Goal: Task Accomplishment & Management: Complete application form

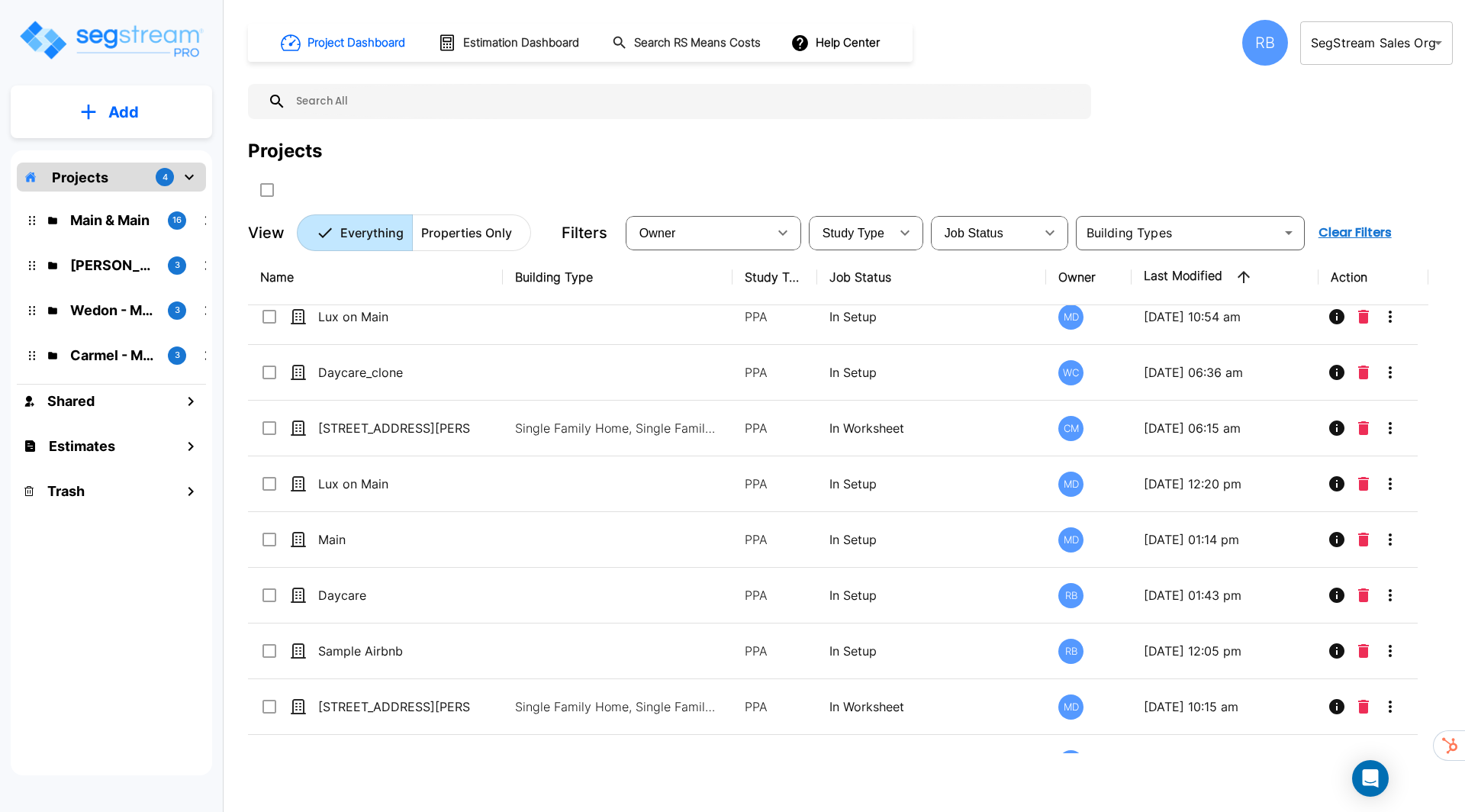
scroll to position [413, 0]
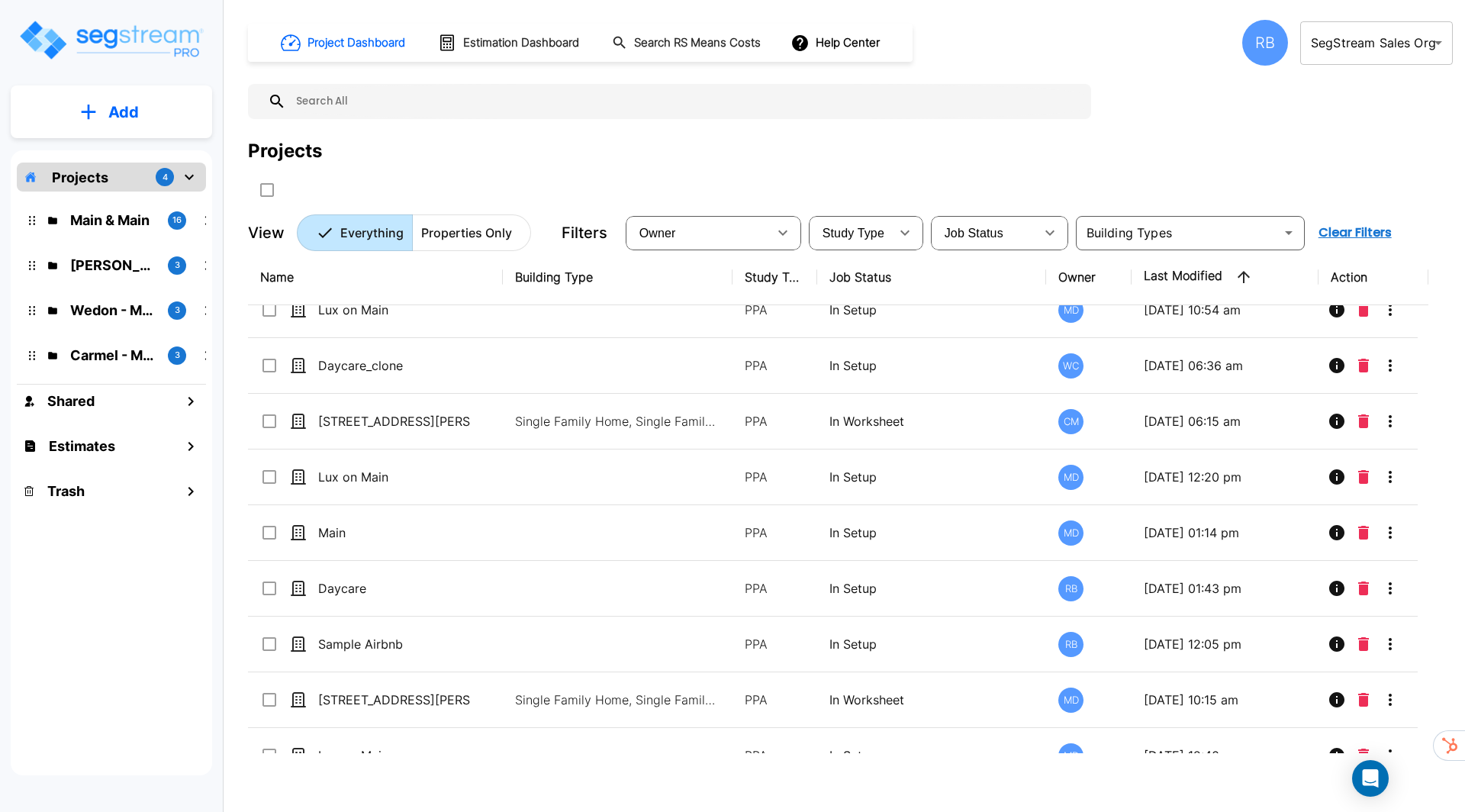
click at [148, 110] on button "Add" at bounding box center [111, 112] width 201 height 44
click at [121, 244] on p "Add Estimate" at bounding box center [120, 241] width 78 height 19
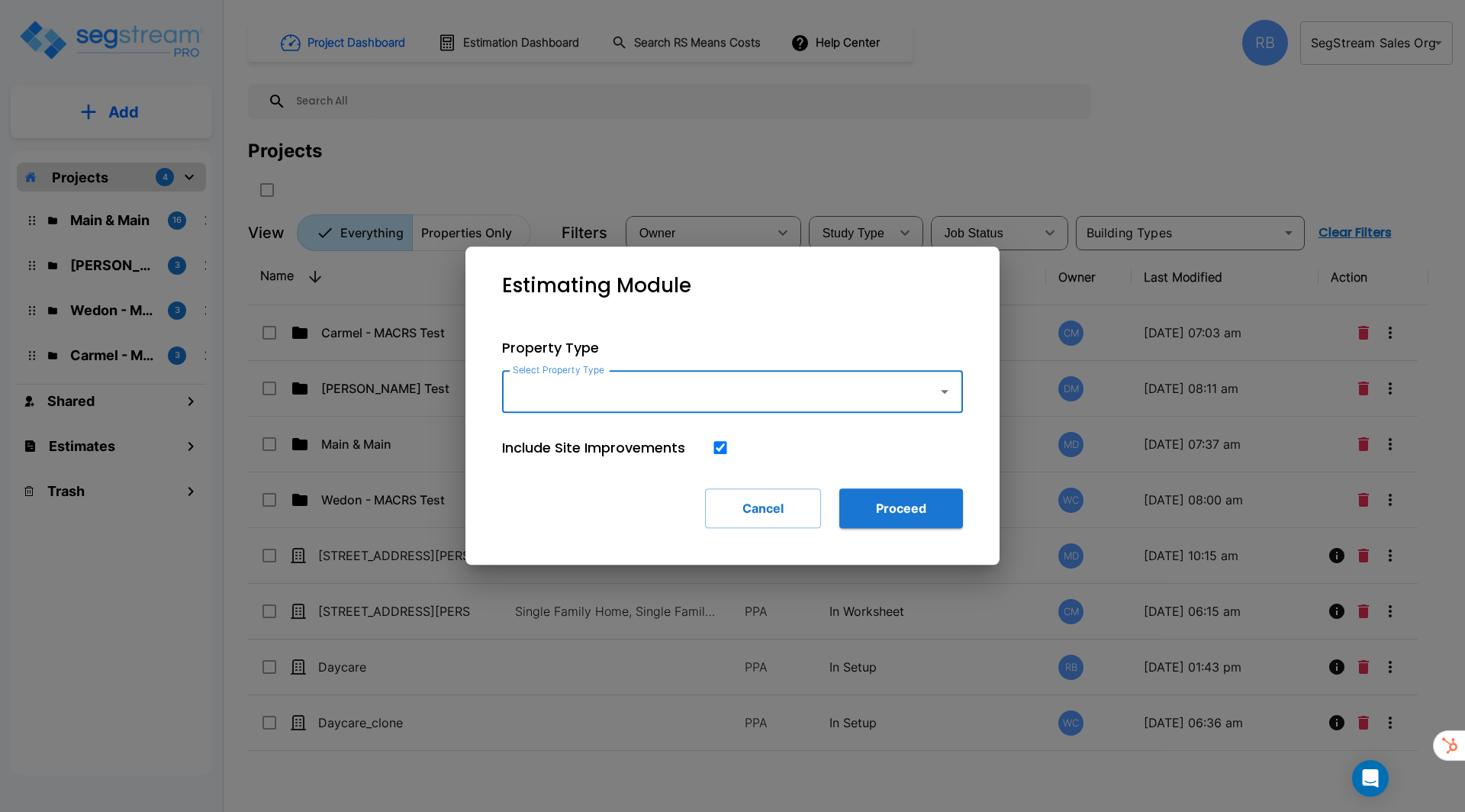
click at [764, 407] on div "Select Property Type" at bounding box center [732, 391] width 461 height 42
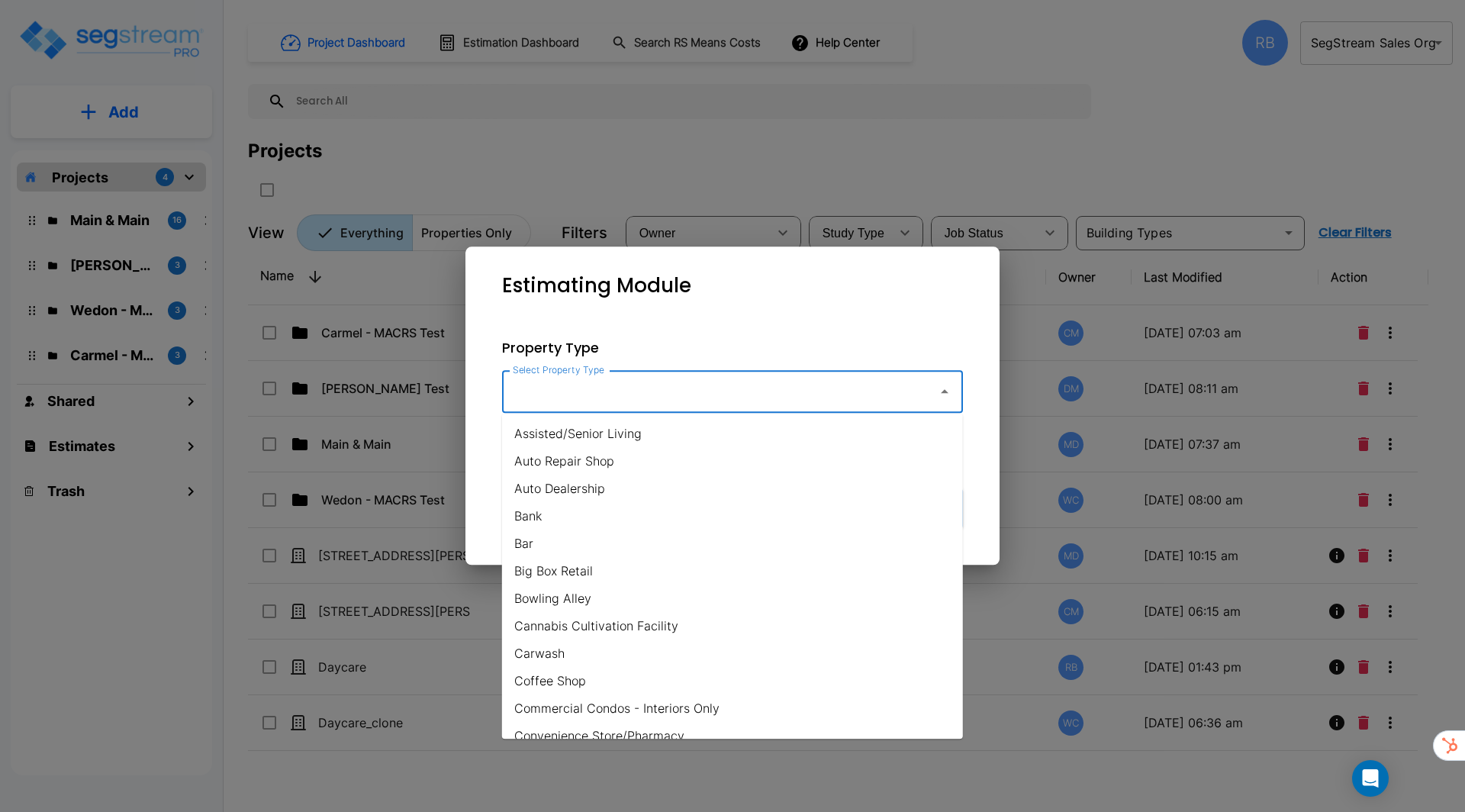
click at [695, 402] on input "Select Property Type" at bounding box center [716, 391] width 414 height 29
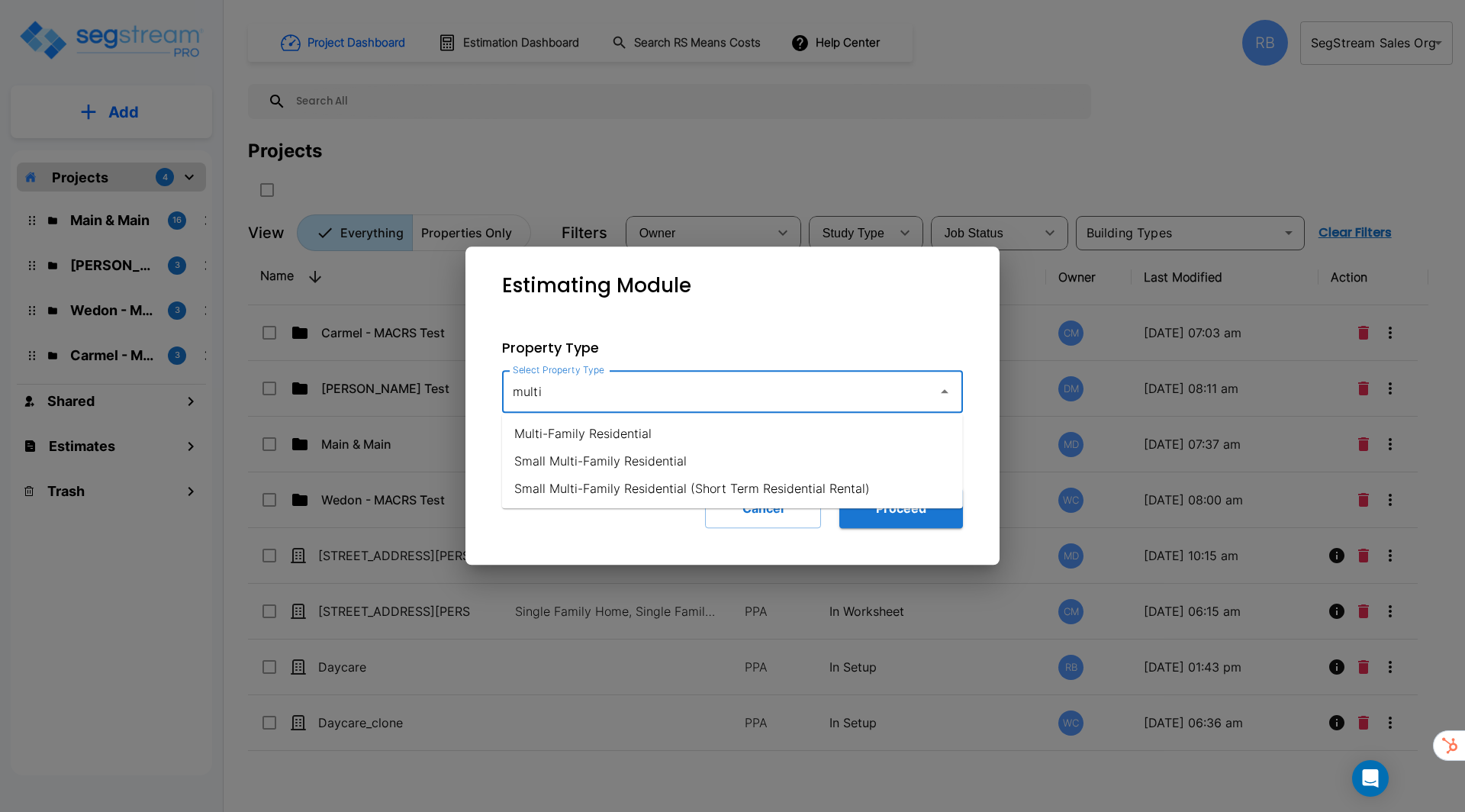
click at [586, 431] on li "Multi-Family Residential" at bounding box center [732, 434] width 461 height 28
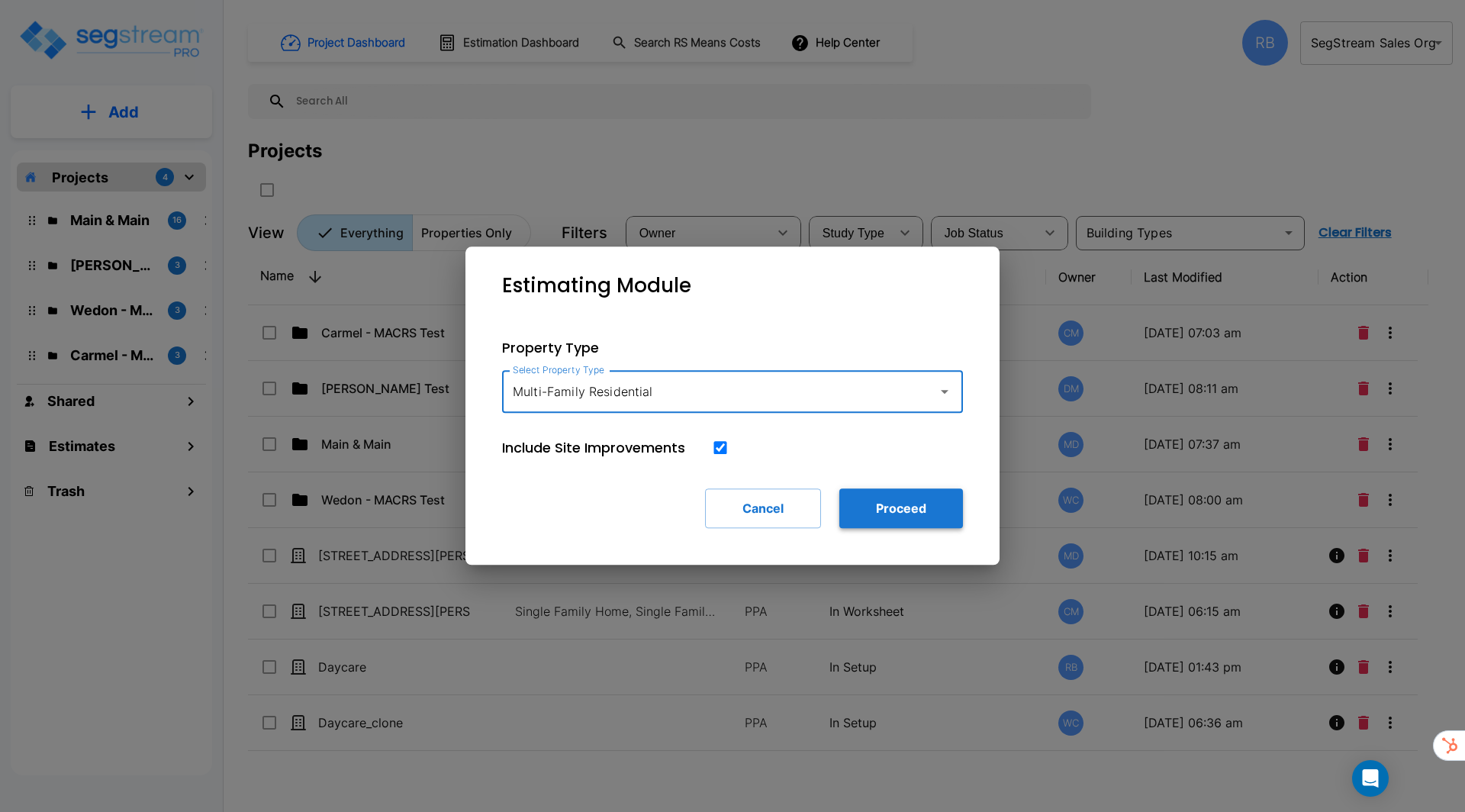
type input "Multi-Family Residential"
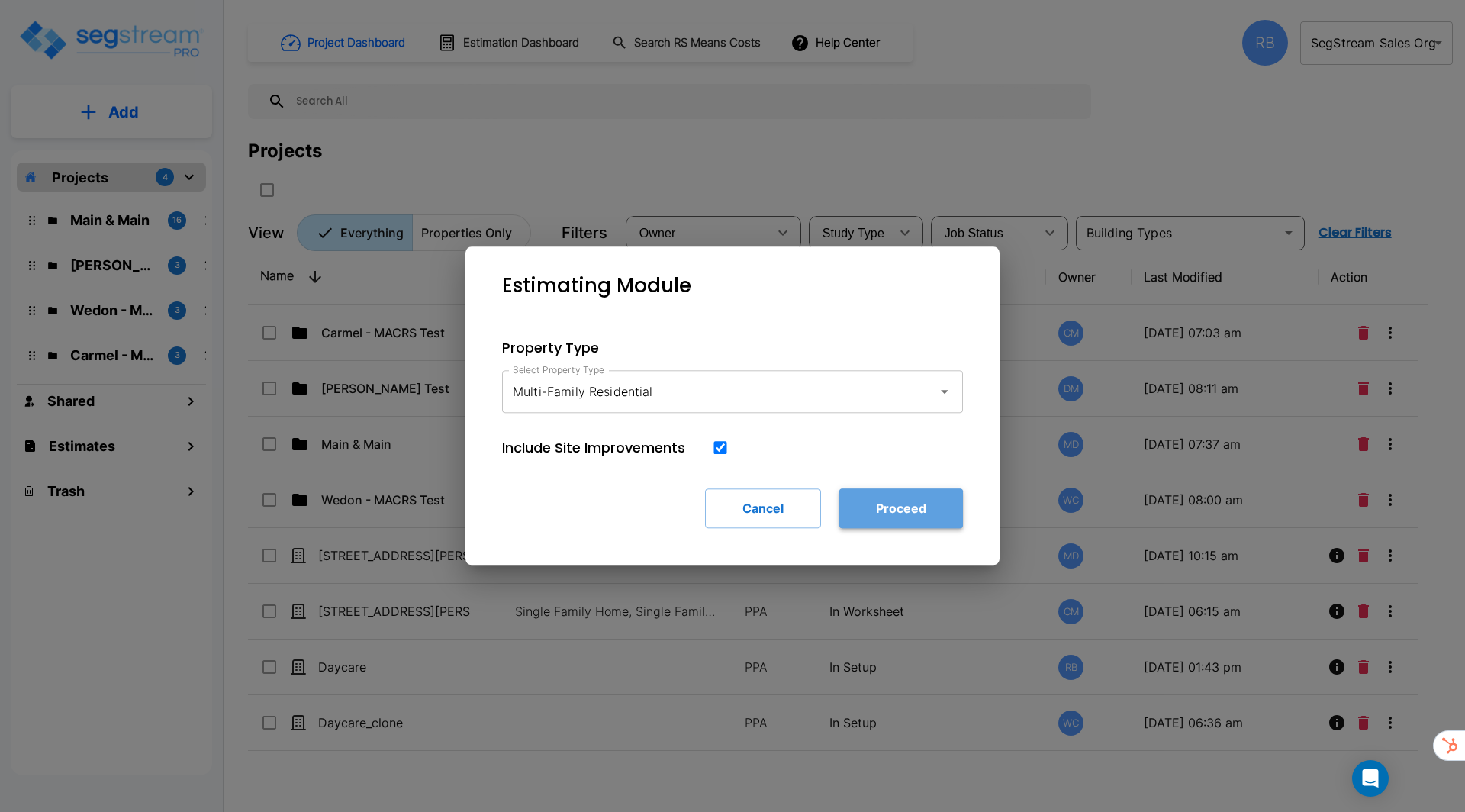
click at [907, 513] on button "Proceed" at bounding box center [901, 508] width 123 height 39
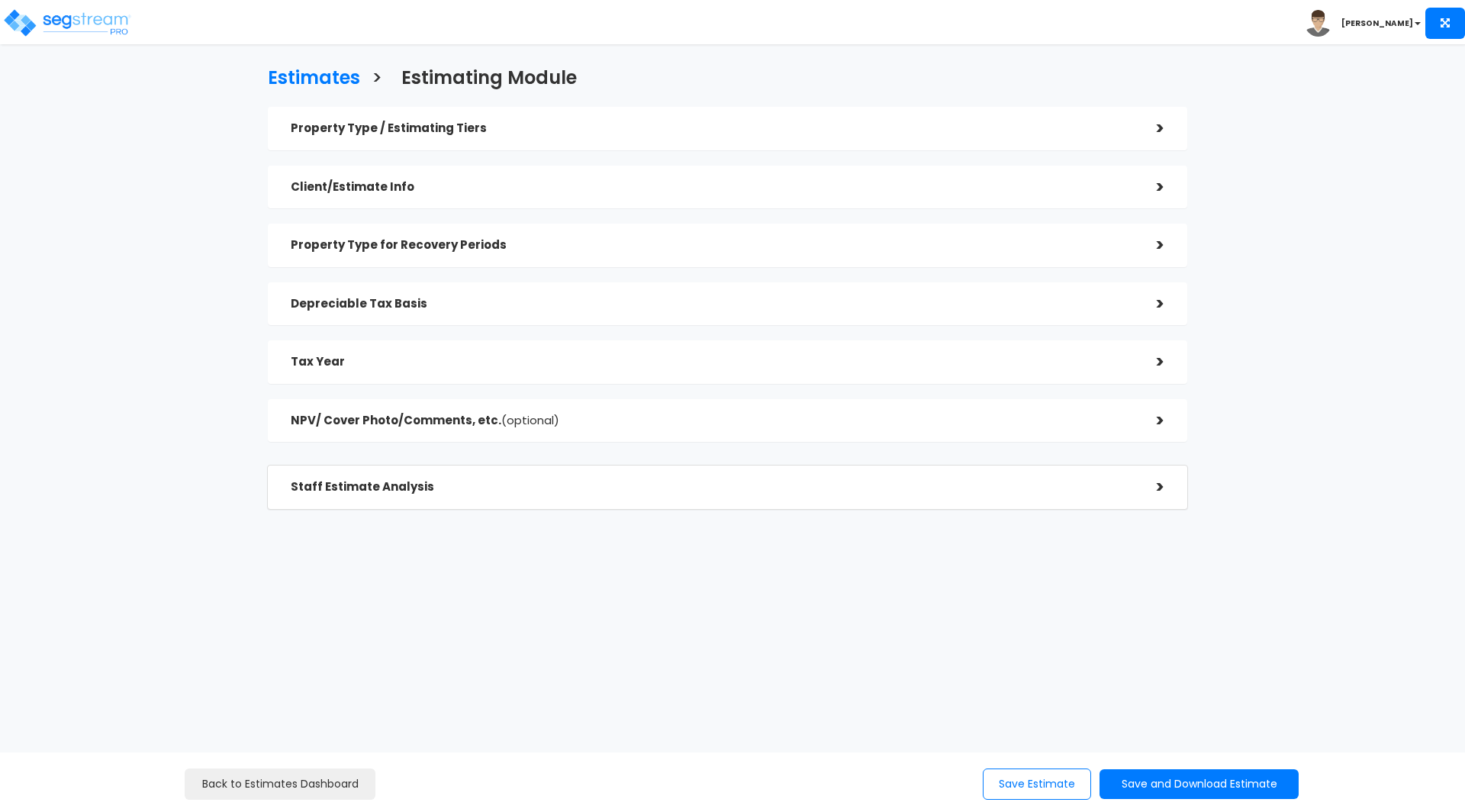
checkbox input "true"
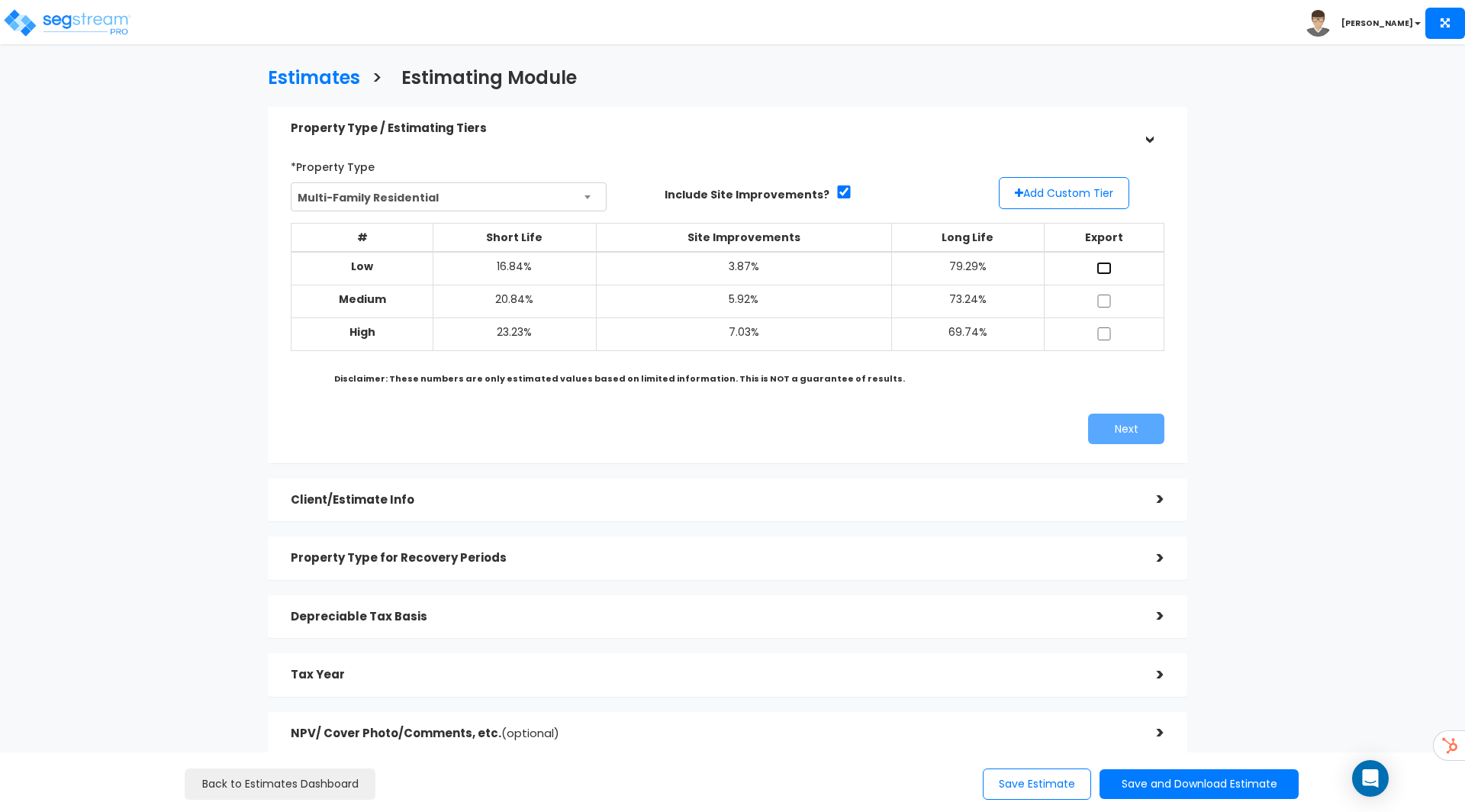
click at [1101, 271] on input "checkbox" at bounding box center [1104, 268] width 15 height 13
checkbox input "true"
click at [1101, 332] on input "checkbox" at bounding box center [1104, 333] width 15 height 13
click at [1050, 195] on button "Add Custom Tier" at bounding box center [1064, 193] width 130 height 32
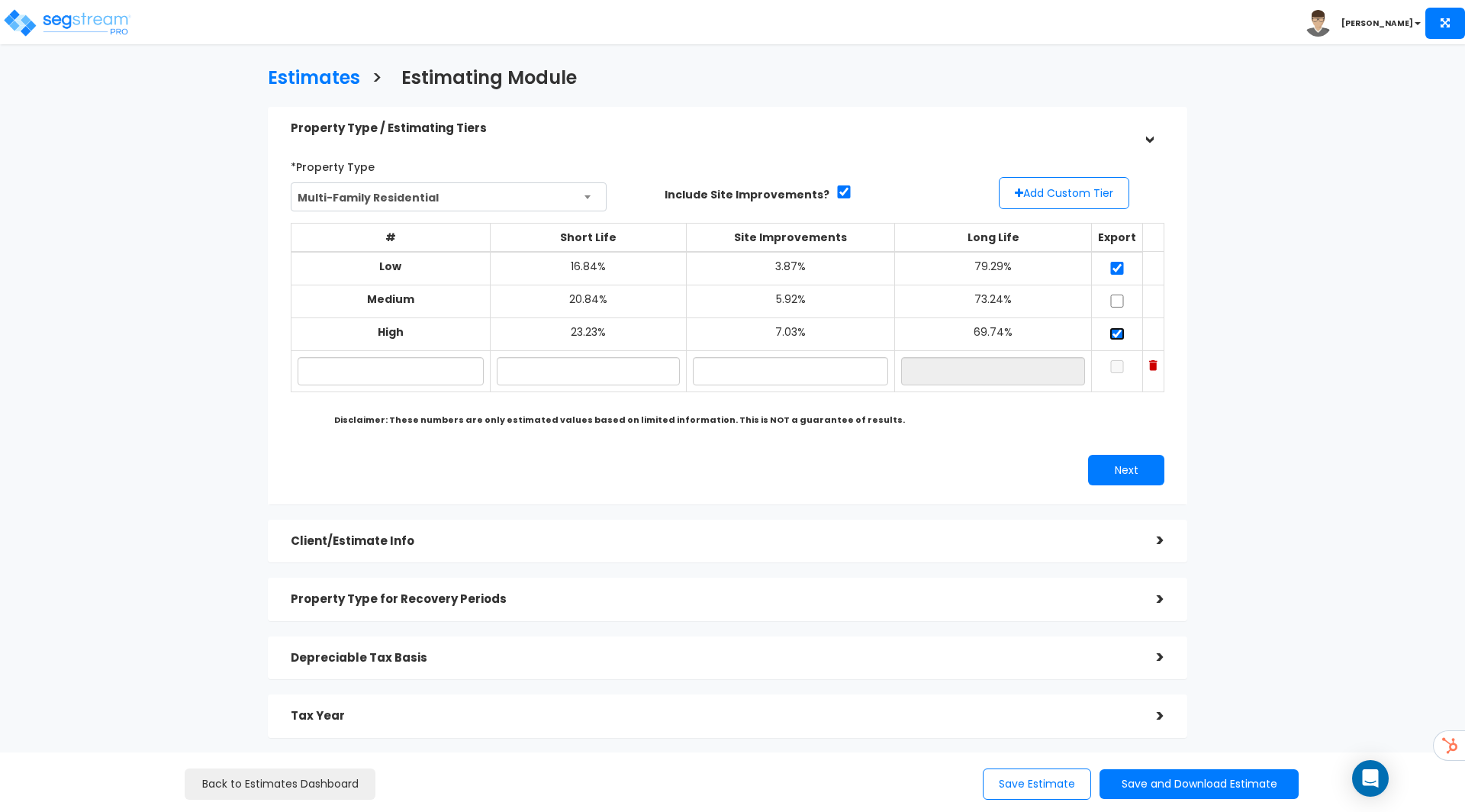
click at [1113, 336] on input "checkbox" at bounding box center [1117, 333] width 15 height 13
checkbox input "false"
click at [1111, 268] on input "checkbox" at bounding box center [1117, 268] width 15 height 13
checkbox input "false"
click at [421, 383] on input "text" at bounding box center [390, 371] width 185 height 29
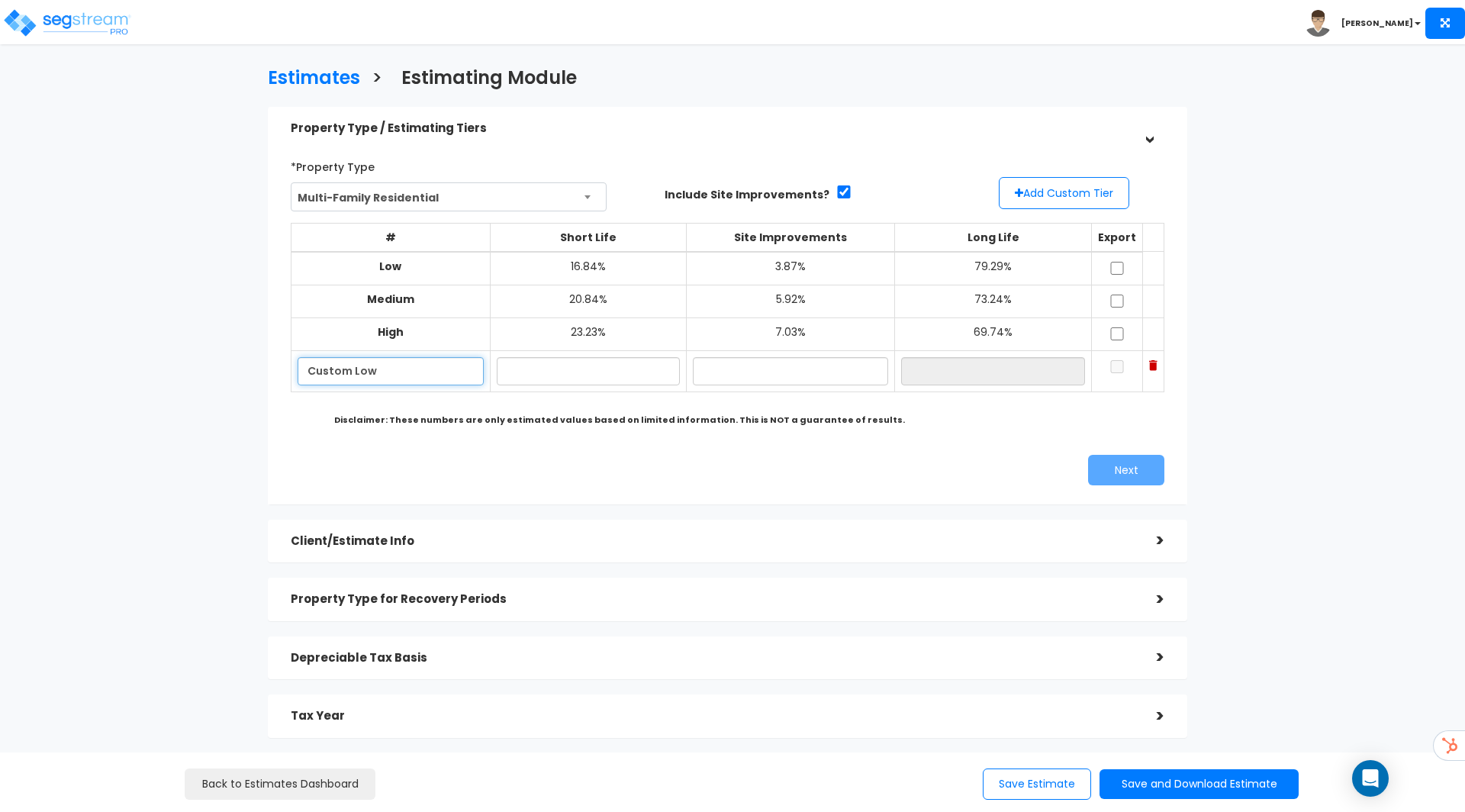
type input "Custom Low"
type input "15.00%"
type input "4.00%"
type input "81.00%"
click at [1095, 179] on button "Add Custom Tier" at bounding box center [1064, 193] width 130 height 32
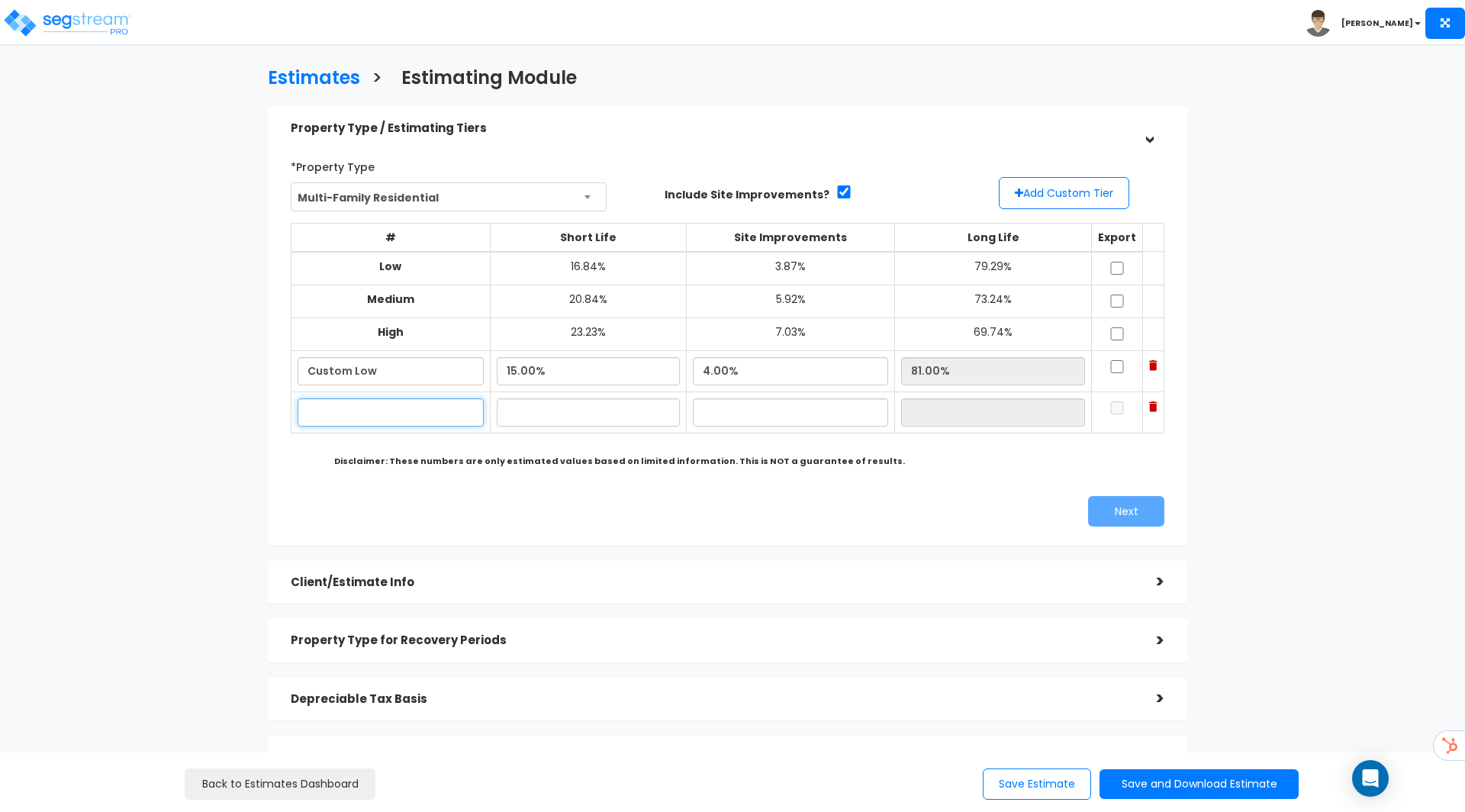
click at [322, 409] on input "text" at bounding box center [390, 412] width 185 height 29
type input "Custom High"
type input "22.00%"
type input "7.00%"
type input "71.00%"
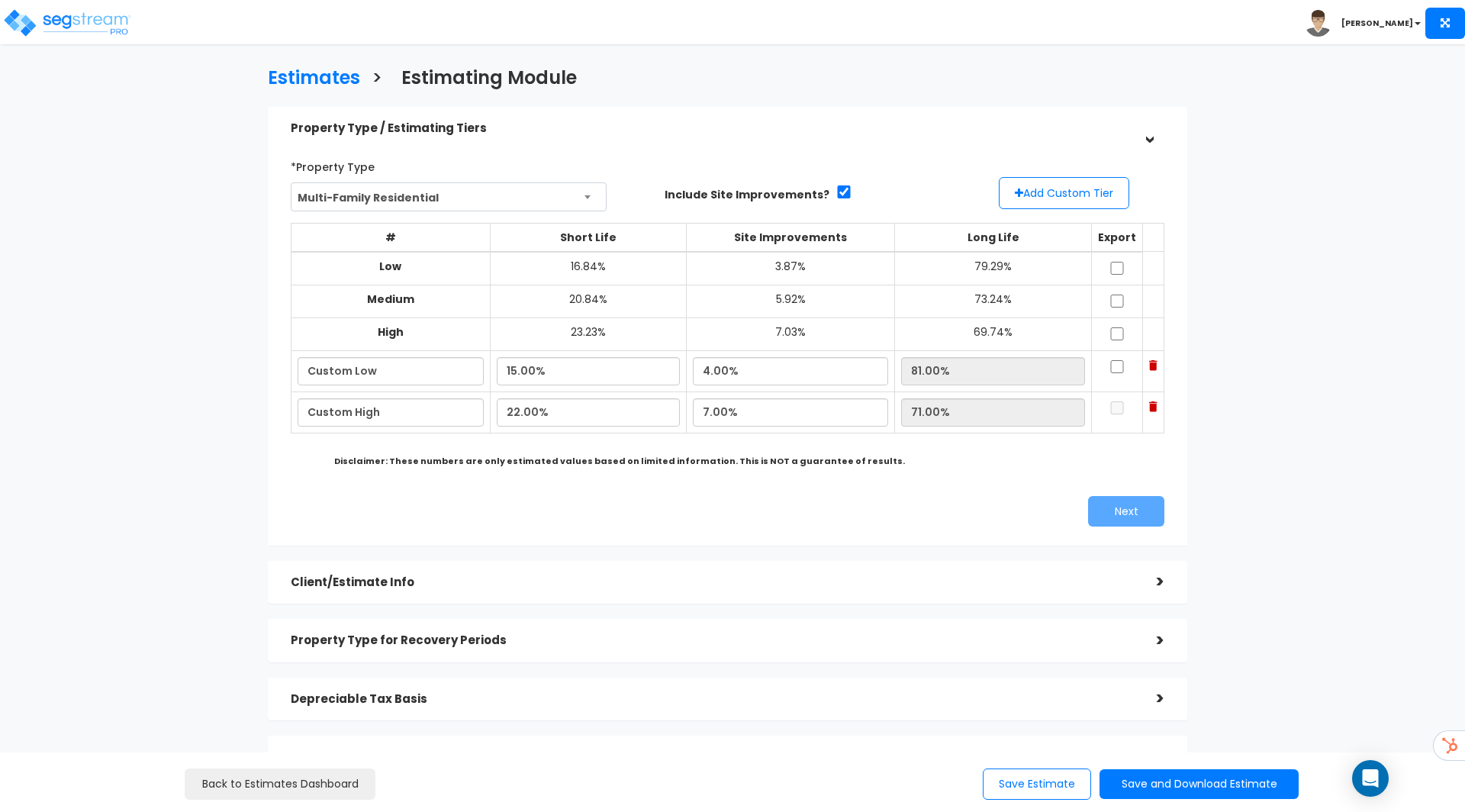
click at [945, 499] on div "Next" at bounding box center [952, 511] width 448 height 31
click at [1109, 370] on input "checkbox" at bounding box center [1117, 367] width 15 height 13
checkbox input "true"
click at [1109, 404] on input "checkbox" at bounding box center [1117, 408] width 15 height 13
checkbox input "true"
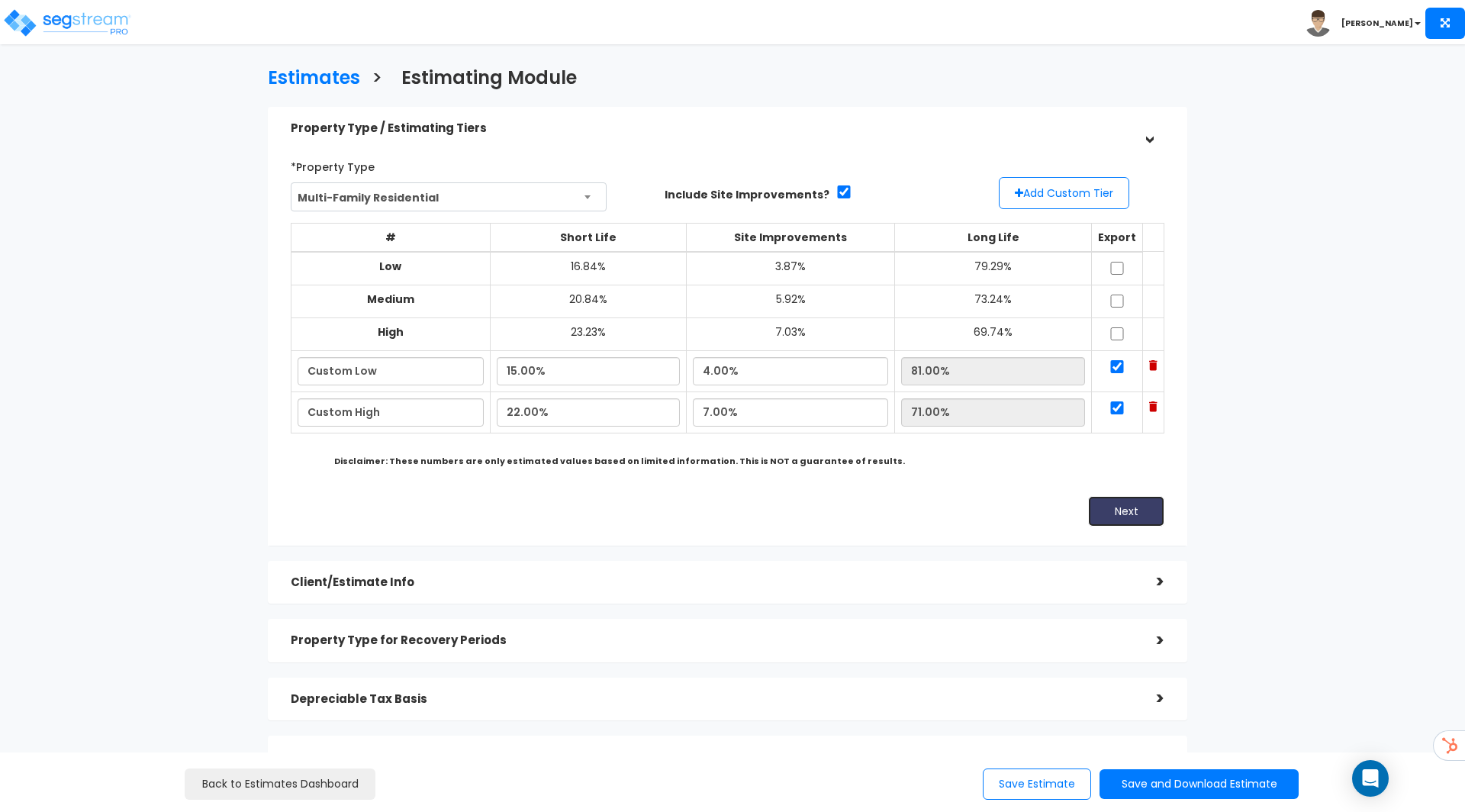
click at [1122, 510] on button "Next" at bounding box center [1125, 511] width 76 height 31
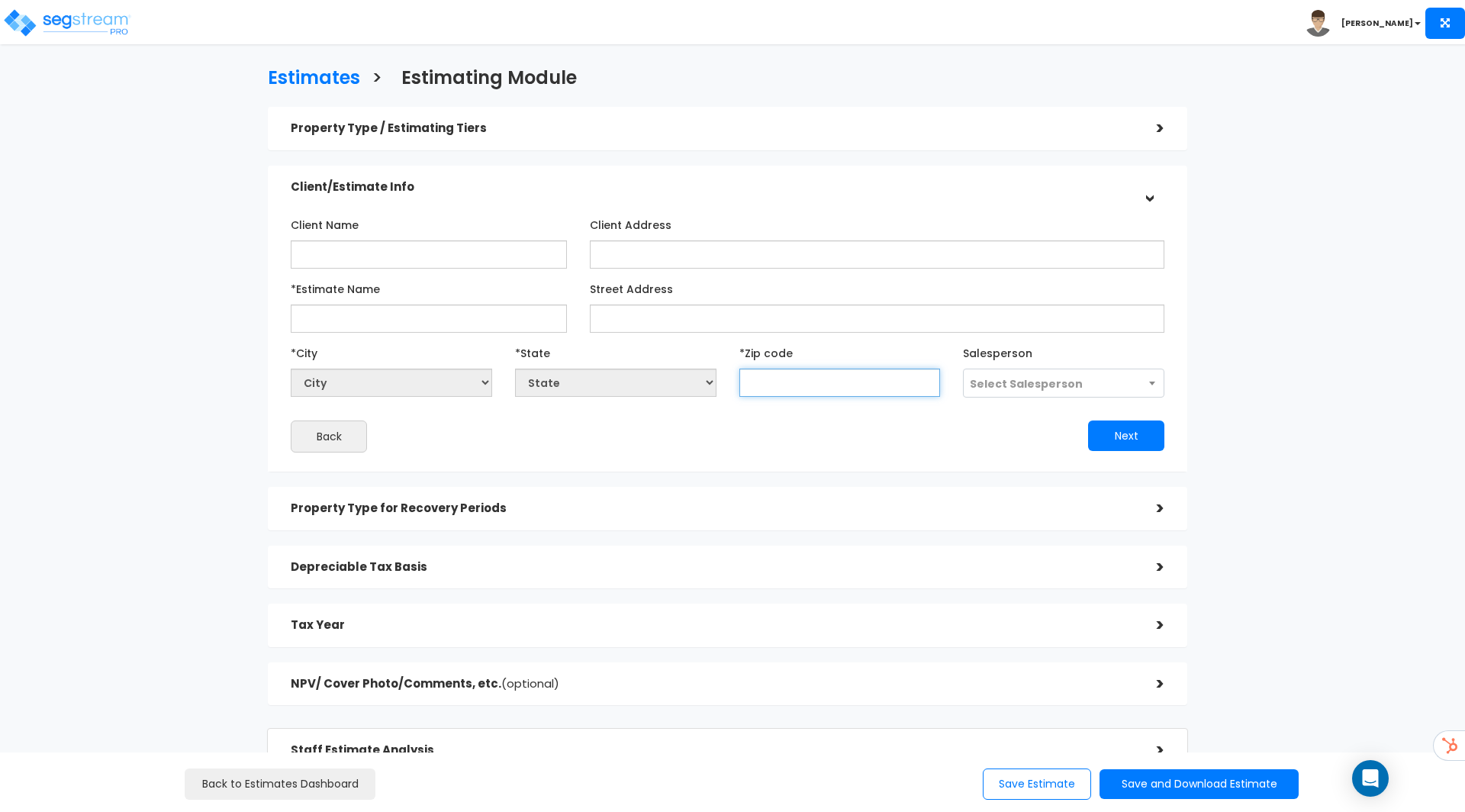
click at [800, 391] on input "text" at bounding box center [840, 382] width 201 height 29
type input "90"
select select "CA"
type input "90210"
click at [1125, 431] on button "Next" at bounding box center [1125, 436] width 76 height 31
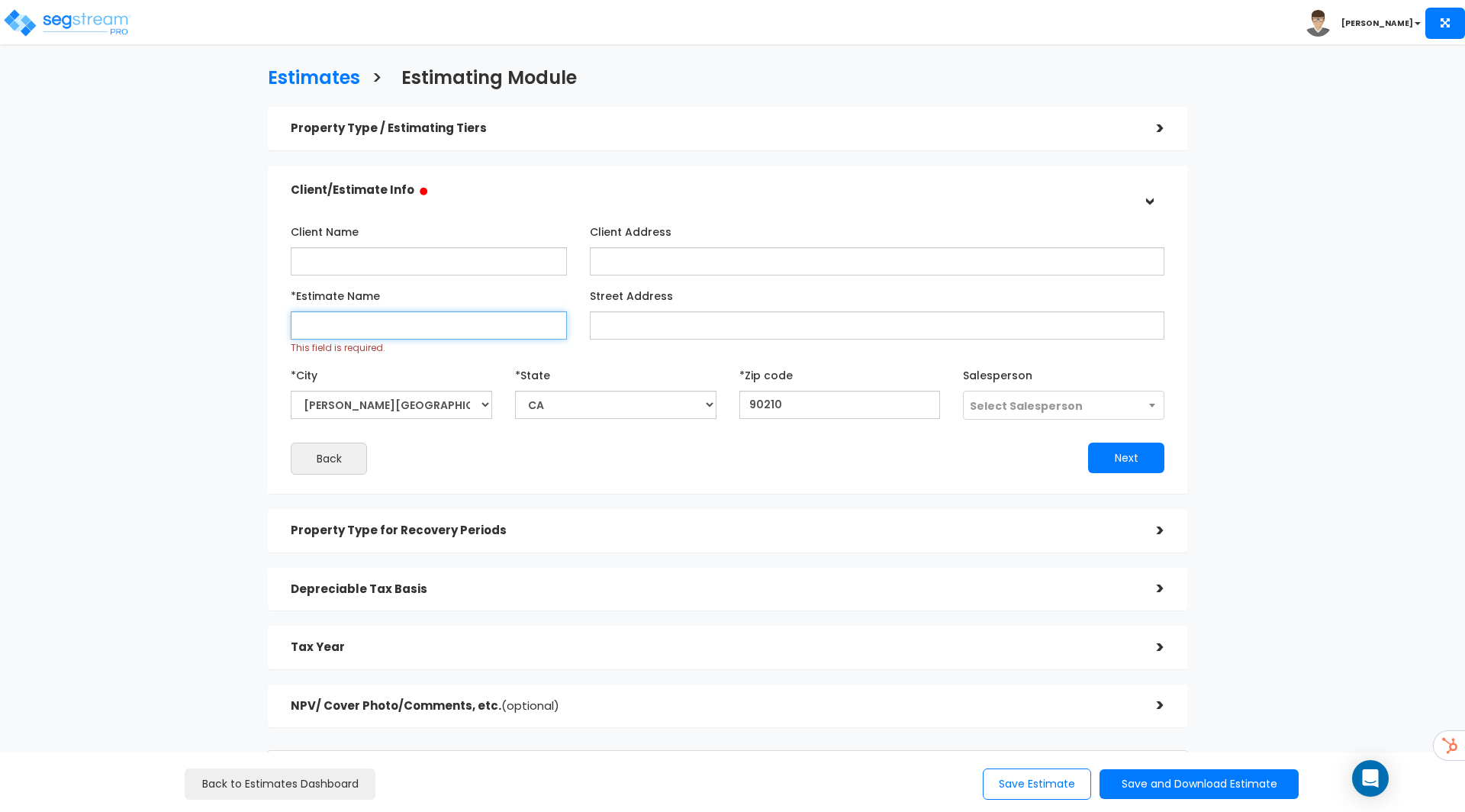
click at [438, 330] on input "*Estimate Name" at bounding box center [429, 325] width 276 height 29
type input "Sample"
click at [1147, 463] on button "Next" at bounding box center [1125, 458] width 76 height 31
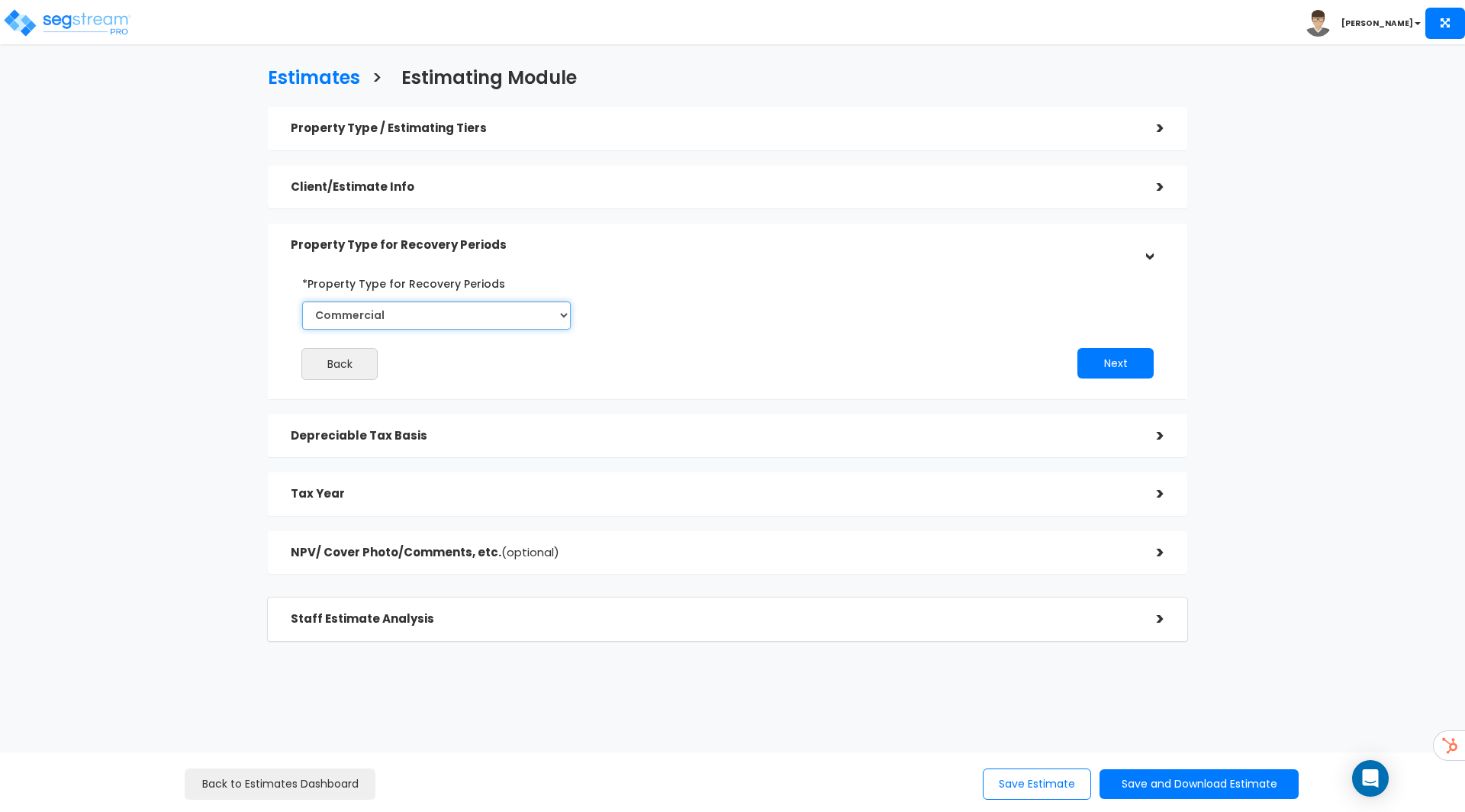
click at [528, 313] on select "Commercial Residential" at bounding box center [436, 315] width 269 height 29
select select "Residential"
click at [302, 301] on select "Commercial Residential" at bounding box center [436, 315] width 269 height 29
click at [1112, 377] on button "Next" at bounding box center [1115, 364] width 76 height 31
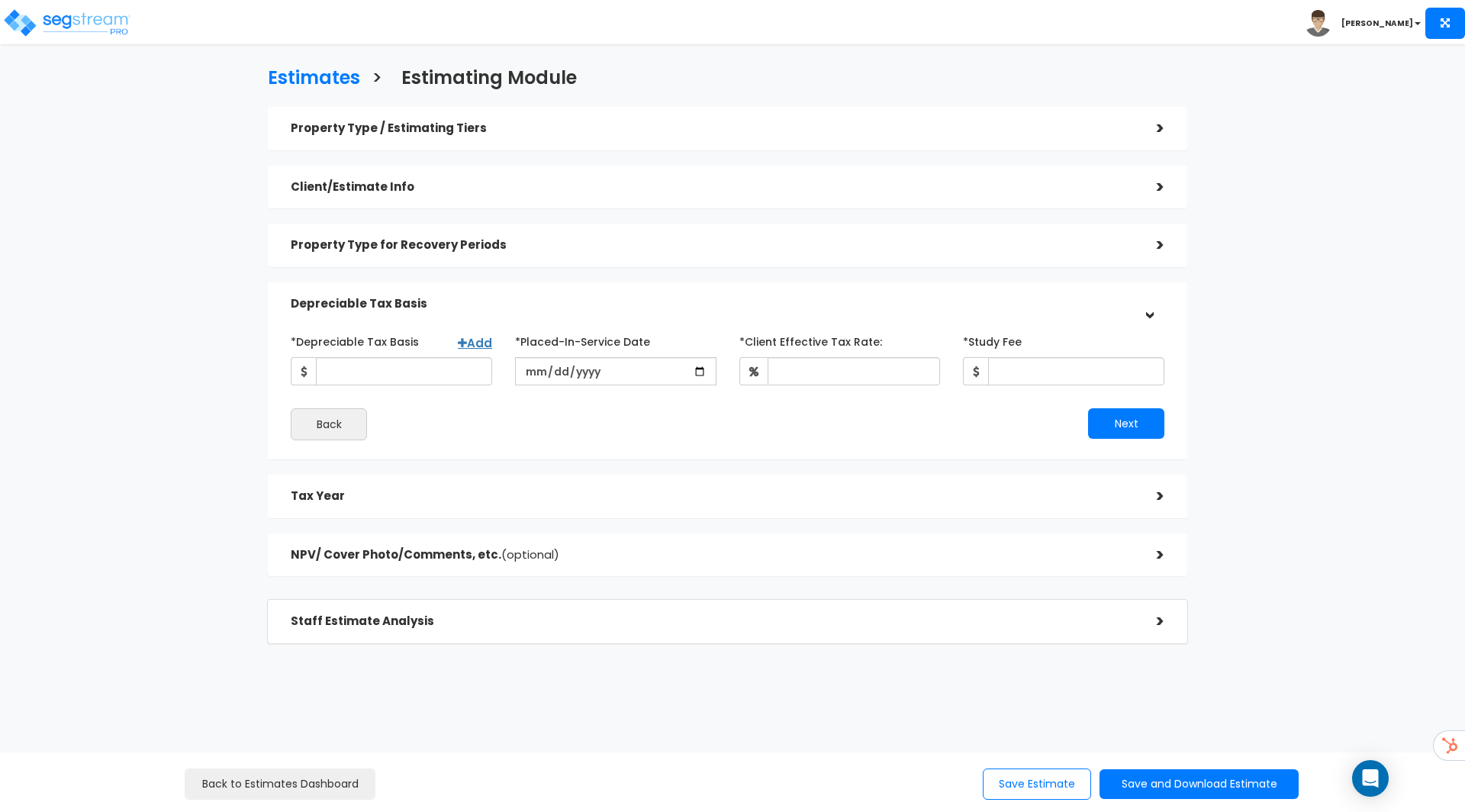
click at [416, 389] on div "*Depreciable Tax Basis Add *Placed-In-Service Date *Study Fee Back Next" at bounding box center [728, 384] width 874 height 111
click at [416, 380] on input "*Depreciable Tax Basis" at bounding box center [404, 371] width 176 height 29
type input "5,000,000"
click at [702, 374] on input "date" at bounding box center [615, 371] width 201 height 29
type input "2025-08-06"
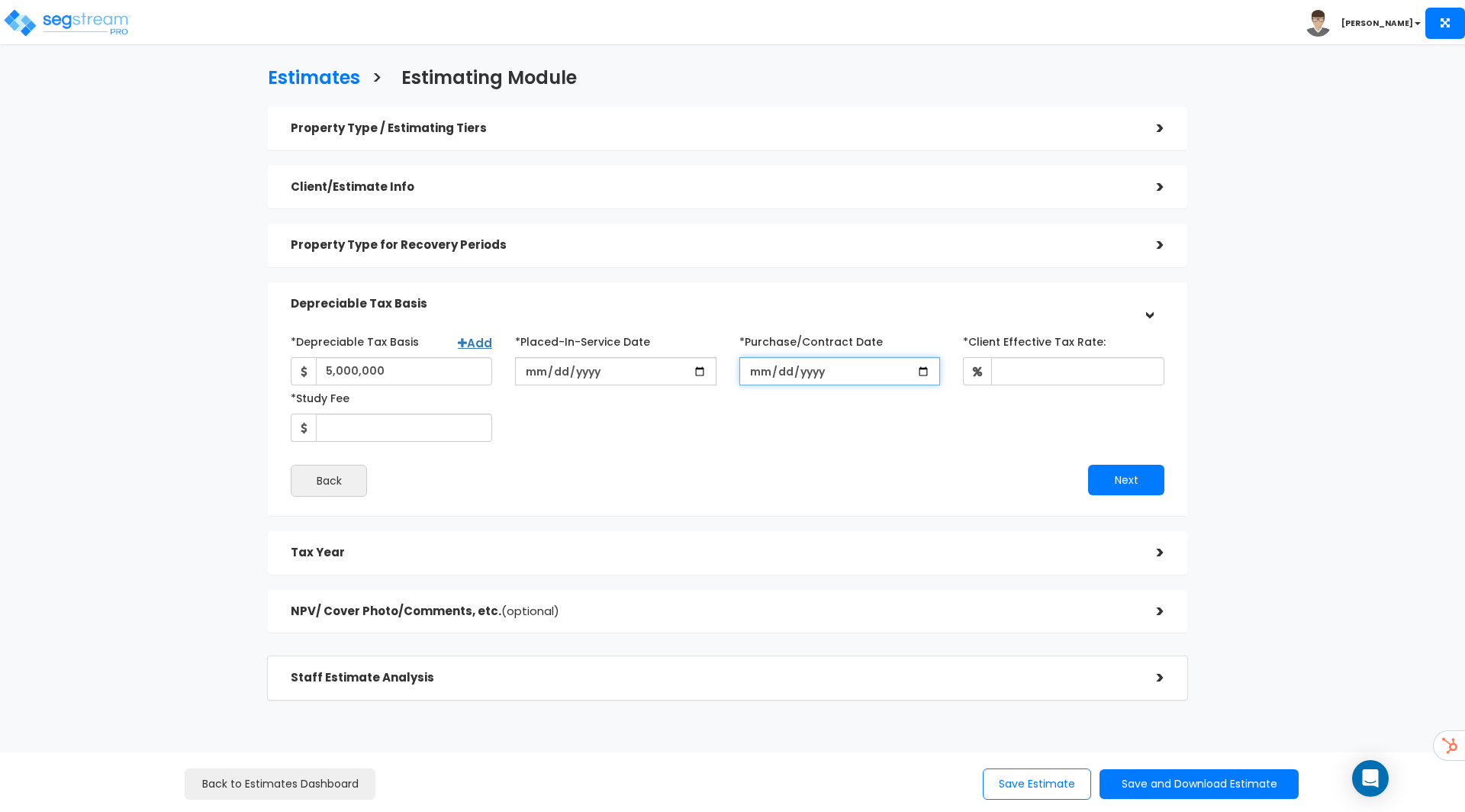
click at [822, 380] on input "*Purchase/Contract Date" at bounding box center [840, 371] width 201 height 29
click at [927, 368] on input "*Purchase/Contract Date" at bounding box center [840, 371] width 201 height 29
type input "2025-08-01"
click at [1029, 365] on input "*Client Effective Tax Rate:" at bounding box center [1078, 371] width 173 height 29
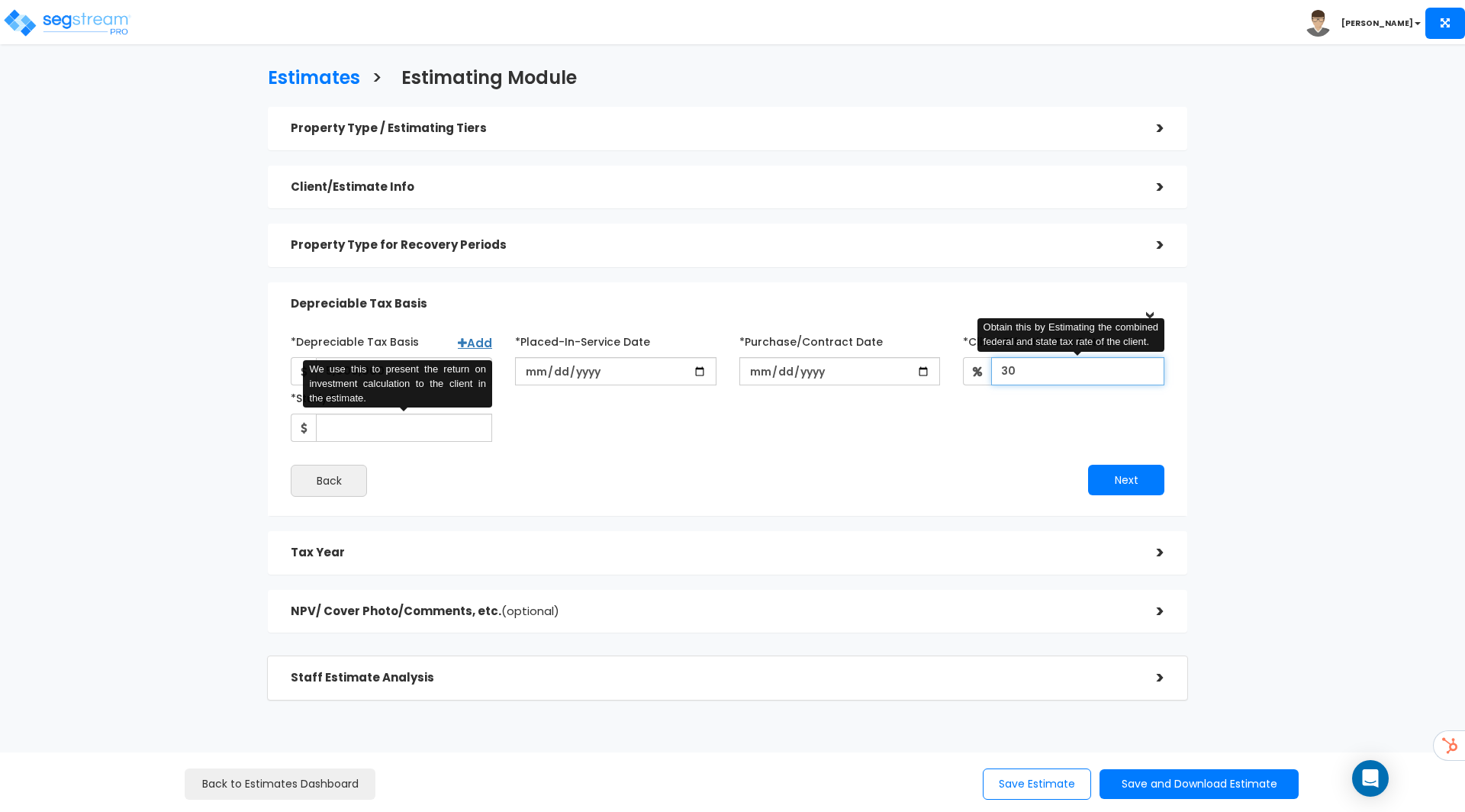
type input "30"
click at [382, 425] on input "*Study Fee" at bounding box center [404, 428] width 176 height 29
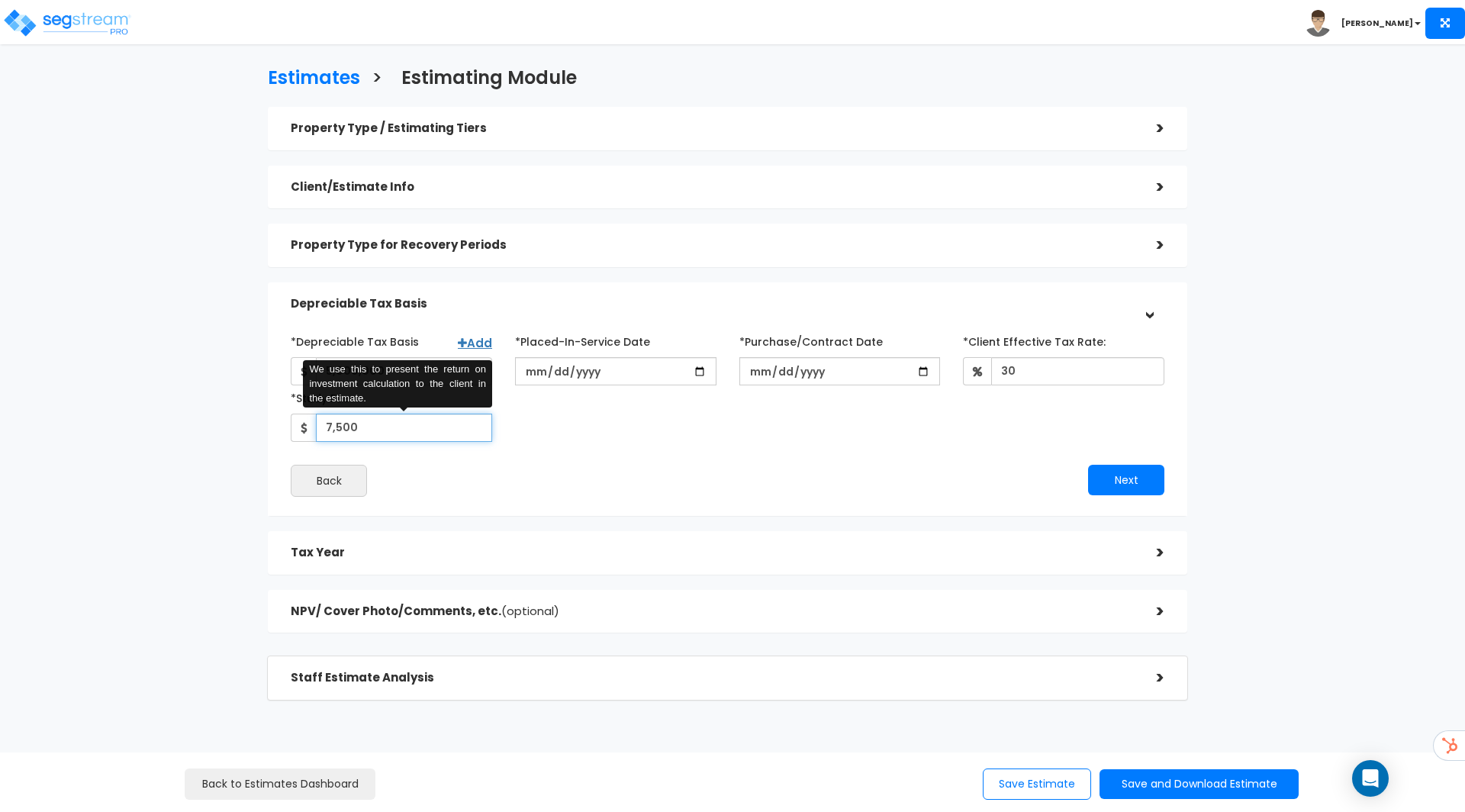
type input "7,500"
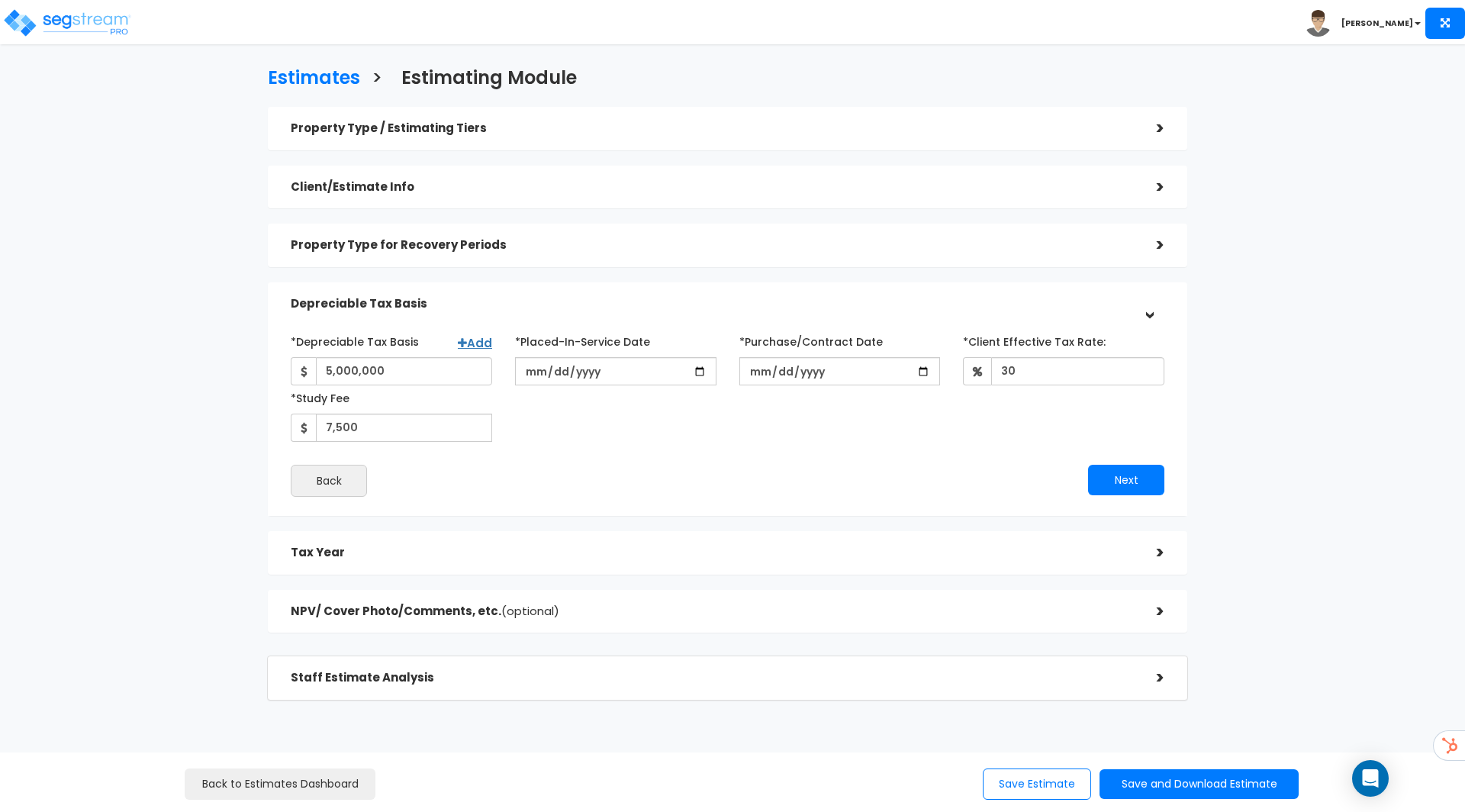
click at [1055, 458] on div "*Depreciable Tax Basis Add 5,000,000 *Placed-In-Service Date 2025-08-06" at bounding box center [728, 412] width 874 height 167
click at [700, 368] on input "2025-08-06" at bounding box center [615, 371] width 201 height 29
type input "2023-02-08"
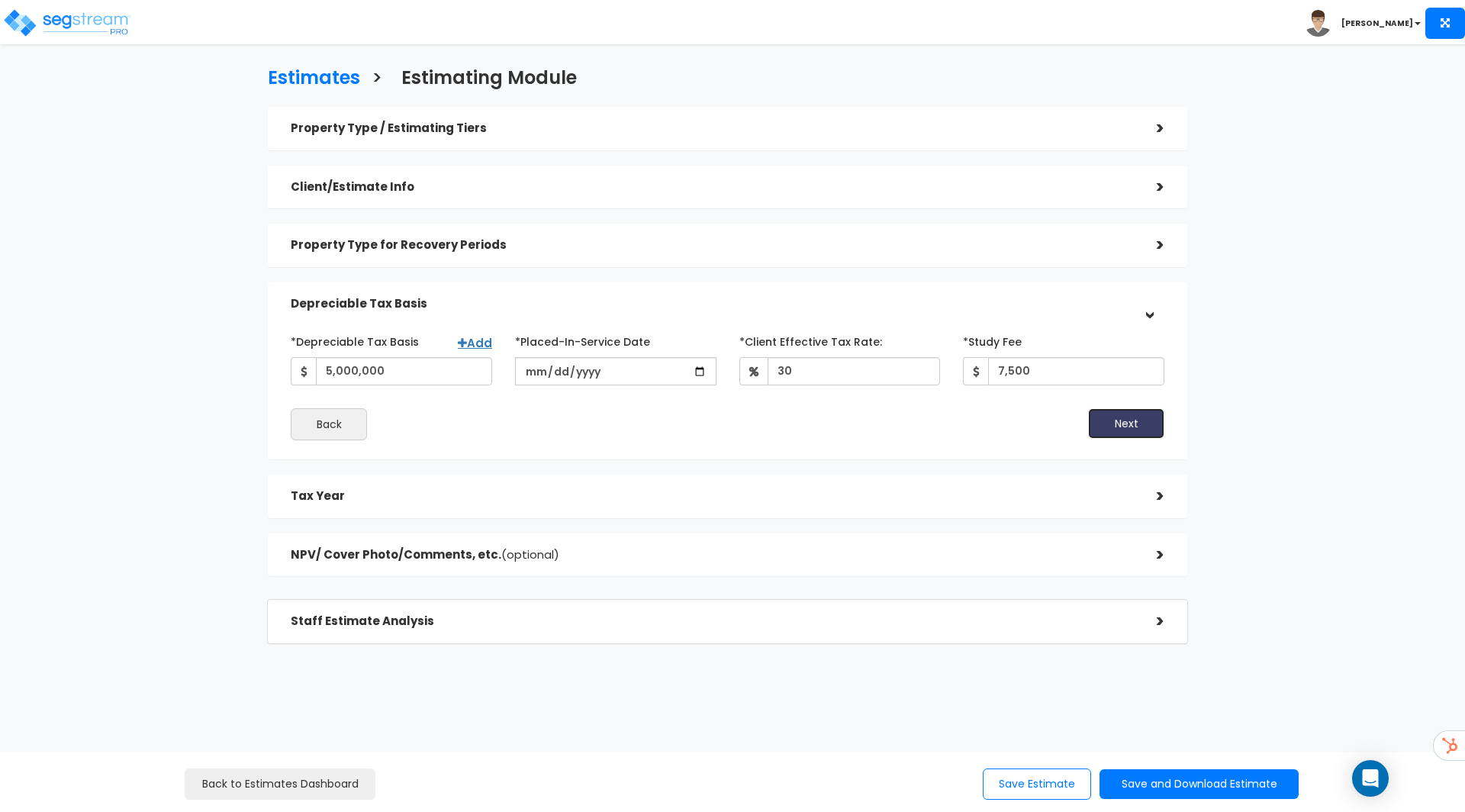
click at [1143, 419] on button "Next" at bounding box center [1125, 424] width 76 height 31
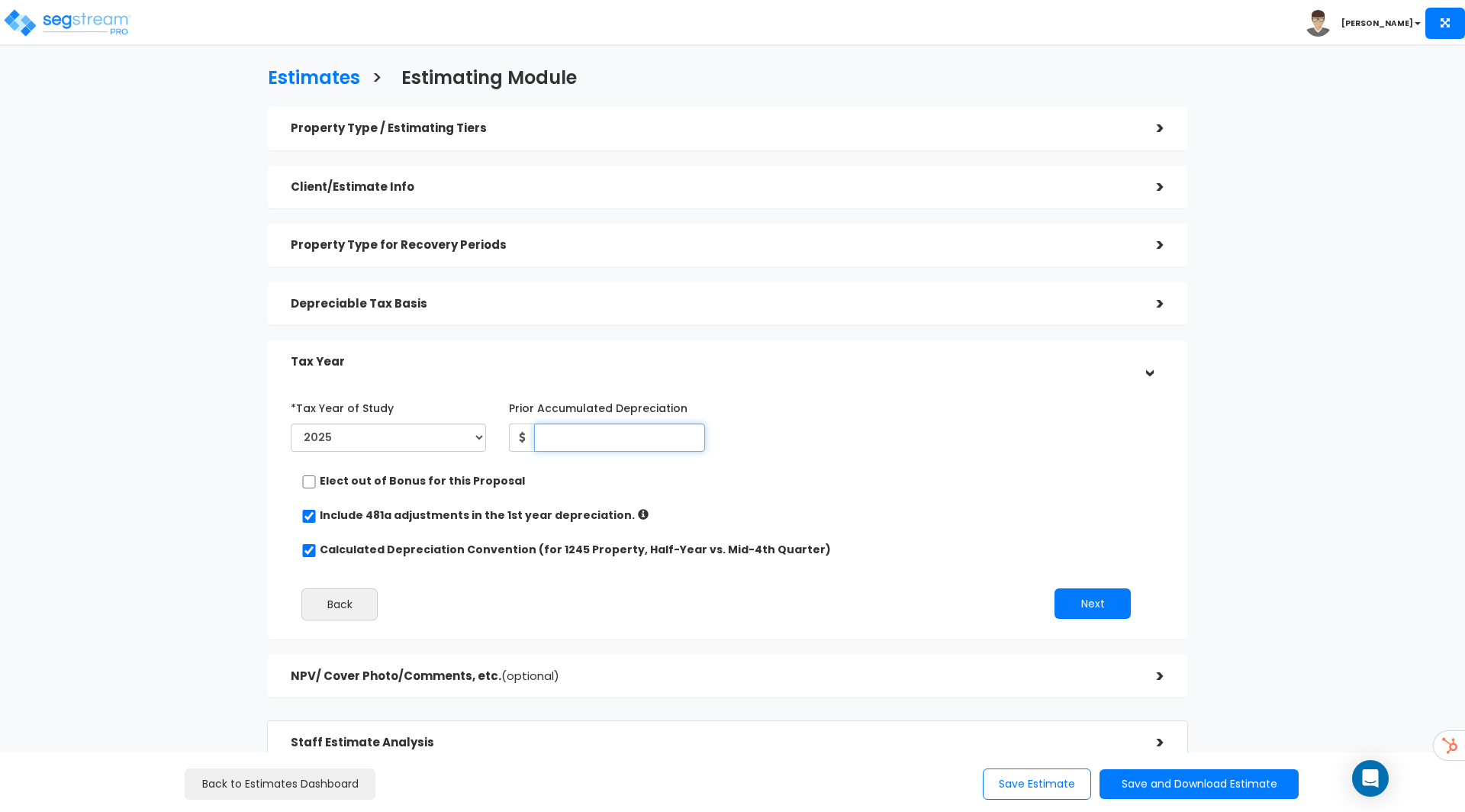
click at [569, 442] on input "Prior Accumulated Depreciation" at bounding box center [619, 438] width 170 height 29
type input "124,586"
click at [760, 430] on div "*Tax Year of Study 2023 2024 2025 2026 Prior Accumulated Depreciation 124,586" at bounding box center [716, 426] width 874 height 63
click at [1091, 596] on button "Next" at bounding box center [1092, 604] width 76 height 31
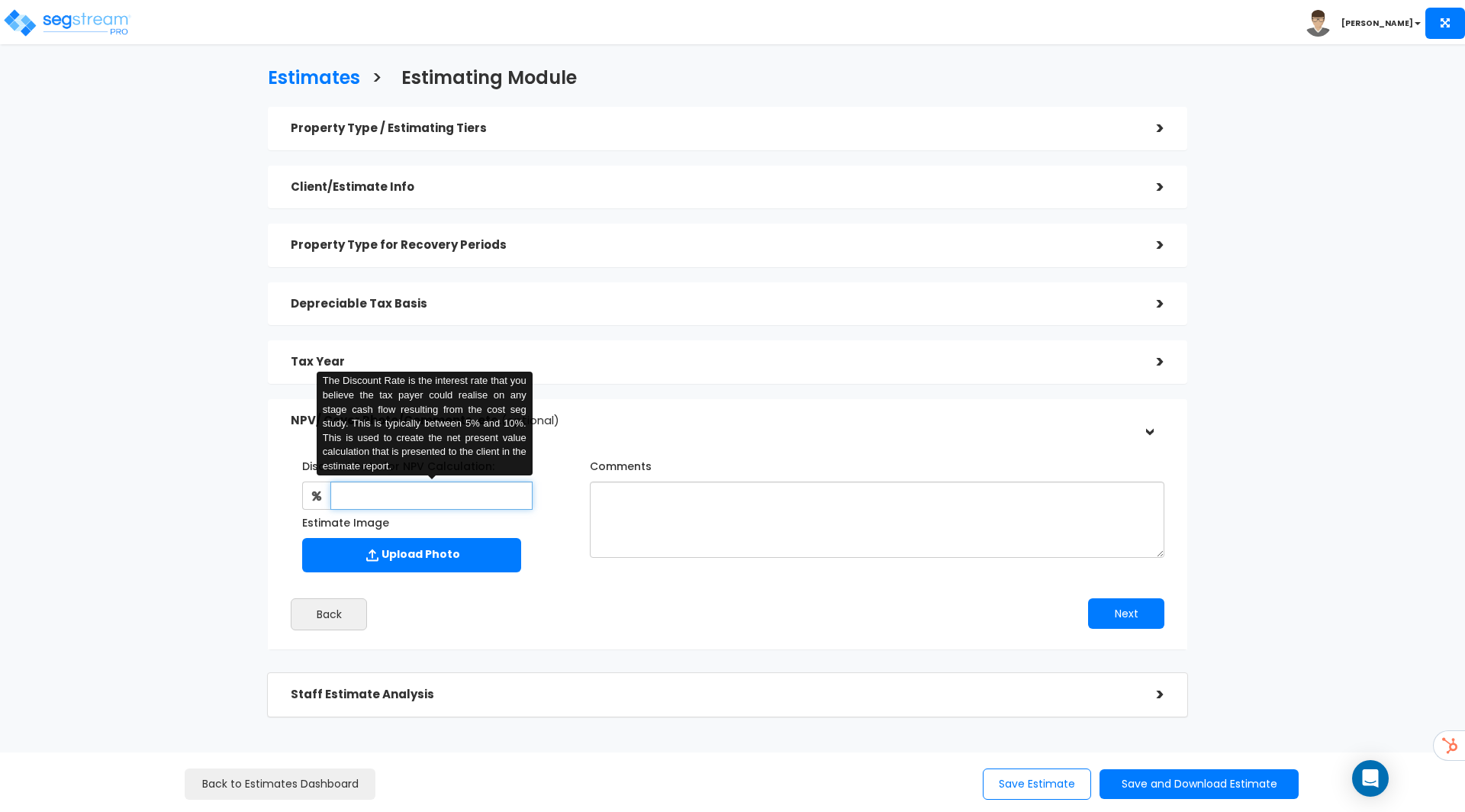
click at [495, 497] on input "text" at bounding box center [431, 496] width 201 height 29
type input "9"
click at [550, 532] on div "Estimate Image Upload Photo" at bounding box center [429, 544] width 276 height 69
drag, startPoint x: 395, startPoint y: 496, endPoint x: 261, endPoint y: 489, distance: 134.2
click at [261, 489] on div "Property Type / Estimating Tiers > *Property Type Multi-Family Residential Assi…" at bounding box center [727, 385] width 942 height 573
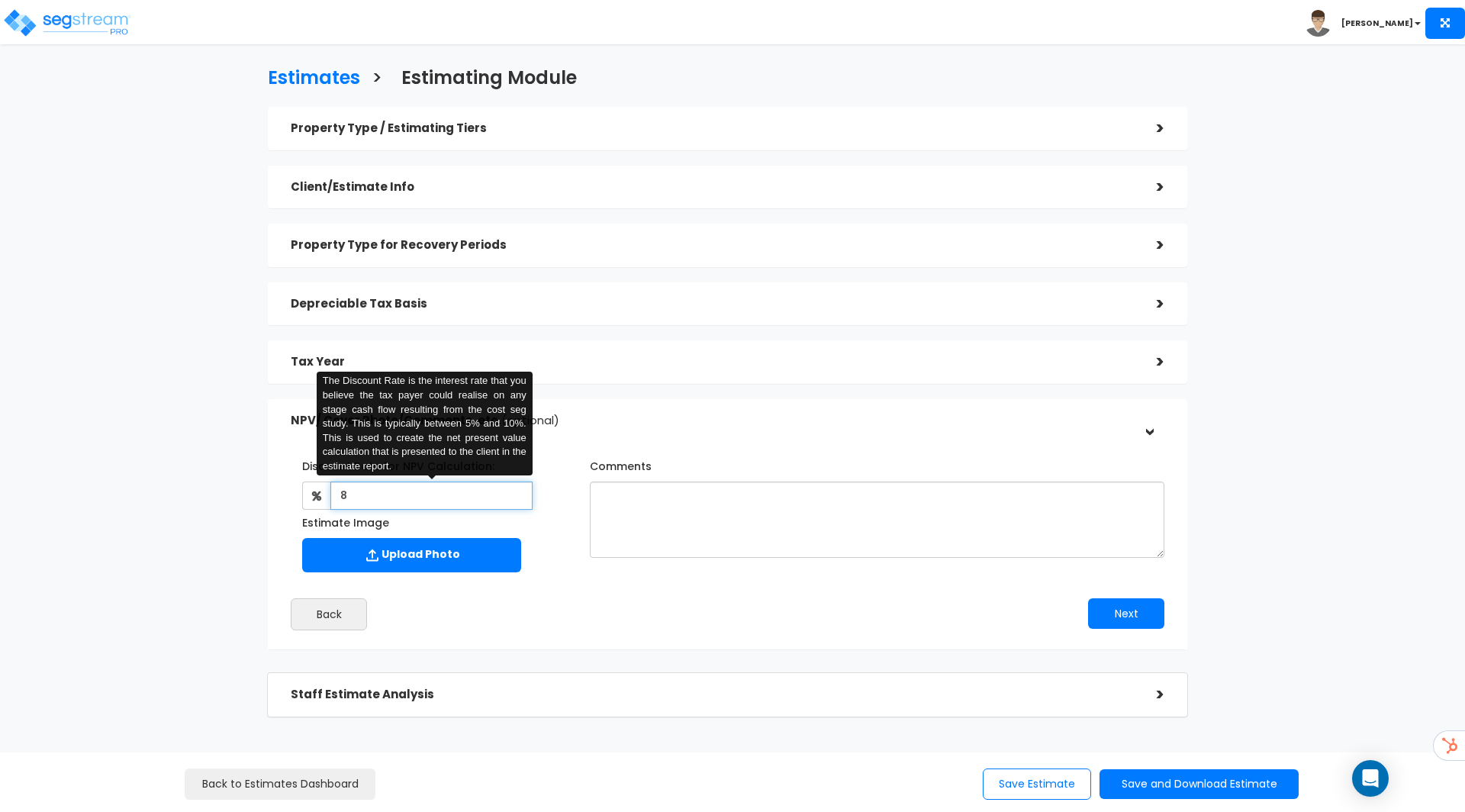
type input "8"
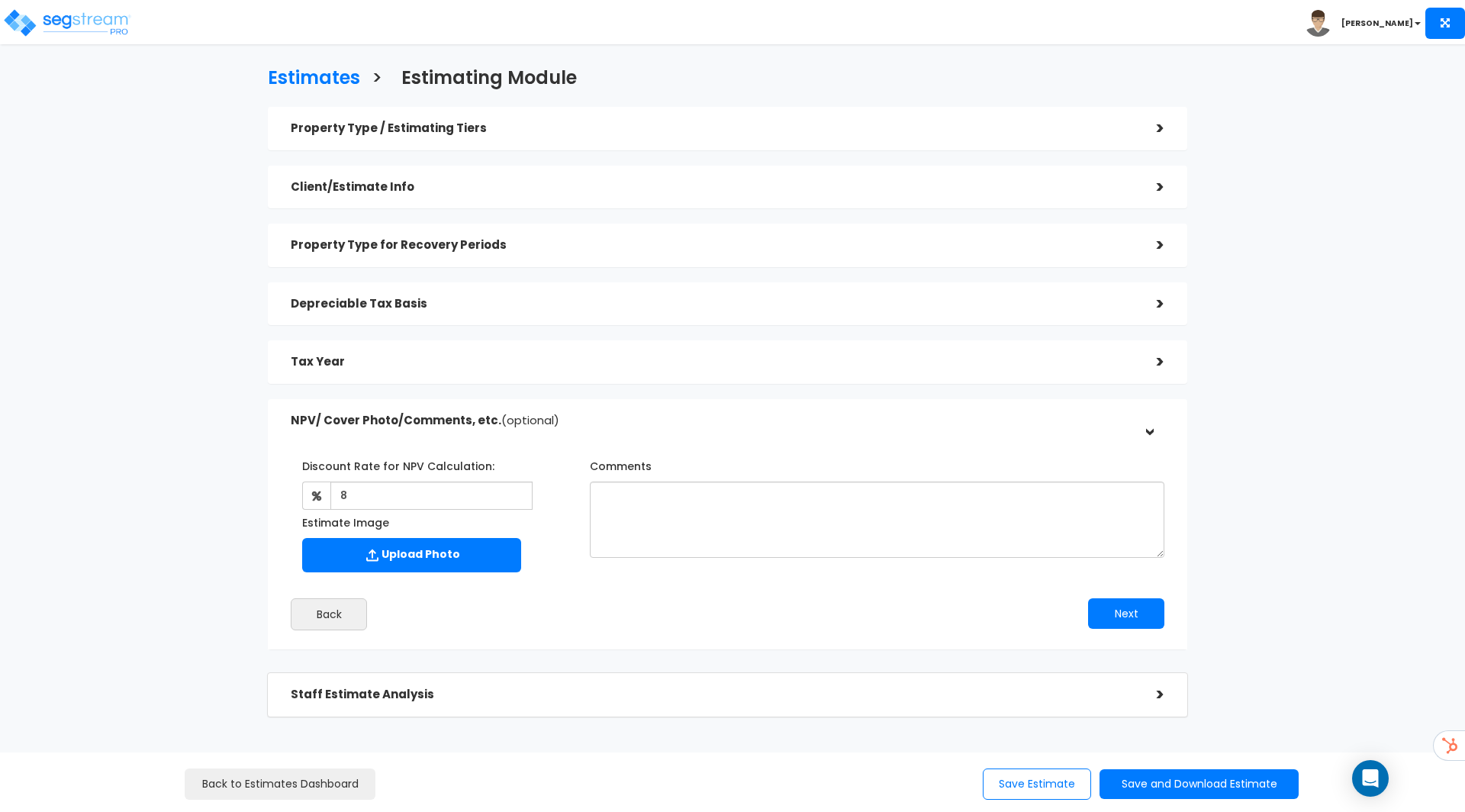
click at [645, 576] on div "Discount Rate for NPV Calculation: 8 The Discount Rate is the interest rate tha…" at bounding box center [727, 512] width 896 height 134
click at [1131, 624] on button "Next" at bounding box center [1125, 614] width 76 height 31
click at [1129, 781] on button "Save and Download Estimate" at bounding box center [1199, 783] width 199 height 30
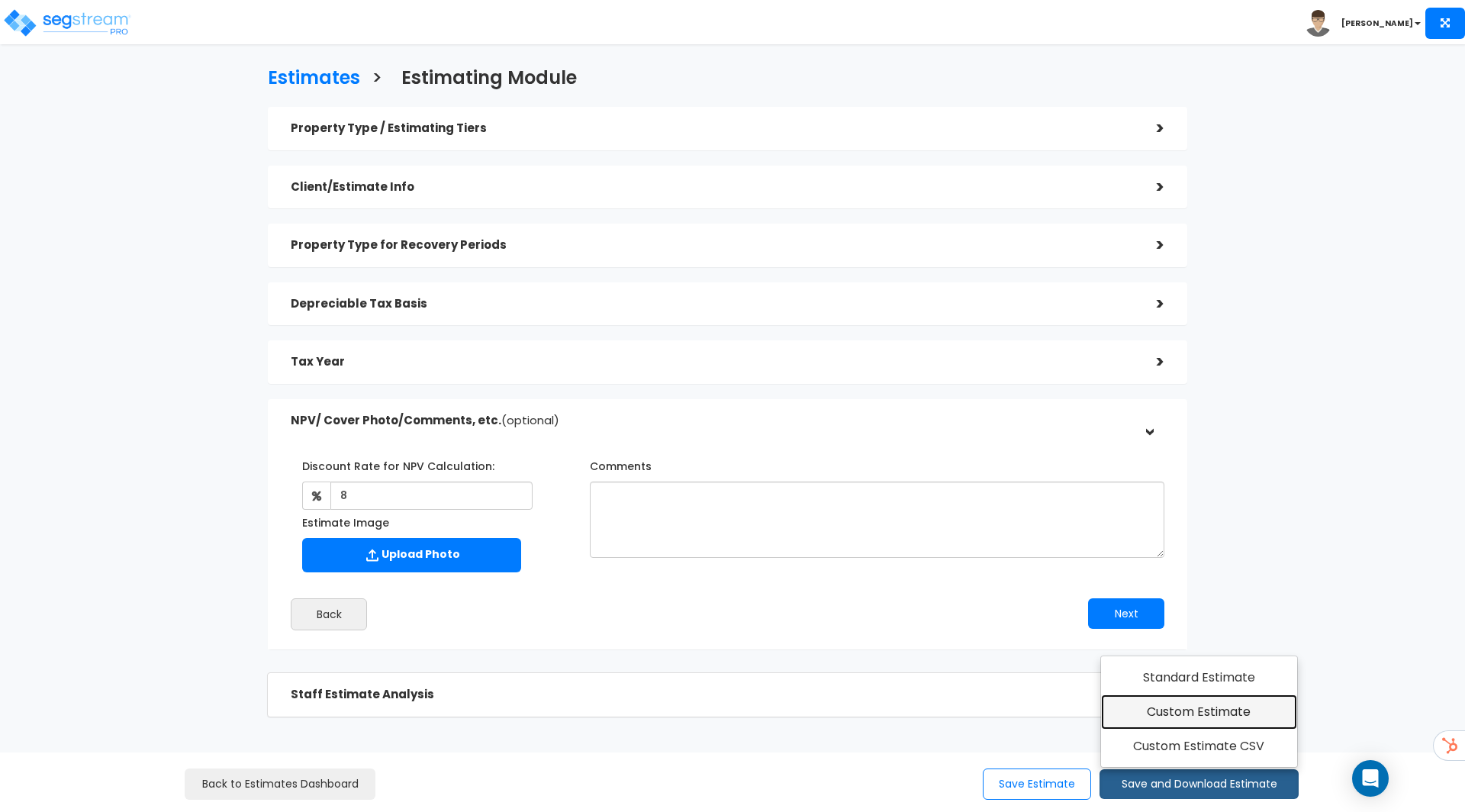
click at [1152, 724] on link "Custom Estimate" at bounding box center [1199, 711] width 196 height 35
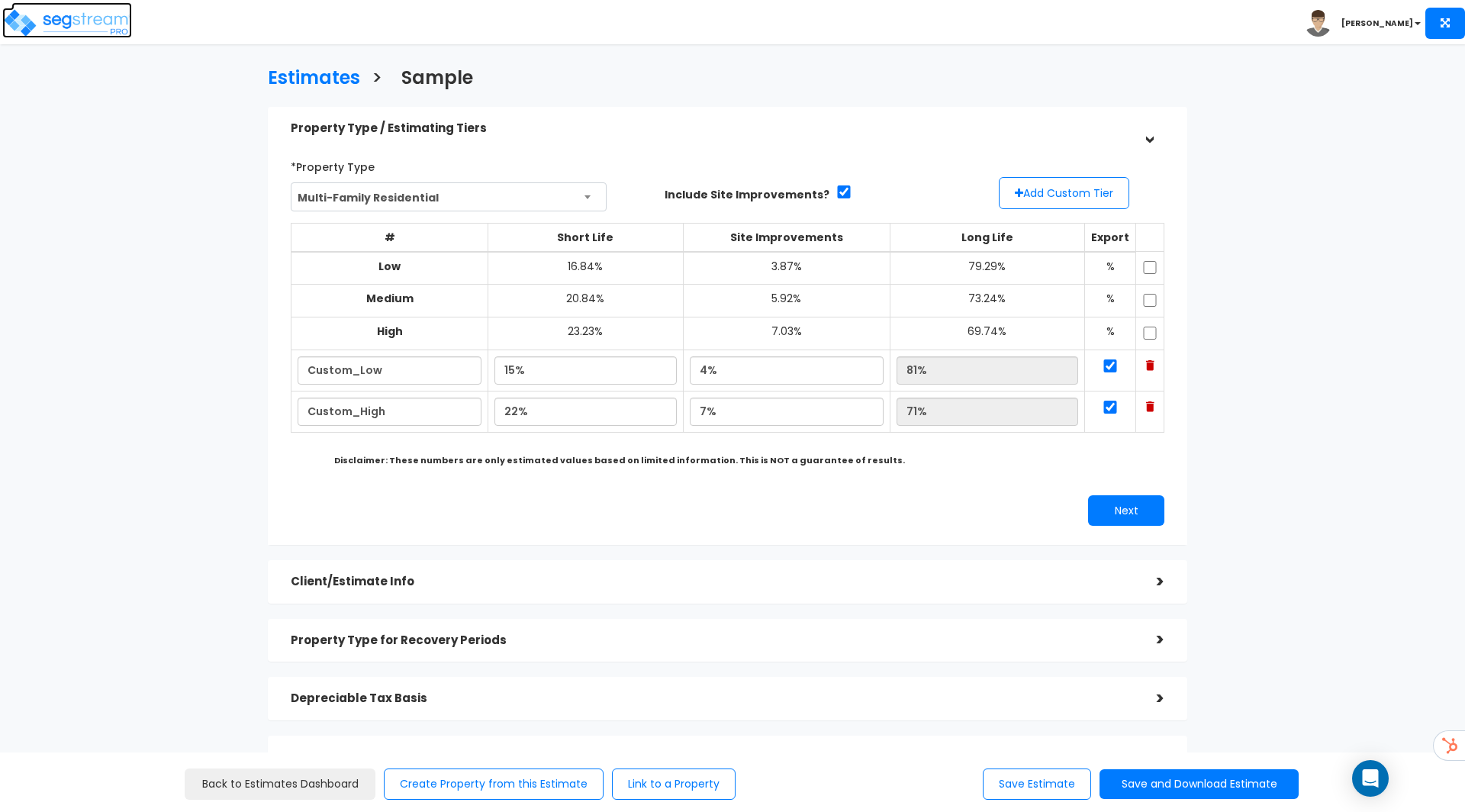
click at [73, 26] on img at bounding box center [67, 23] width 130 height 31
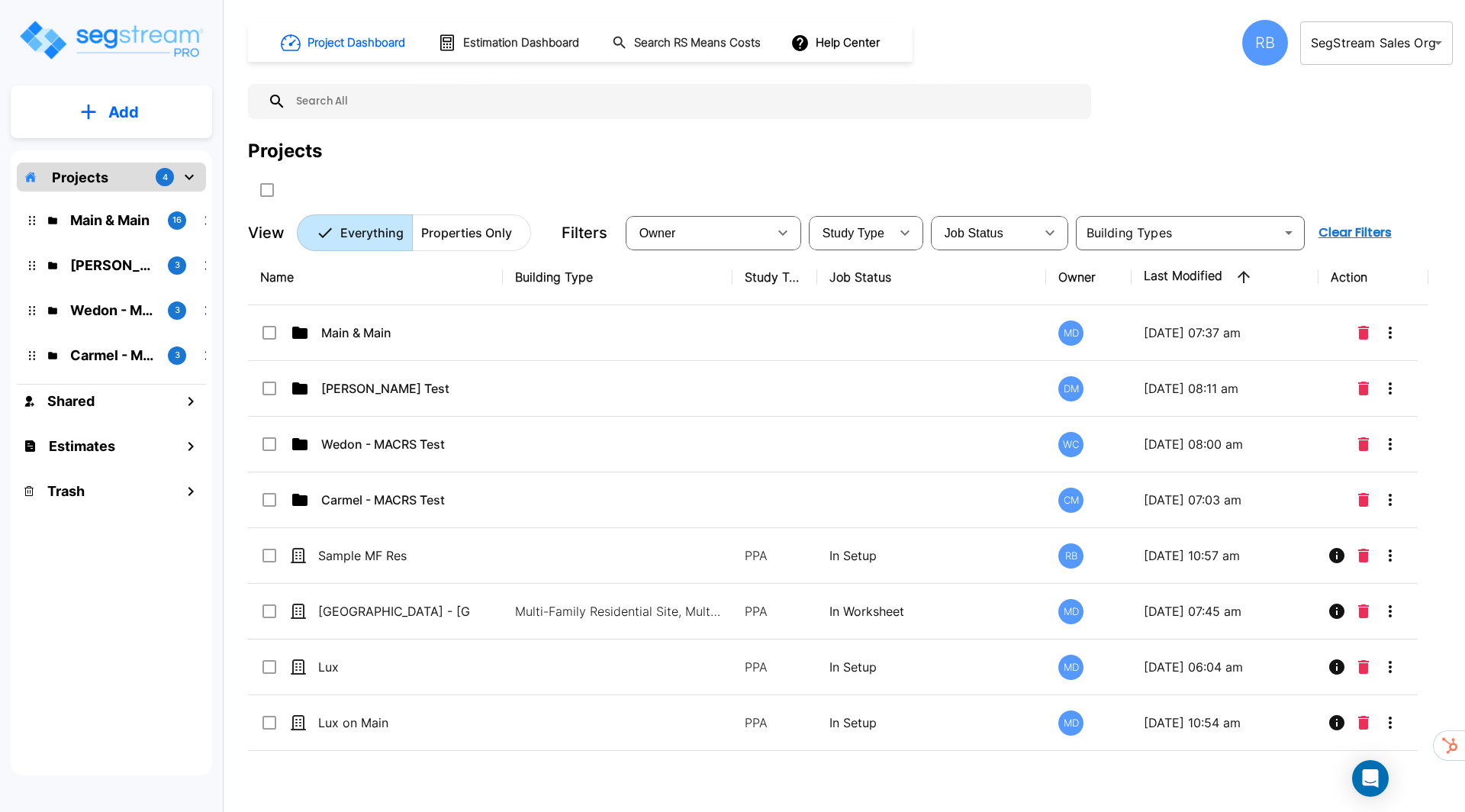
click at [113, 112] on p "Add" at bounding box center [123, 112] width 31 height 23
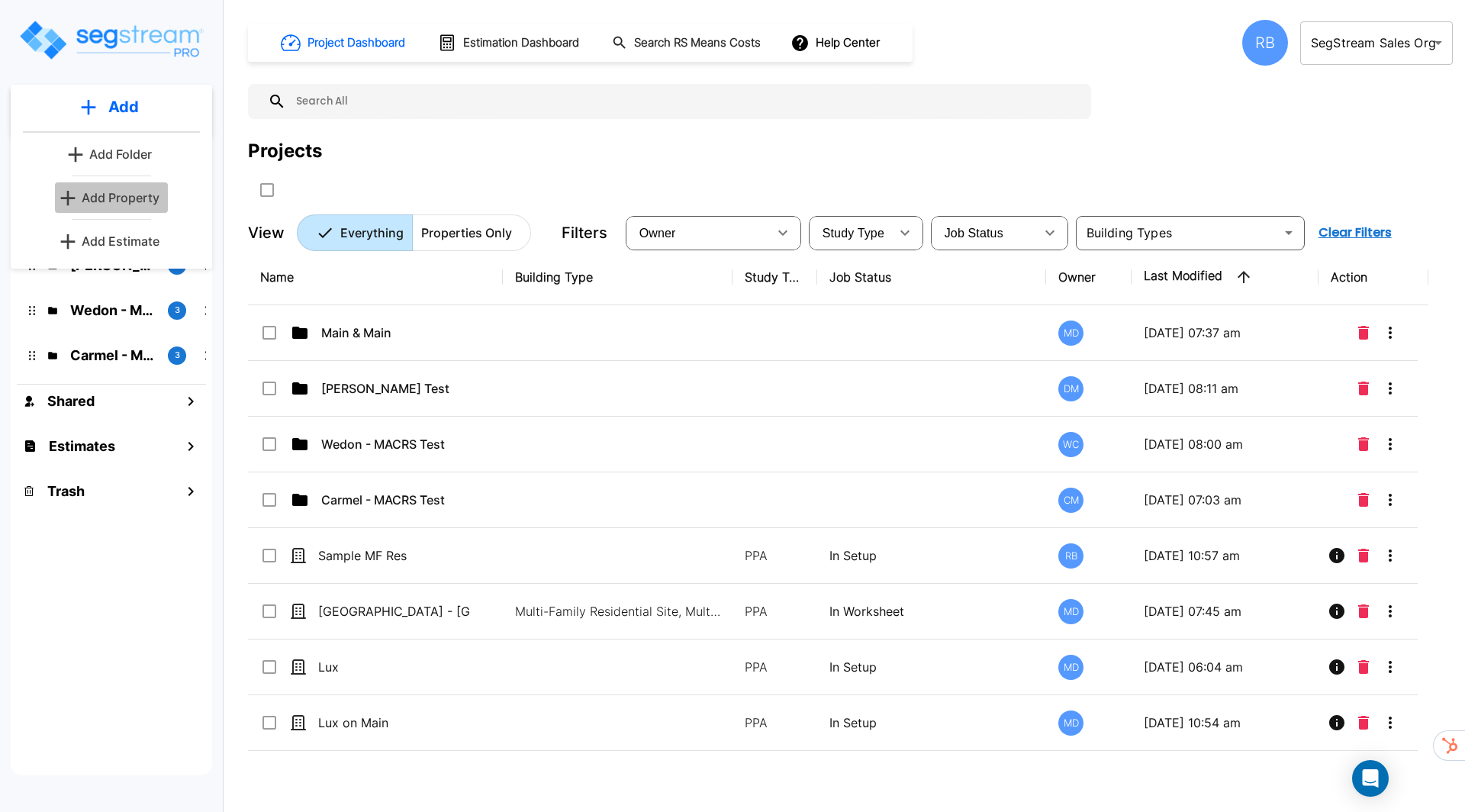
click at [109, 198] on p "Add Property" at bounding box center [120, 198] width 78 height 19
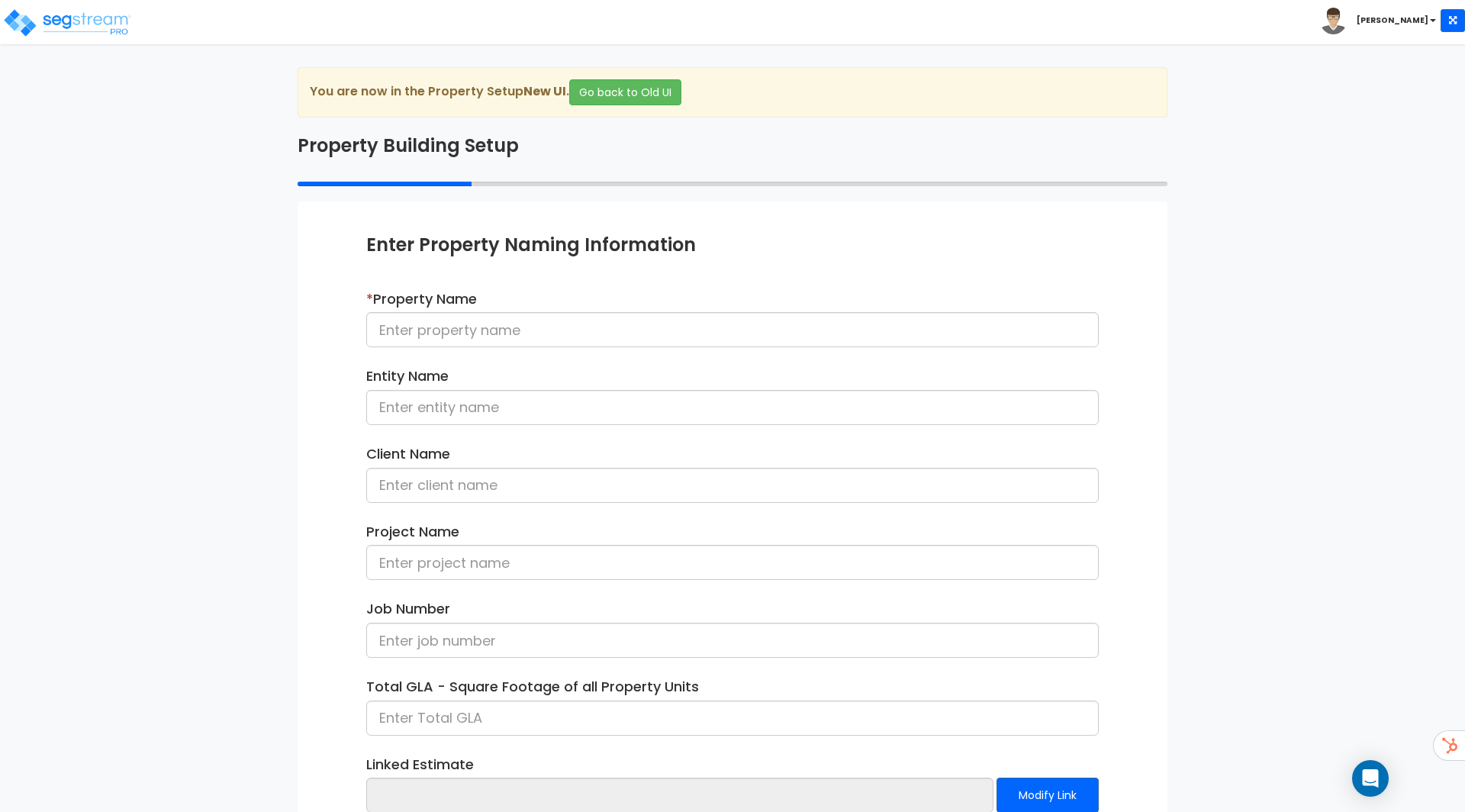
scroll to position [99, 0]
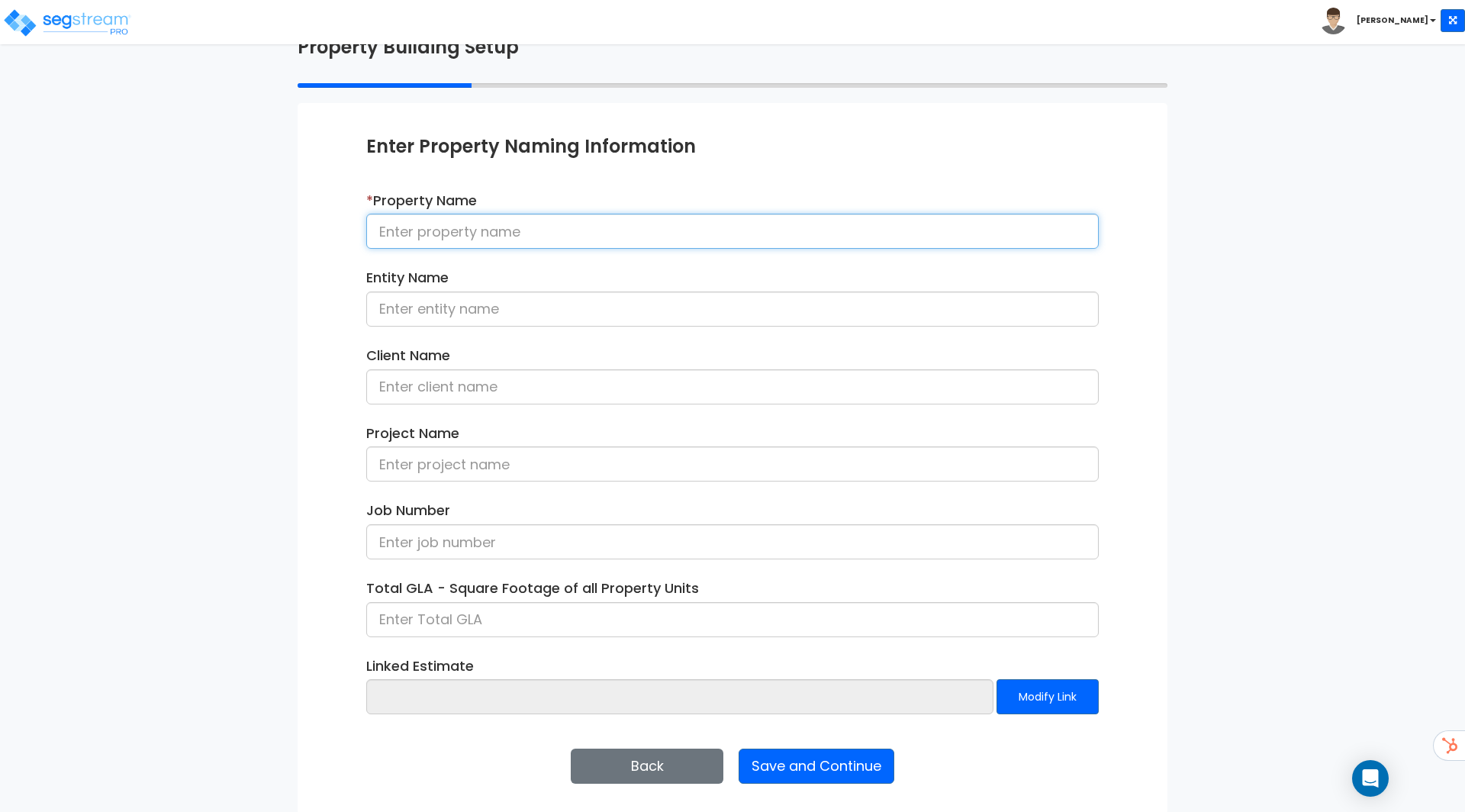
click at [456, 242] on input at bounding box center [732, 231] width 732 height 35
type input "Sample"
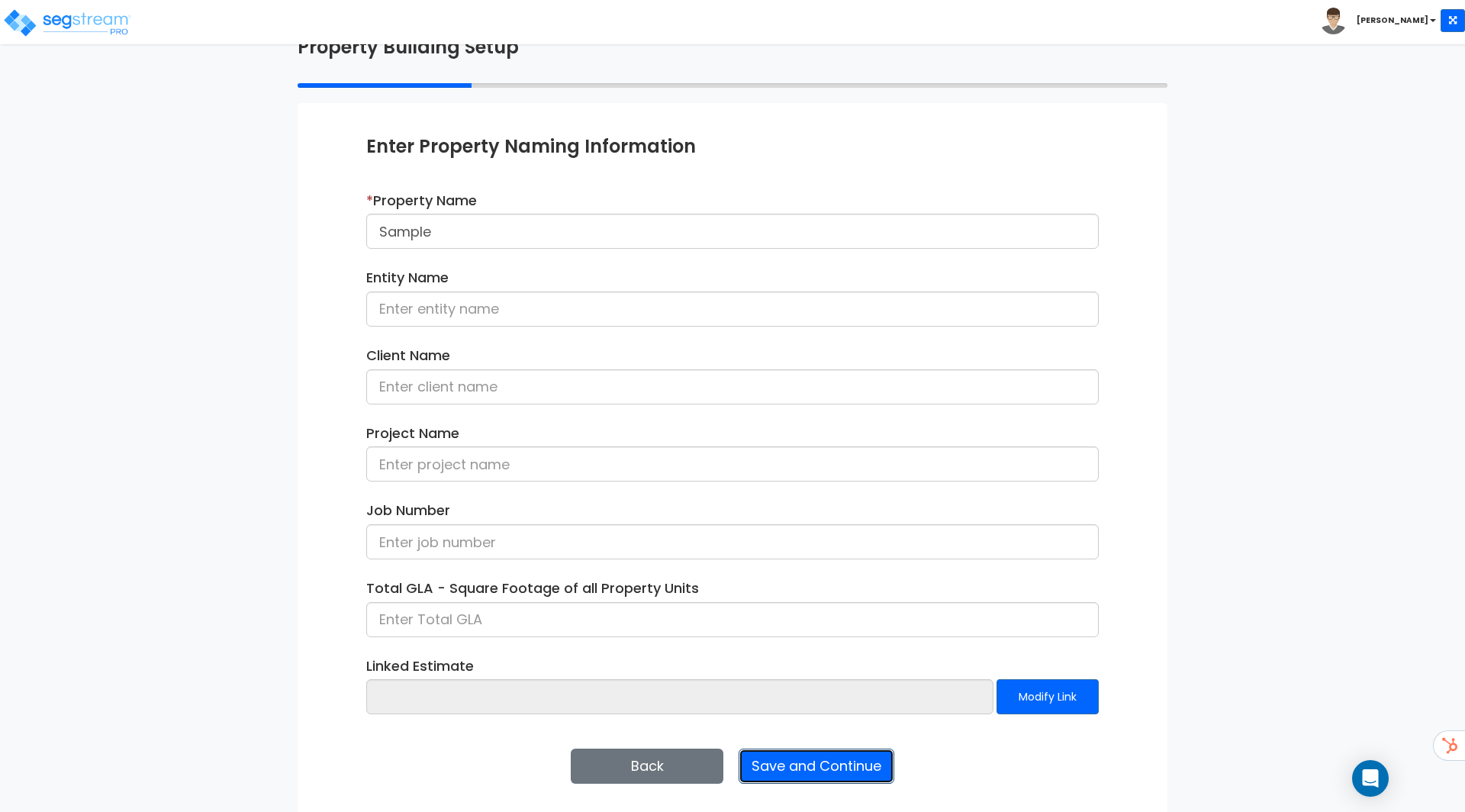
click at [869, 757] on button "Save and Continue" at bounding box center [817, 766] width 156 height 35
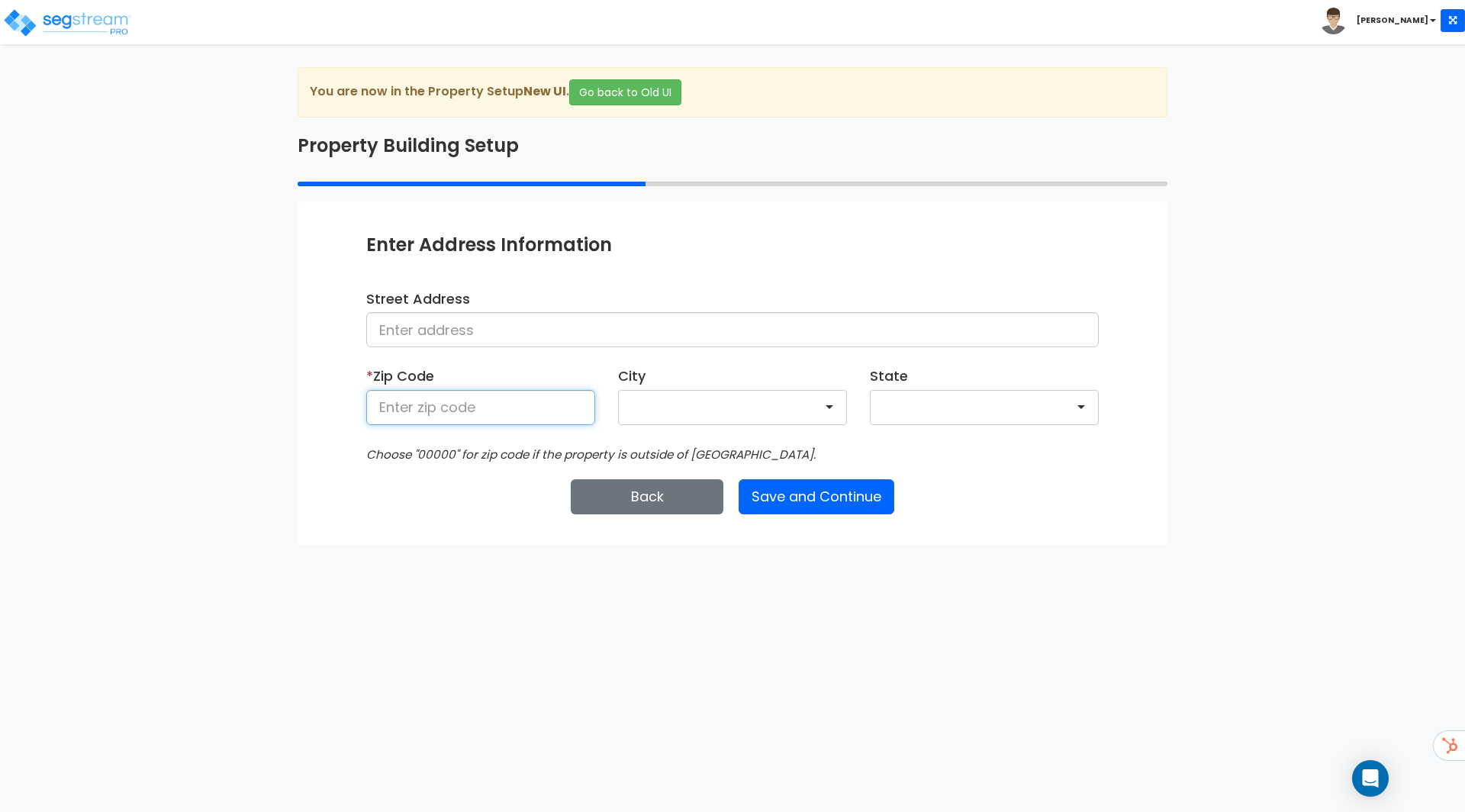
click at [468, 402] on input at bounding box center [480, 407] width 229 height 35
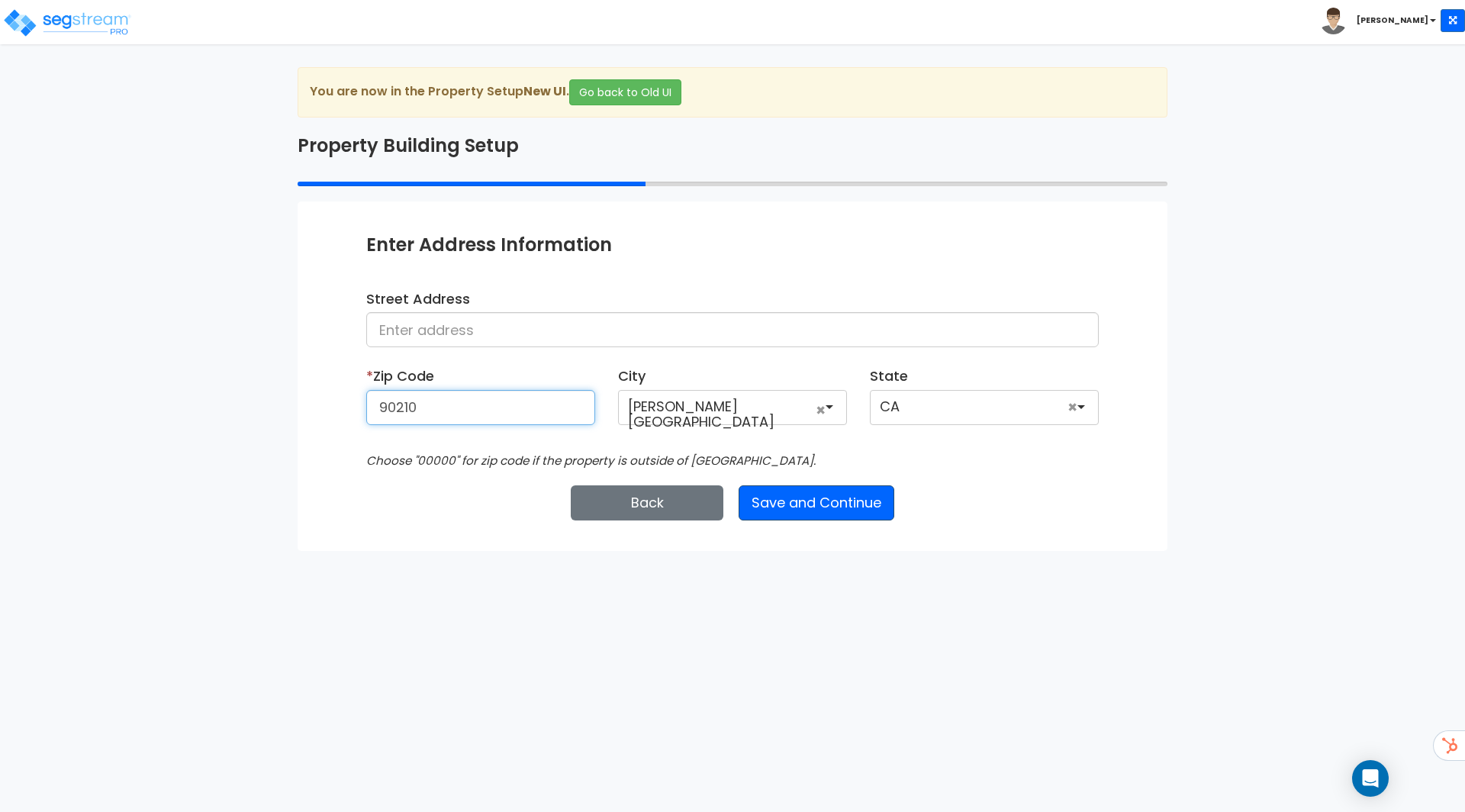
type input "90210"
click at [804, 493] on button "Save and Continue" at bounding box center [817, 502] width 156 height 35
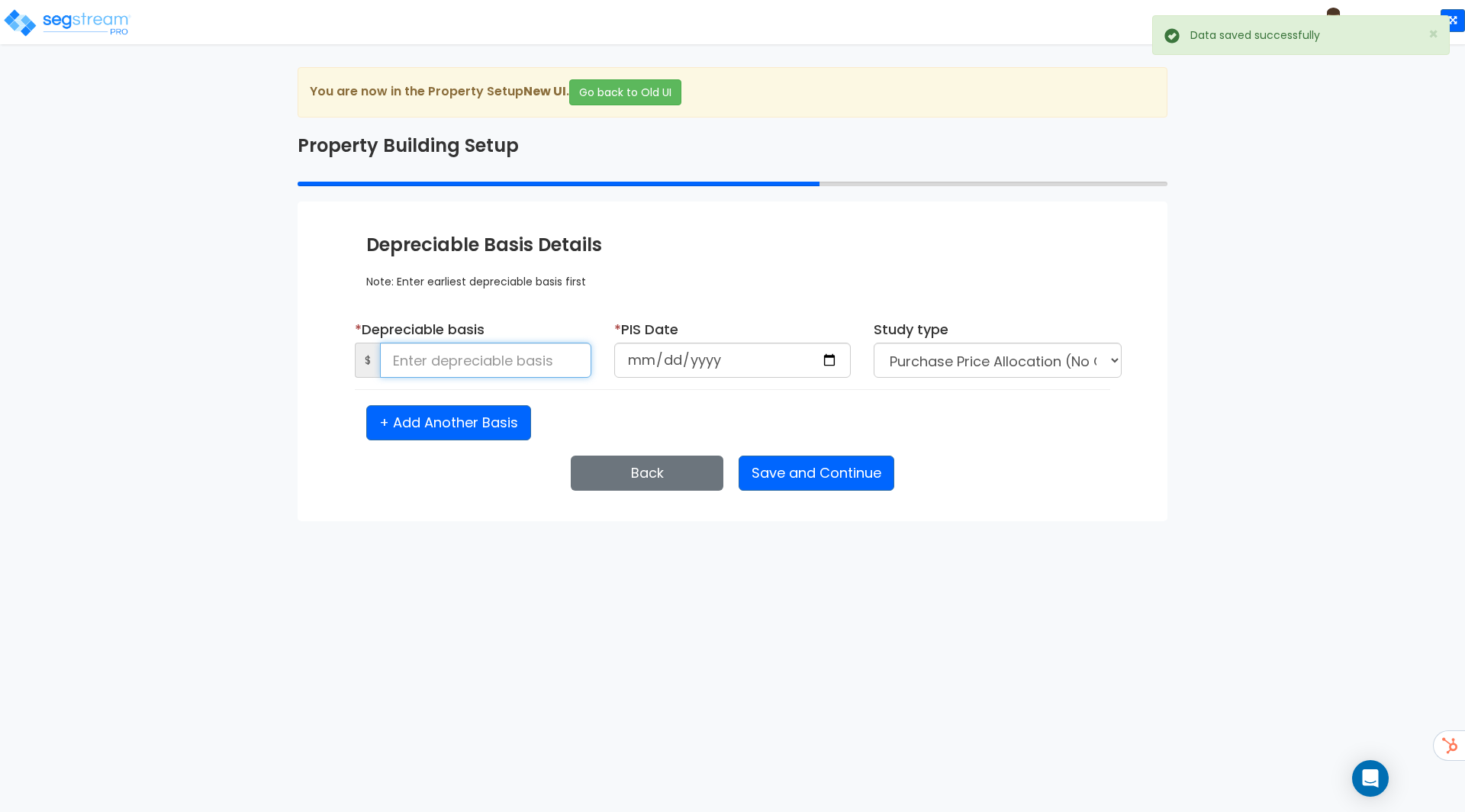
click at [536, 369] on input at bounding box center [486, 360] width 211 height 35
type input "5,000,000"
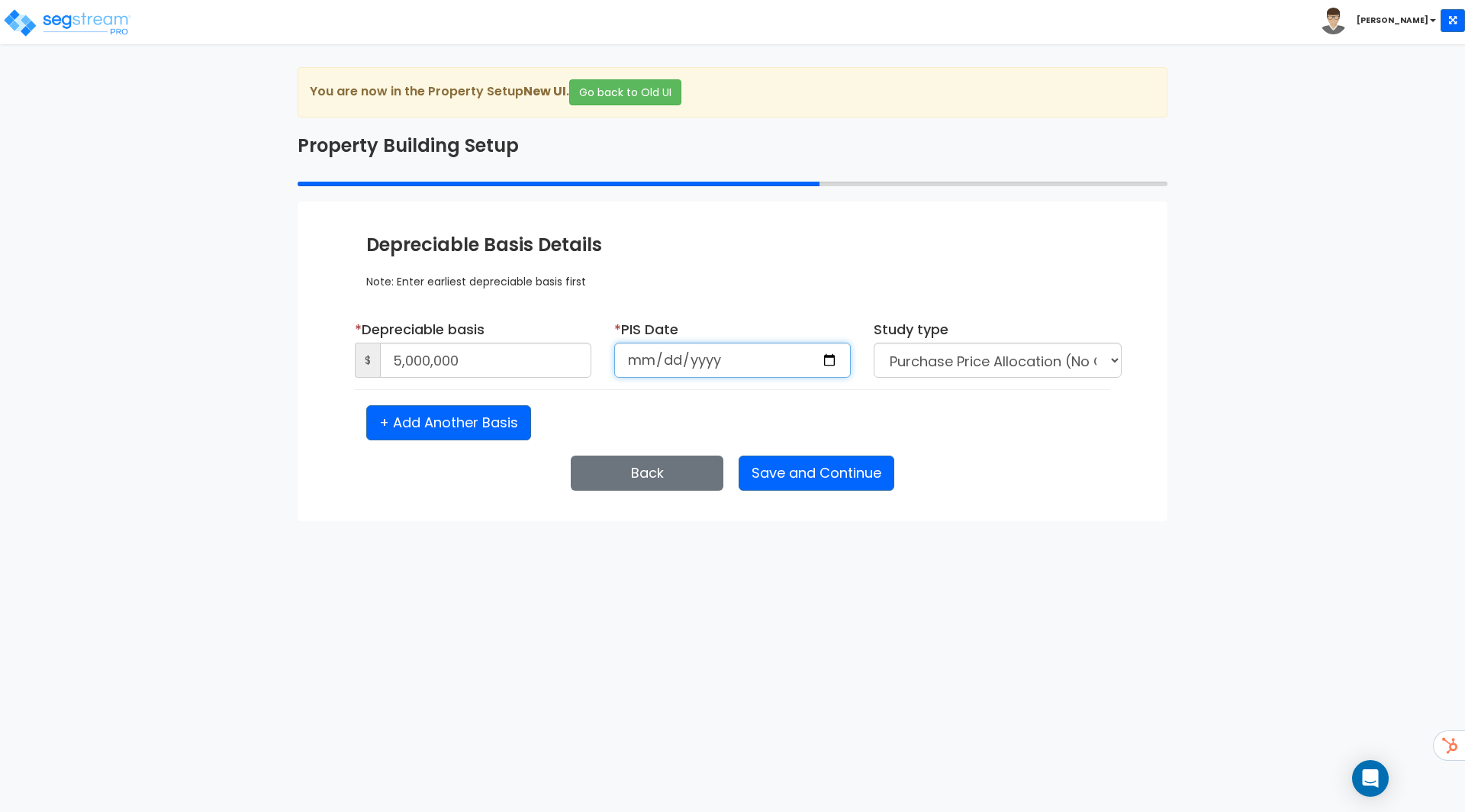
click at [817, 370] on input "date" at bounding box center [732, 360] width 236 height 35
click at [824, 364] on input "date" at bounding box center [732, 360] width 236 height 35
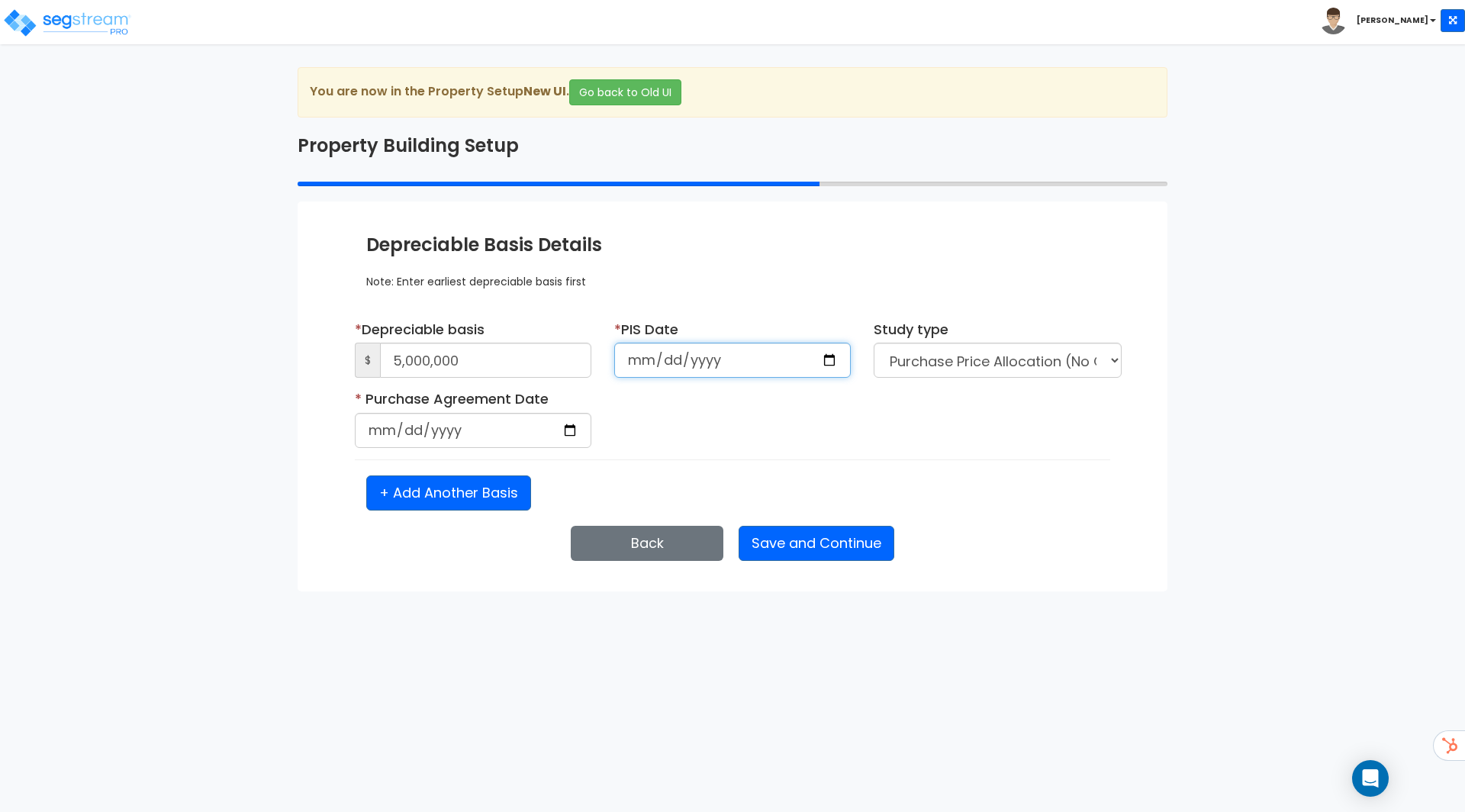
click at [834, 357] on input "[DATE]" at bounding box center [732, 360] width 236 height 35
type input "[DATE]"
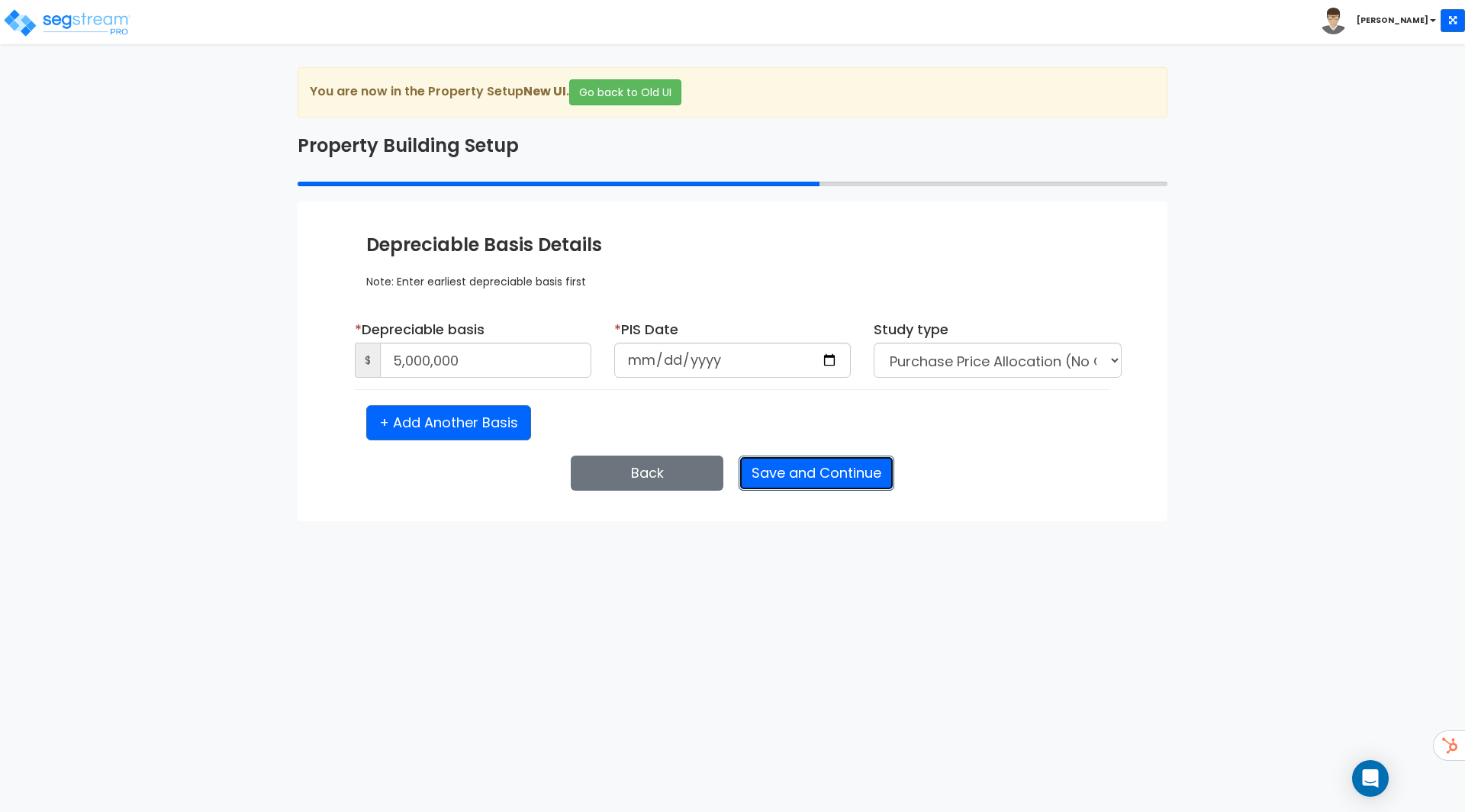
select select "2024"
click at [813, 475] on button "Save and Continue" at bounding box center [817, 472] width 156 height 35
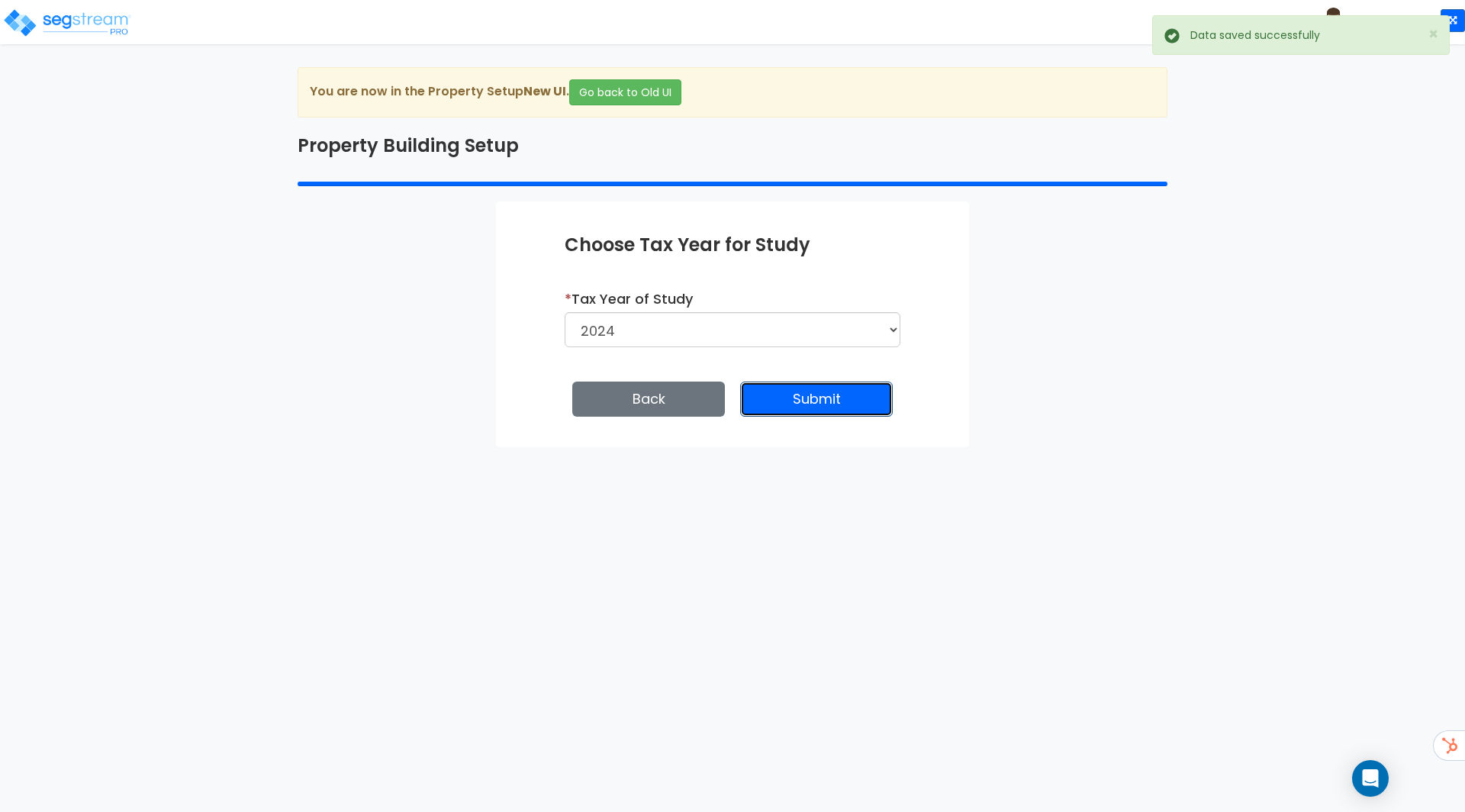
click at [831, 393] on button "Submit" at bounding box center [817, 398] width 153 height 35
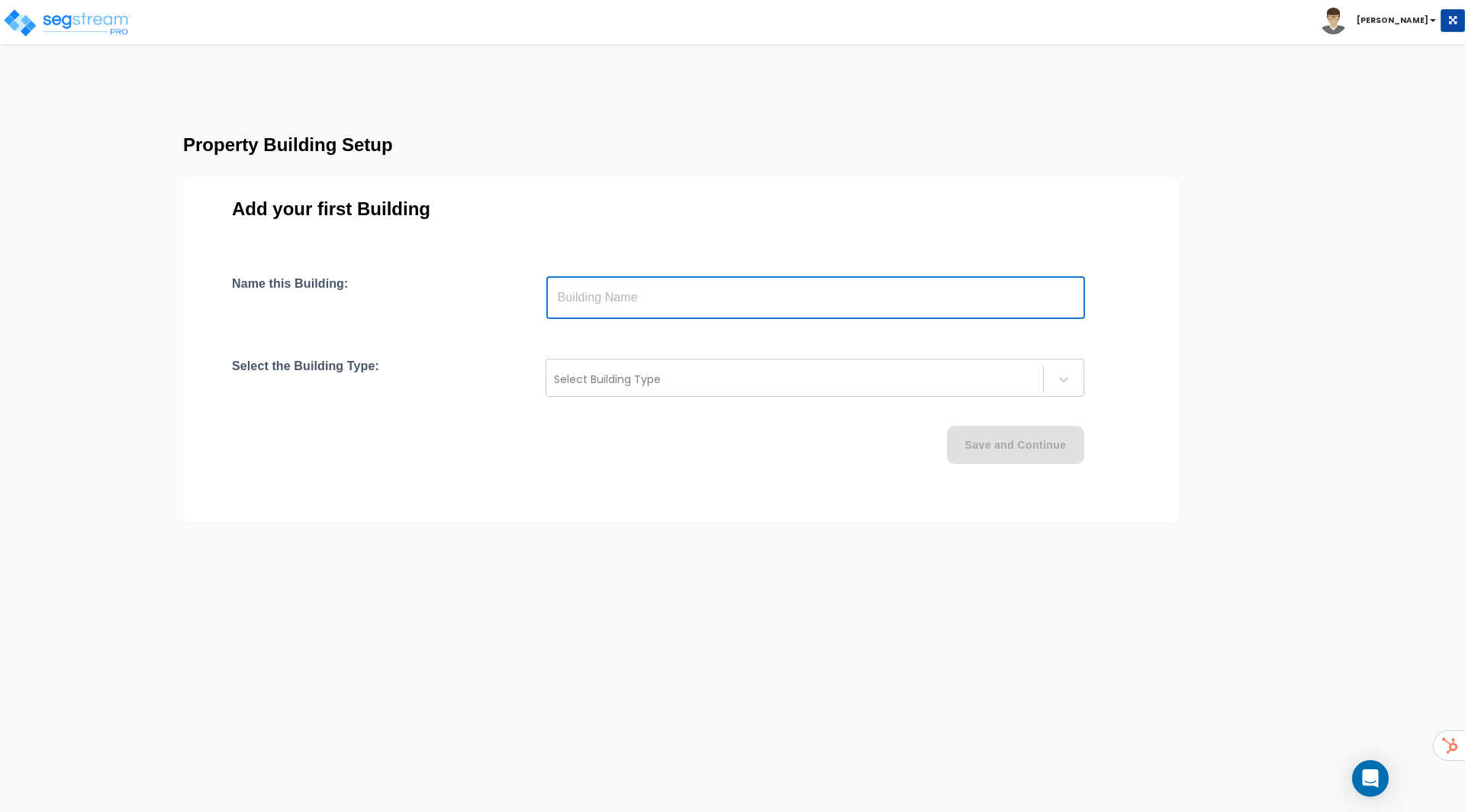
click at [621, 307] on input "text" at bounding box center [816, 297] width 539 height 42
type input "MF Residential"
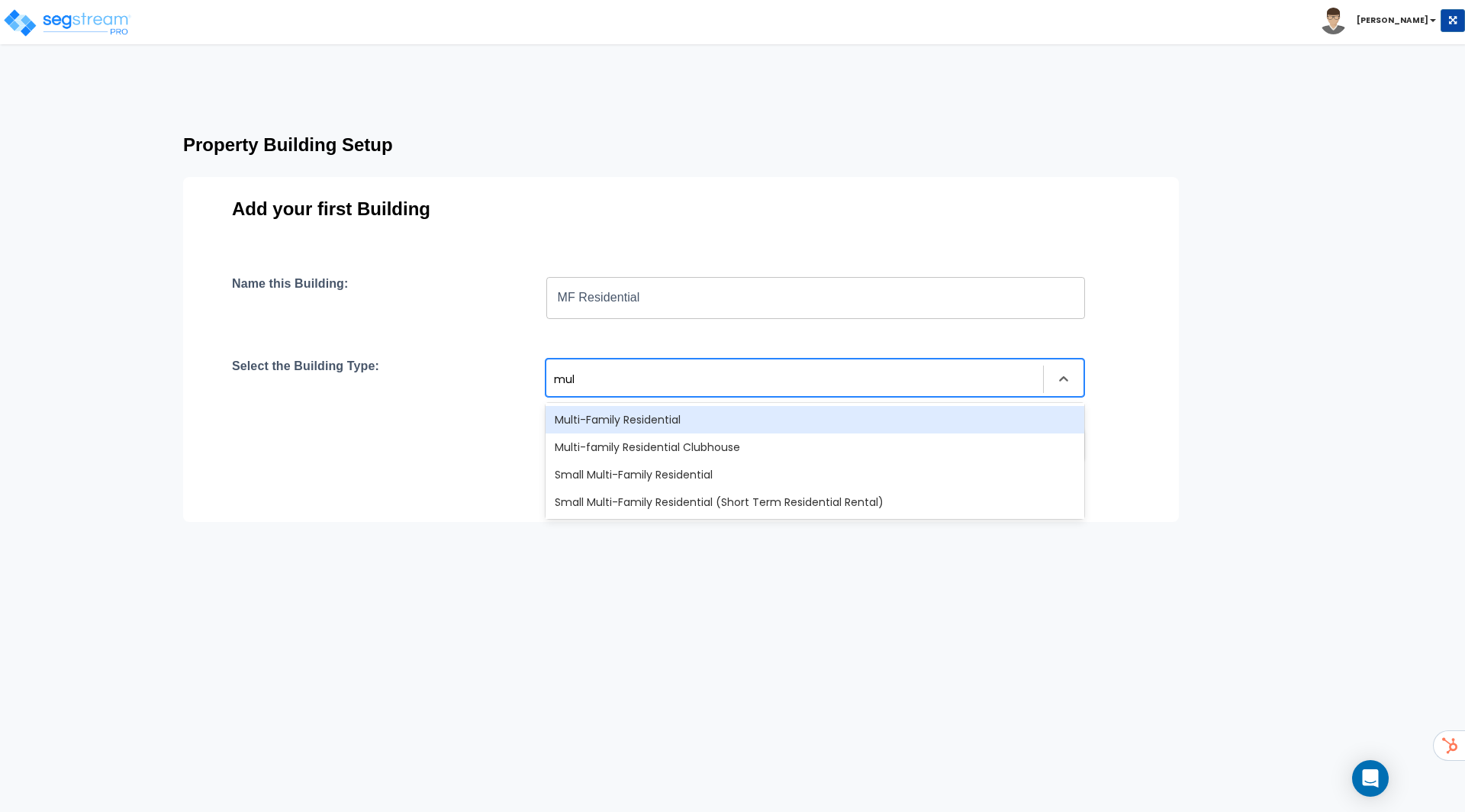
type input "mult"
click at [672, 425] on div "Multi-Family Residential" at bounding box center [815, 420] width 539 height 28
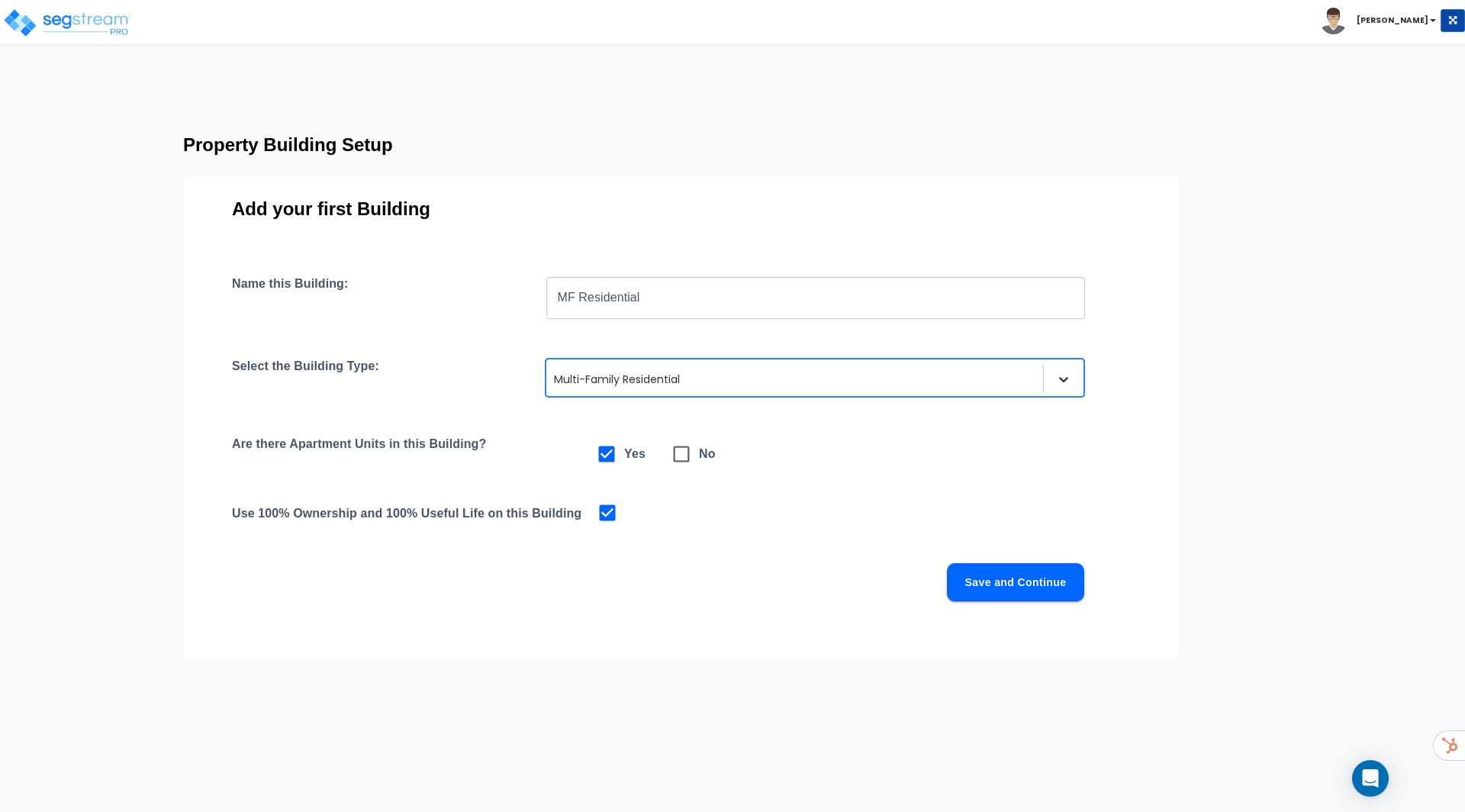
click at [1076, 383] on div at bounding box center [1064, 379] width 28 height 28
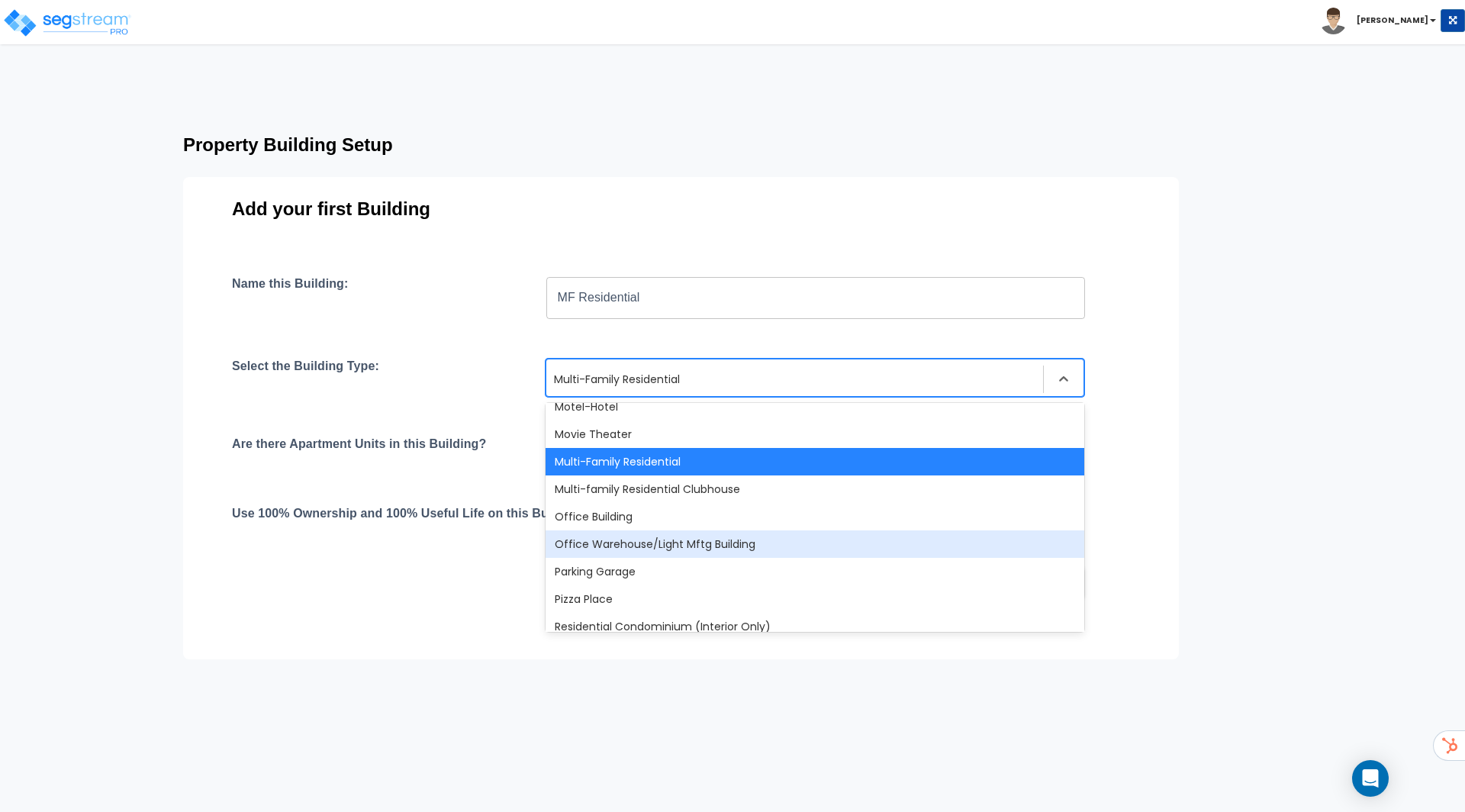
scroll to position [897, 0]
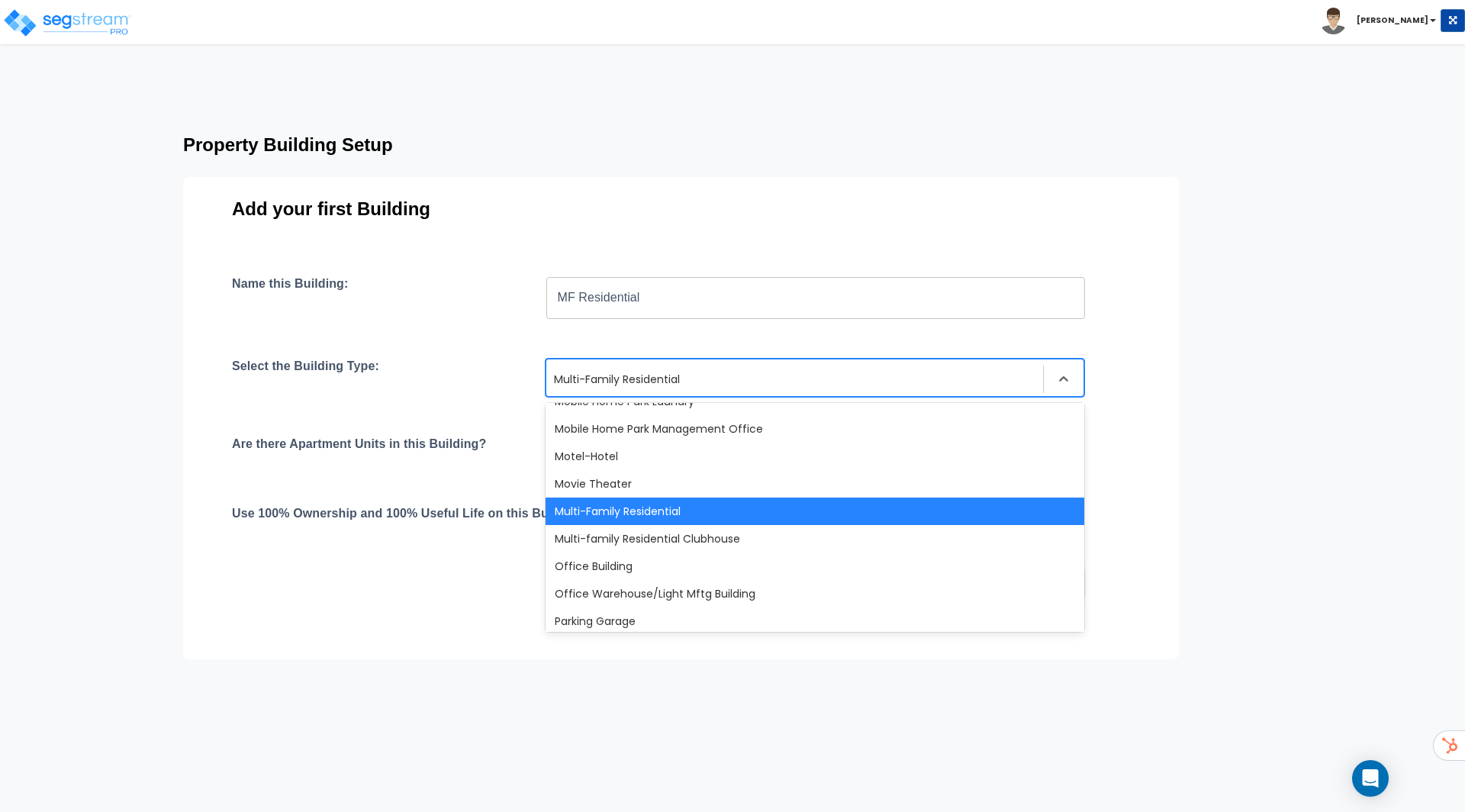
click at [665, 510] on div "Multi-Family Residential" at bounding box center [815, 511] width 539 height 28
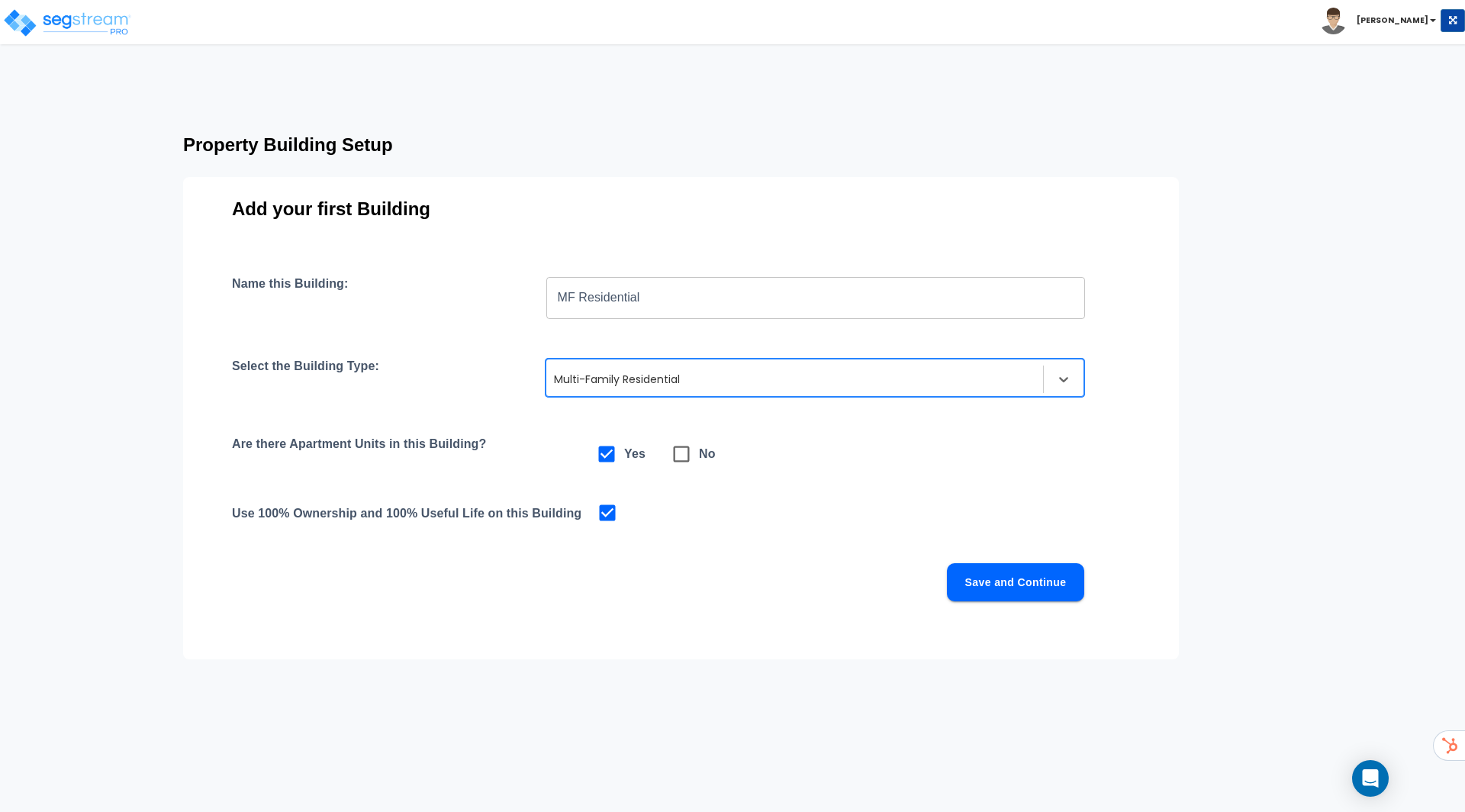
click at [979, 583] on button "Save and Continue" at bounding box center [1016, 581] width 137 height 38
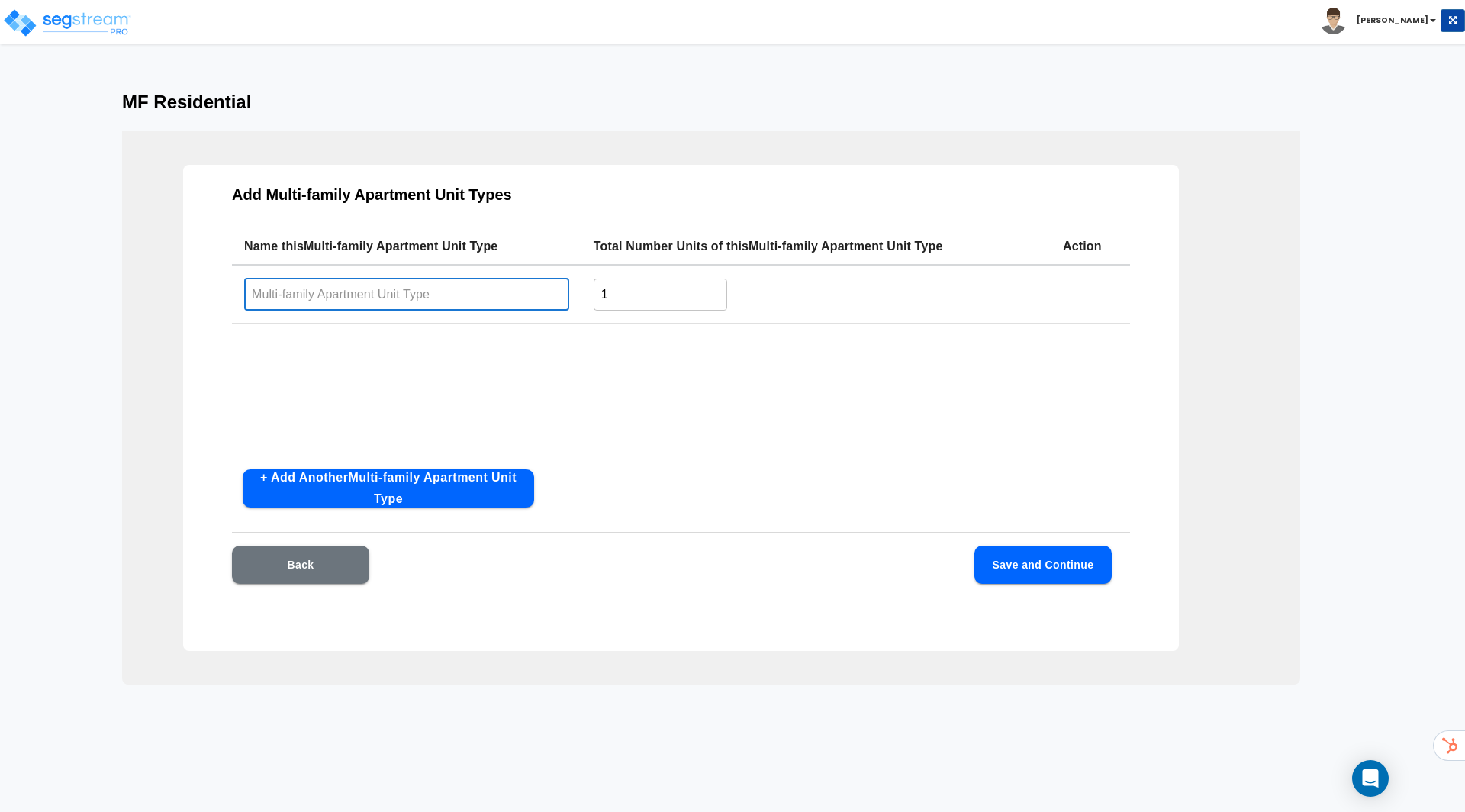
click at [362, 289] on input "text" at bounding box center [406, 294] width 325 height 33
type input "Studio"
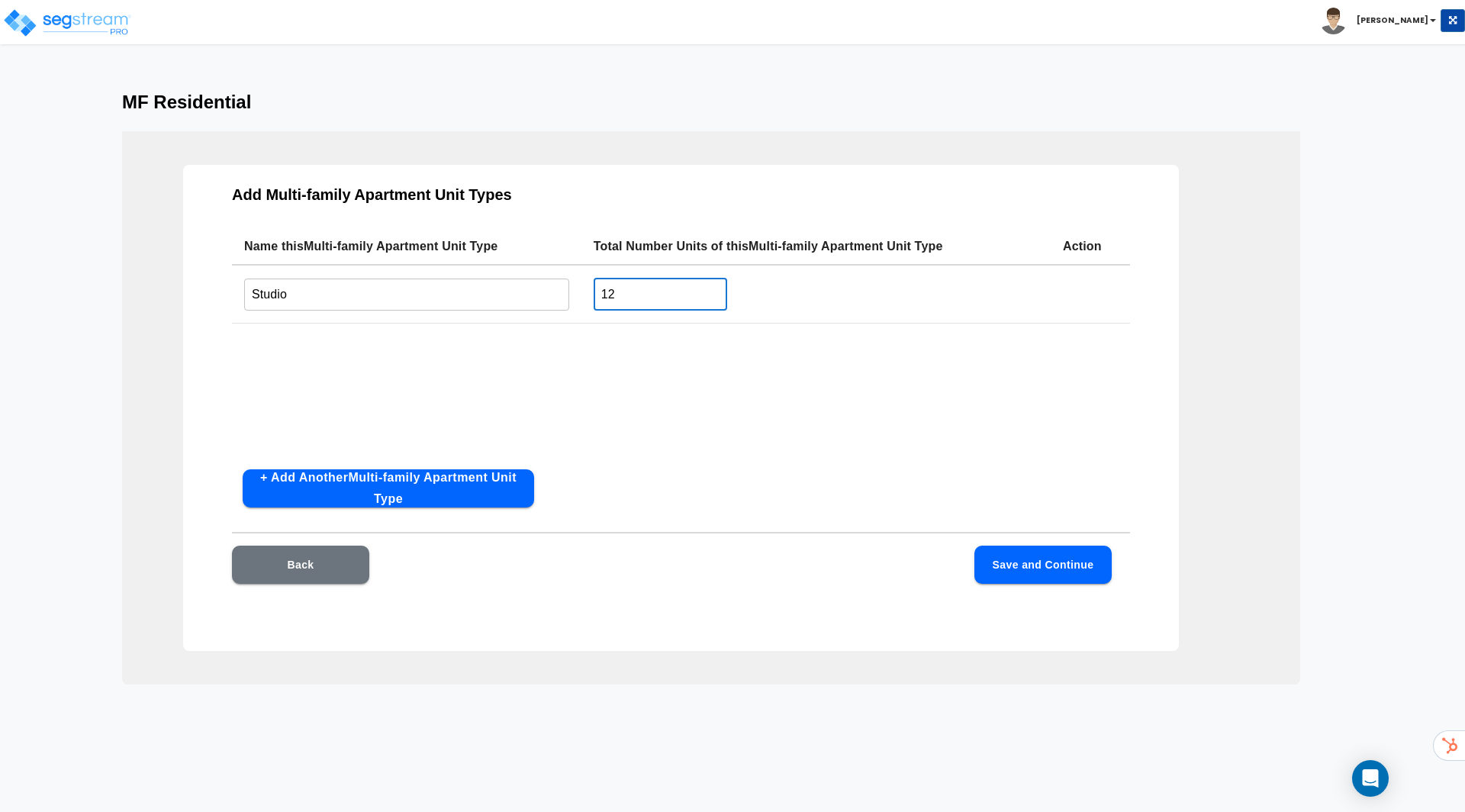
type input "12"
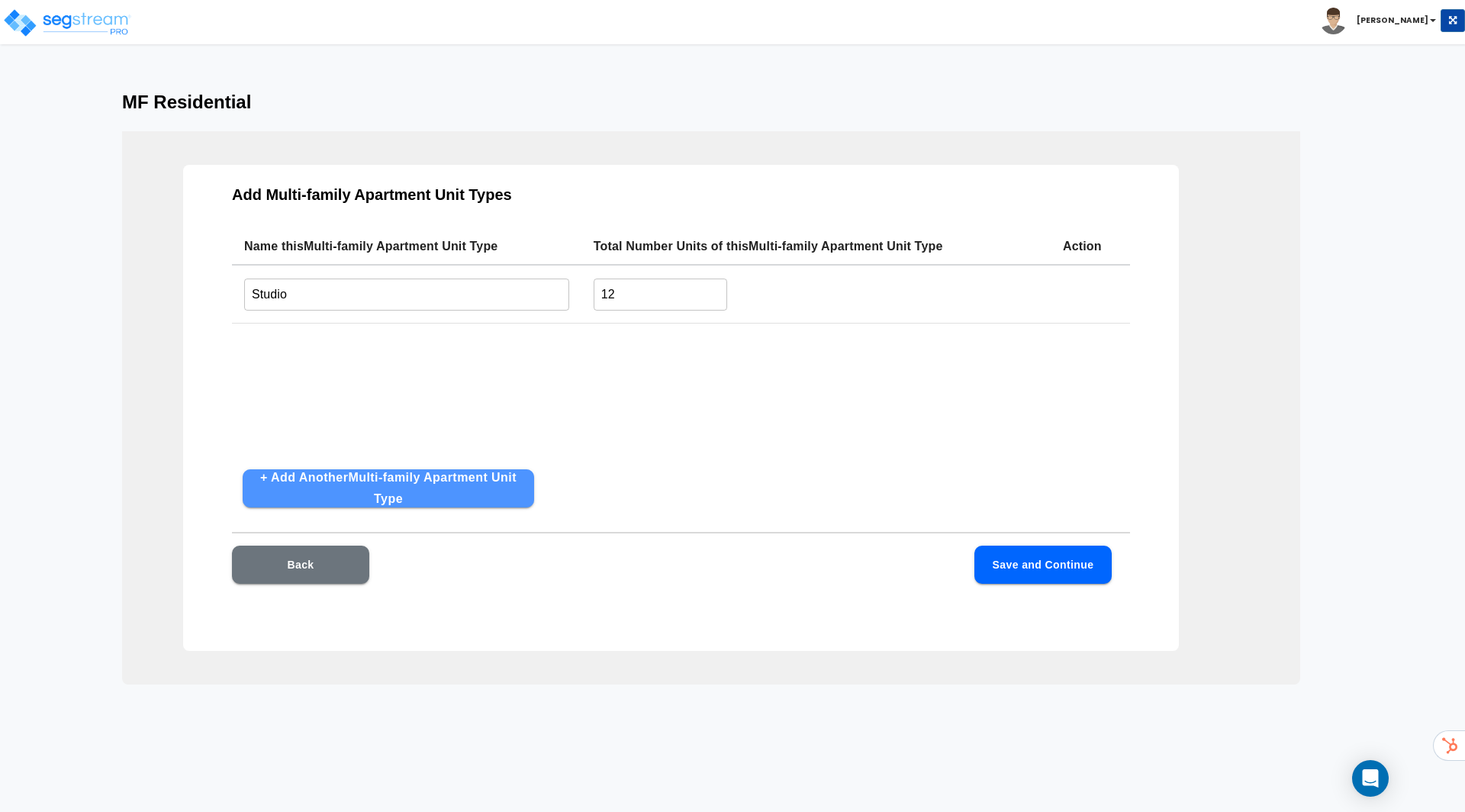
click at [313, 474] on button "+ Add Another Multi-family Apartment Unit Type" at bounding box center [388, 488] width 292 height 38
click at [331, 491] on button "+ Add Another Multi-family Apartment Unit Type" at bounding box center [388, 488] width 292 height 38
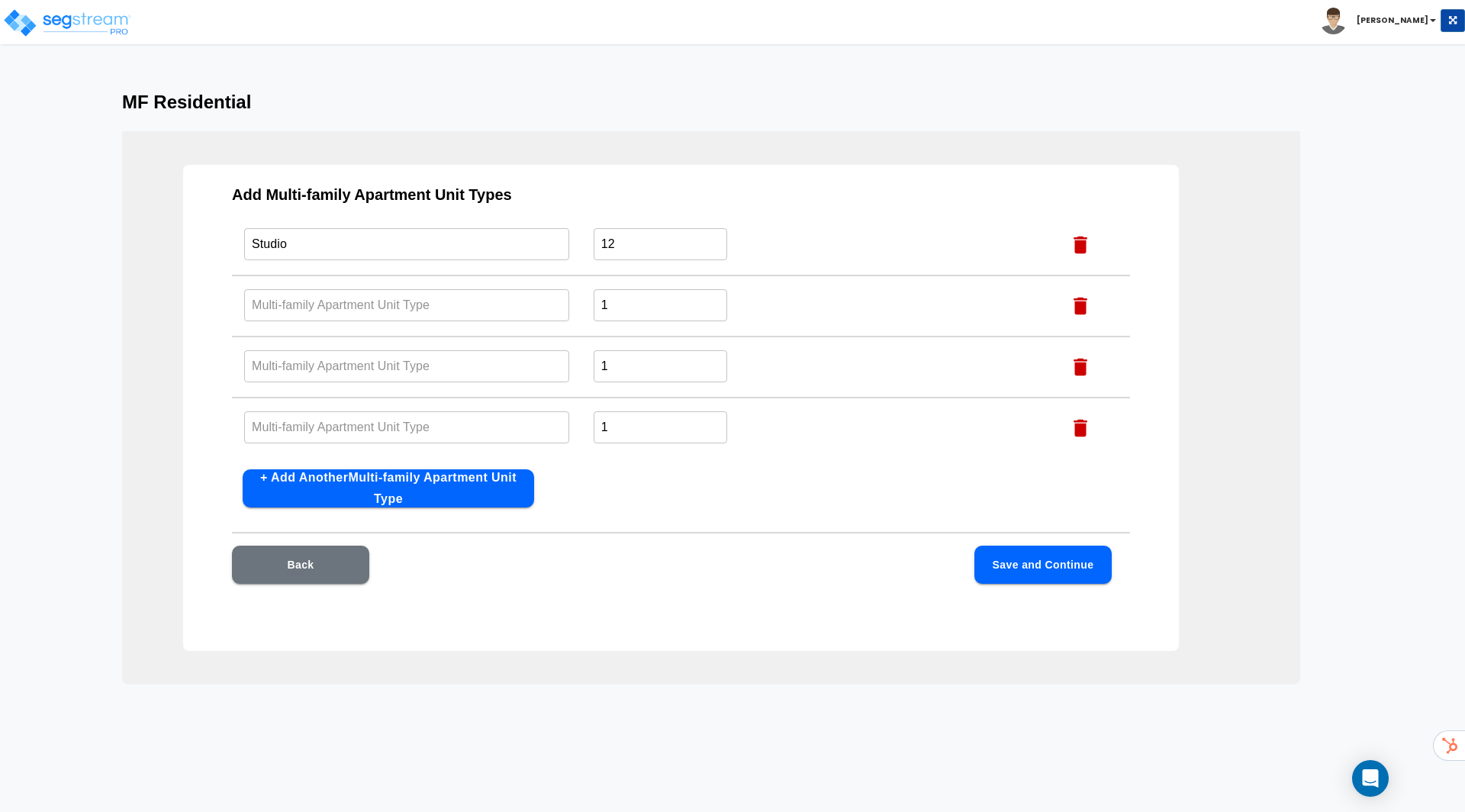
click at [331, 491] on button "+ Add Another Multi-family Apartment Unit Type" at bounding box center [388, 488] width 292 height 38
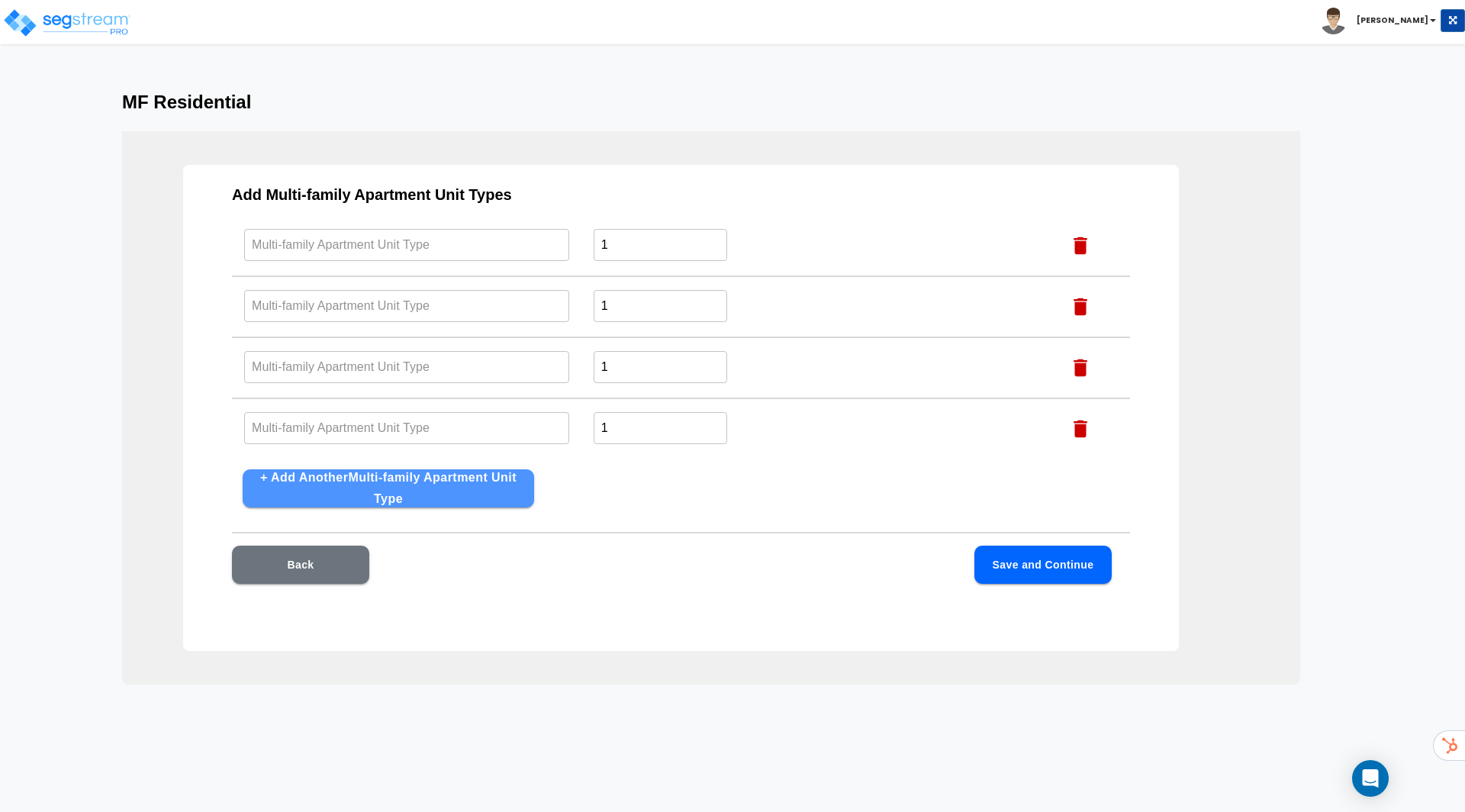
click at [331, 491] on button "+ Add Another Multi-family Apartment Unit Type" at bounding box center [388, 488] width 292 height 38
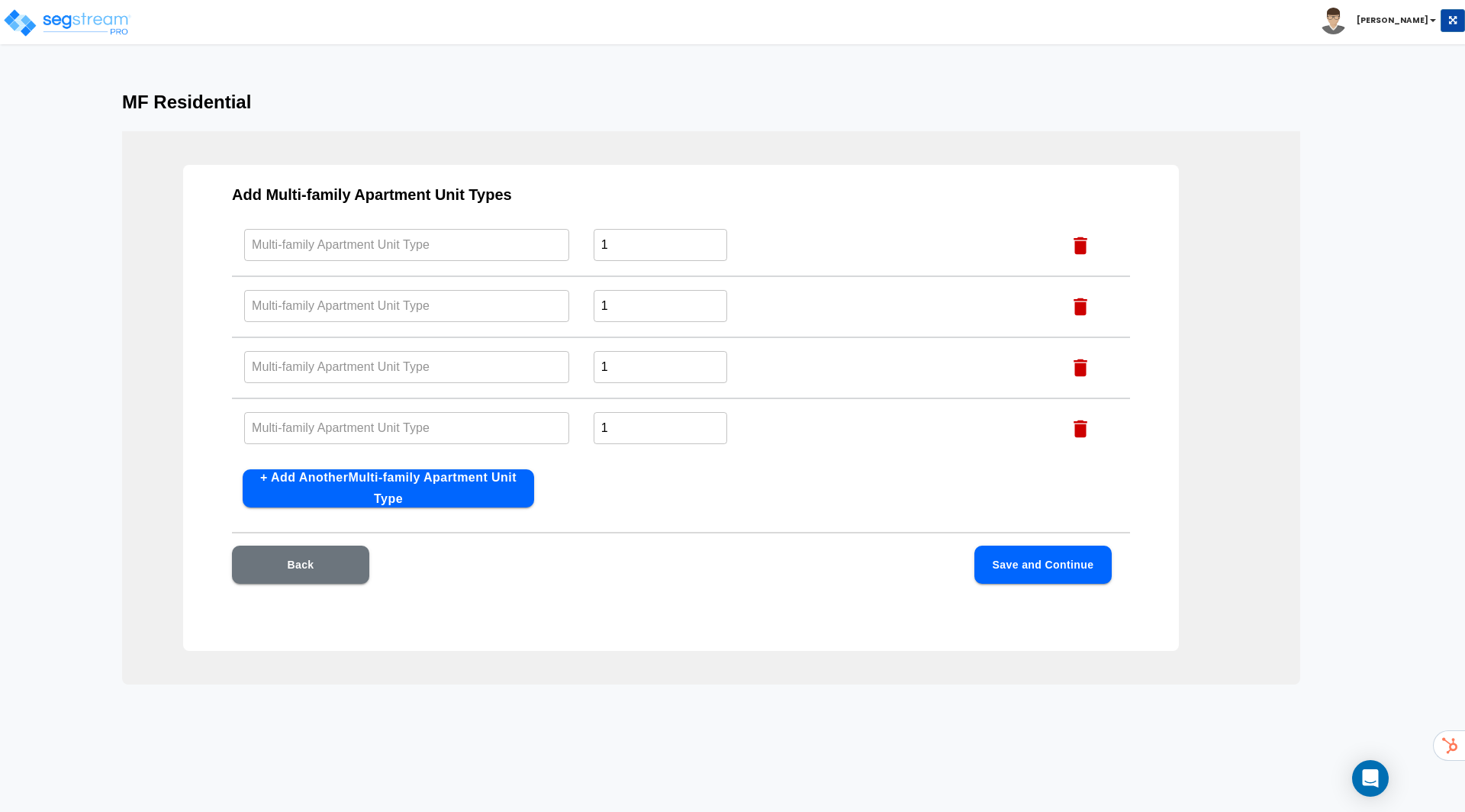
scroll to position [354, 0]
click at [1075, 250] on icon "button" at bounding box center [1081, 246] width 23 height 23
click at [1075, 250] on icon "button" at bounding box center [1081, 245] width 23 height 23
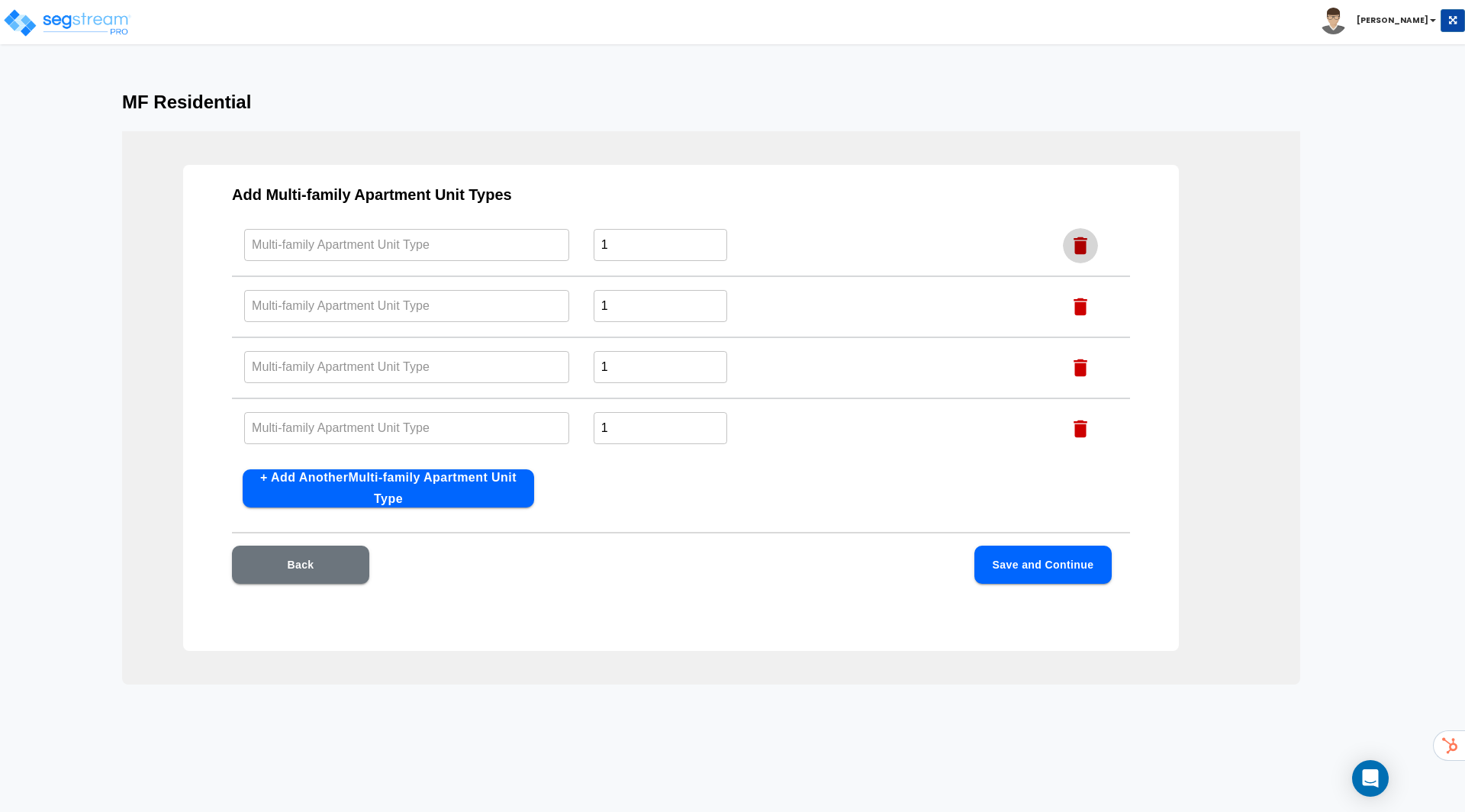
click at [1075, 250] on icon "button" at bounding box center [1081, 245] width 23 height 23
click at [1075, 250] on icon "button" at bounding box center [1081, 245] width 23 height 23
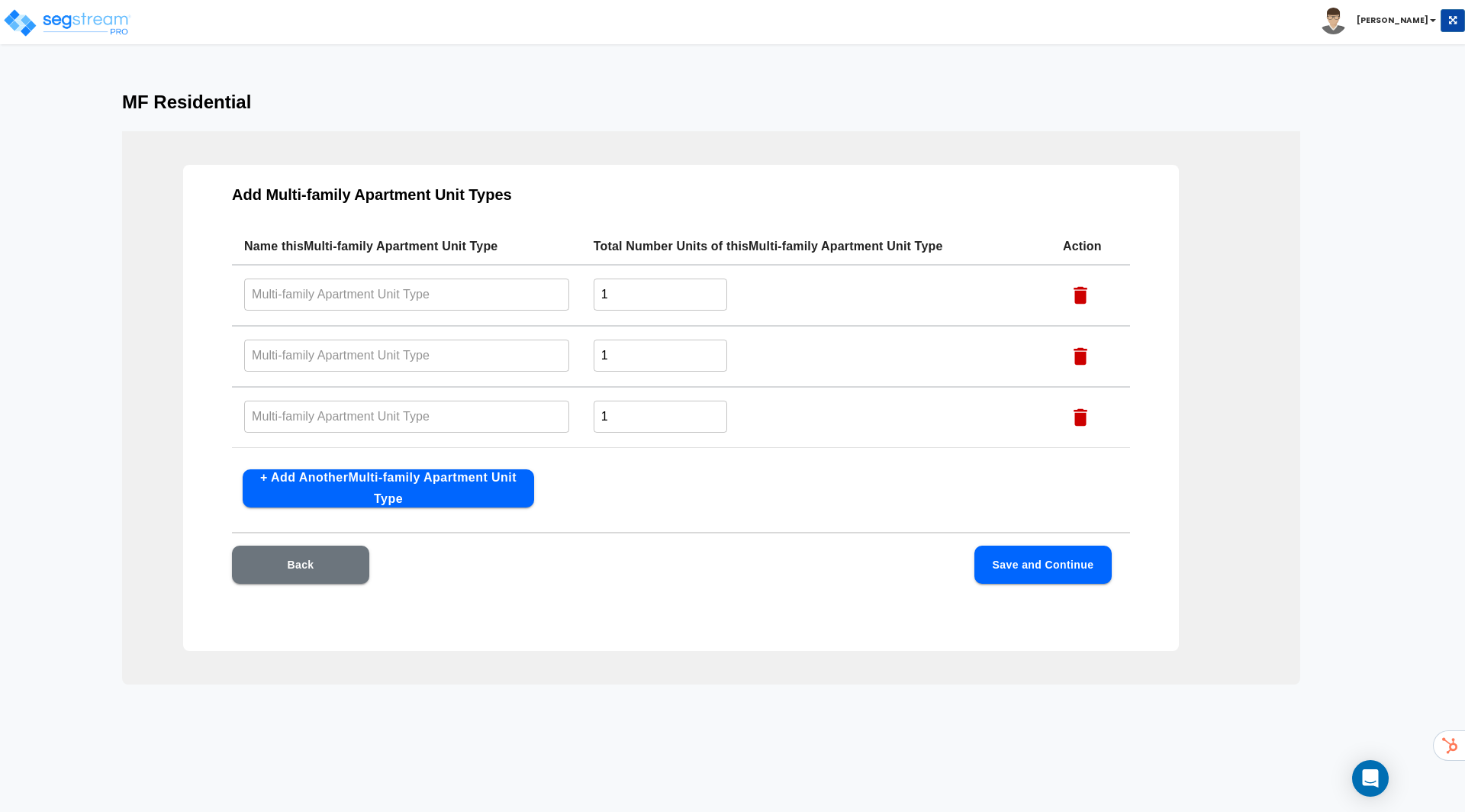
click at [1081, 290] on icon "button" at bounding box center [1081, 296] width 23 height 23
click at [1081, 290] on td at bounding box center [1090, 294] width 80 height 59
click at [628, 293] on input "1" at bounding box center [660, 294] width 134 height 33
type input "12"
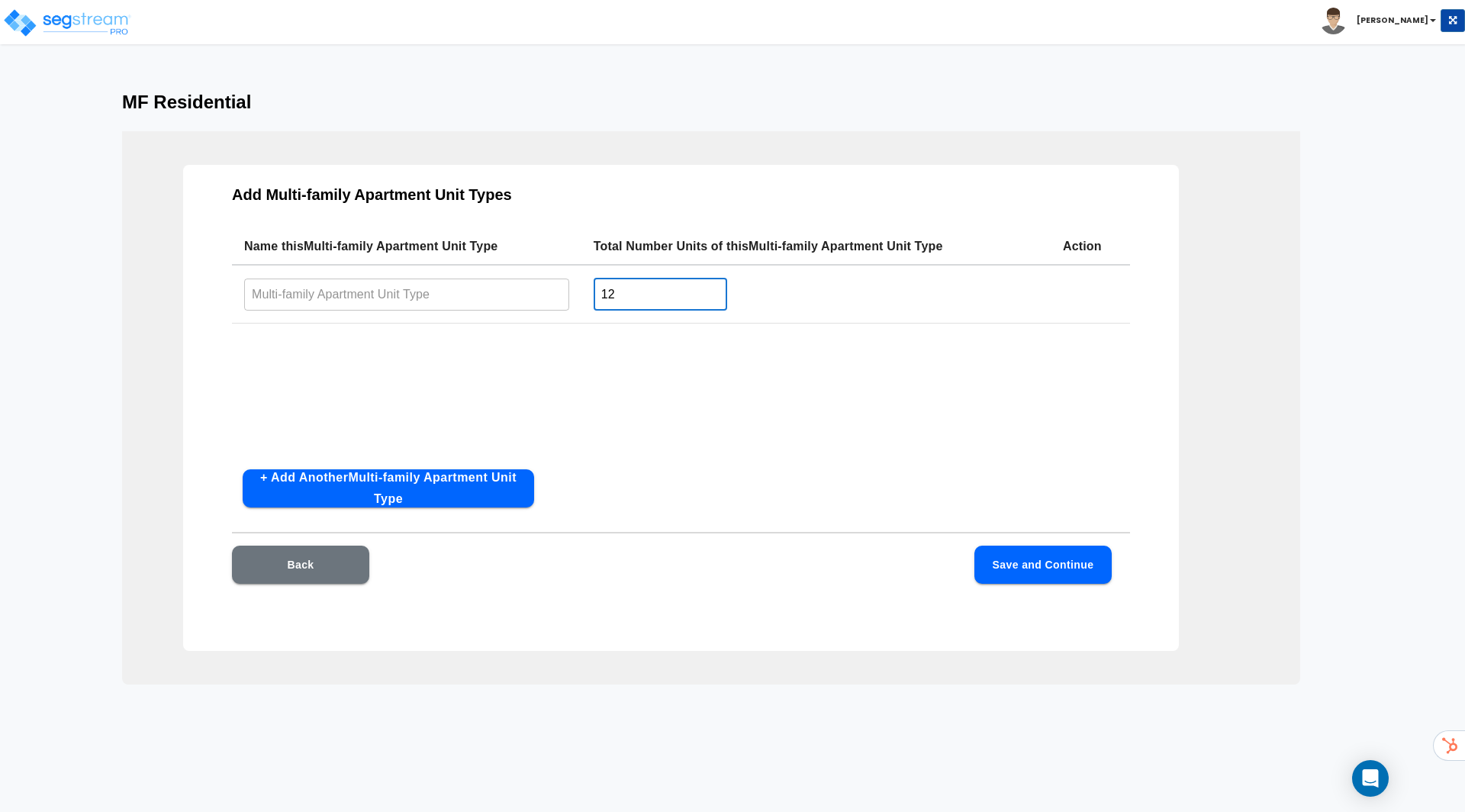
click at [451, 290] on input "text" at bounding box center [406, 294] width 325 height 33
type input "Studio"
click at [412, 484] on button "+ Add Another Multi-family Apartment Unit Type" at bounding box center [388, 488] width 292 height 38
click at [348, 348] on input "text" at bounding box center [406, 355] width 325 height 33
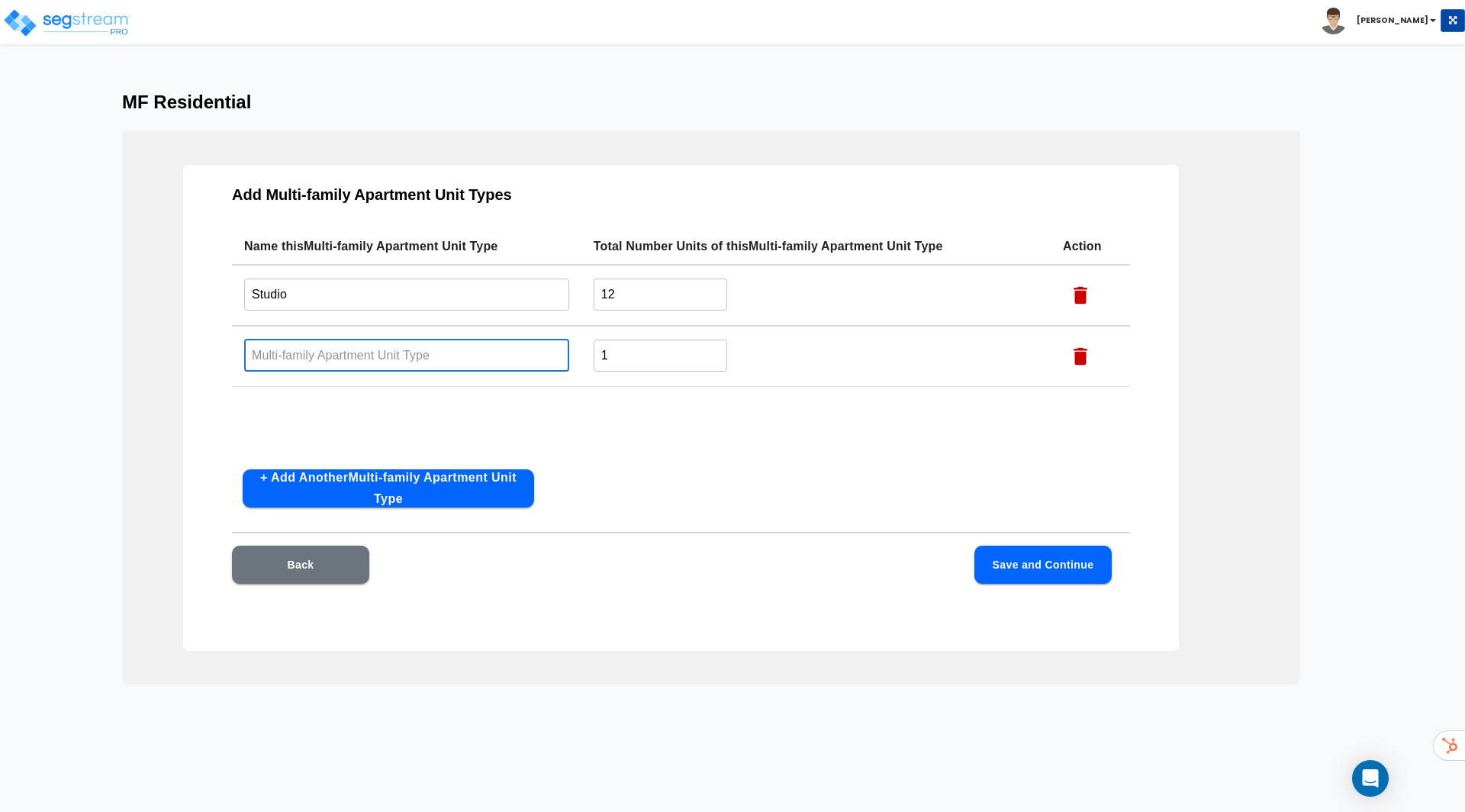
type input "B"
type input "1 Bed"
click at [655, 357] on input "1" at bounding box center [660, 355] width 134 height 33
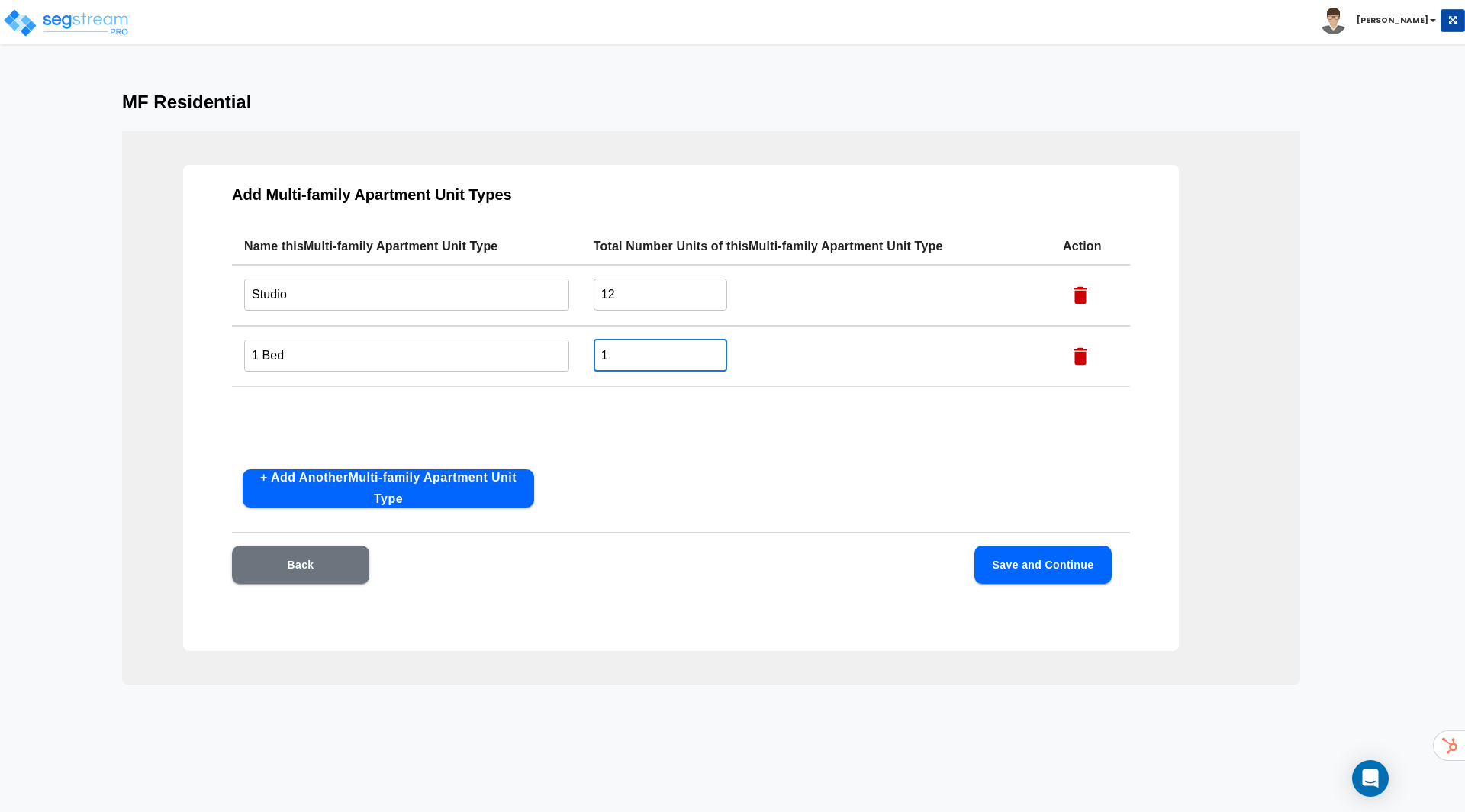
drag, startPoint x: 645, startPoint y: 357, endPoint x: 576, endPoint y: 357, distance: 69.0
click at [594, 357] on input "1" at bounding box center [660, 355] width 134 height 33
type input "15"
click at [445, 489] on button "+ Add Another Multi-family Apartment Unit Type" at bounding box center [388, 488] width 292 height 38
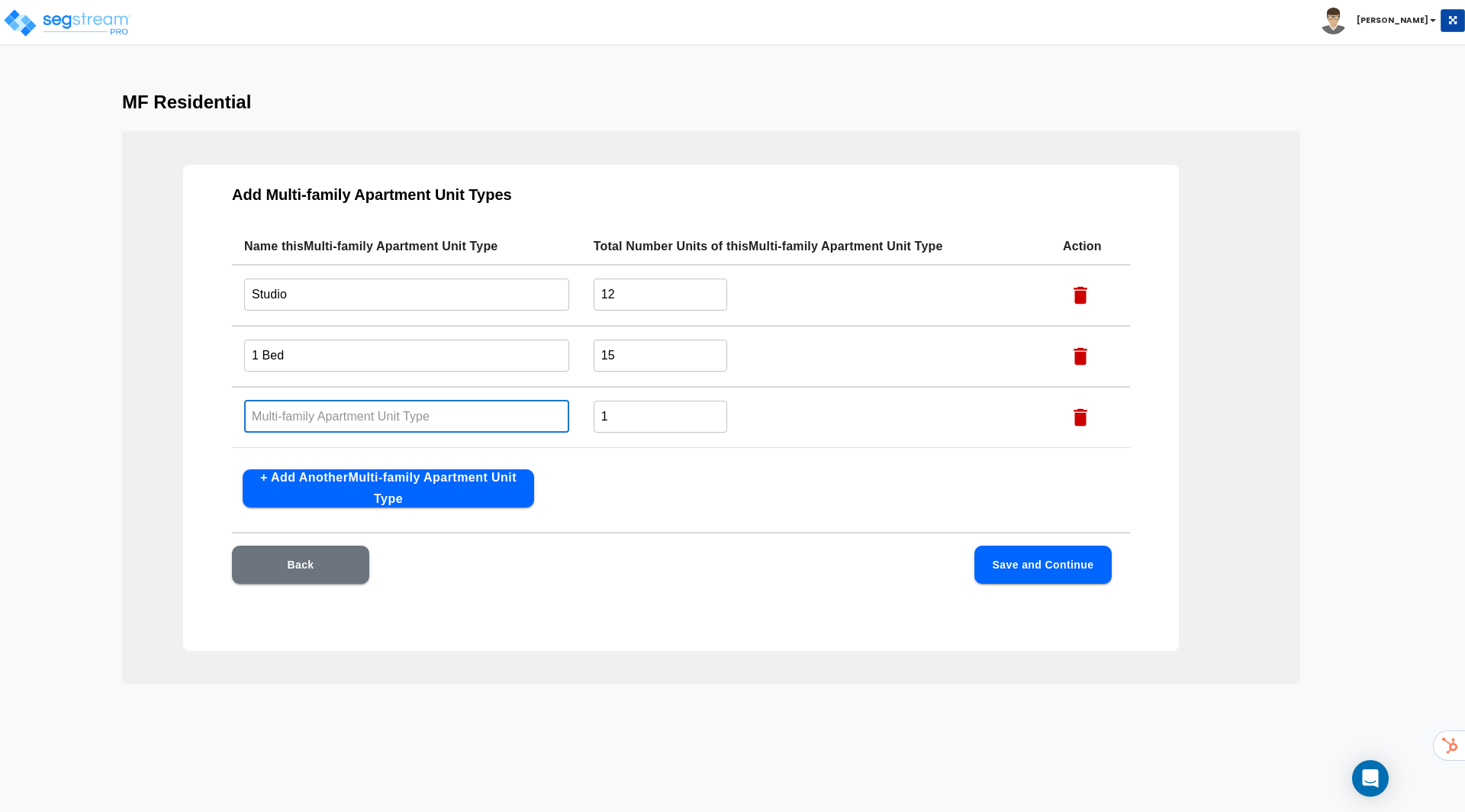
click at [343, 412] on input "text" at bounding box center [406, 416] width 325 height 33
type input "2 Bed"
click at [631, 419] on input "1" at bounding box center [660, 416] width 134 height 33
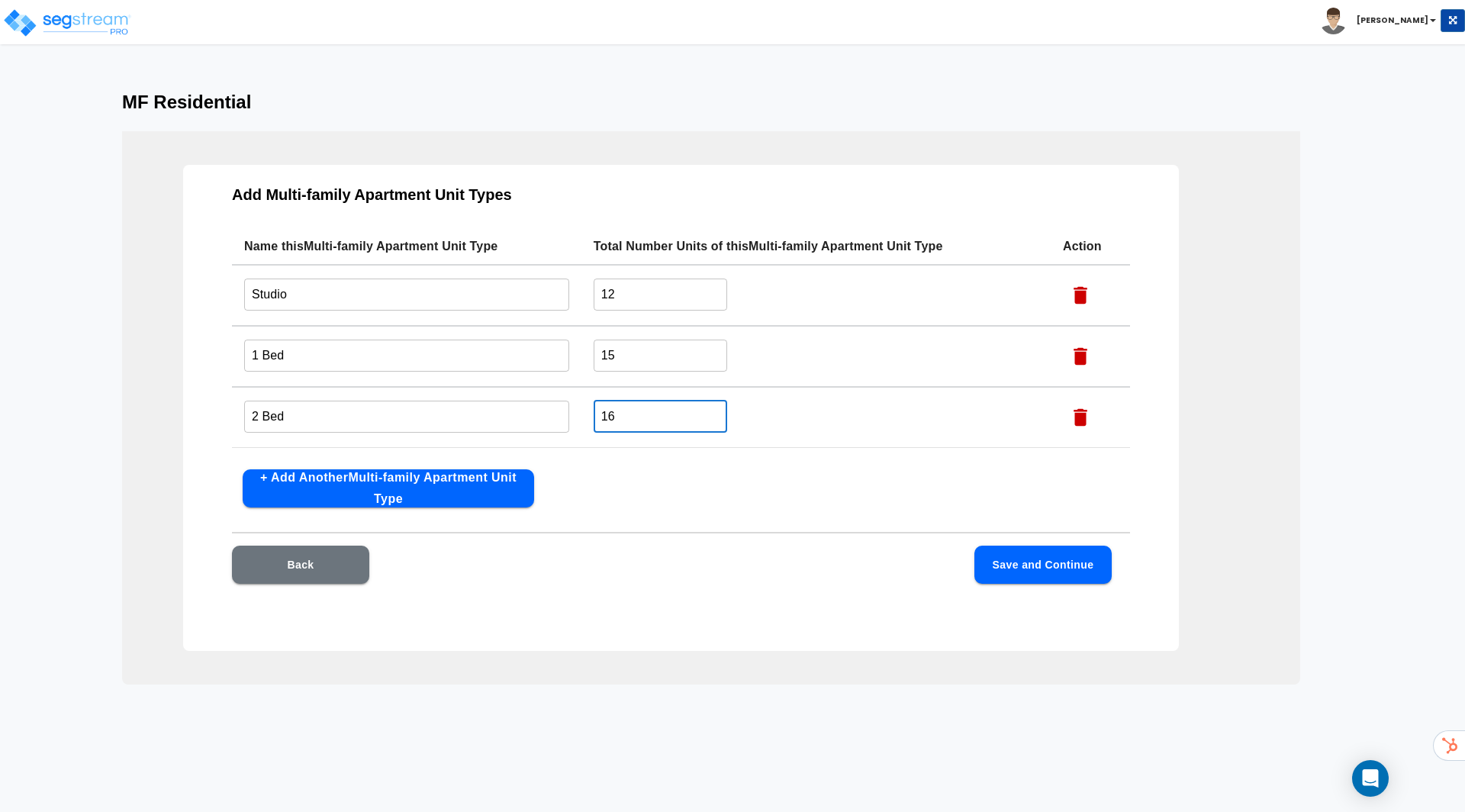
type input "16"
click at [976, 554] on button "Save and Continue" at bounding box center [1043, 564] width 137 height 38
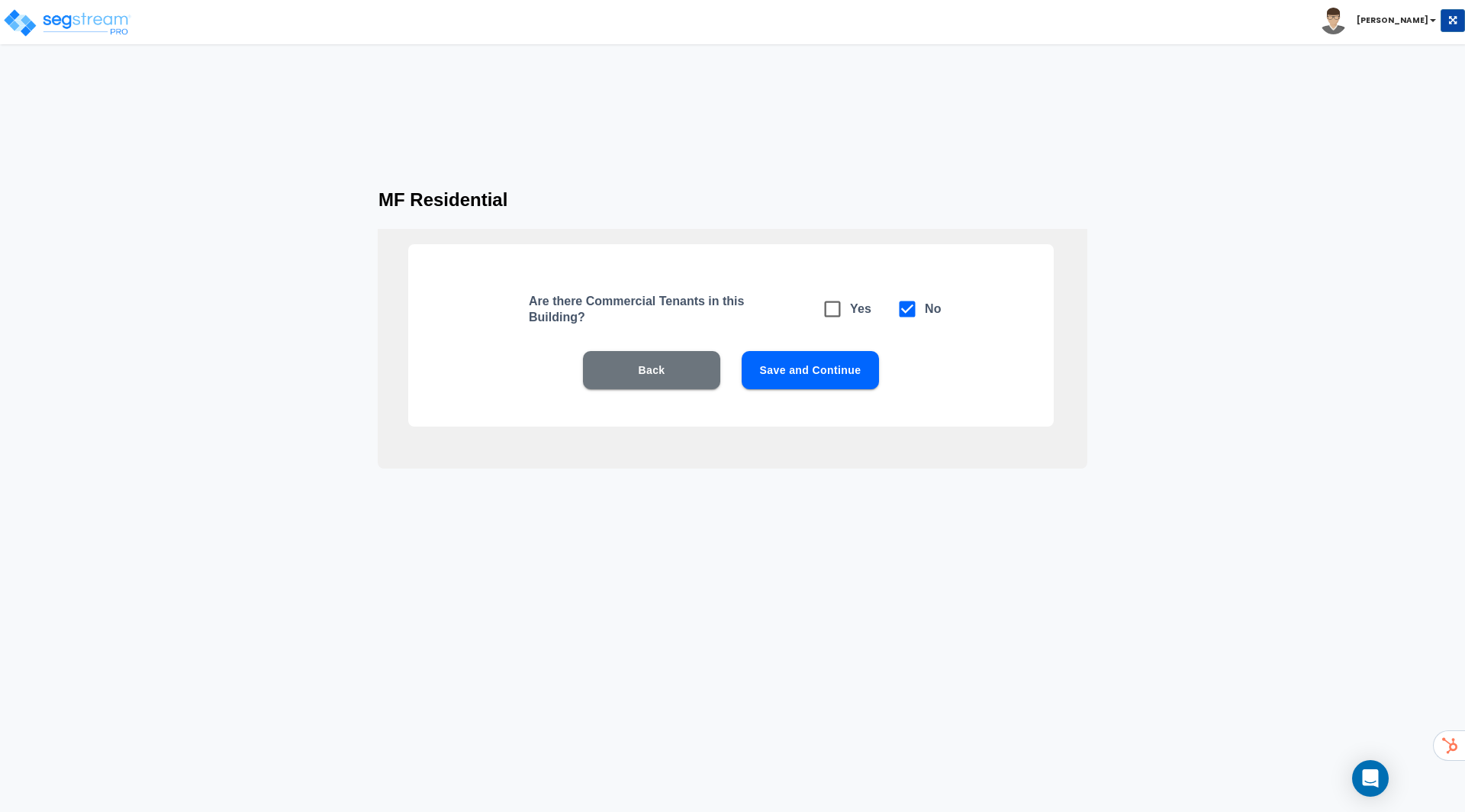
click at [827, 310] on icon at bounding box center [833, 309] width 22 height 22
checkbox input "true"
checkbox input "false"
click at [828, 362] on button "Save and Continue" at bounding box center [810, 370] width 137 height 38
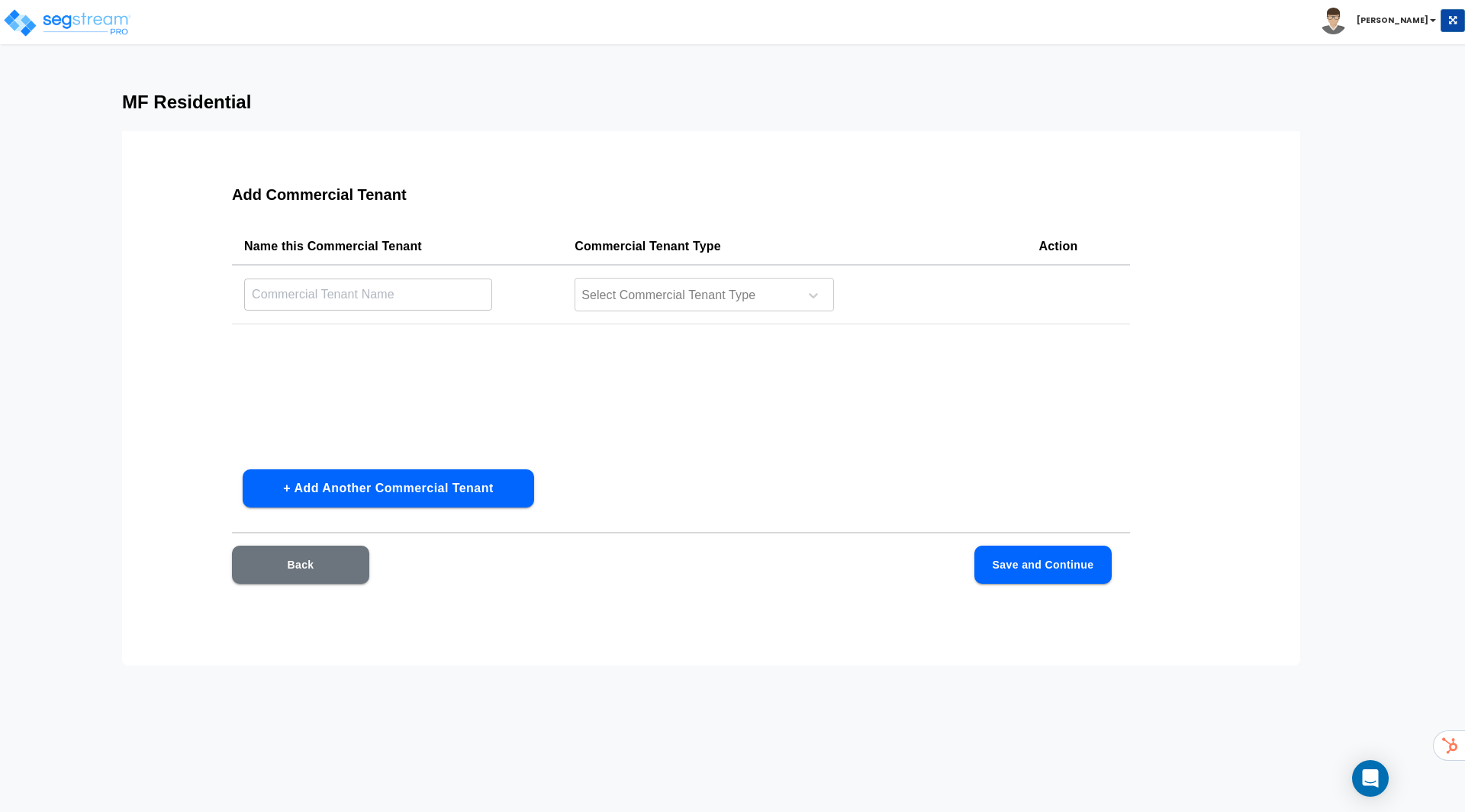
click at [376, 296] on input "text" at bounding box center [367, 294] width 248 height 33
type input "Starbucks"
click at [732, 299] on div at bounding box center [684, 296] width 209 height 21
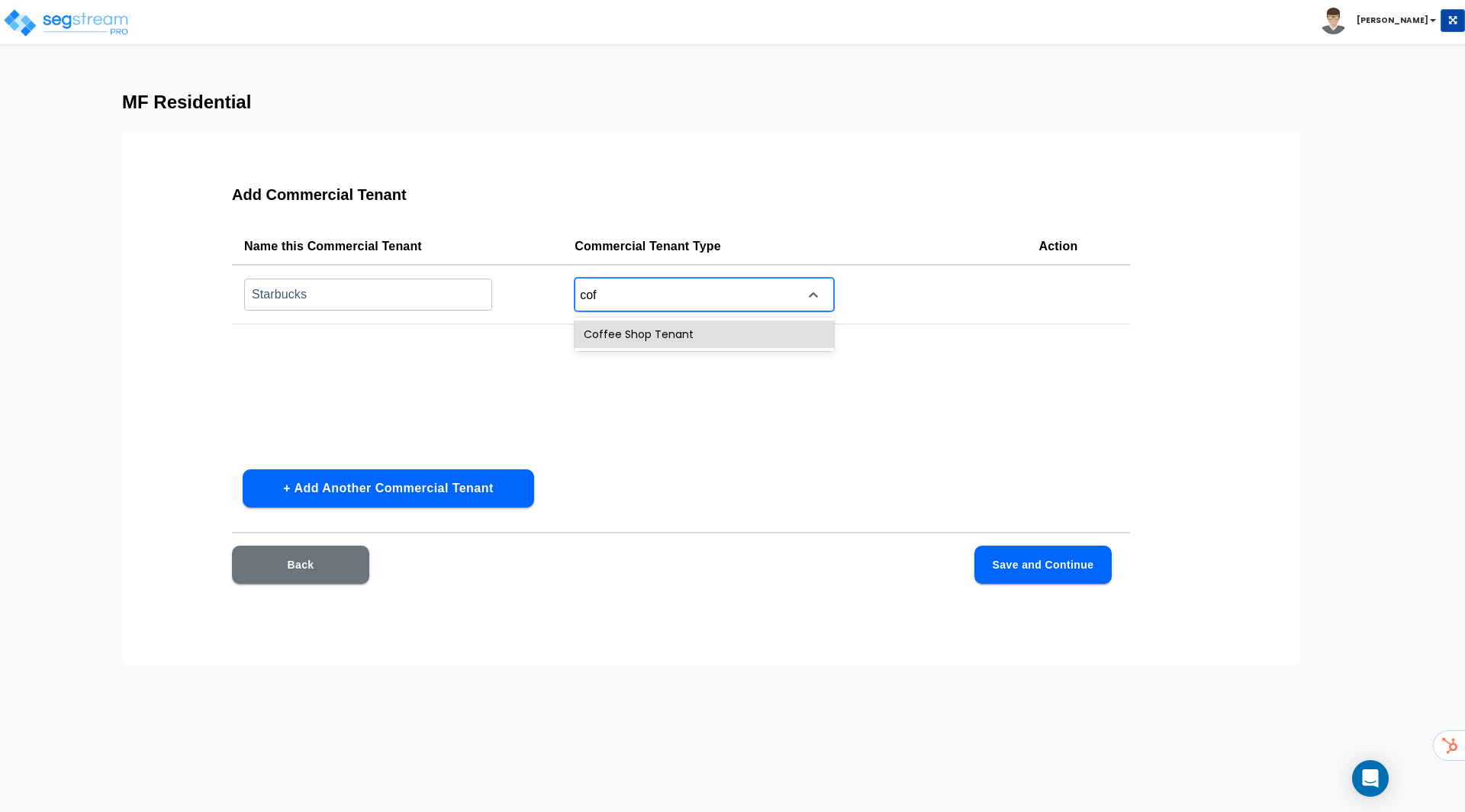
type input "coff"
click at [701, 349] on div "Coffee Shop Tenant" at bounding box center [704, 333] width 259 height 33
click at [718, 299] on div "coff" at bounding box center [684, 296] width 209 height 21
click at [707, 331] on div "Coffee Shop Tenant" at bounding box center [704, 334] width 259 height 28
click at [1071, 564] on button "Save and Continue" at bounding box center [1043, 564] width 137 height 38
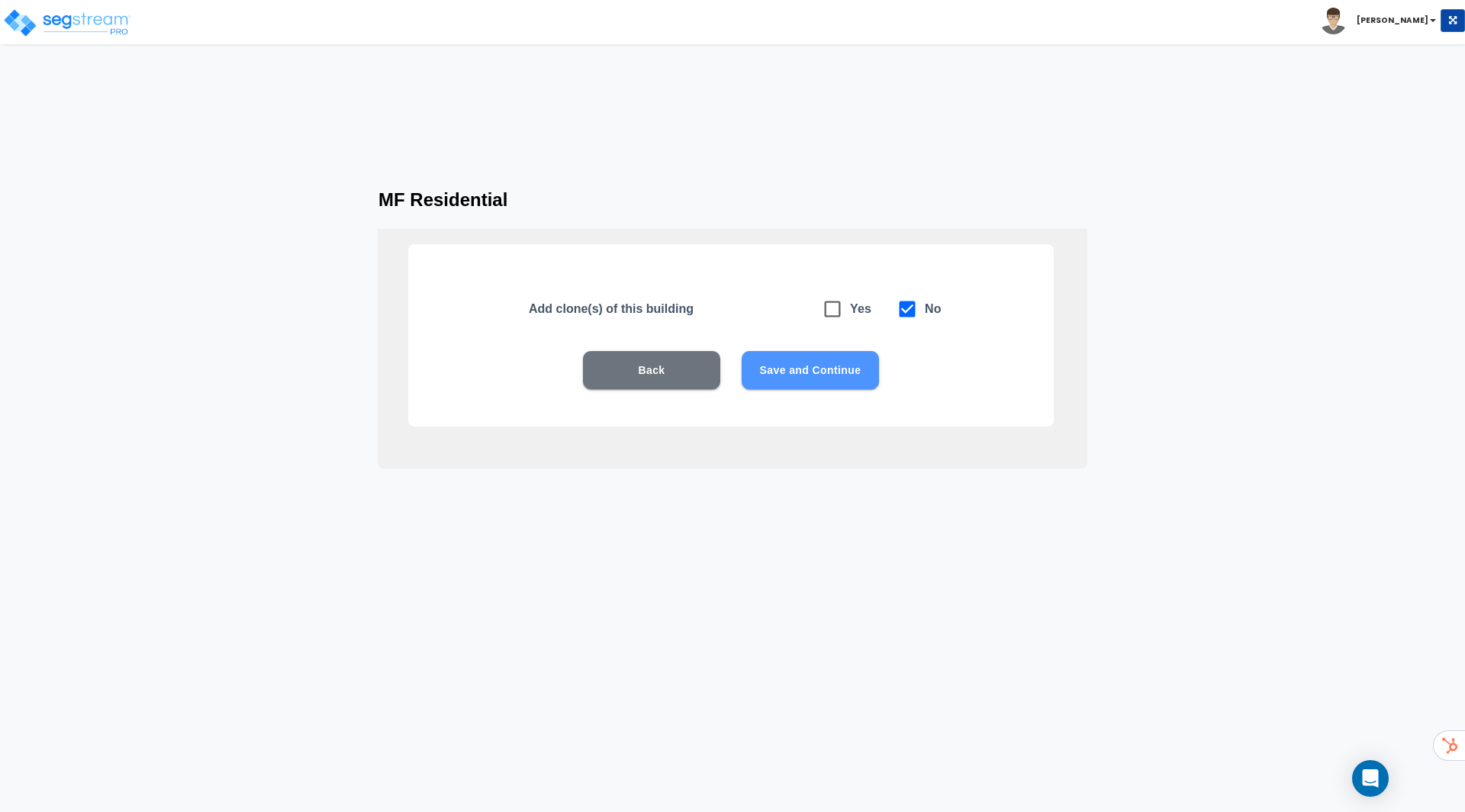
click at [850, 367] on button "Save and Continue" at bounding box center [810, 370] width 137 height 38
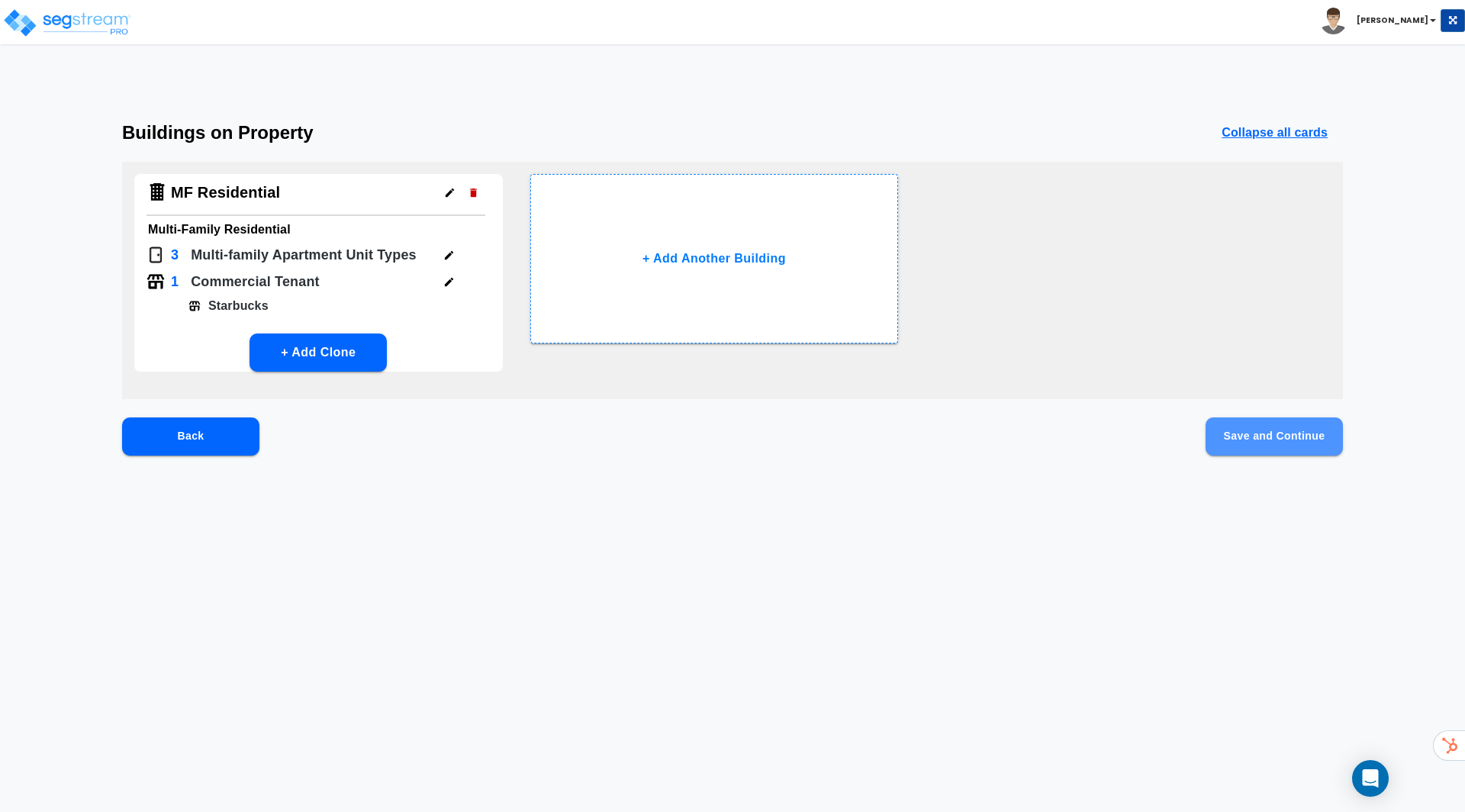
click at [1255, 425] on button "Save and Continue" at bounding box center [1274, 436] width 137 height 38
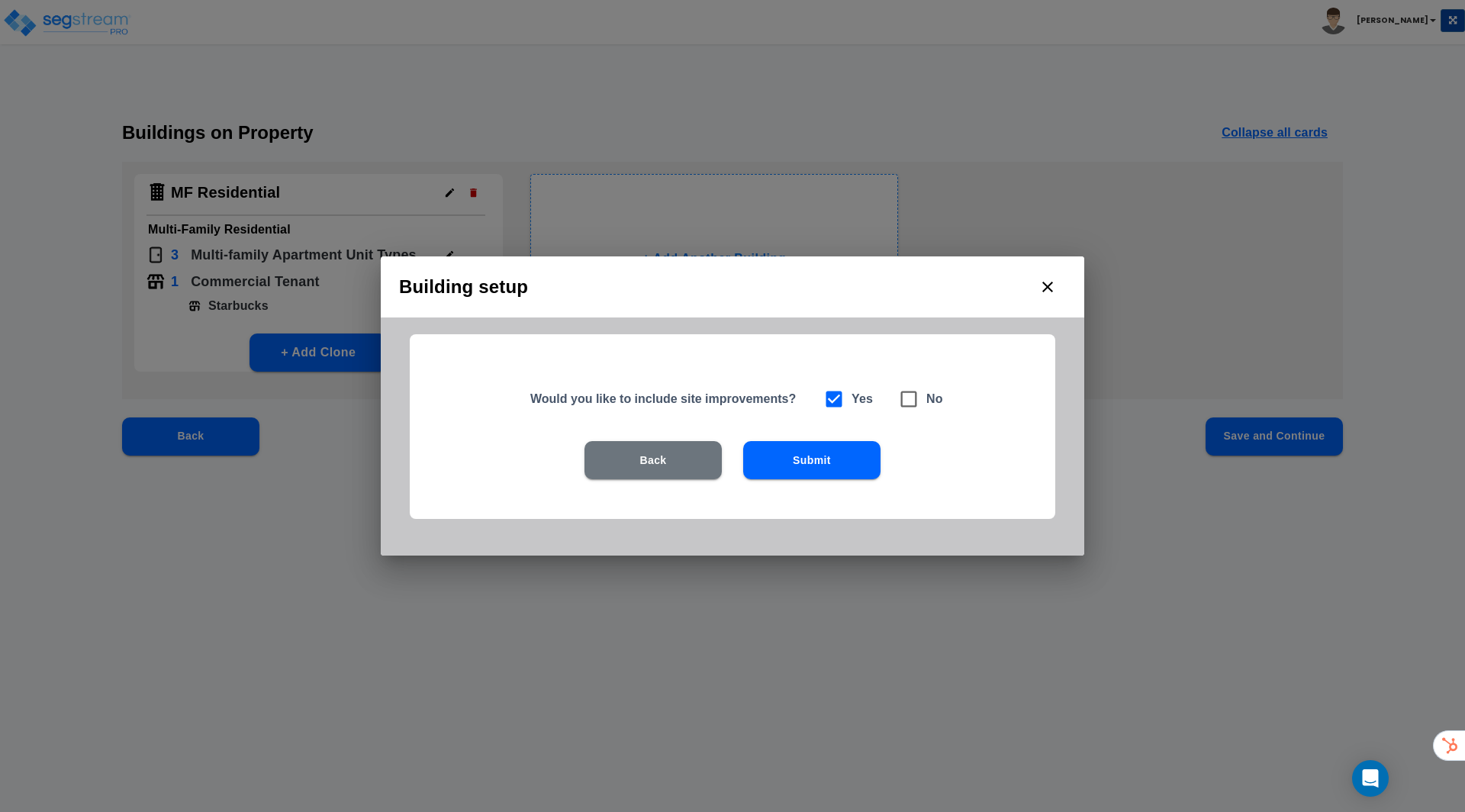
click at [814, 449] on button "Submit" at bounding box center [812, 459] width 137 height 38
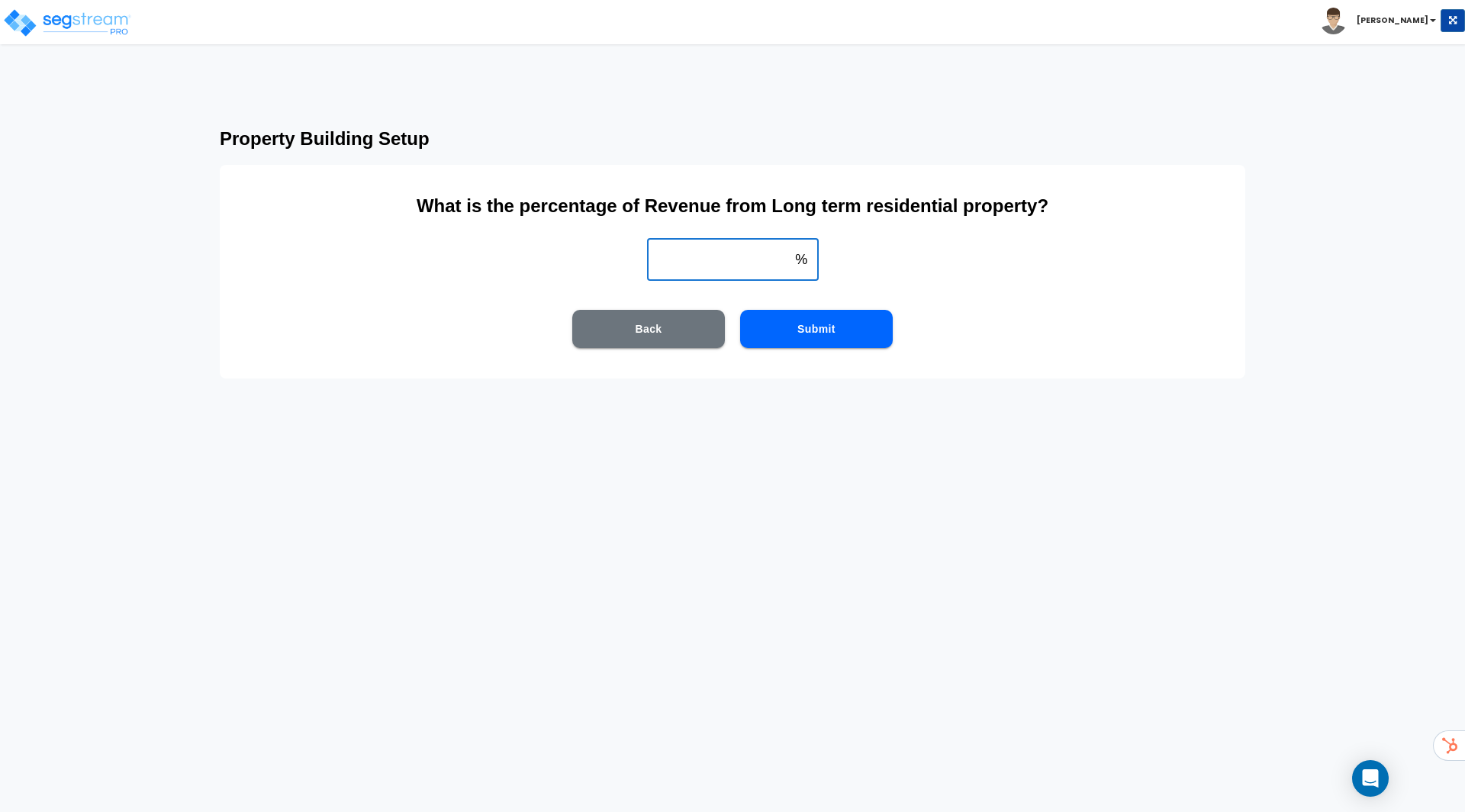
click at [690, 255] on input "weight" at bounding box center [718, 259] width 143 height 42
type input "90"
click at [824, 326] on button "Submit" at bounding box center [817, 328] width 153 height 38
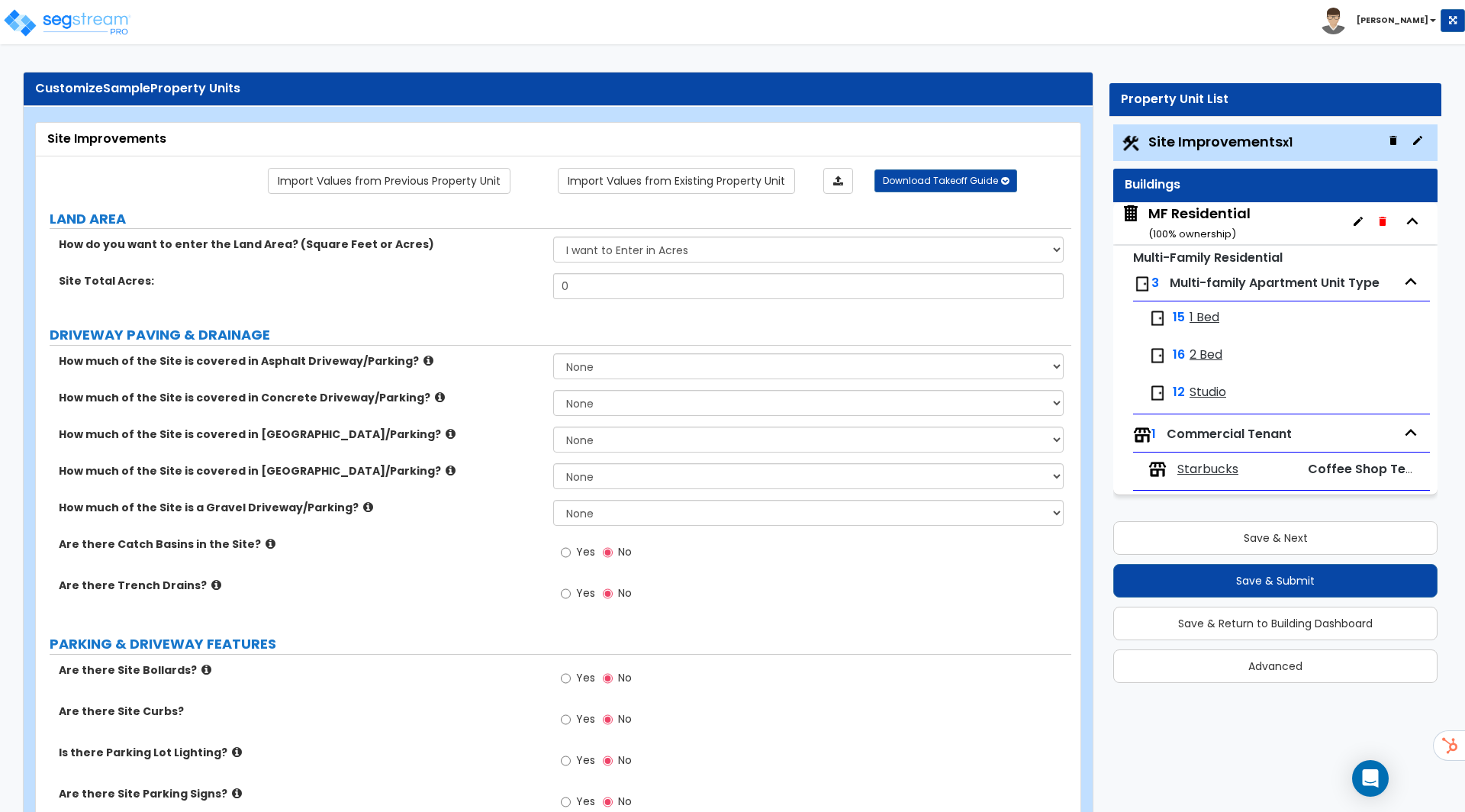
scroll to position [9, 0]
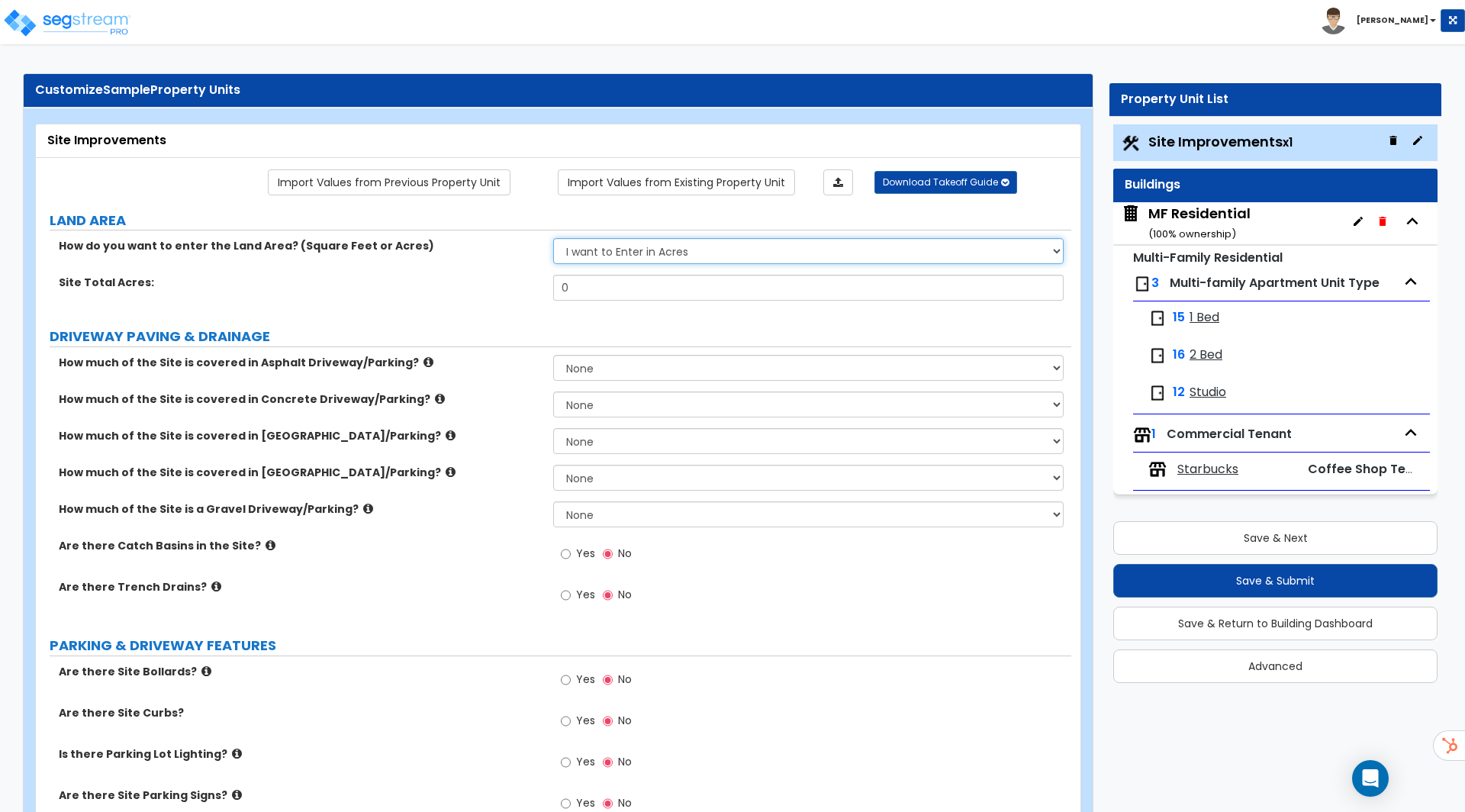
click at [650, 249] on select "I want to Enter in Acres I want to Enter in Square Feet" at bounding box center [808, 251] width 509 height 26
click at [553, 238] on select "I want to Enter in Acres I want to Enter in Square Feet" at bounding box center [808, 251] width 509 height 26
click at [625, 284] on input "0" at bounding box center [808, 288] width 509 height 26
type input "1.25"
click at [641, 333] on label "DRIVEWAY PAVING & DRAINAGE" at bounding box center [560, 337] width 1021 height 20
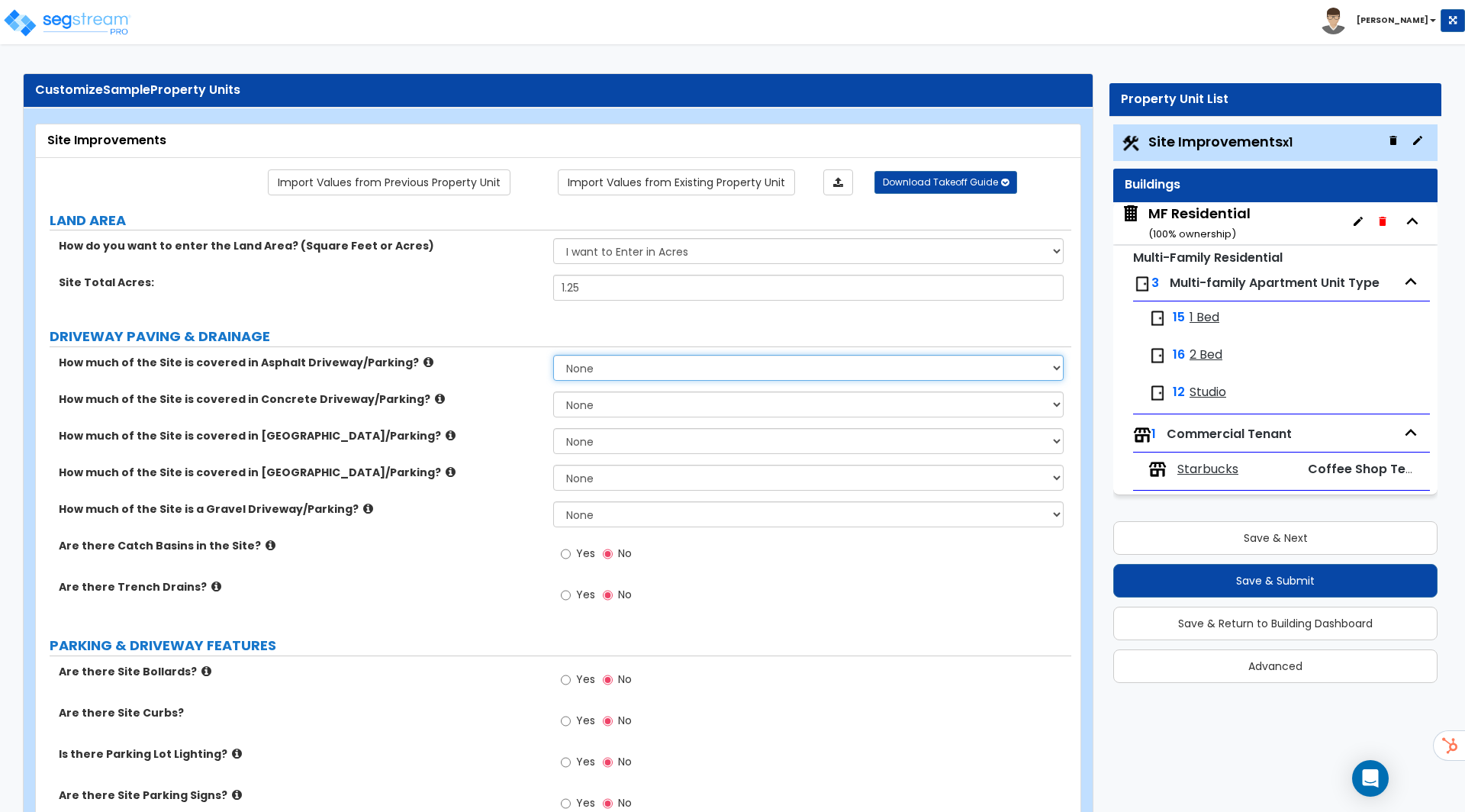
click at [605, 375] on select "None I want to Enter an Approximate Percentage I want to Enter the Square Foota…" at bounding box center [808, 368] width 509 height 26
select select "2"
click at [553, 355] on select "None I want to Enter an Approximate Percentage I want to Enter the Square Foota…" at bounding box center [808, 368] width 509 height 26
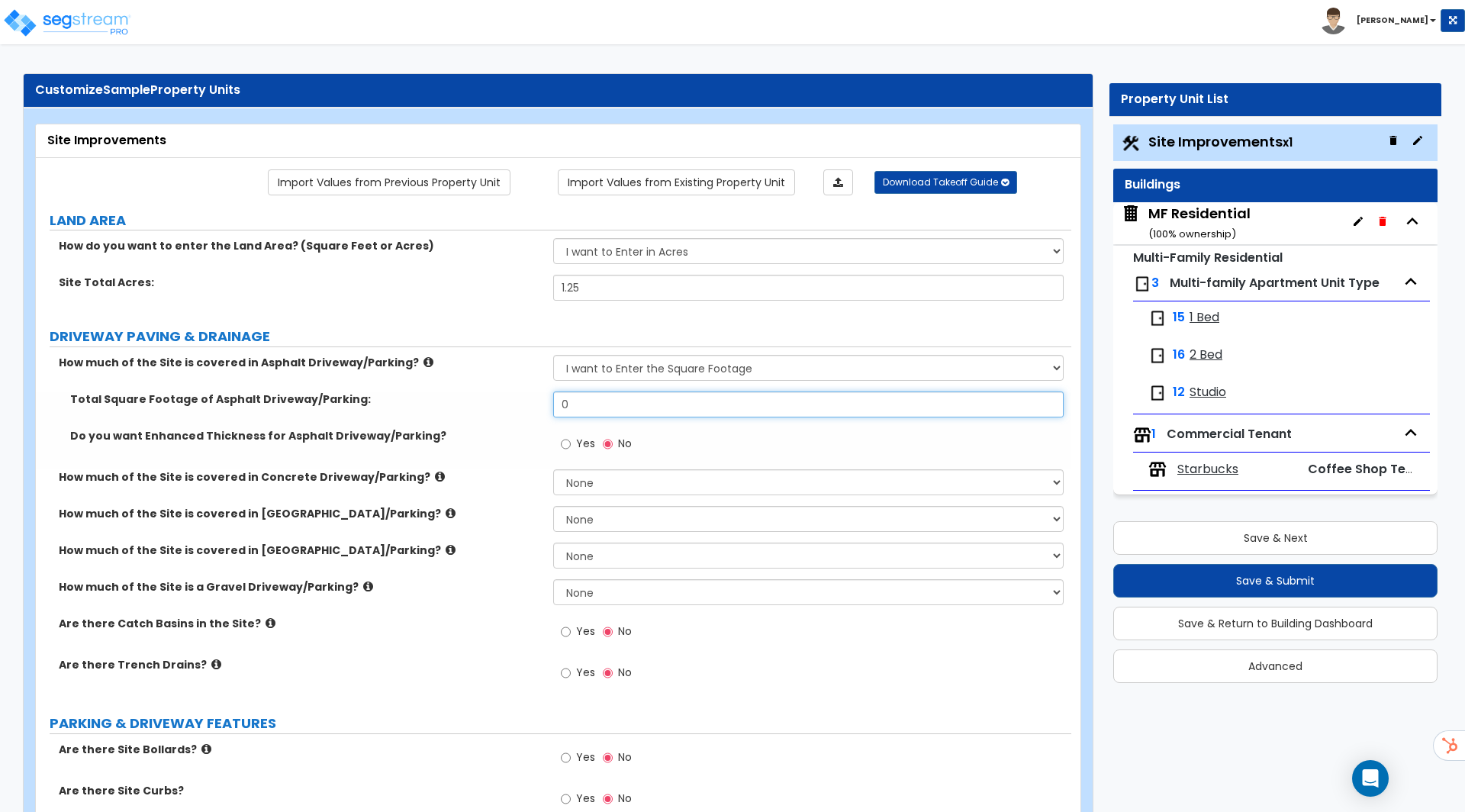
drag, startPoint x: 604, startPoint y: 395, endPoint x: 404, endPoint y: 394, distance: 200.0
click at [404, 394] on div "Total Square Footage of Asphalt Driveway/Parking: 0" at bounding box center [553, 409] width 1035 height 36
type input "22,500"
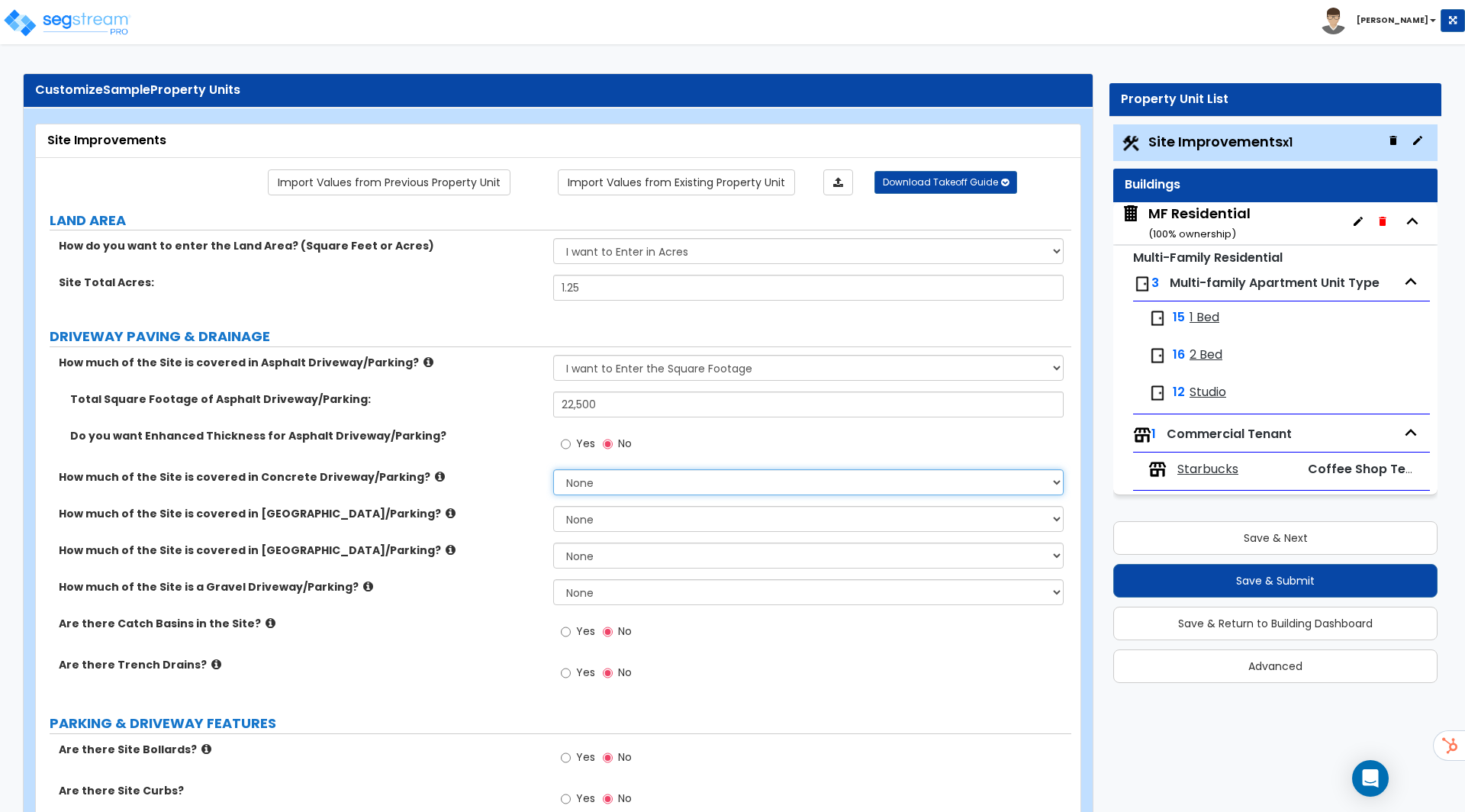
click at [573, 475] on select "None I want to Enter an Approximate Percentage I want to Enter the Square Foota…" at bounding box center [808, 482] width 509 height 26
select select "2"
click at [553, 469] on select "None I want to Enter an Approximate Percentage I want to Enter the Square Foota…" at bounding box center [808, 482] width 509 height 26
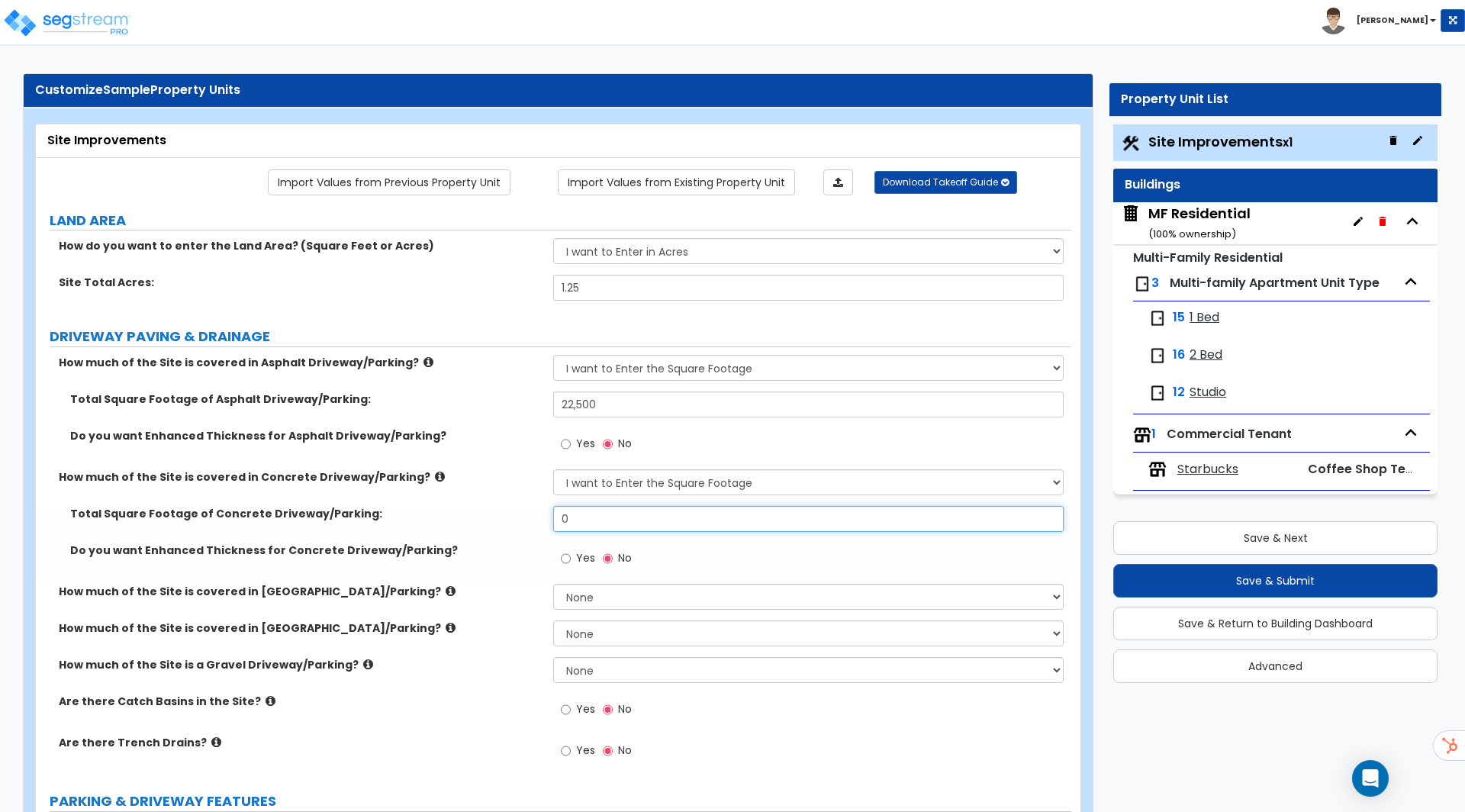
drag, startPoint x: 595, startPoint y: 506, endPoint x: 458, endPoint y: 502, distance: 137.1
click at [488, 506] on div "Total Square Footage of Concrete Driveway/Parking: 0" at bounding box center [553, 523] width 1035 height 36
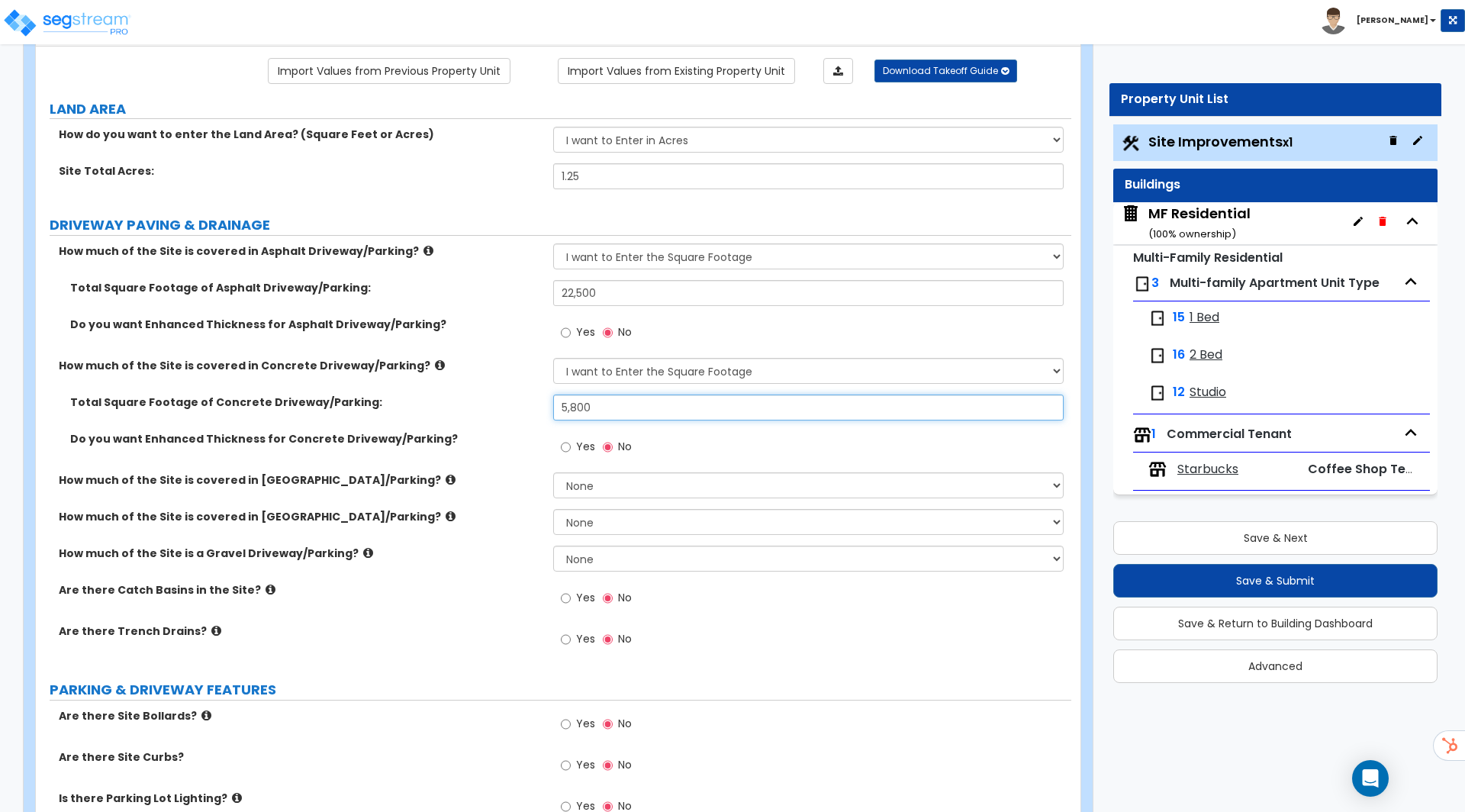
scroll to position [157, 0]
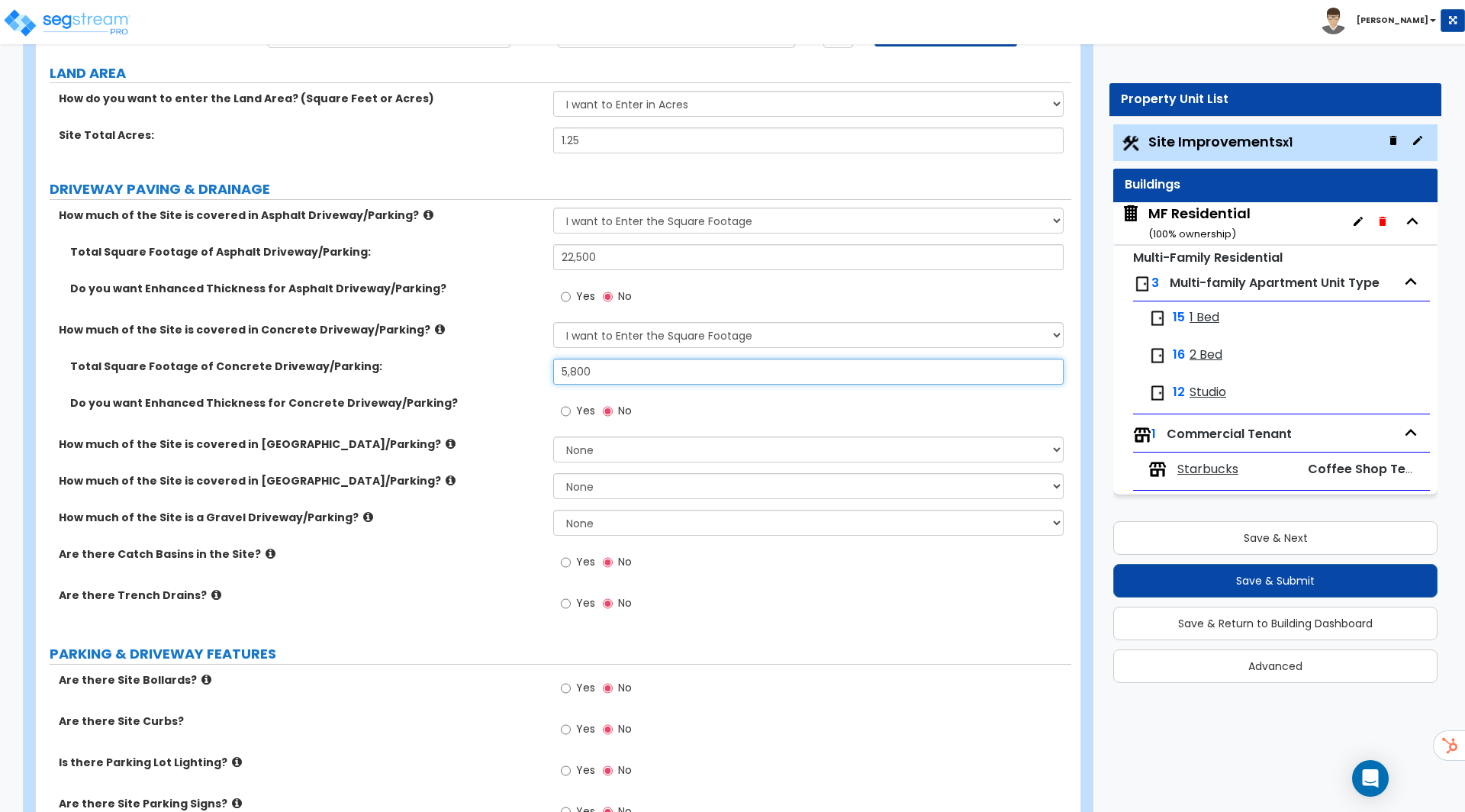
type input "5,800"
click at [445, 440] on icon at bounding box center [450, 443] width 10 height 12
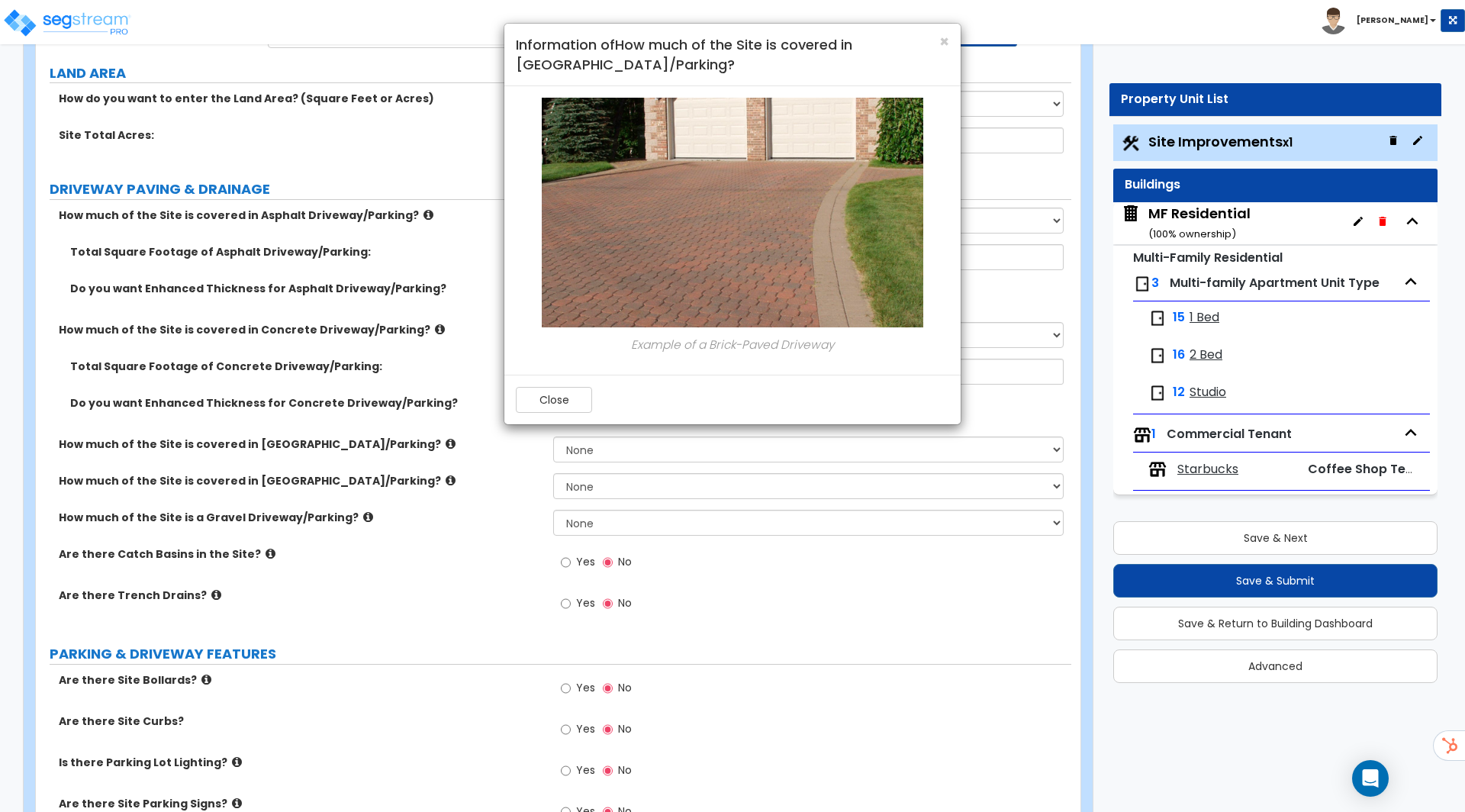
click at [405, 454] on div "× Information of How much of the Site is covered in Brick Driveway/Parking? Exa…" at bounding box center [732, 406] width 1465 height 812
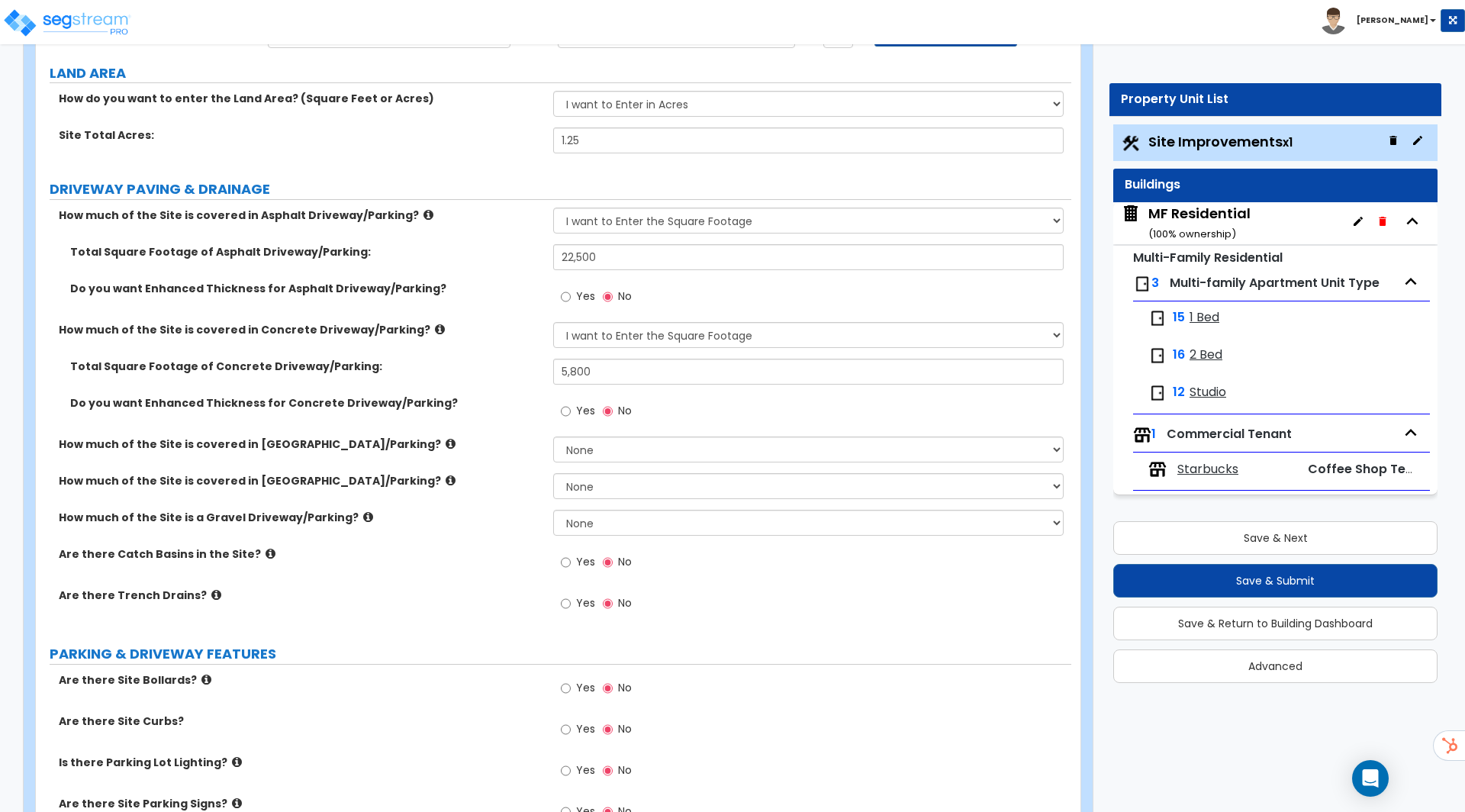
click at [445, 478] on icon at bounding box center [450, 480] width 10 height 12
click at [363, 515] on icon at bounding box center [367, 516] width 10 height 12
click at [266, 552] on icon at bounding box center [270, 553] width 10 height 12
click at [208, 590] on label "Are there Trench Drains?" at bounding box center [300, 595] width 483 height 15
click at [211, 590] on icon at bounding box center [216, 594] width 10 height 12
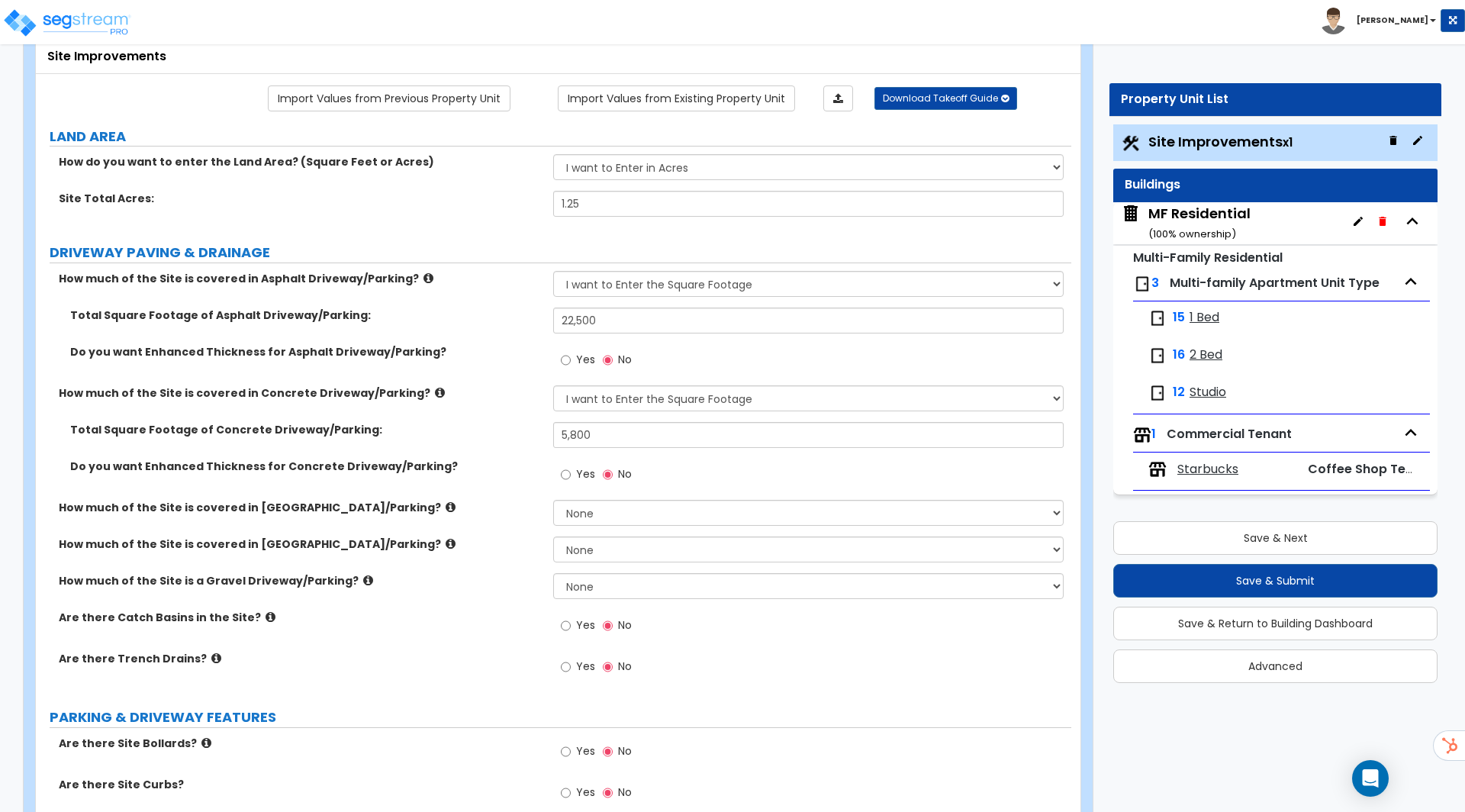
scroll to position [0, 0]
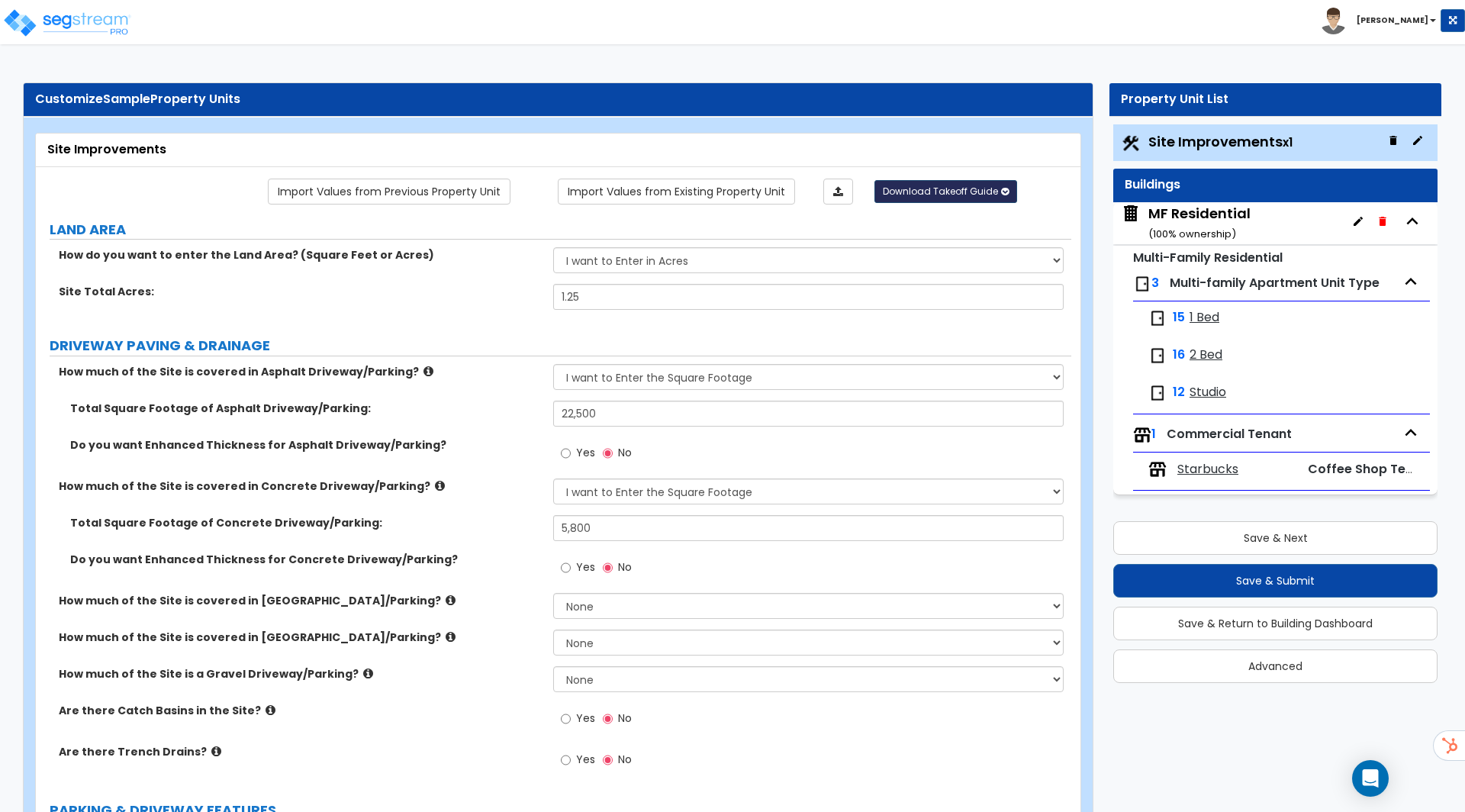
click at [983, 189] on span "Download Takeoff Guide" at bounding box center [940, 191] width 115 height 13
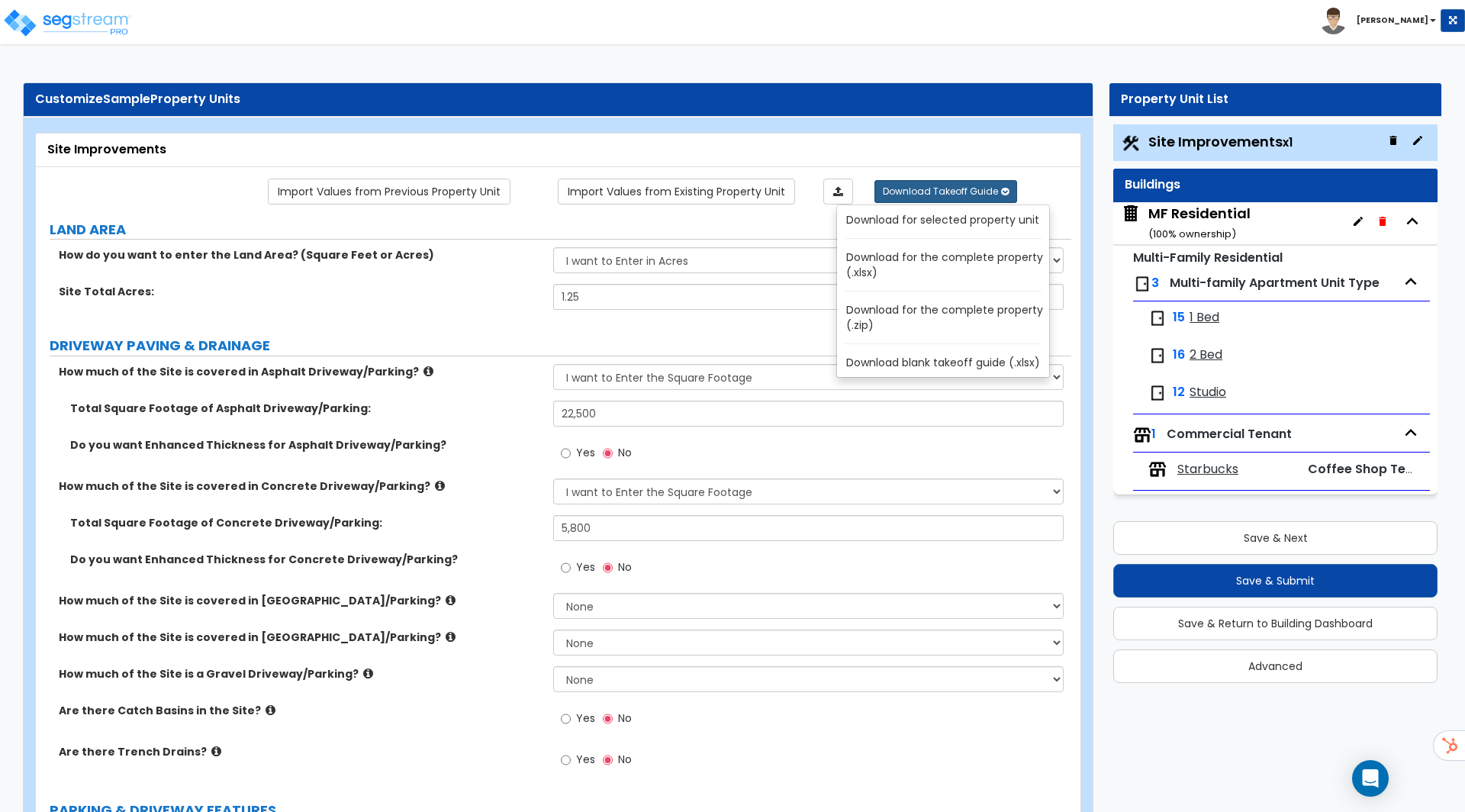
click at [966, 261] on link "Download for the complete property (.xlsx)" at bounding box center [946, 264] width 206 height 36
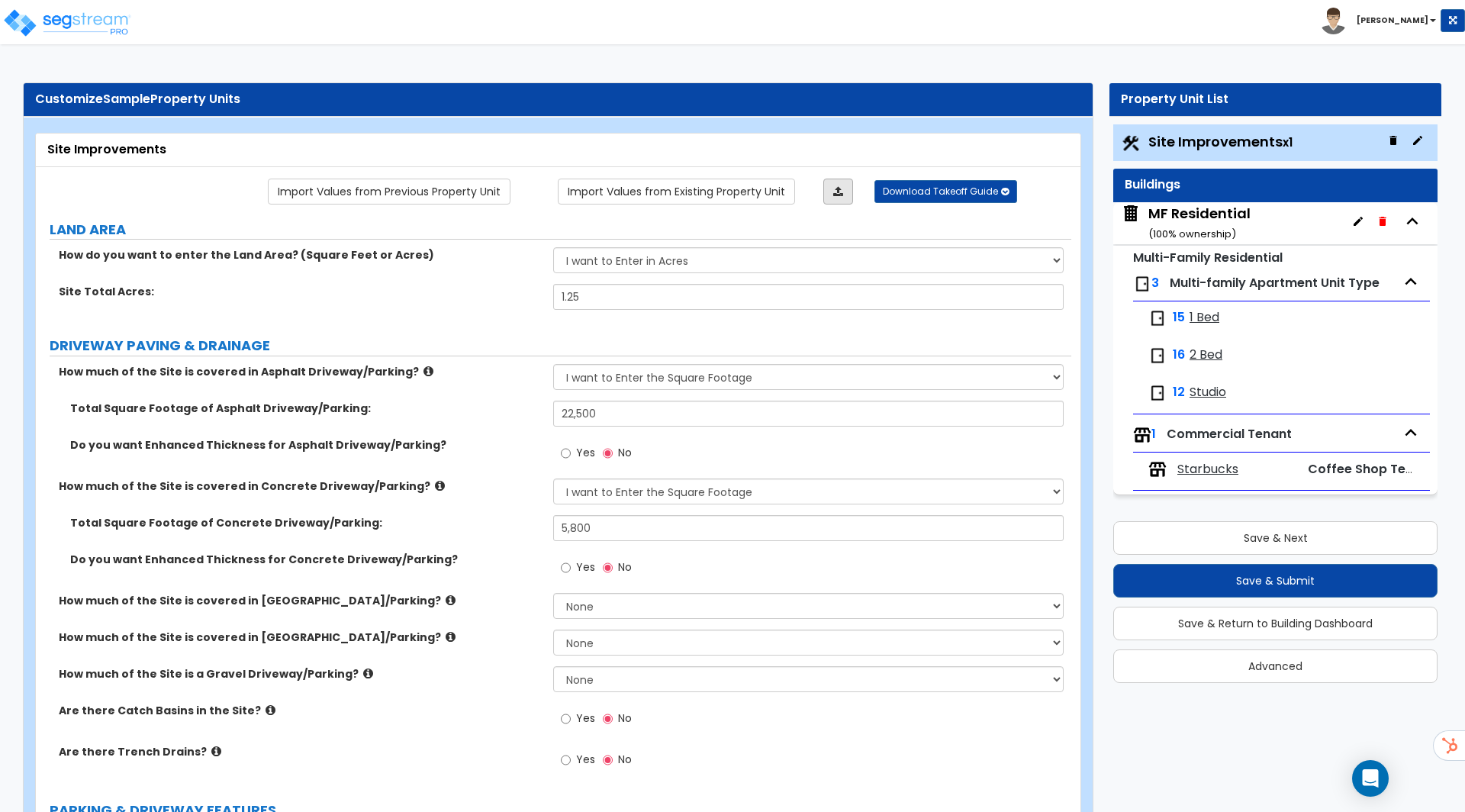
click at [837, 191] on icon at bounding box center [837, 191] width 10 height 11
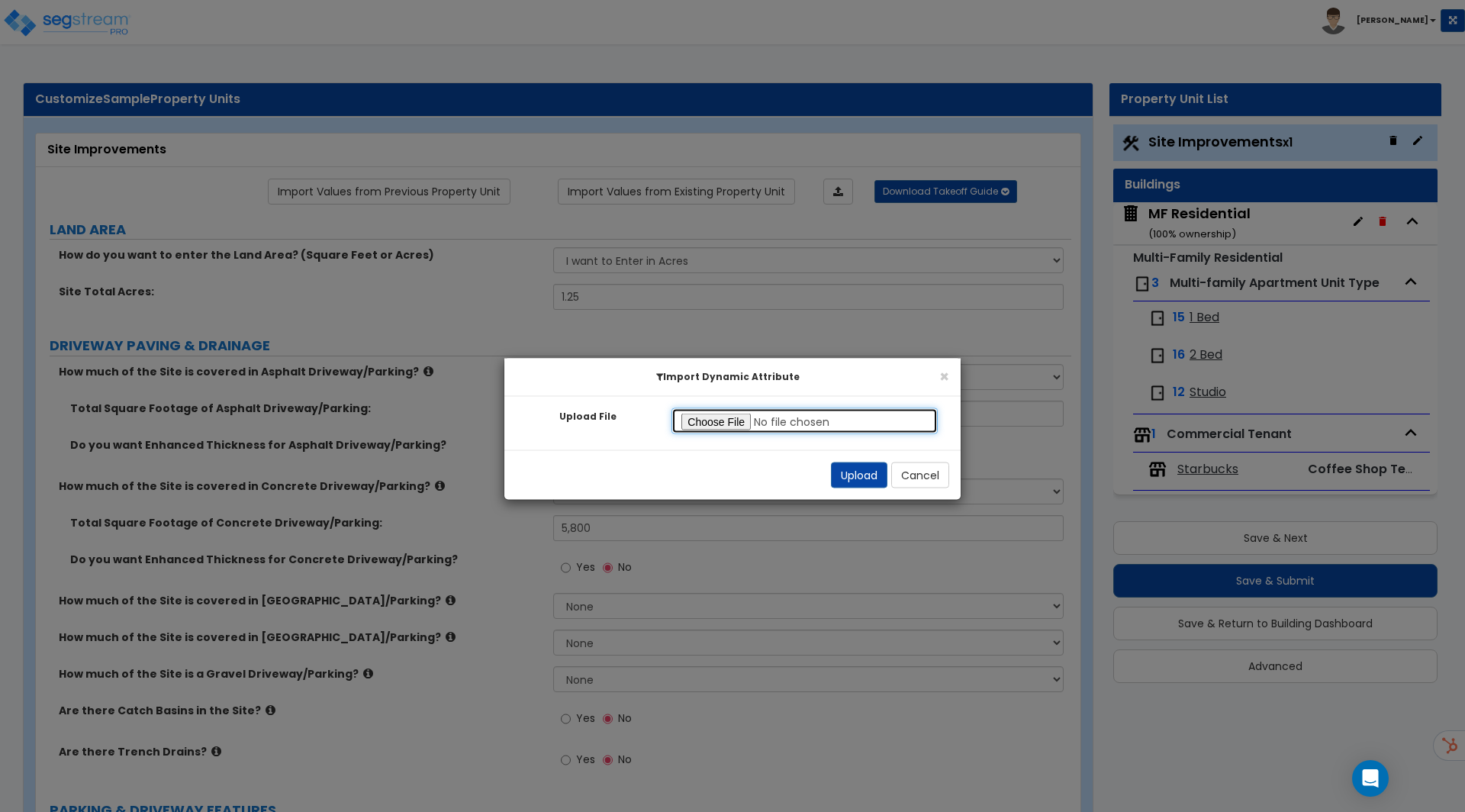
click at [718, 426] on input "Upload File" at bounding box center [804, 421] width 266 height 26
click at [921, 477] on button "Cancel" at bounding box center [919, 475] width 58 height 26
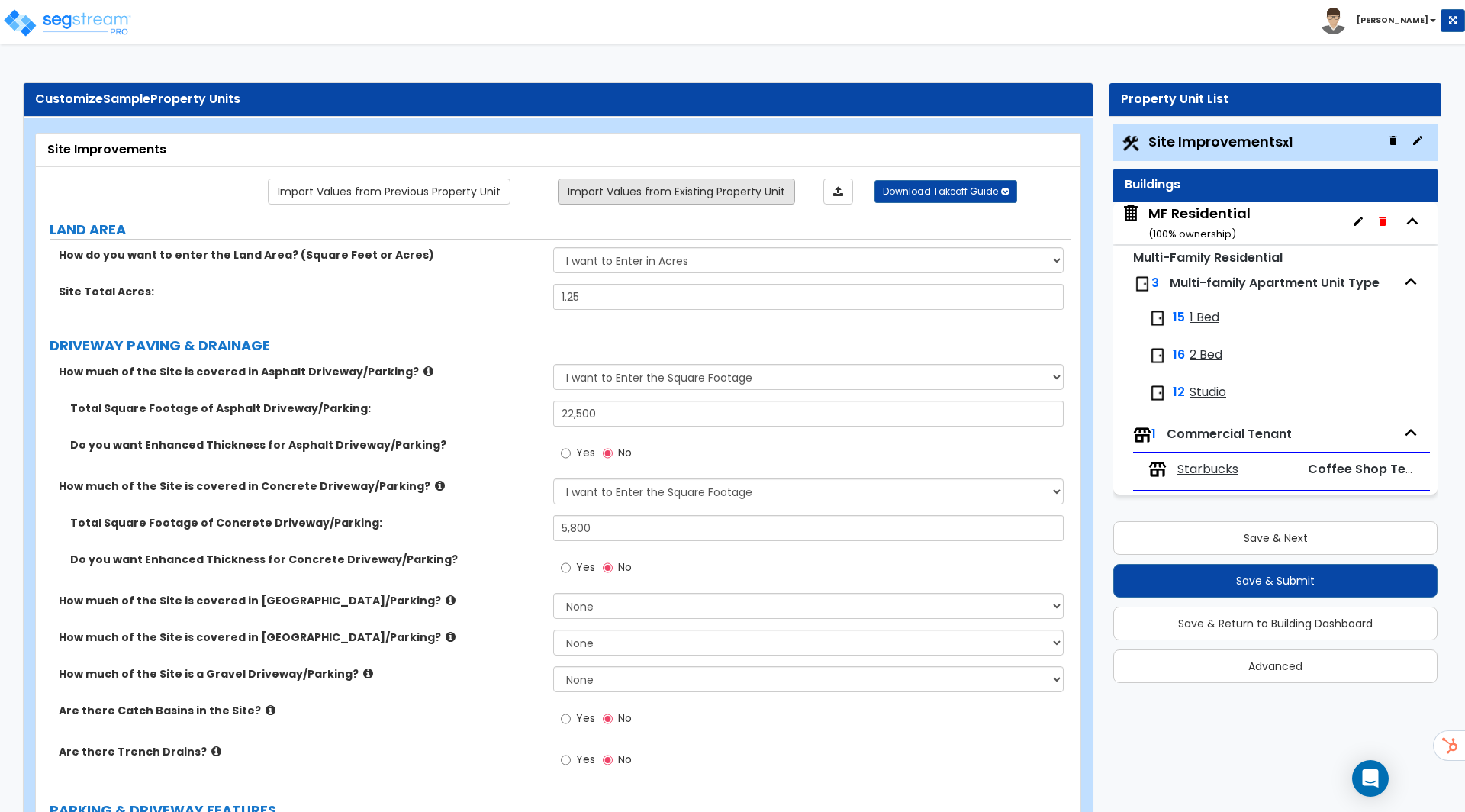
click at [670, 191] on link "Import Values from Existing Property Unit" at bounding box center [676, 191] width 237 height 26
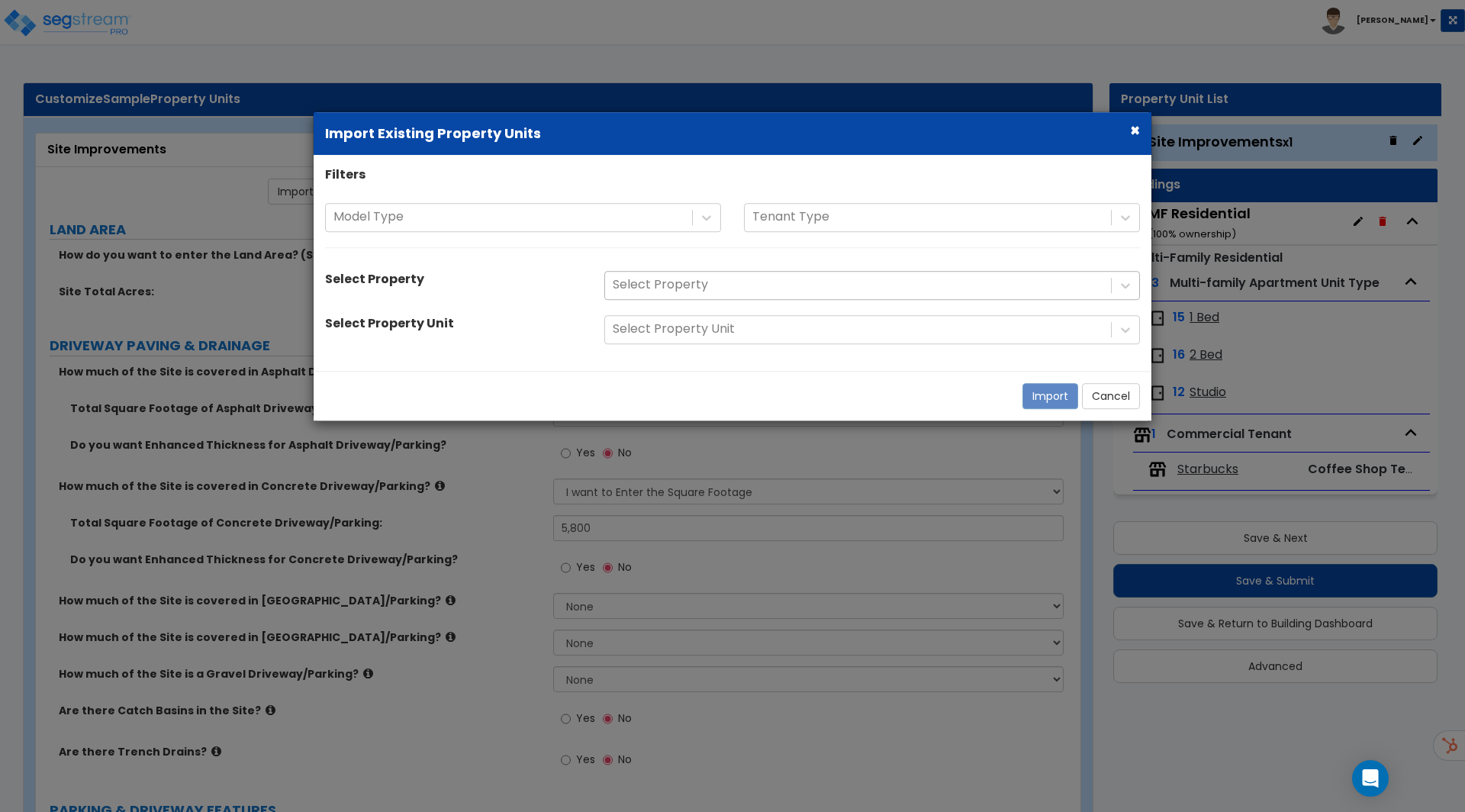
click at [765, 289] on div at bounding box center [858, 286] width 491 height 21
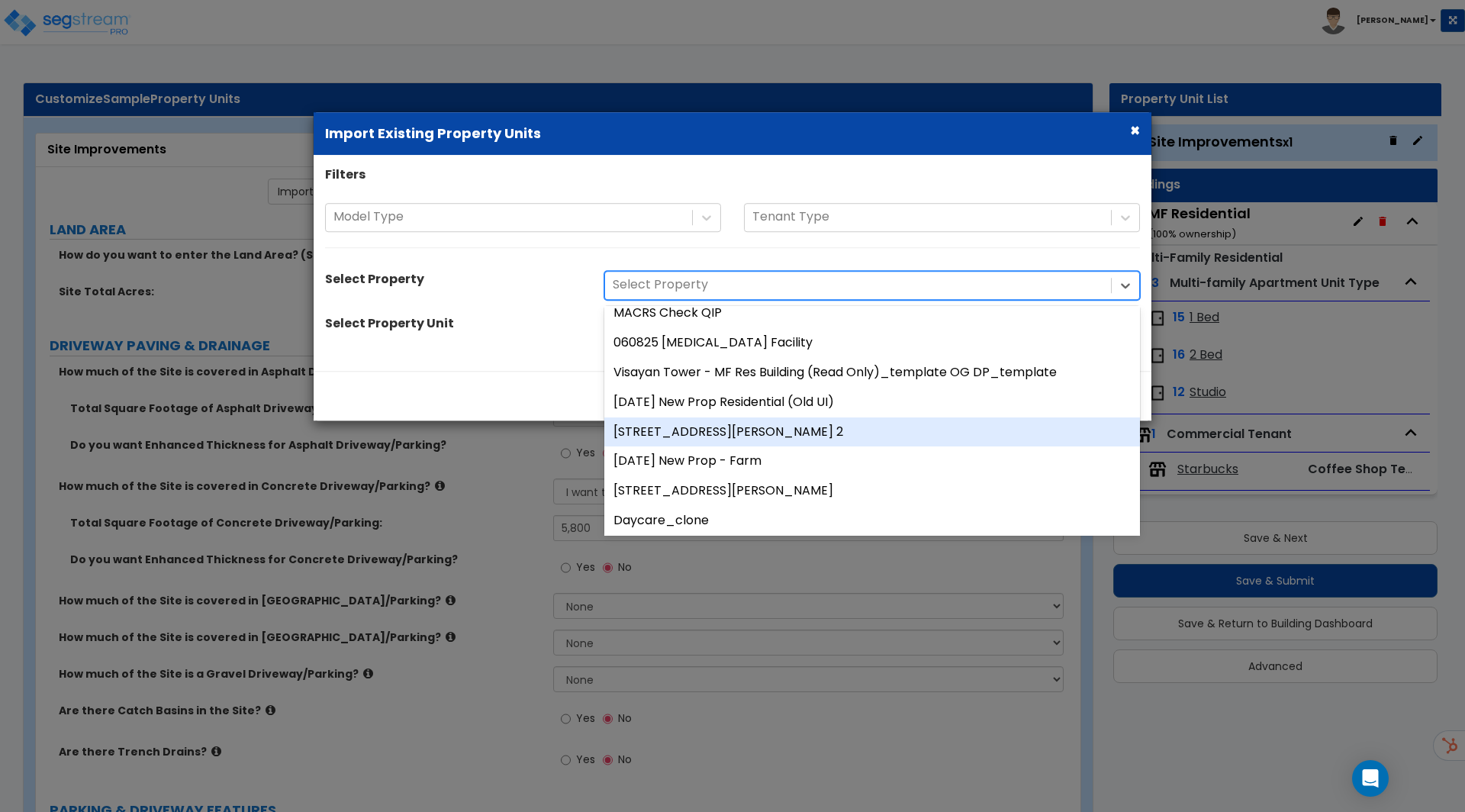
scroll to position [356, 0]
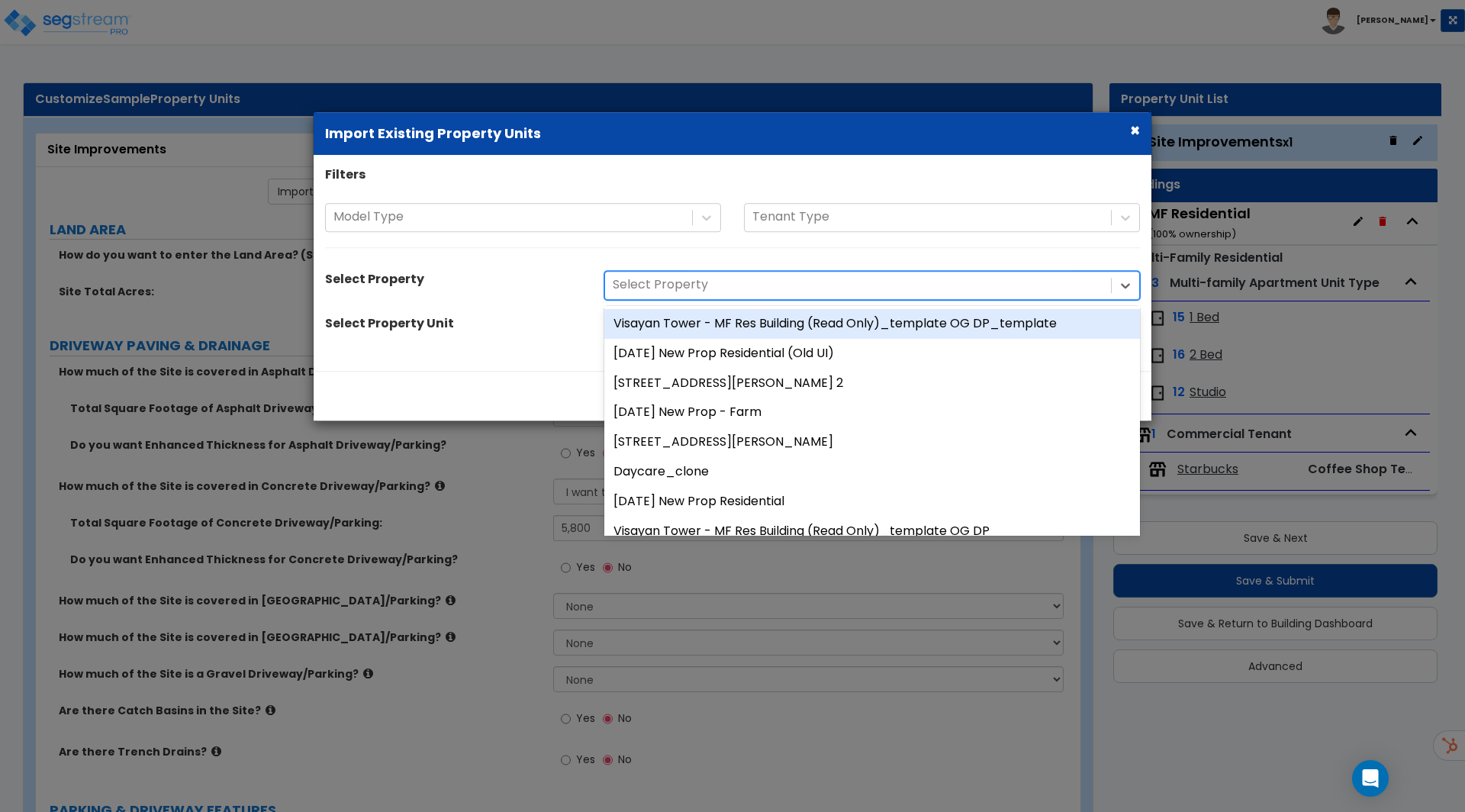
click at [785, 326] on div "Visayan Tower - MF Res Building (Read Only)_template OG DP_template" at bounding box center [872, 323] width 536 height 30
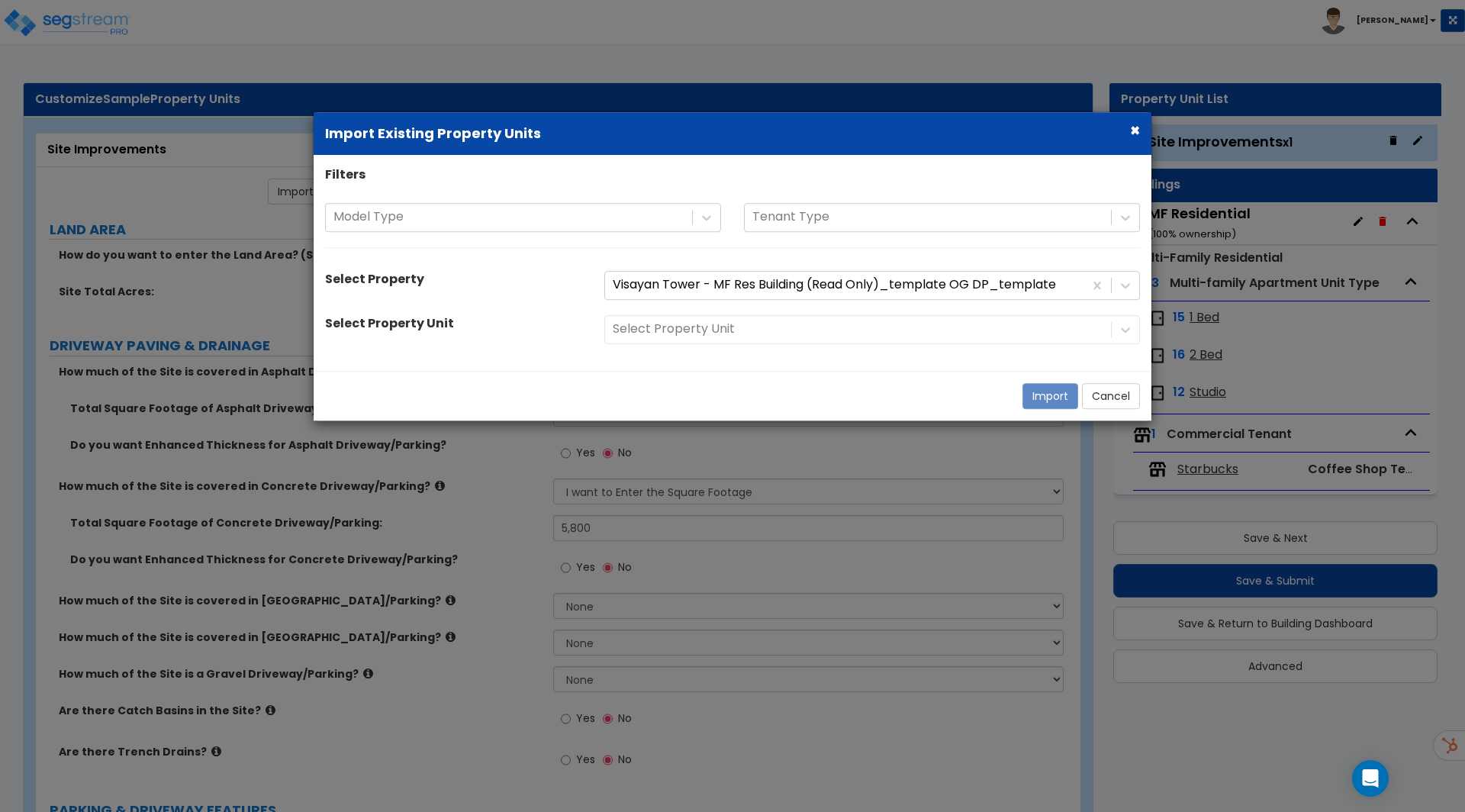
click at [648, 318] on div "Select Property Unit" at bounding box center [872, 330] width 559 height 29
click at [658, 339] on div at bounding box center [858, 330] width 491 height 21
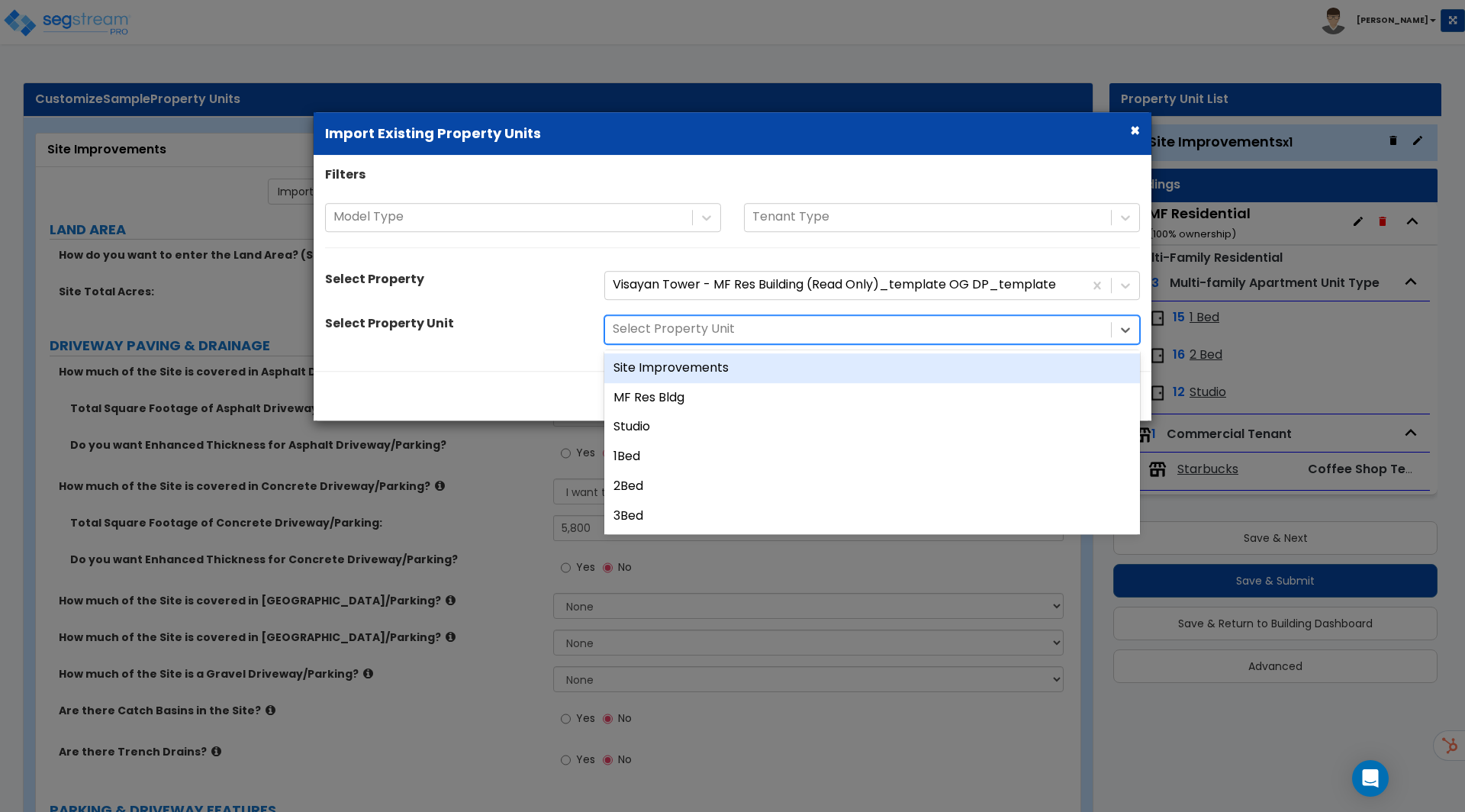
click at [670, 371] on div "Site Improvements" at bounding box center [872, 368] width 536 height 30
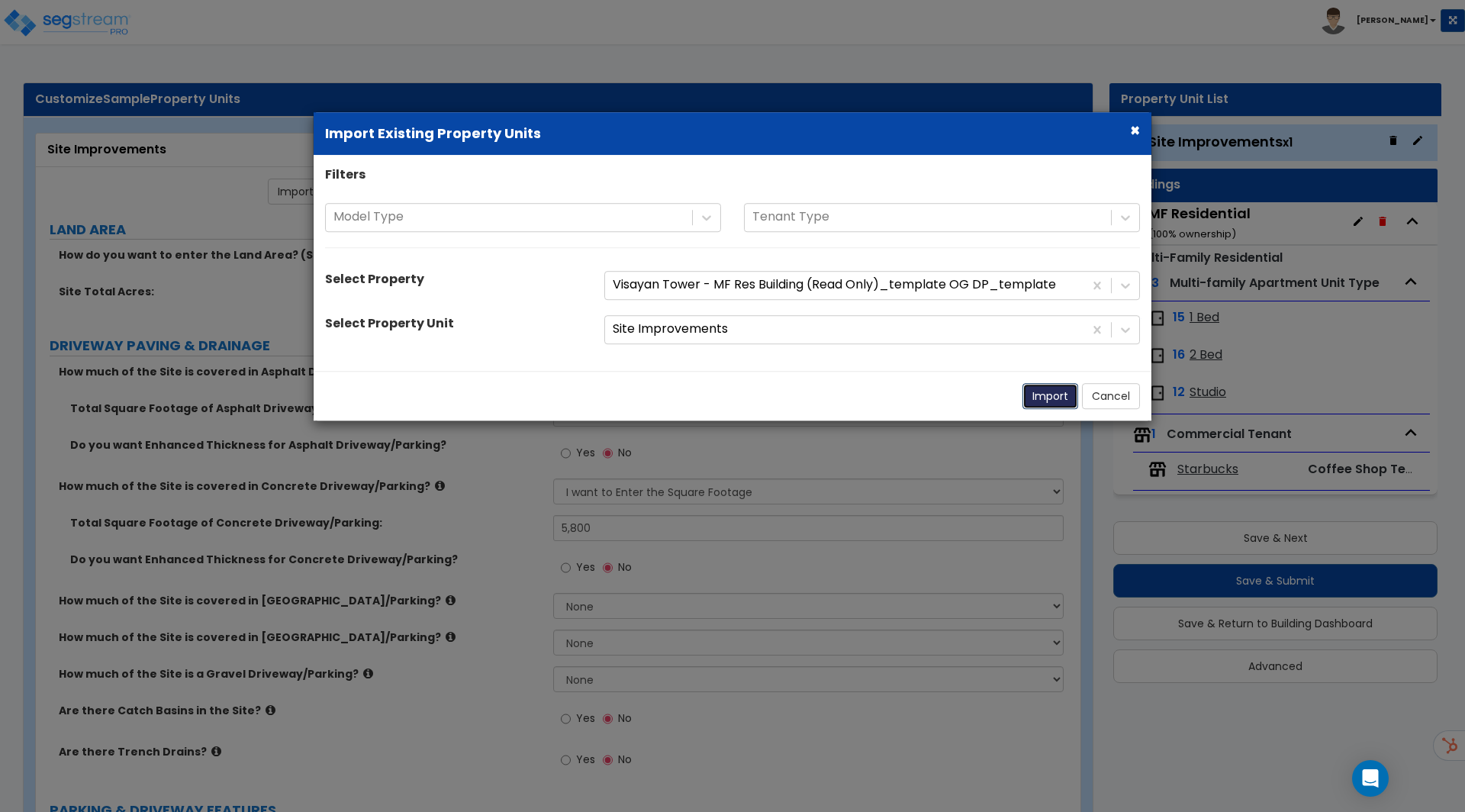
click at [1053, 400] on button "Import" at bounding box center [1050, 396] width 56 height 26
type input "1.5"
select select "0"
select select "2"
radio input "false"
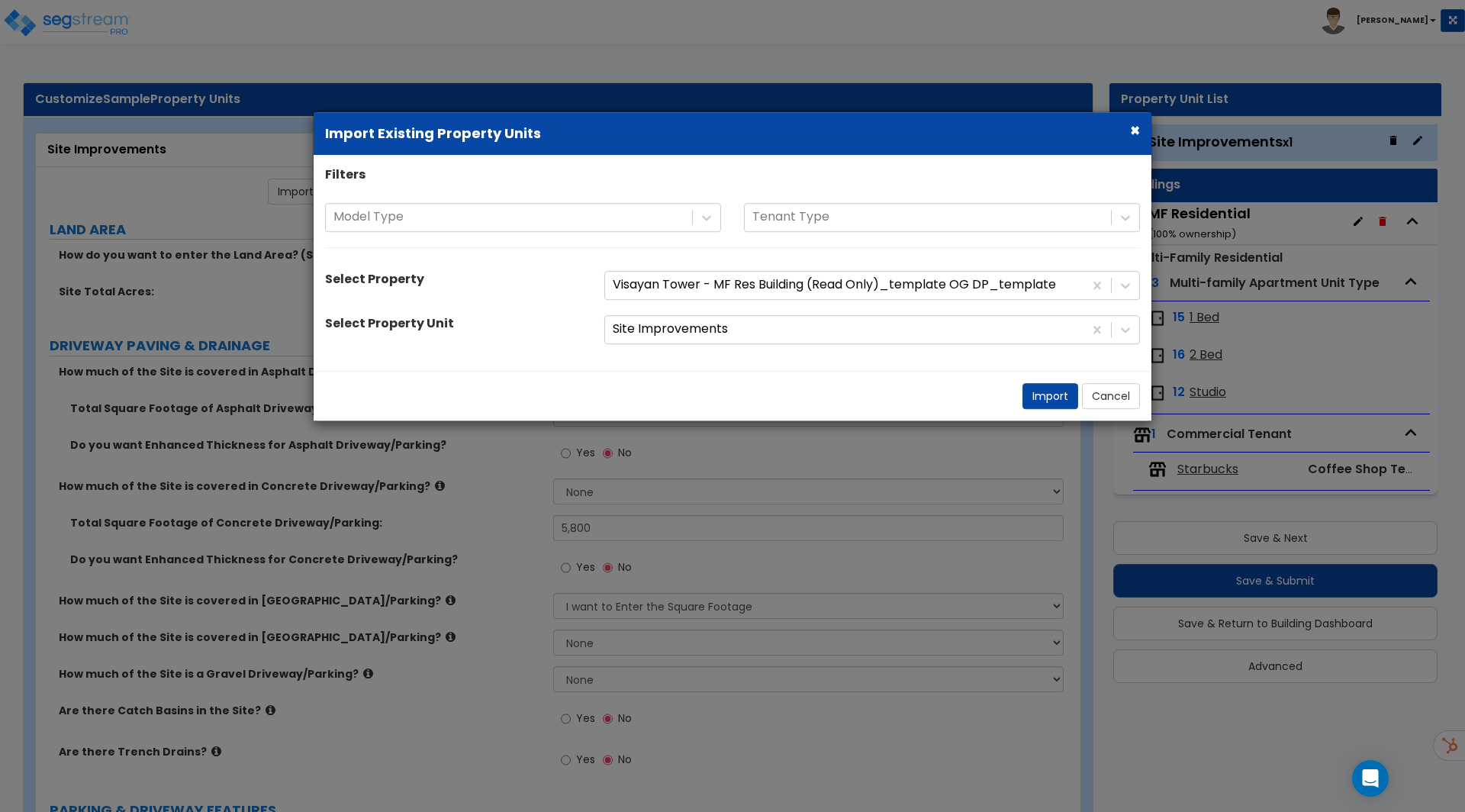
radio input "false"
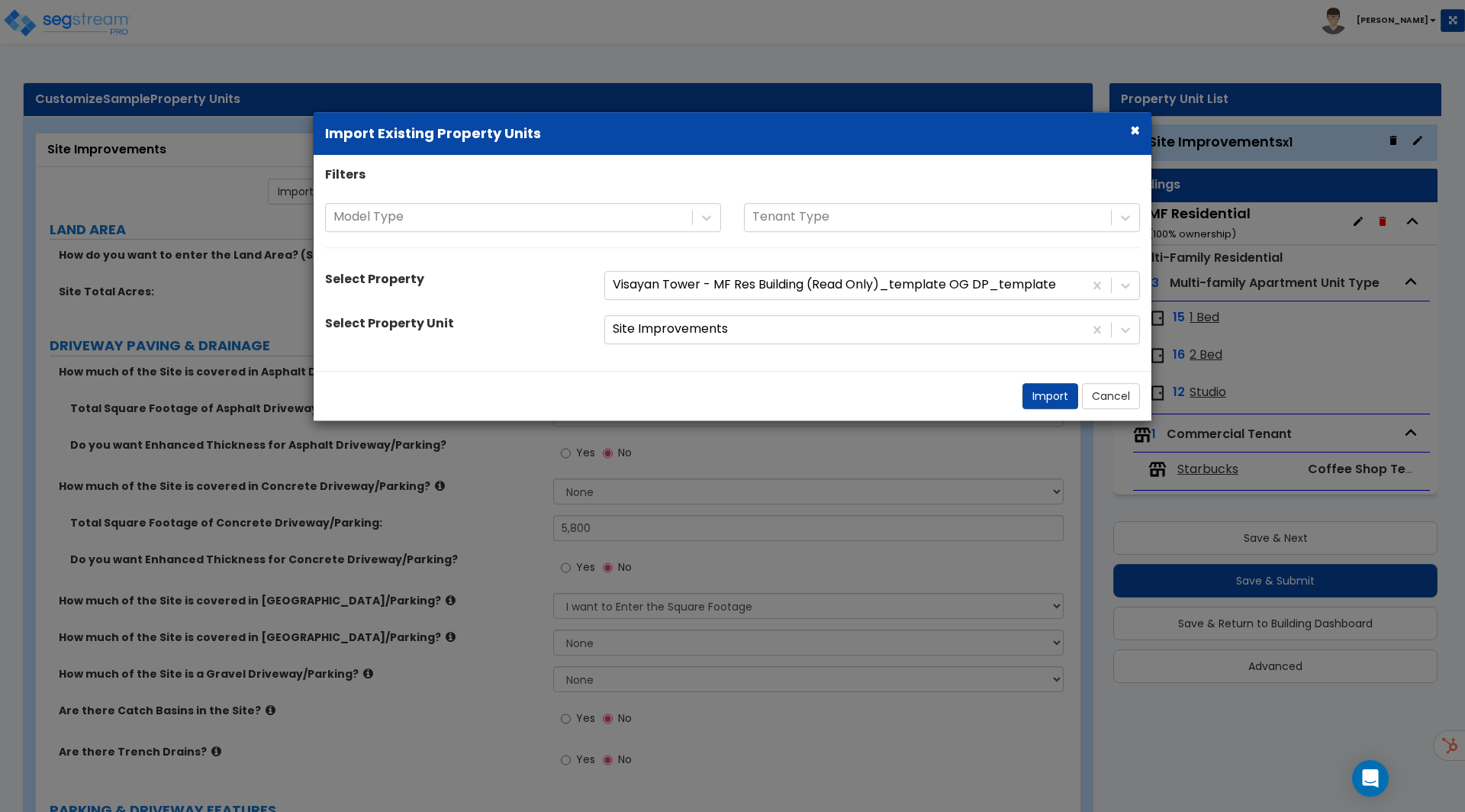
radio input "false"
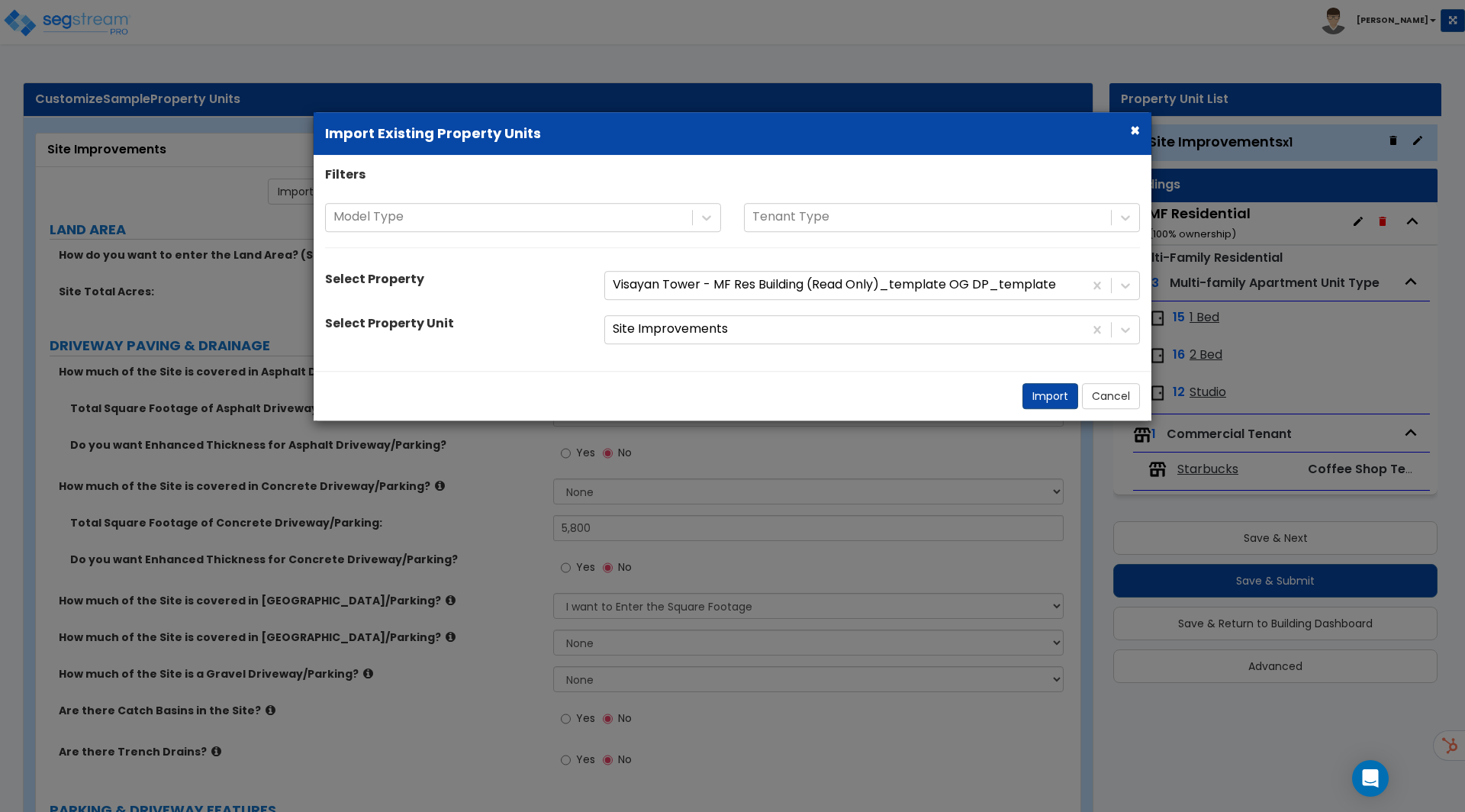
radio input "false"
select select "1"
radio input "false"
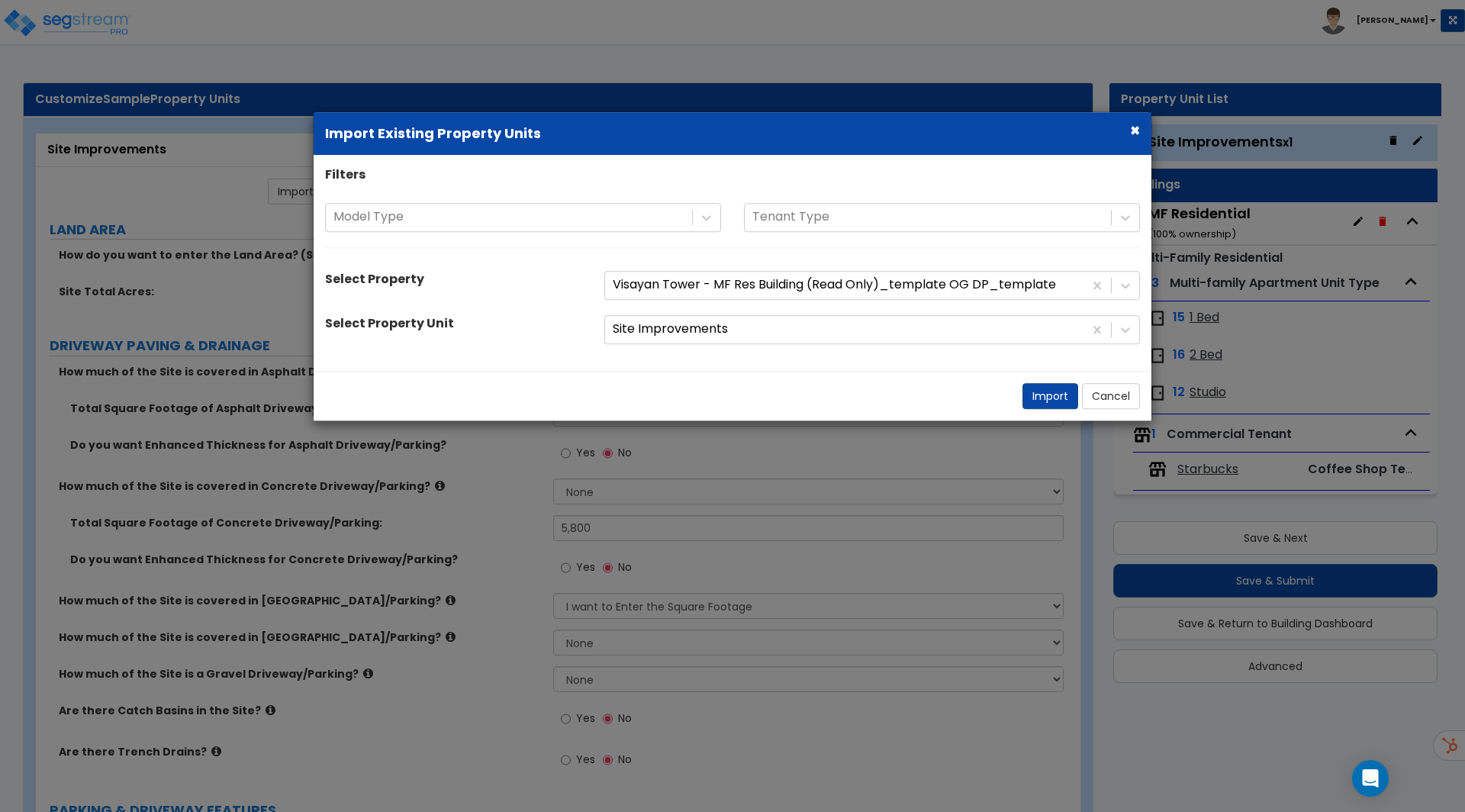
radio input "false"
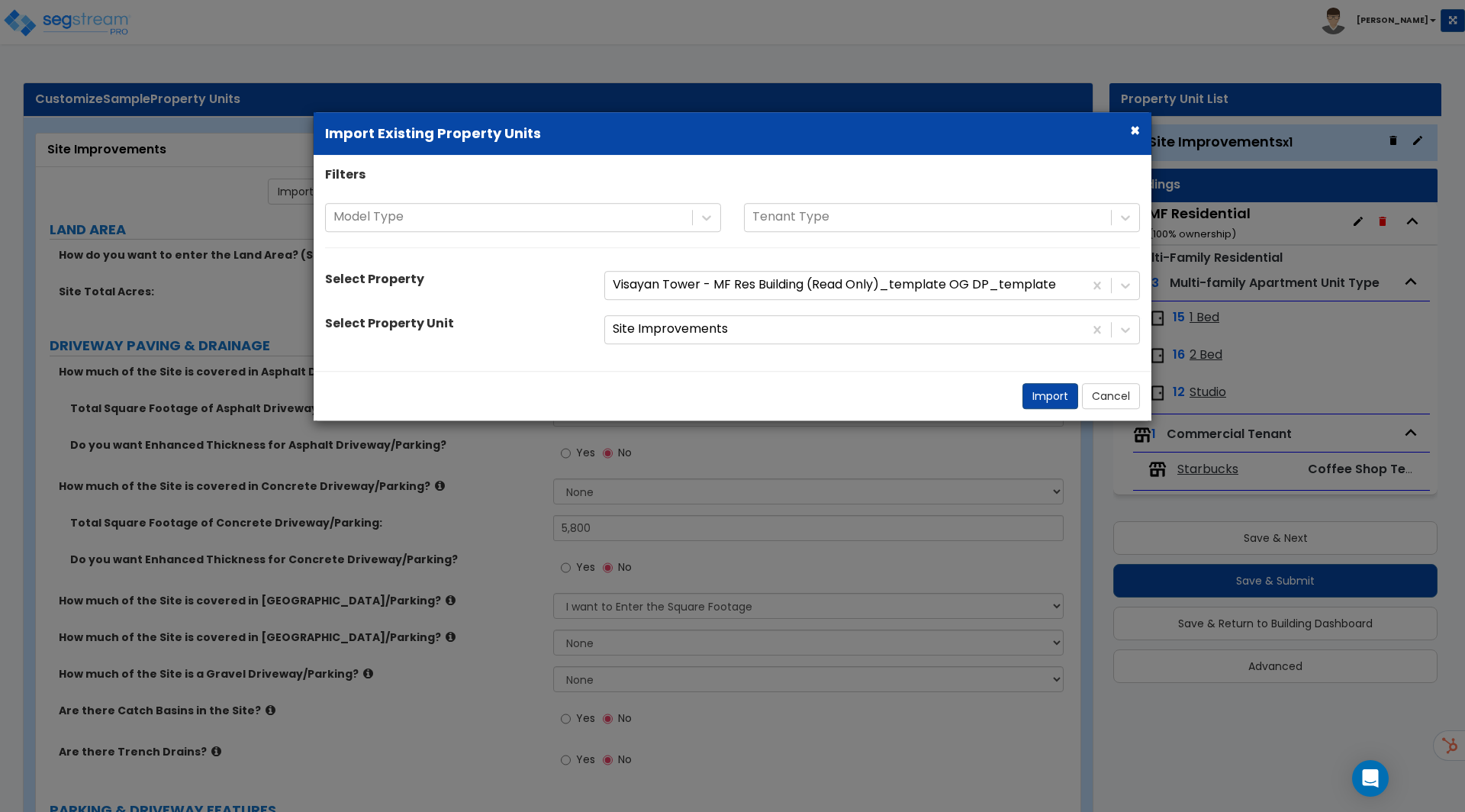
type input "14500"
select select "1"
select select "2"
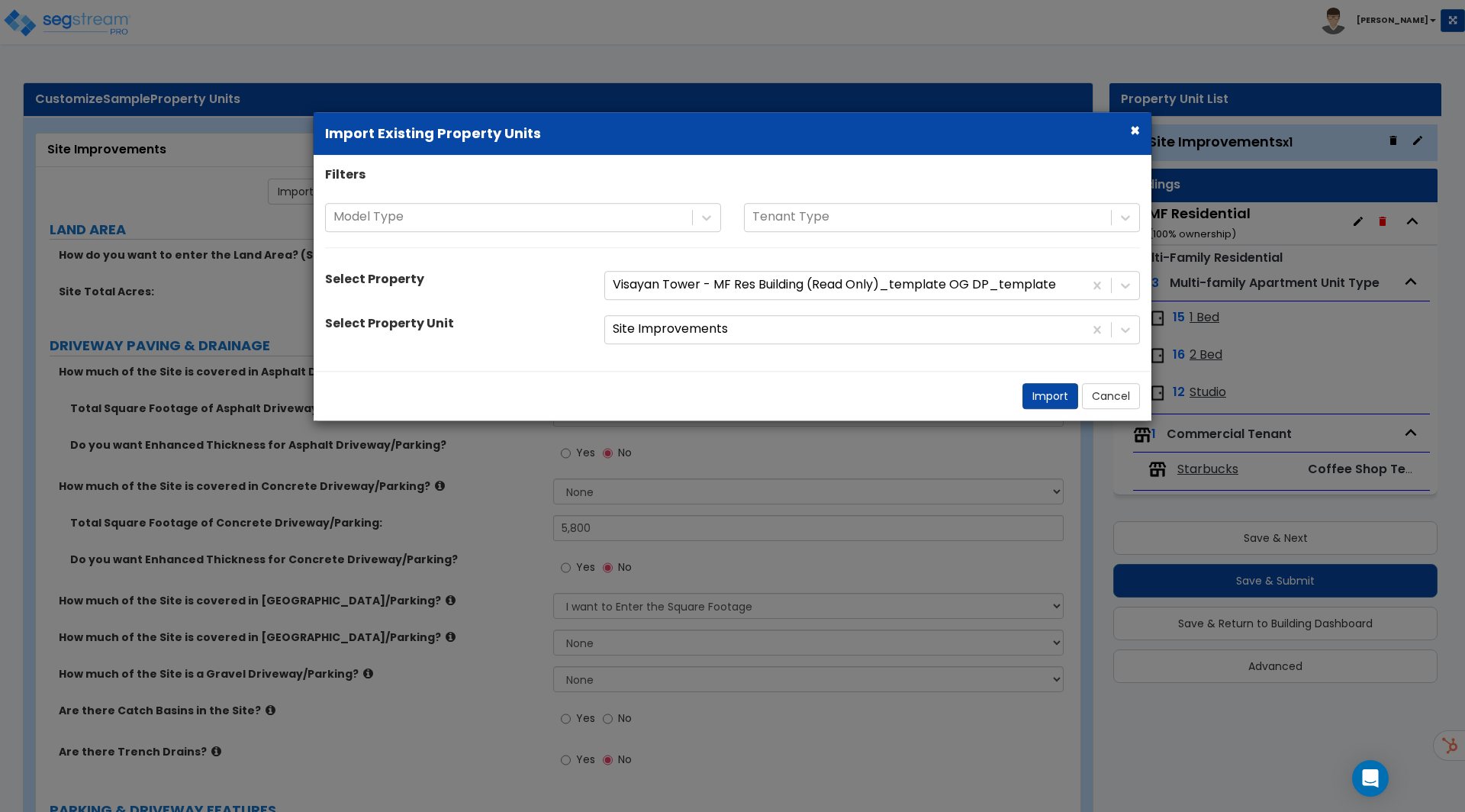
select select "2"
select select "1"
select select "6"
select select "2"
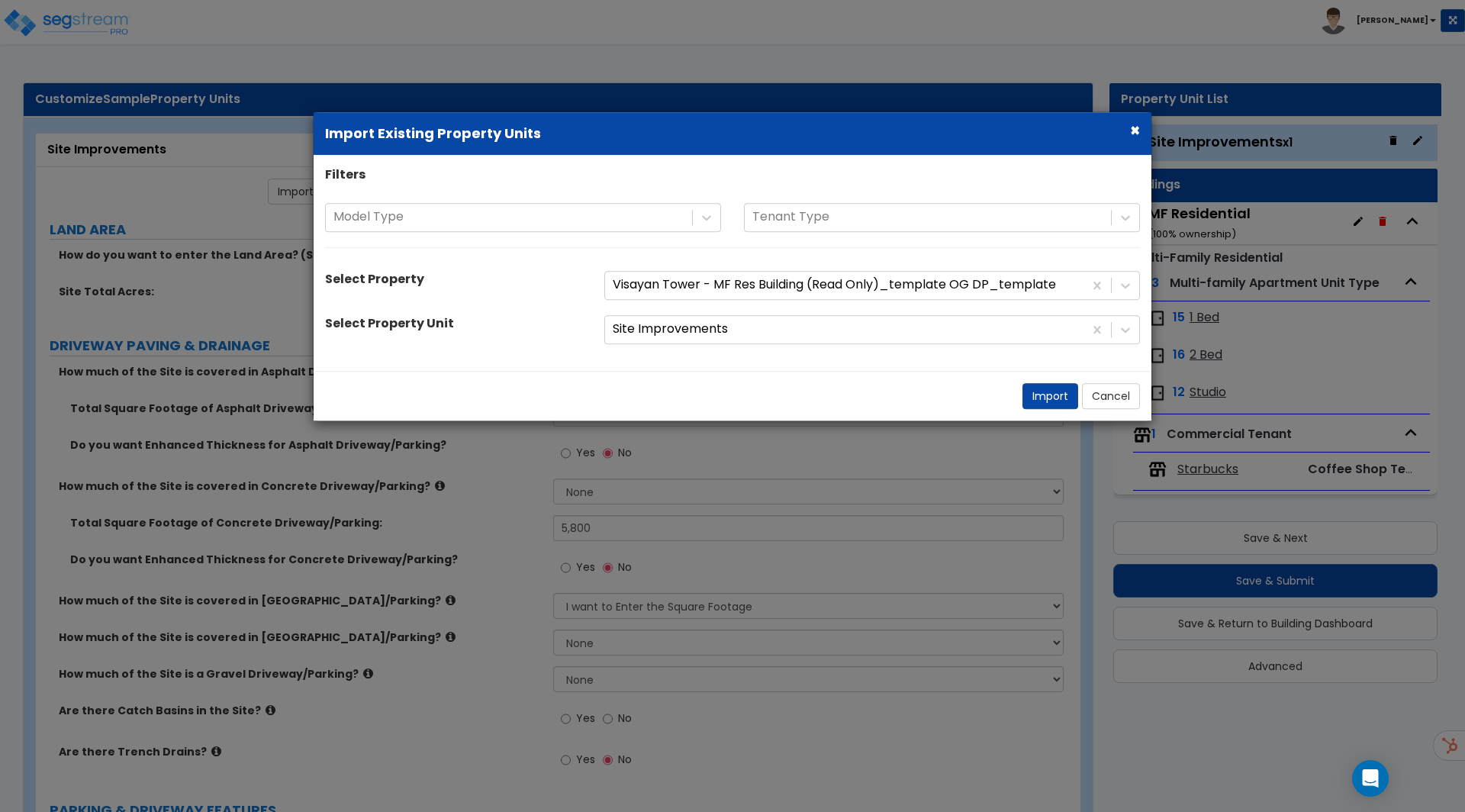
select select "2"
select select "1"
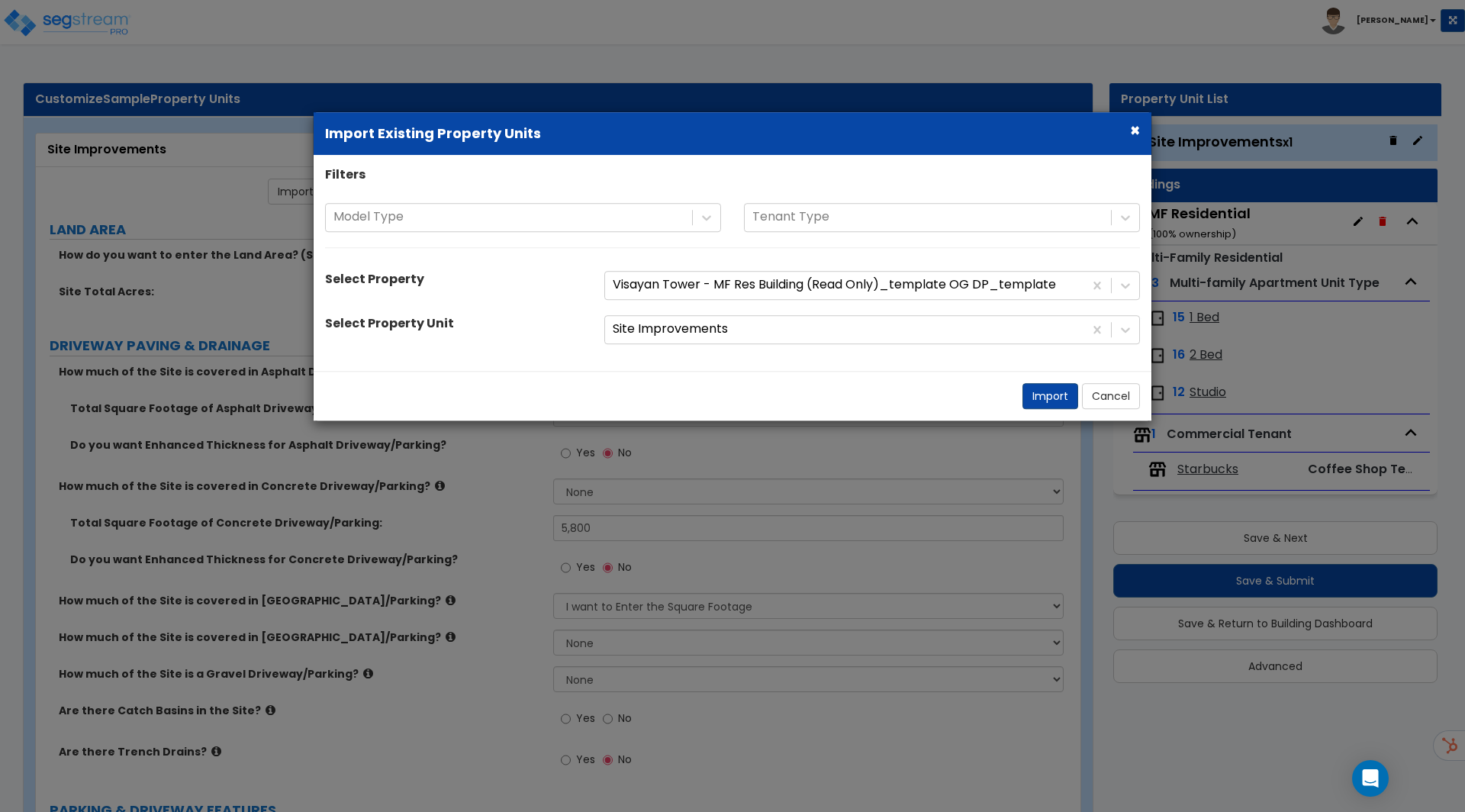
select select "1"
select select "3"
select select "2"
select select "1"
select select "2"
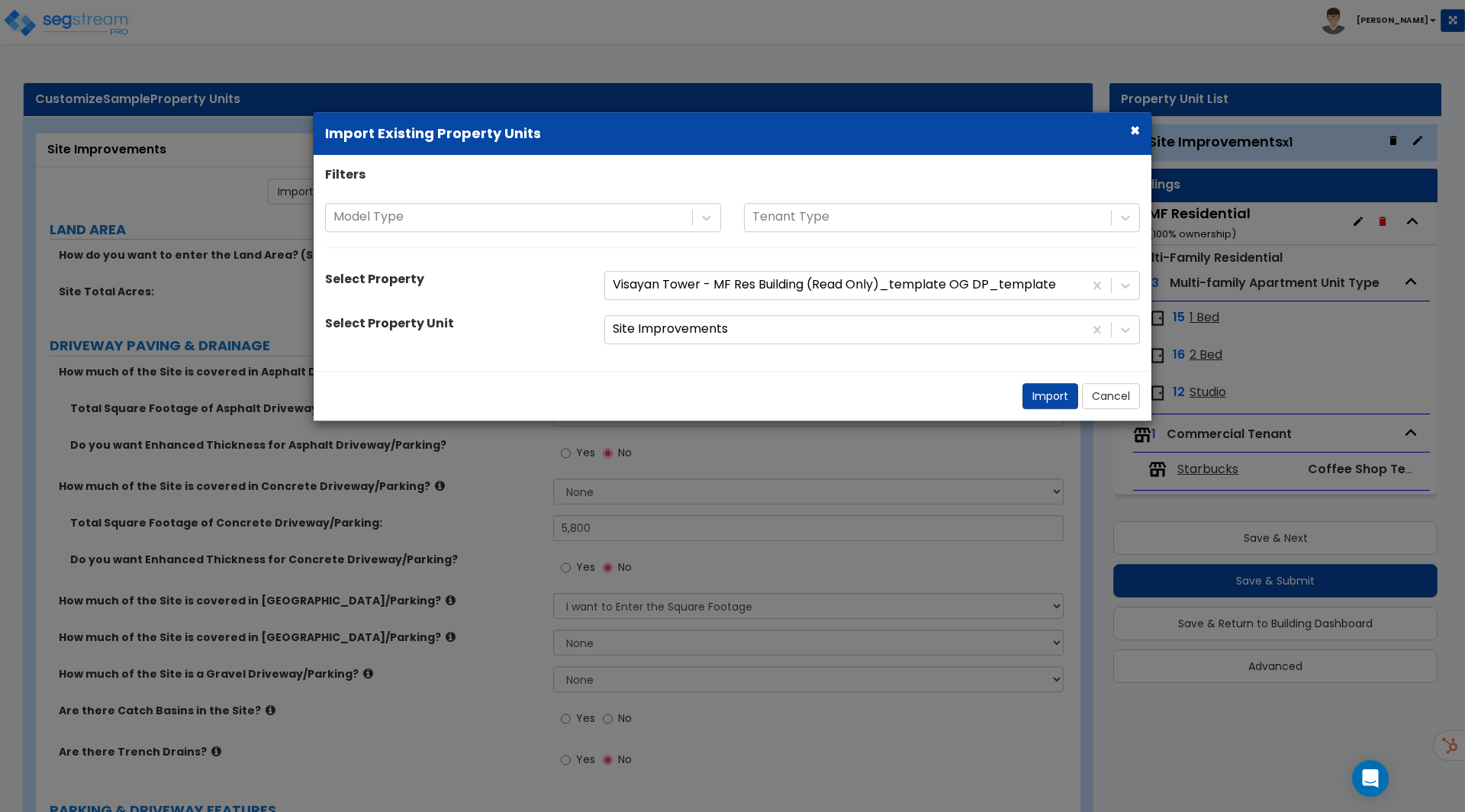
select select "2"
select select "4"
select select "2"
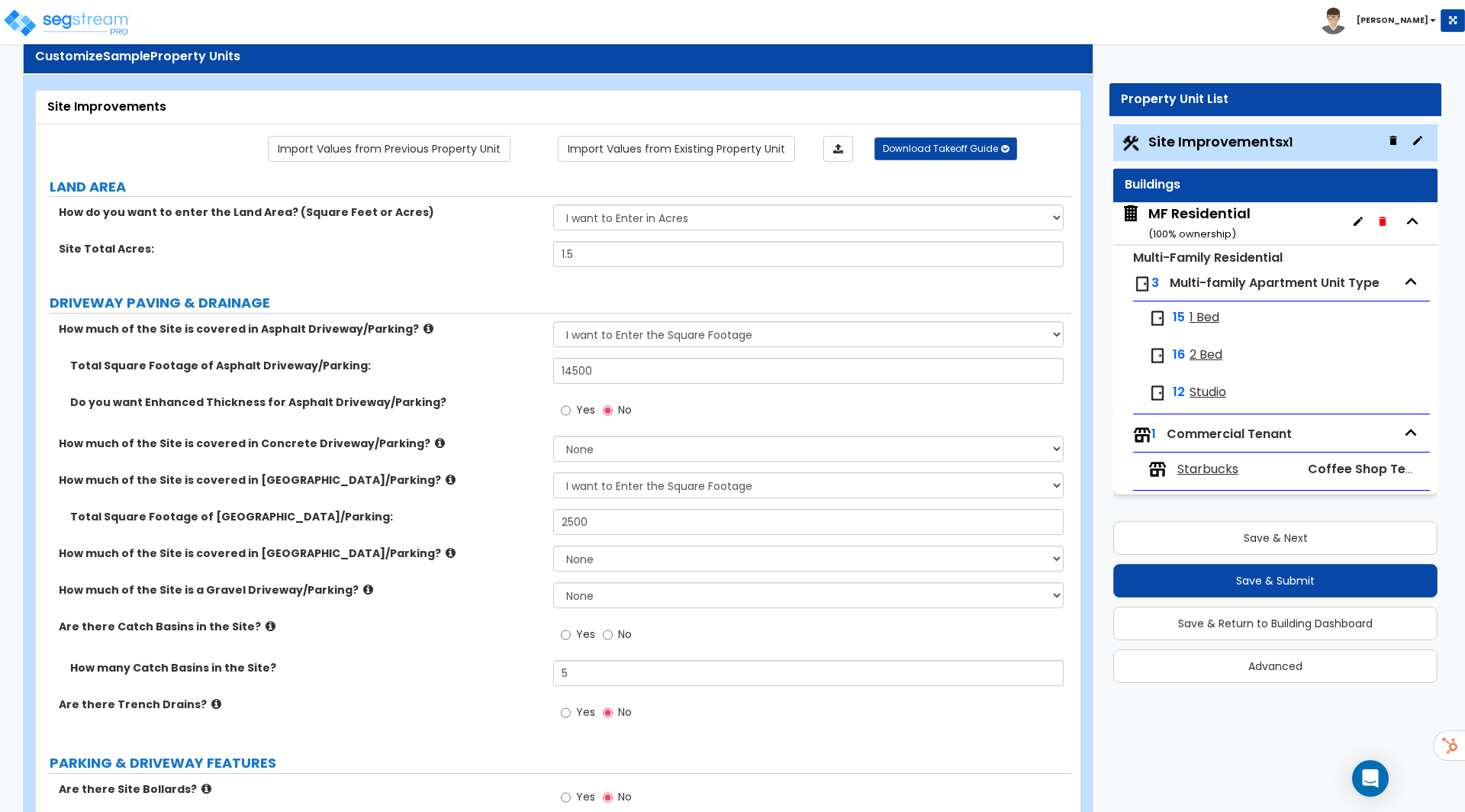
scroll to position [0, 0]
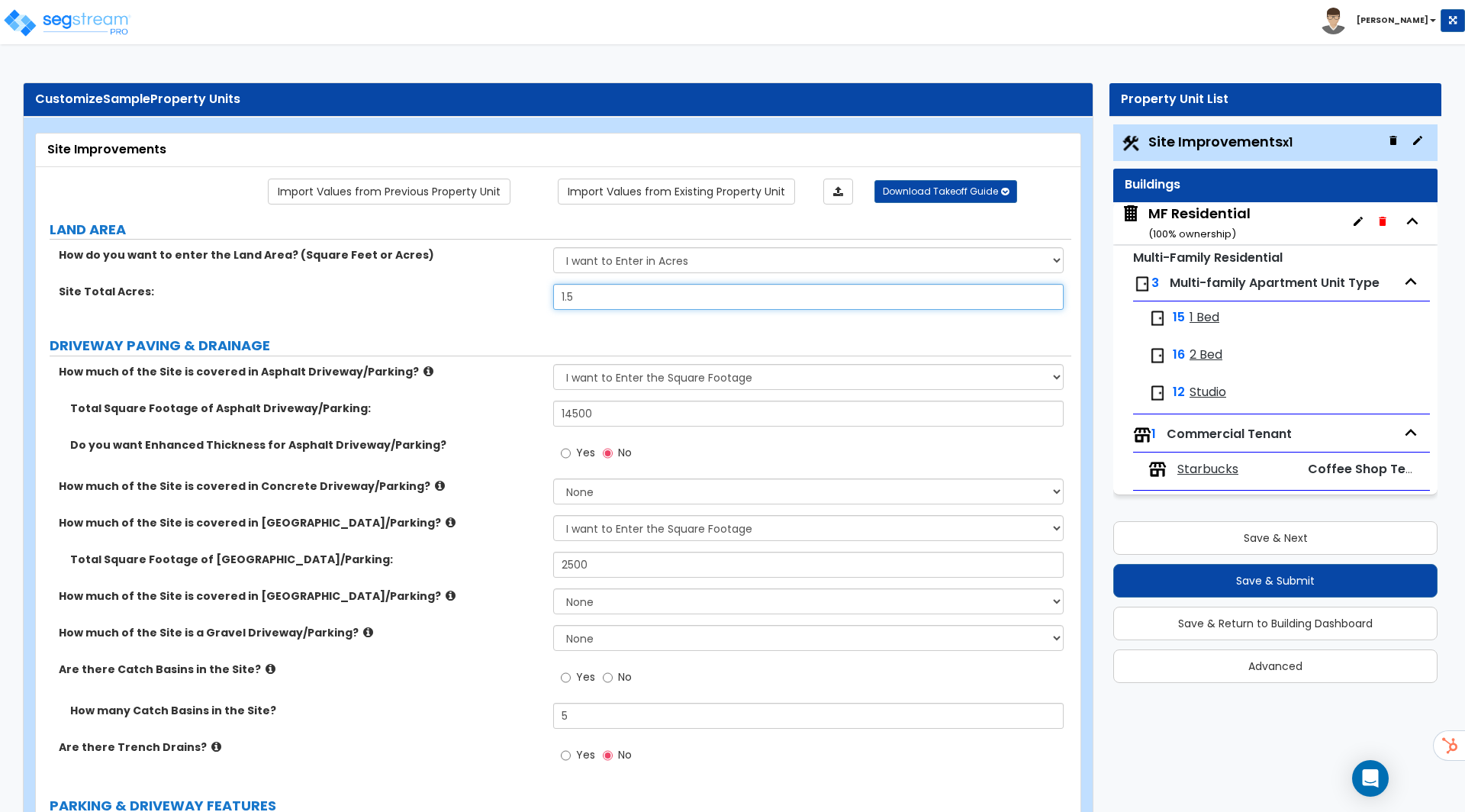
drag, startPoint x: 623, startPoint y: 296, endPoint x: -47, endPoint y: 106, distance: 696.4
type input "2"
radio input "true"
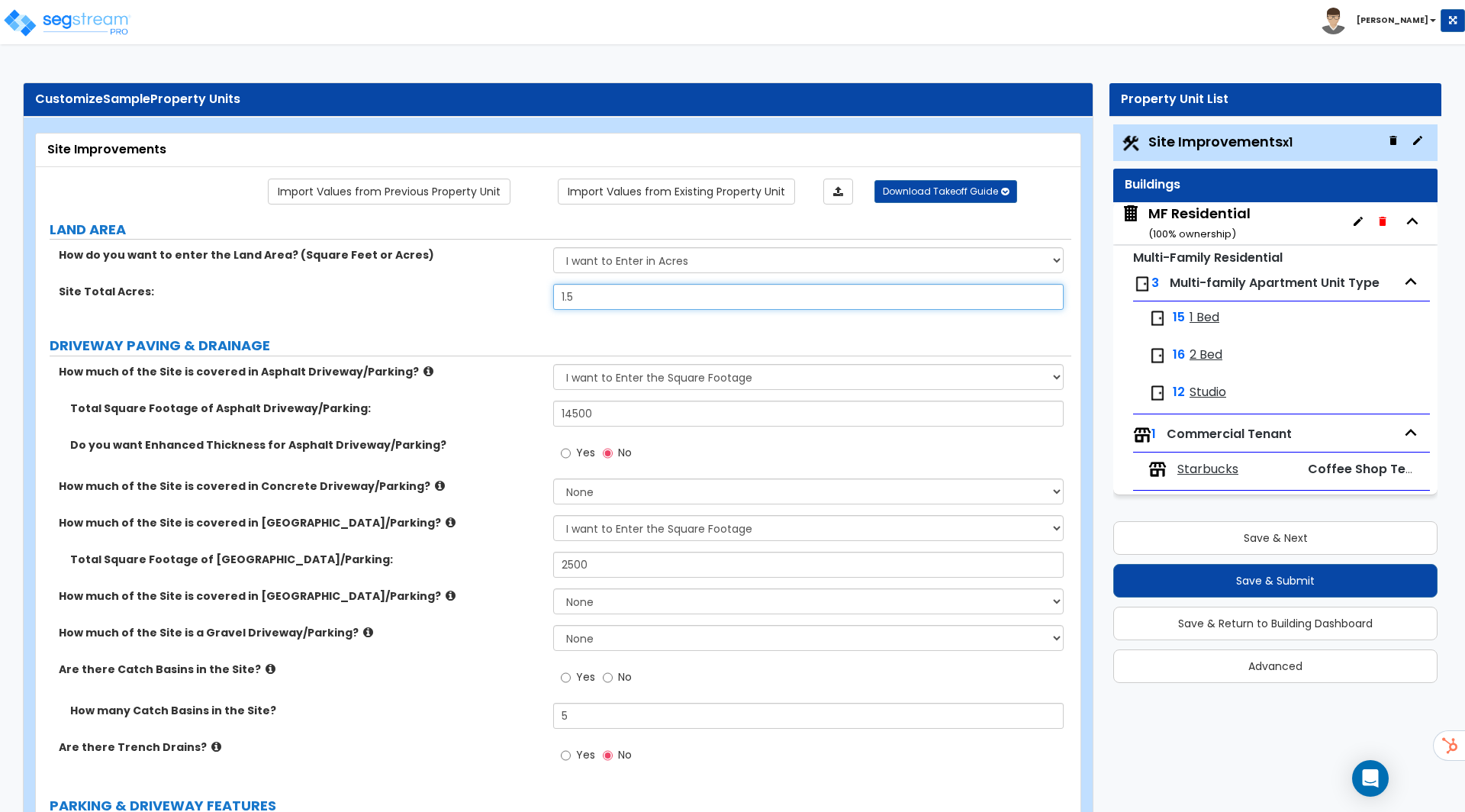
radio input "true"
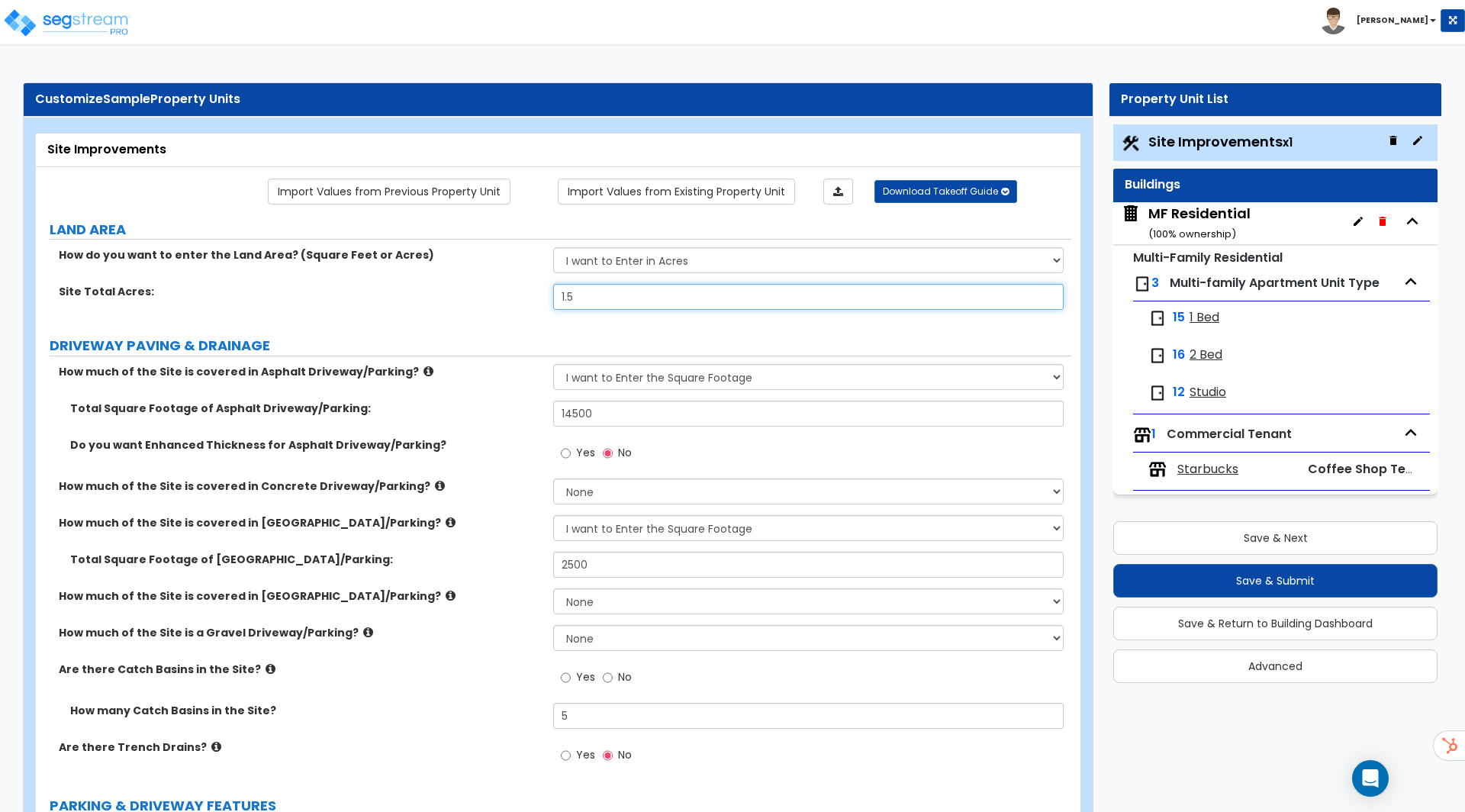
radio input "true"
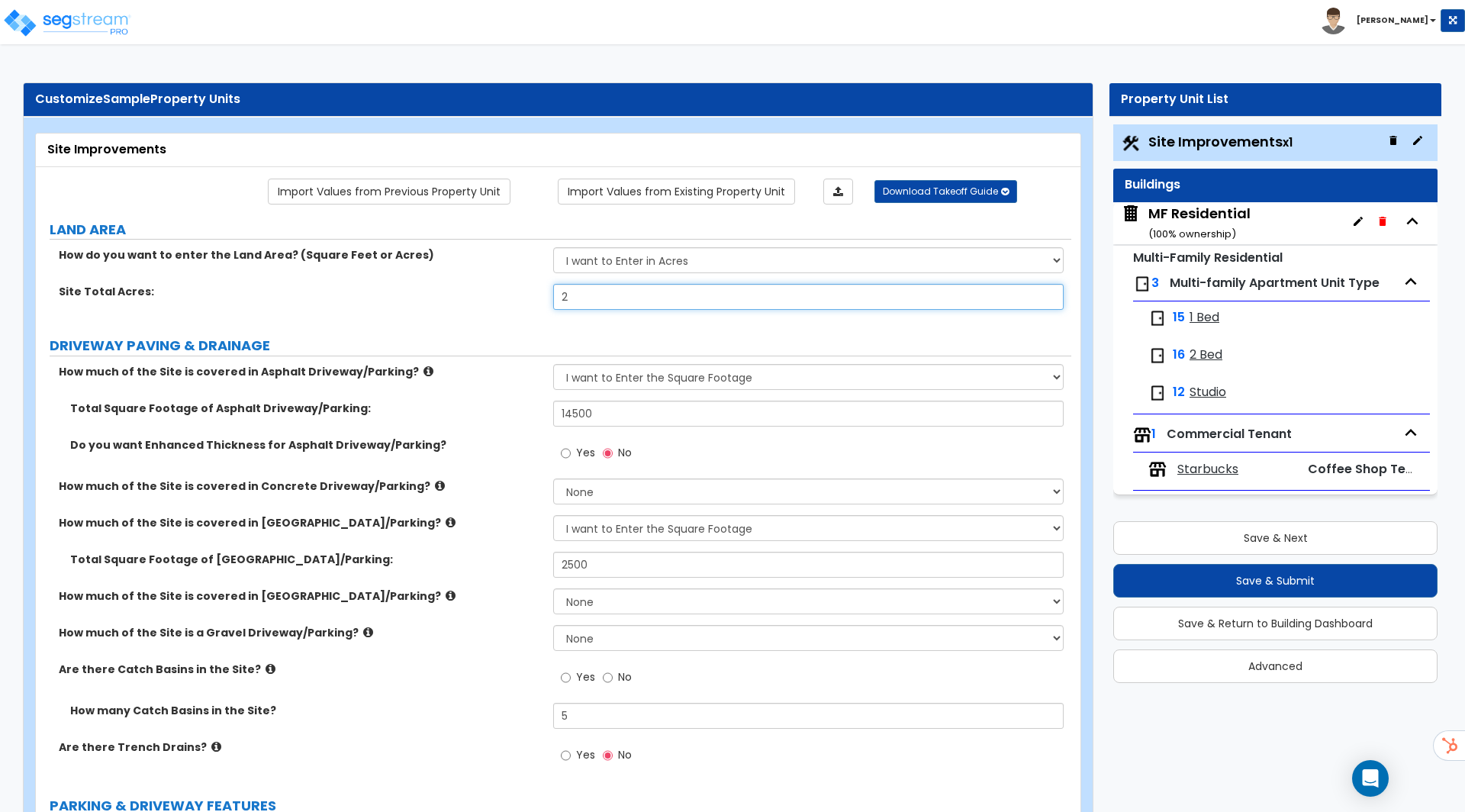
radio input "true"
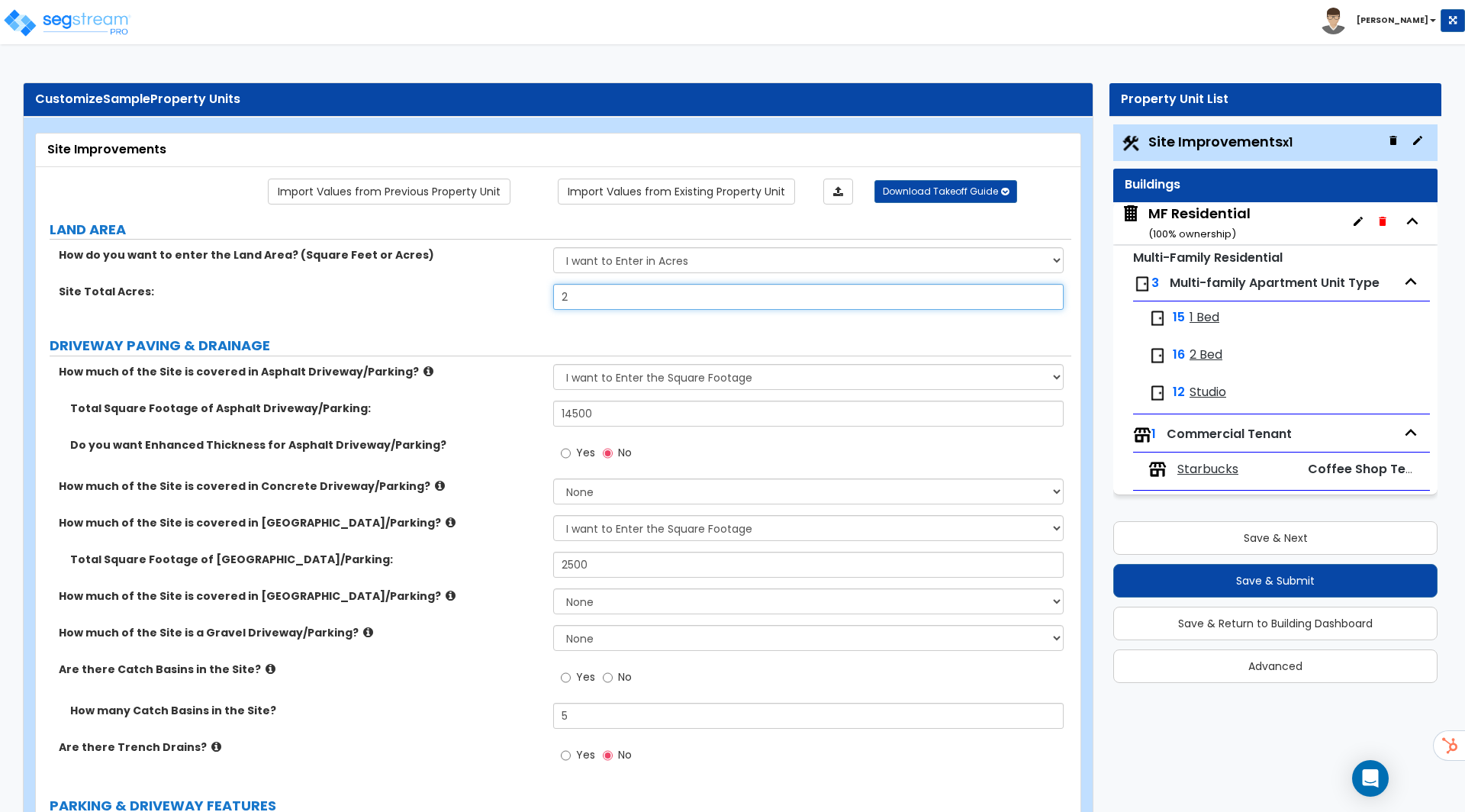
radio input "true"
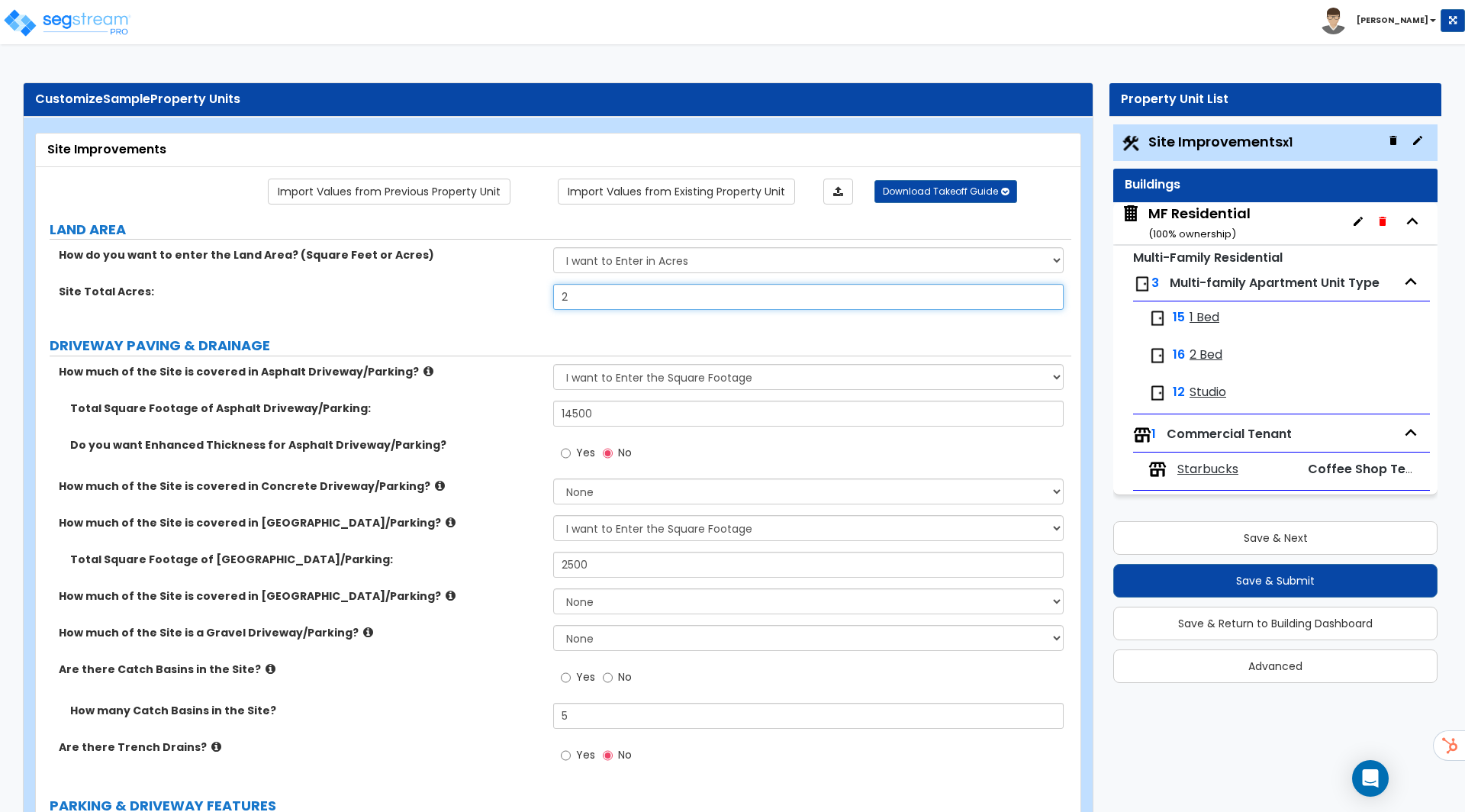
radio input "true"
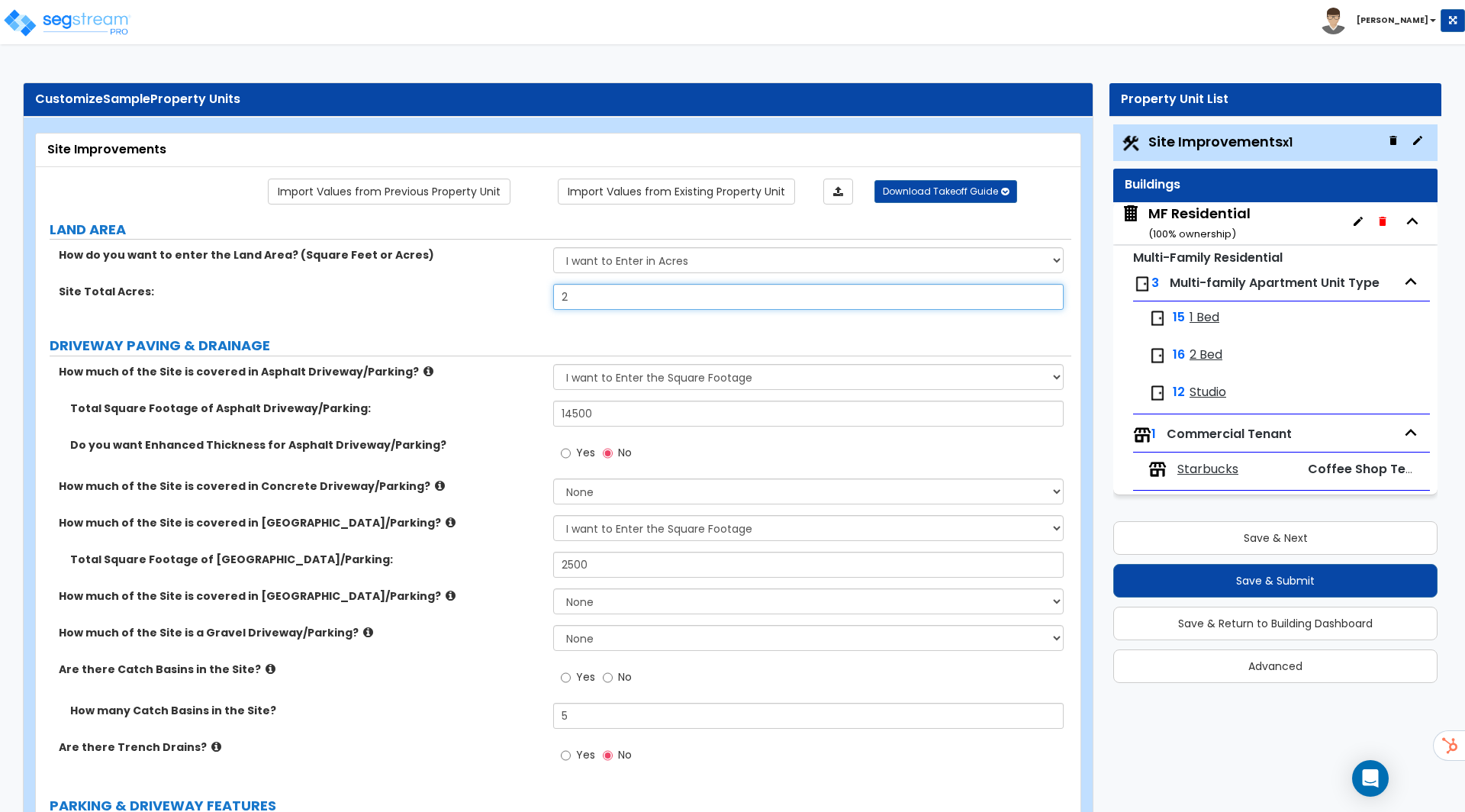
radio input "true"
type input "2."
radio input "true"
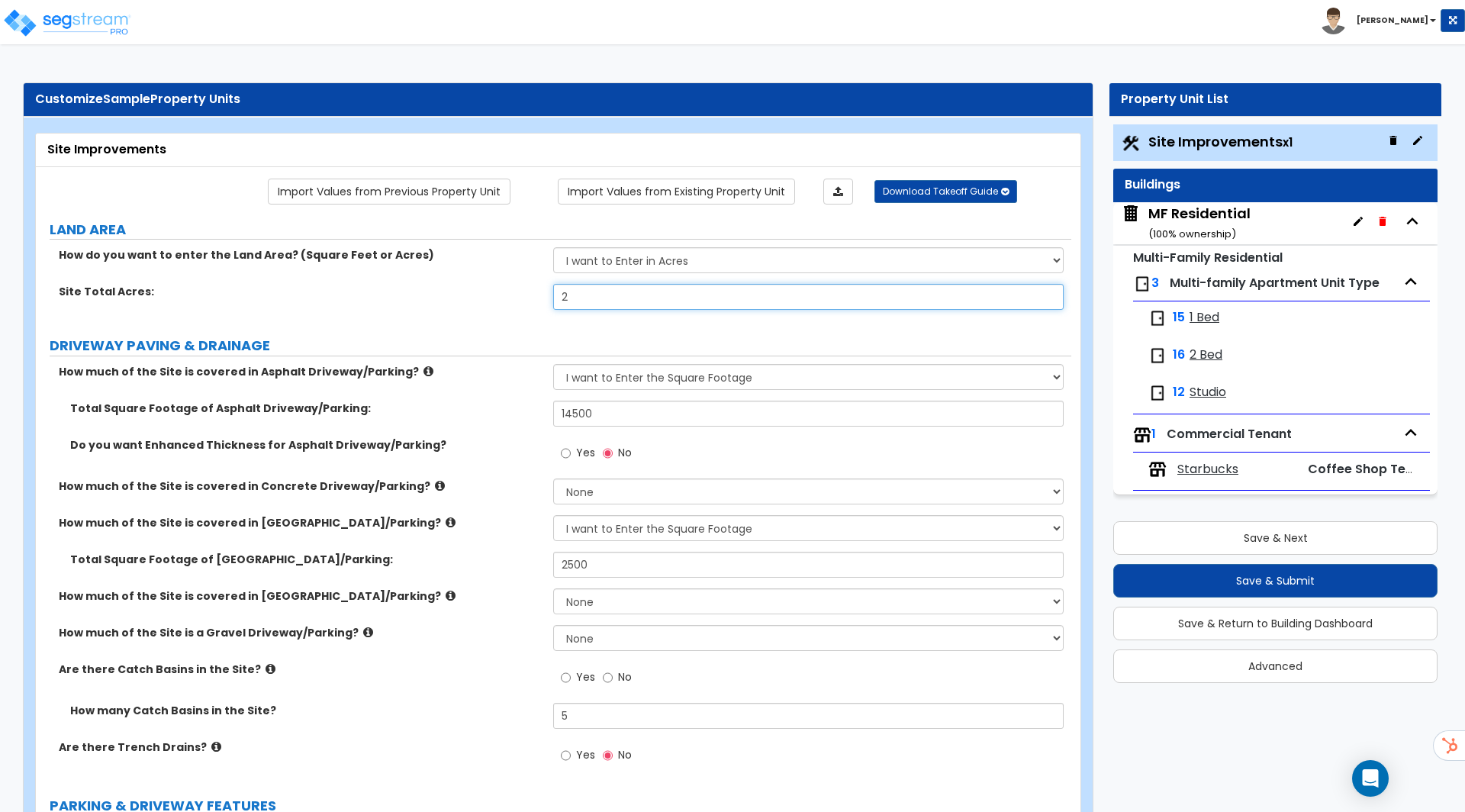
radio input "true"
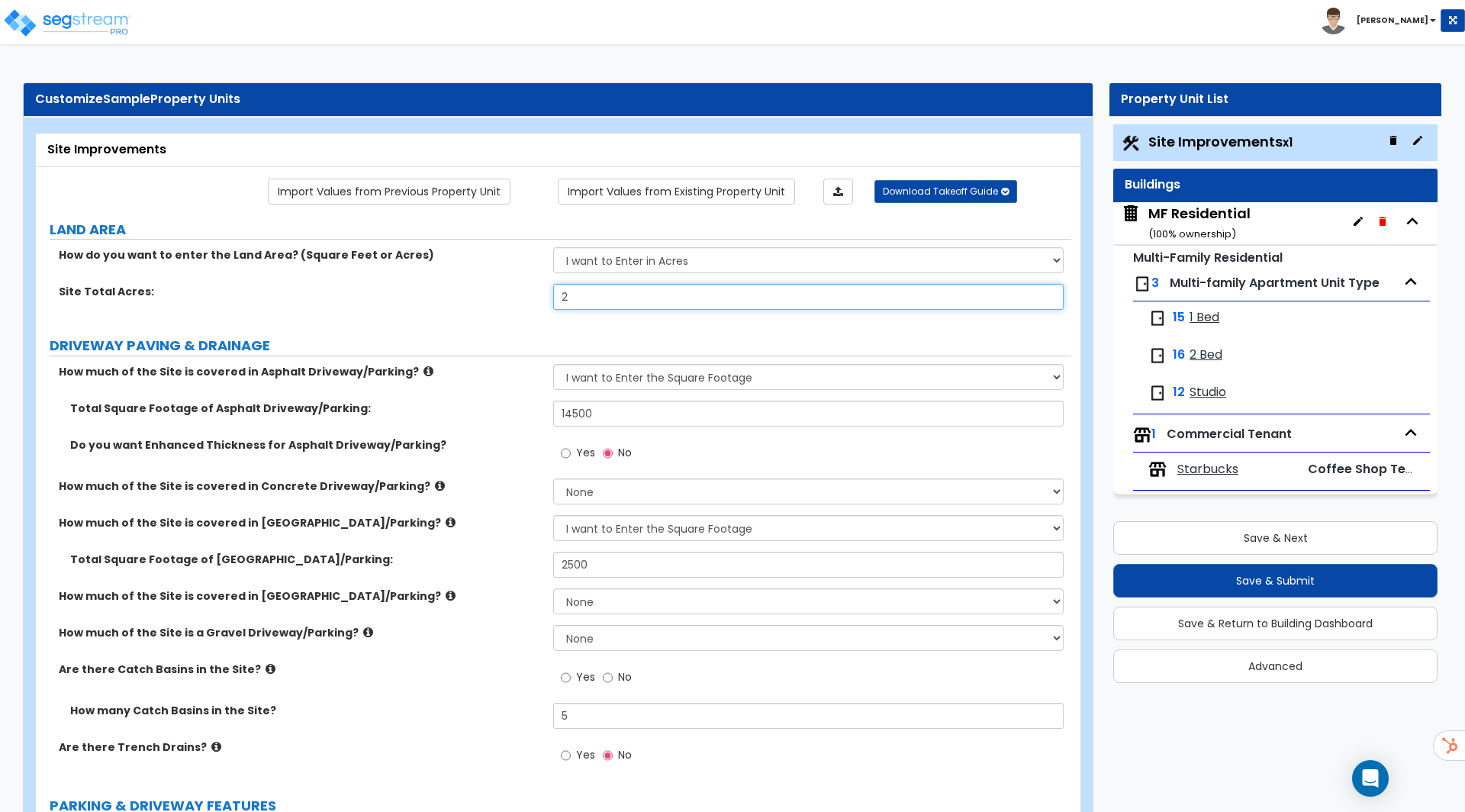
radio input "true"
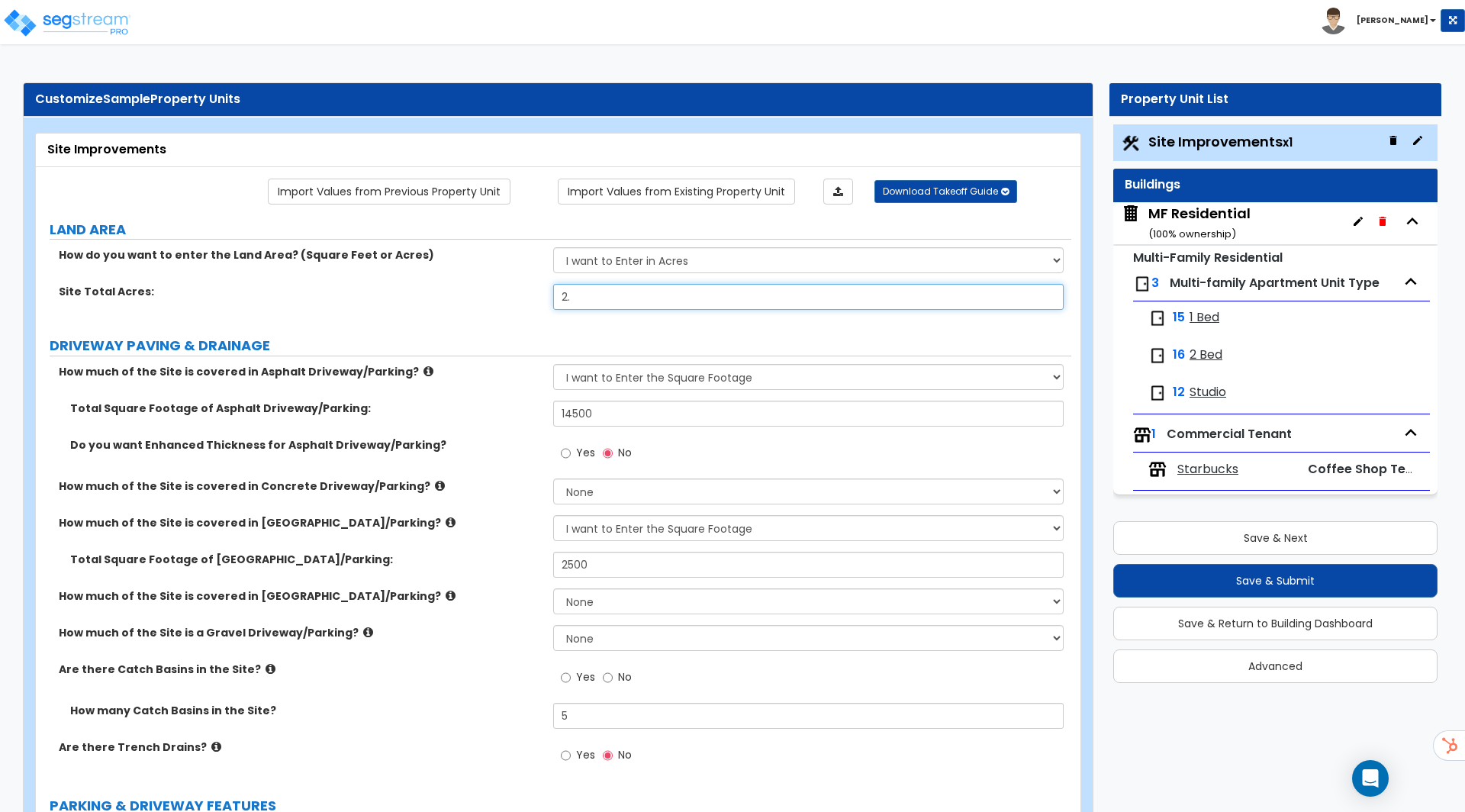
radio input "true"
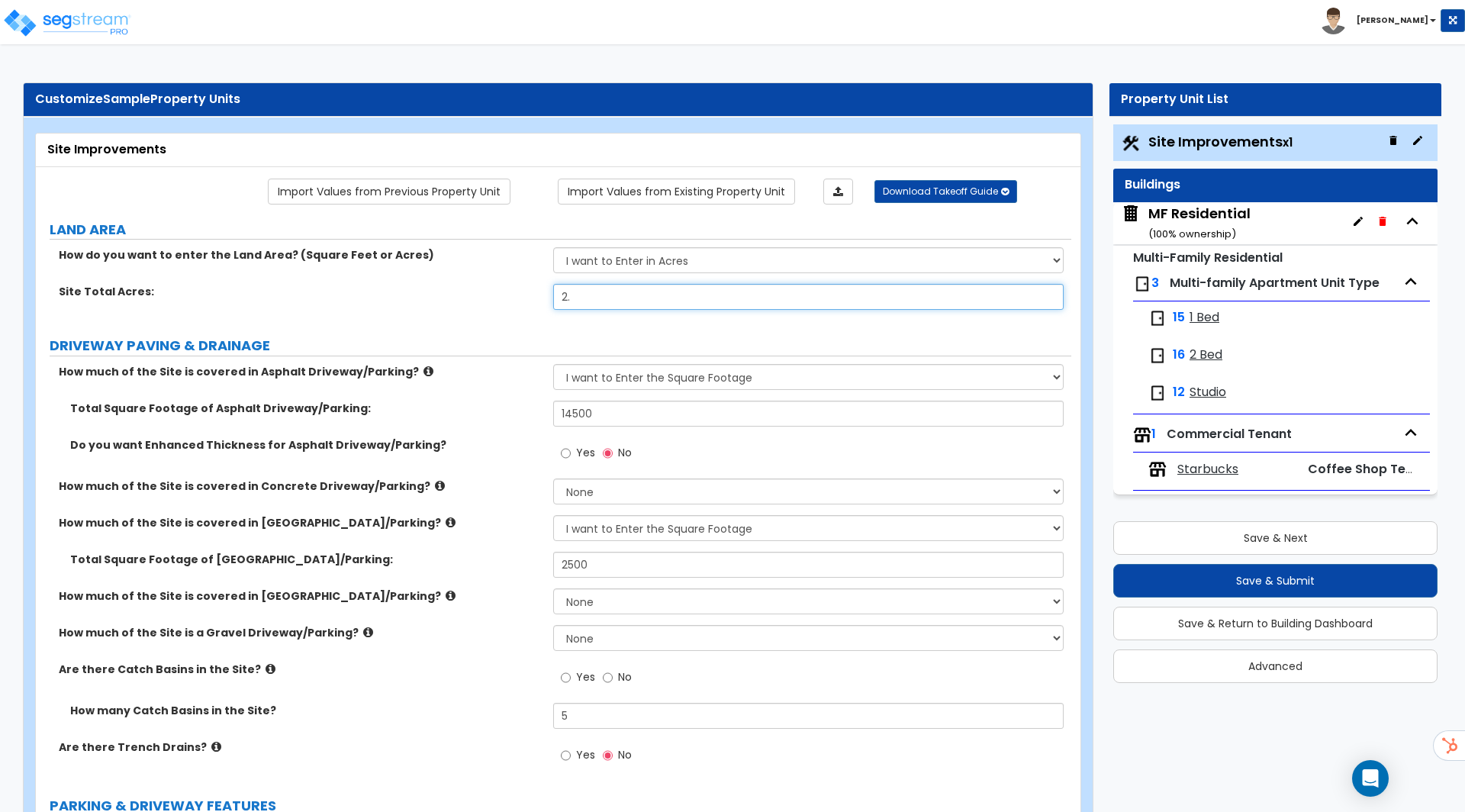
radio input "true"
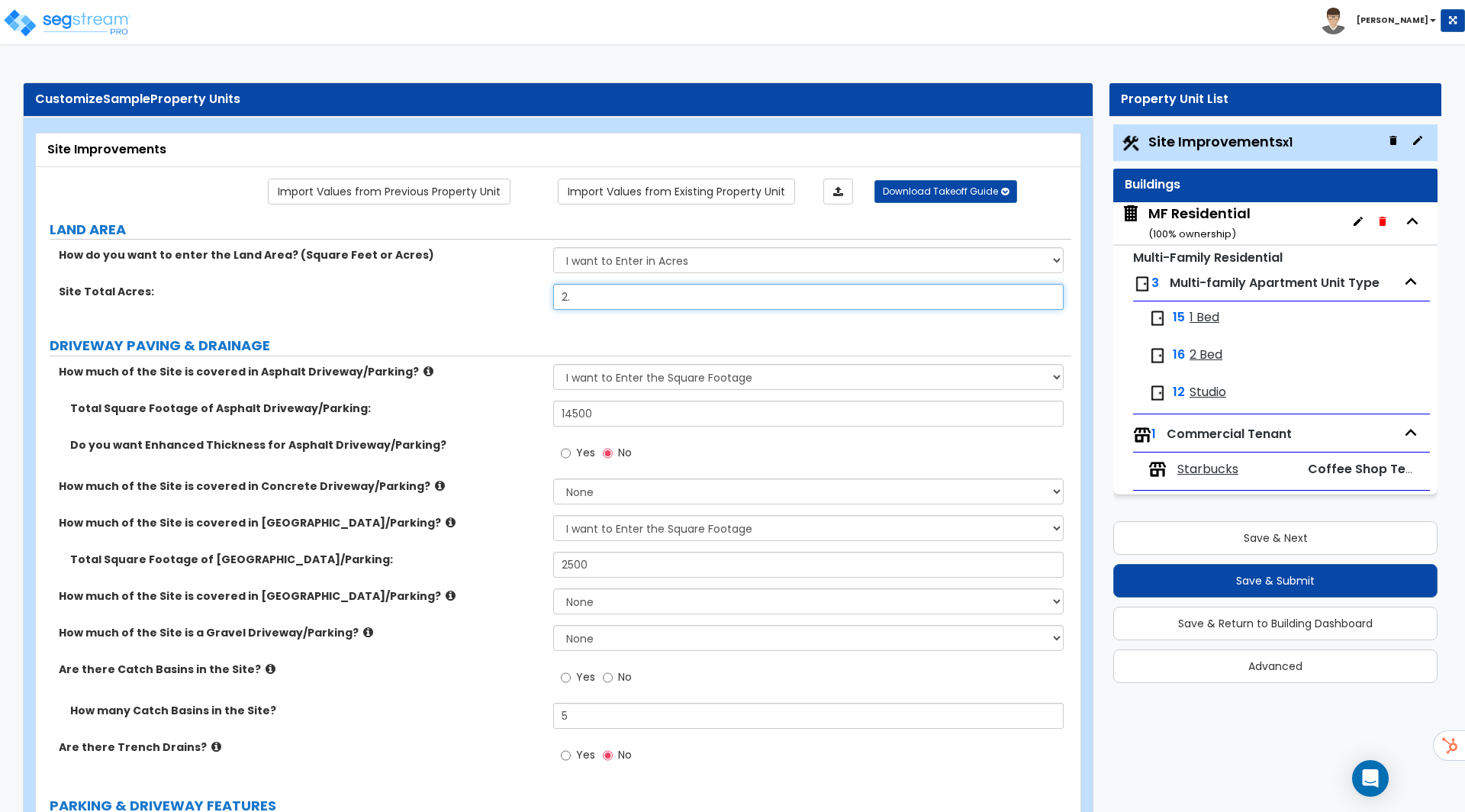
radio input "true"
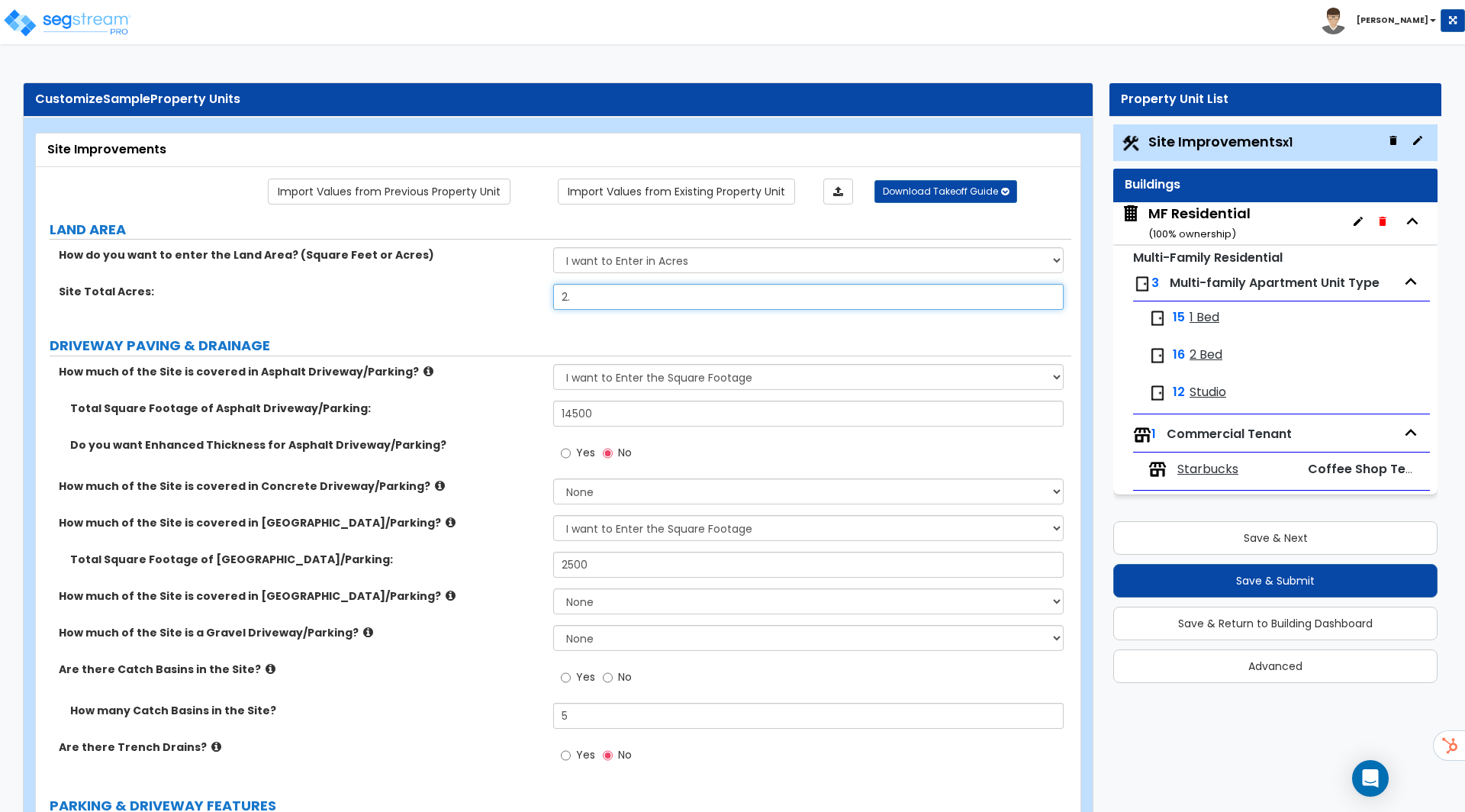
radio input "true"
type input "2.1"
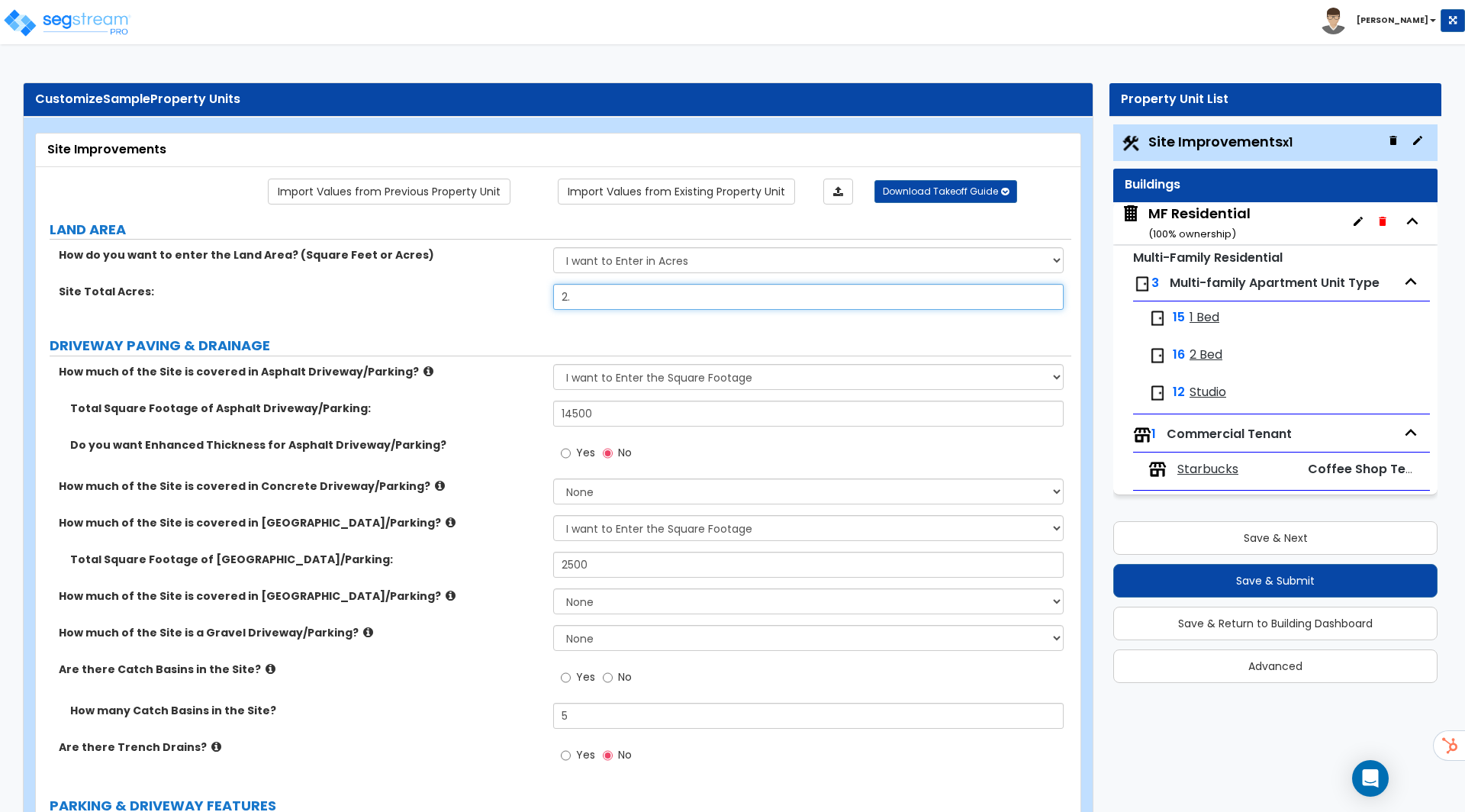
radio input "true"
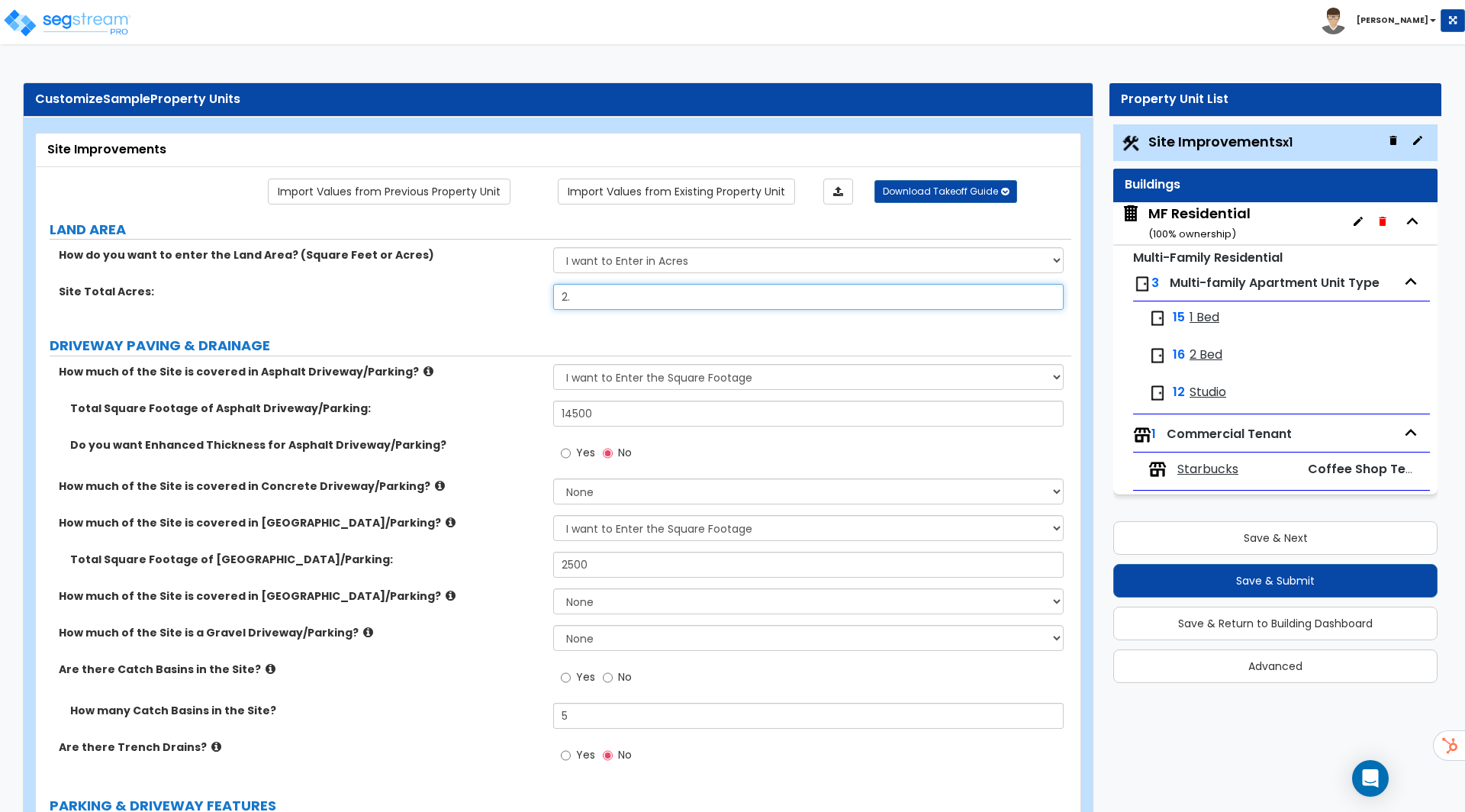
radio input "true"
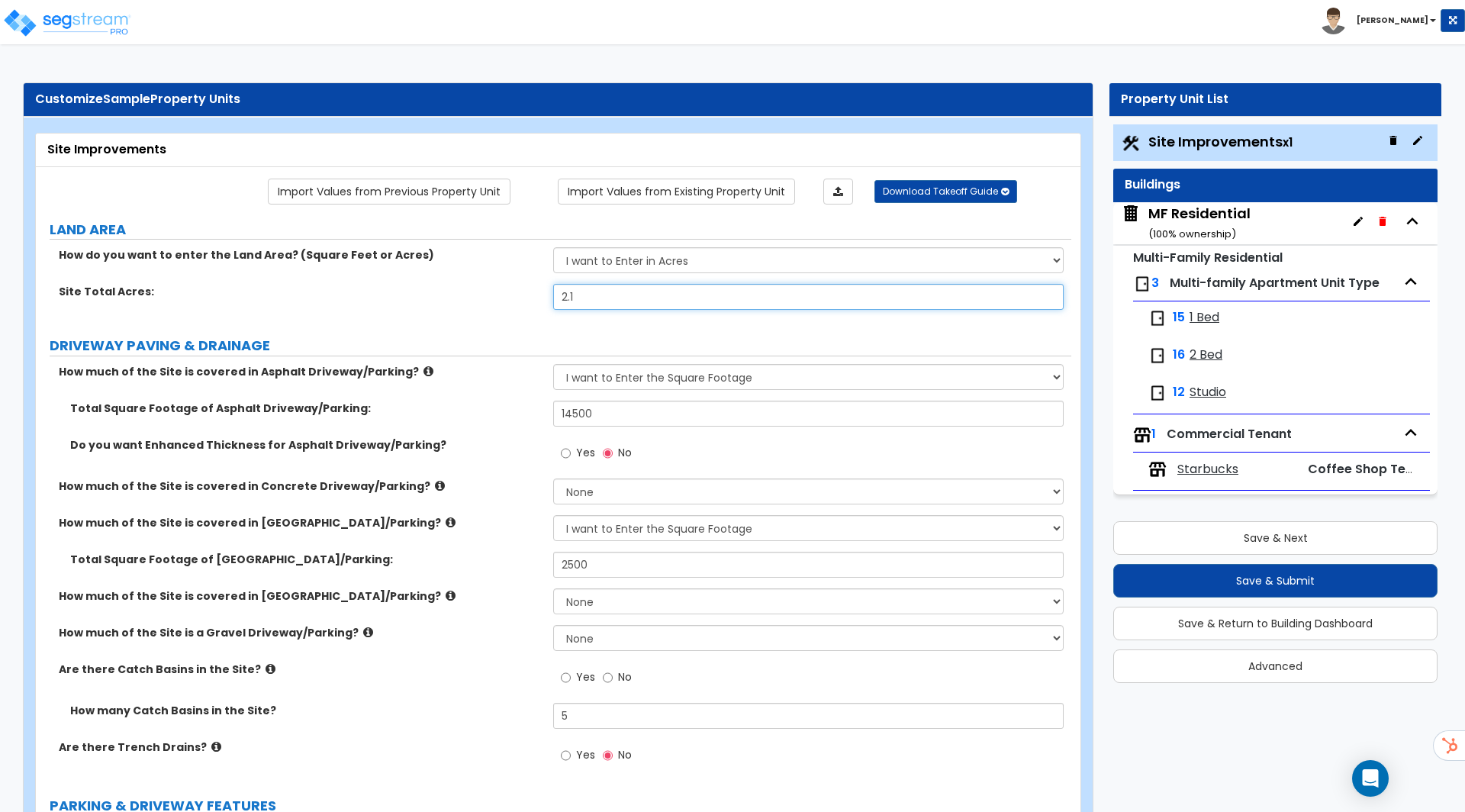
radio input "true"
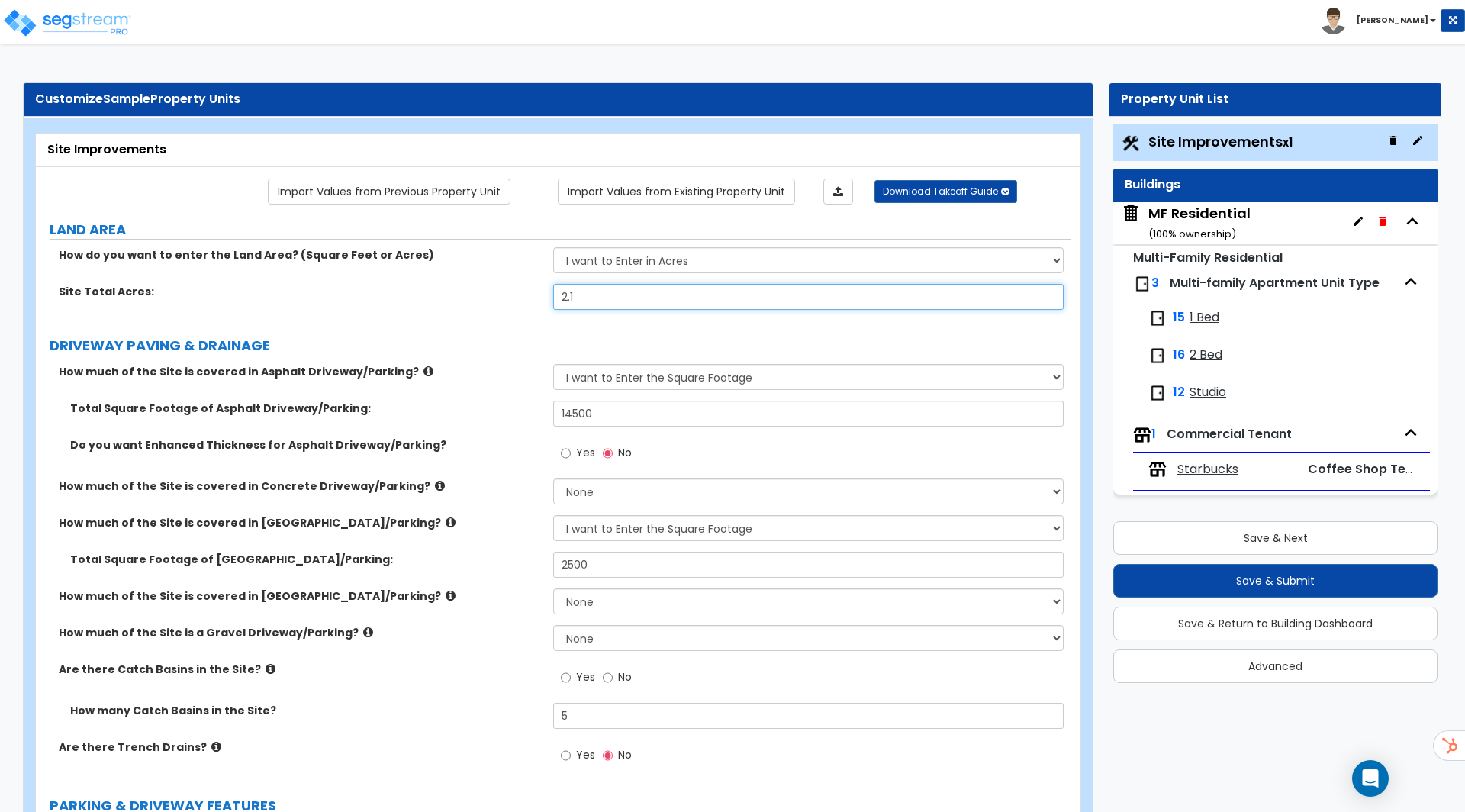
radio input "true"
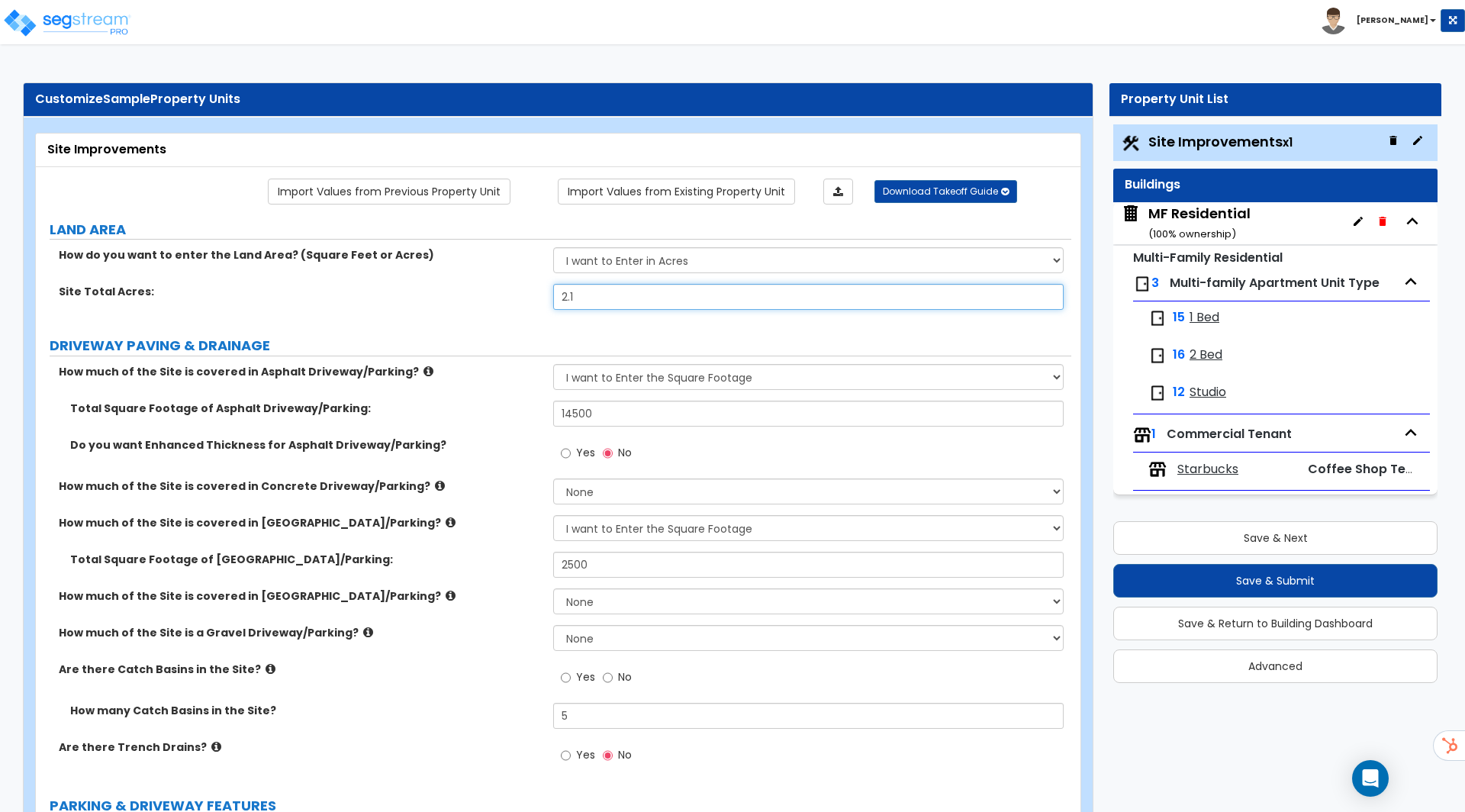
radio input "true"
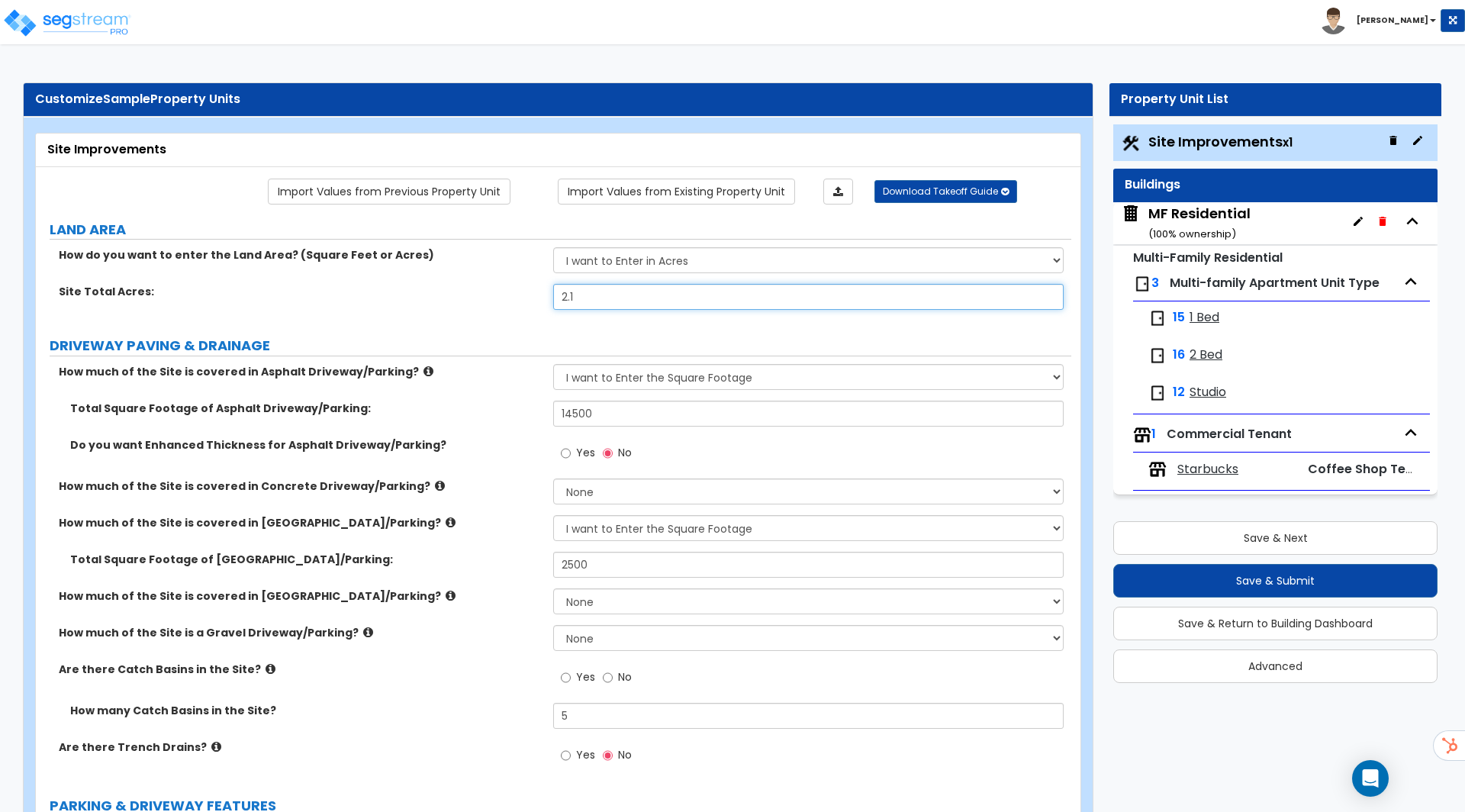
radio input "true"
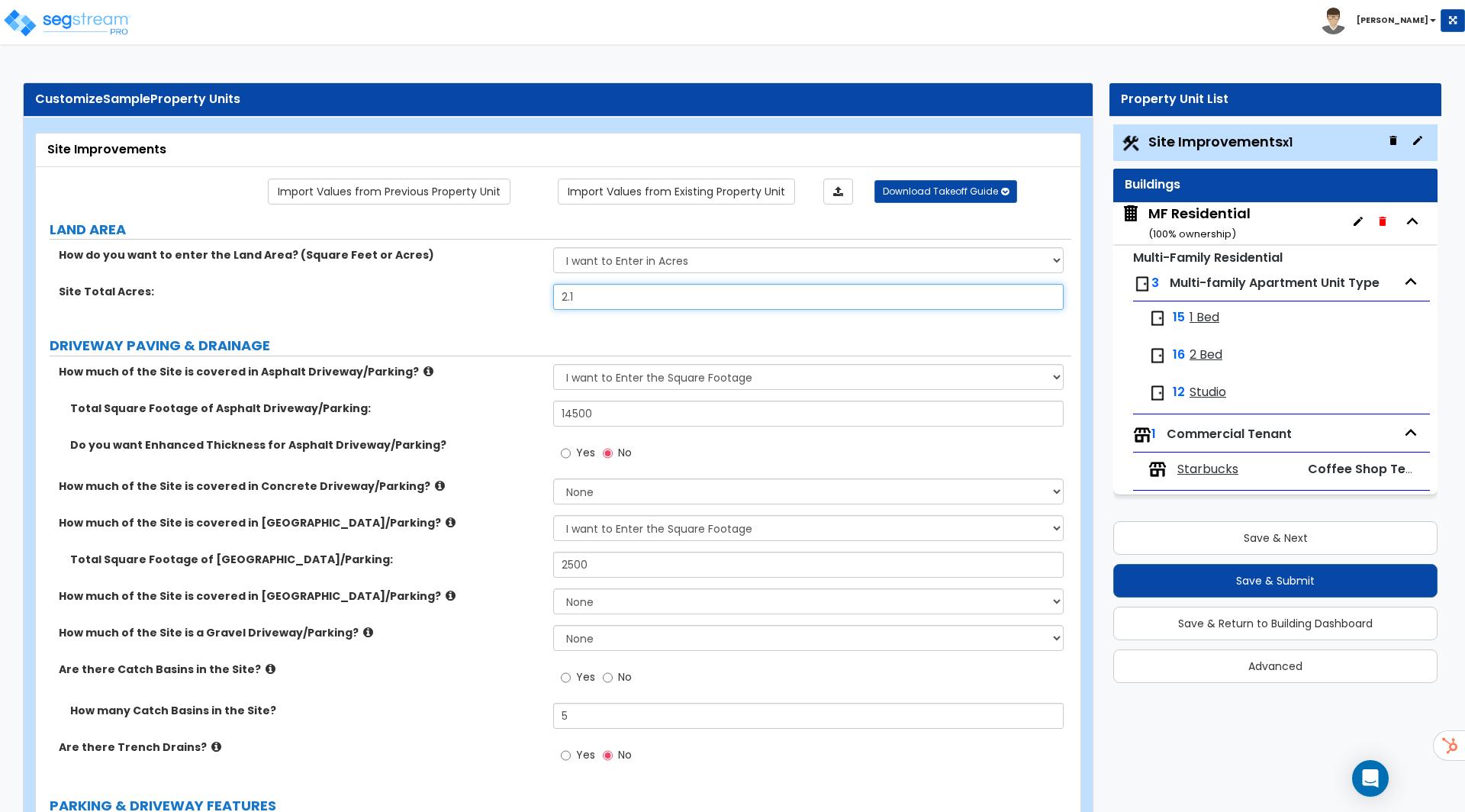
radio input "true"
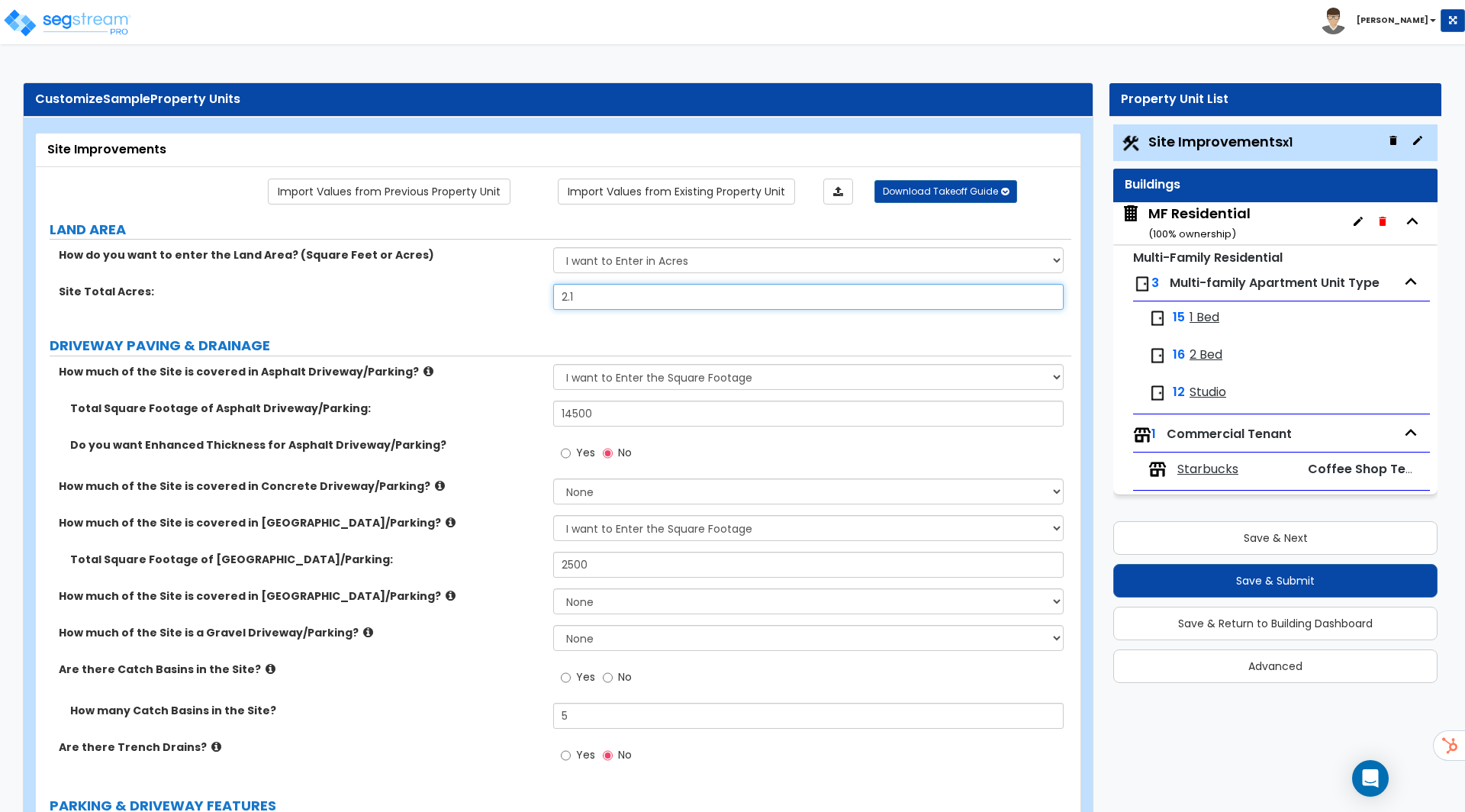
radio input "true"
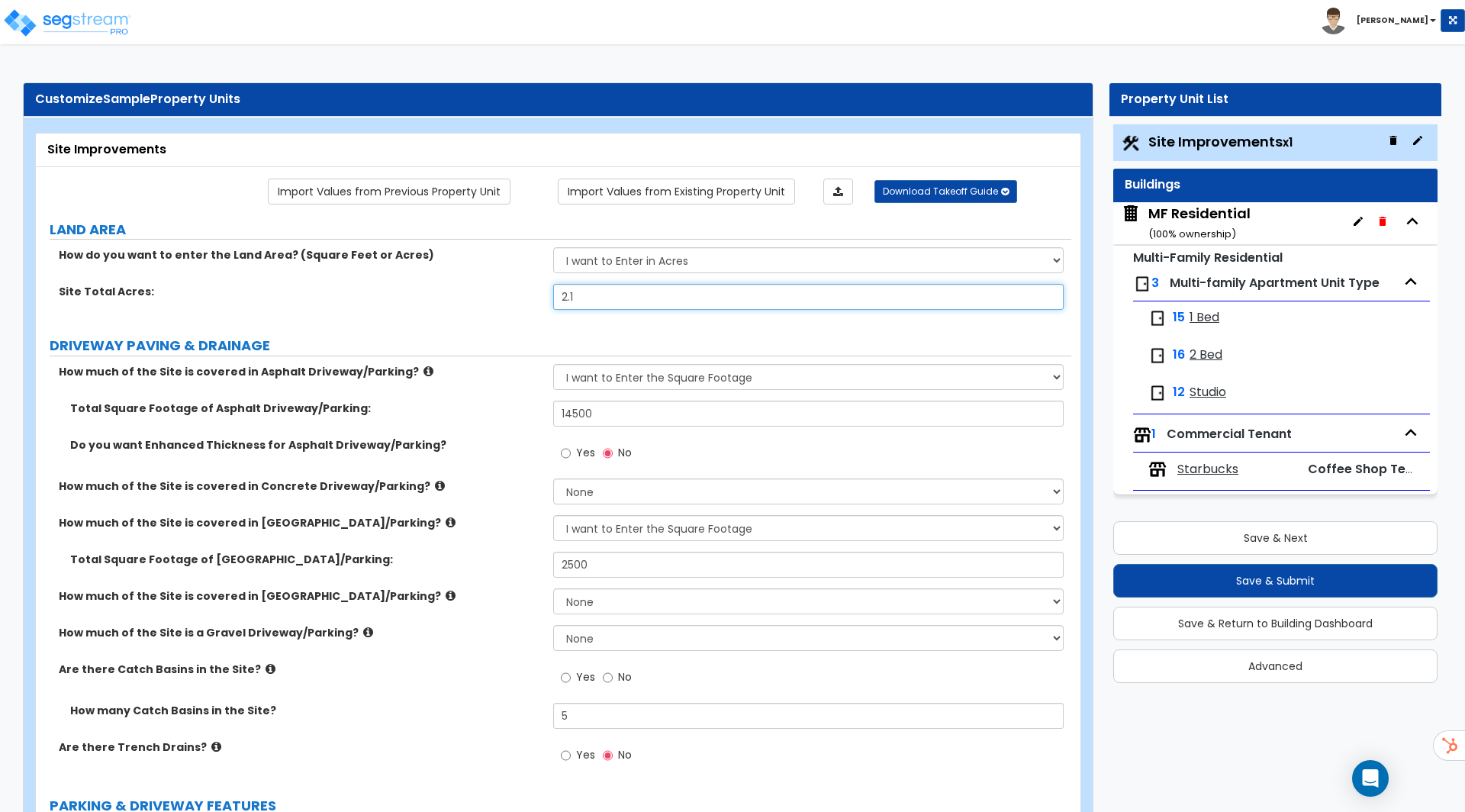
type input "2.13"
radio input "true"
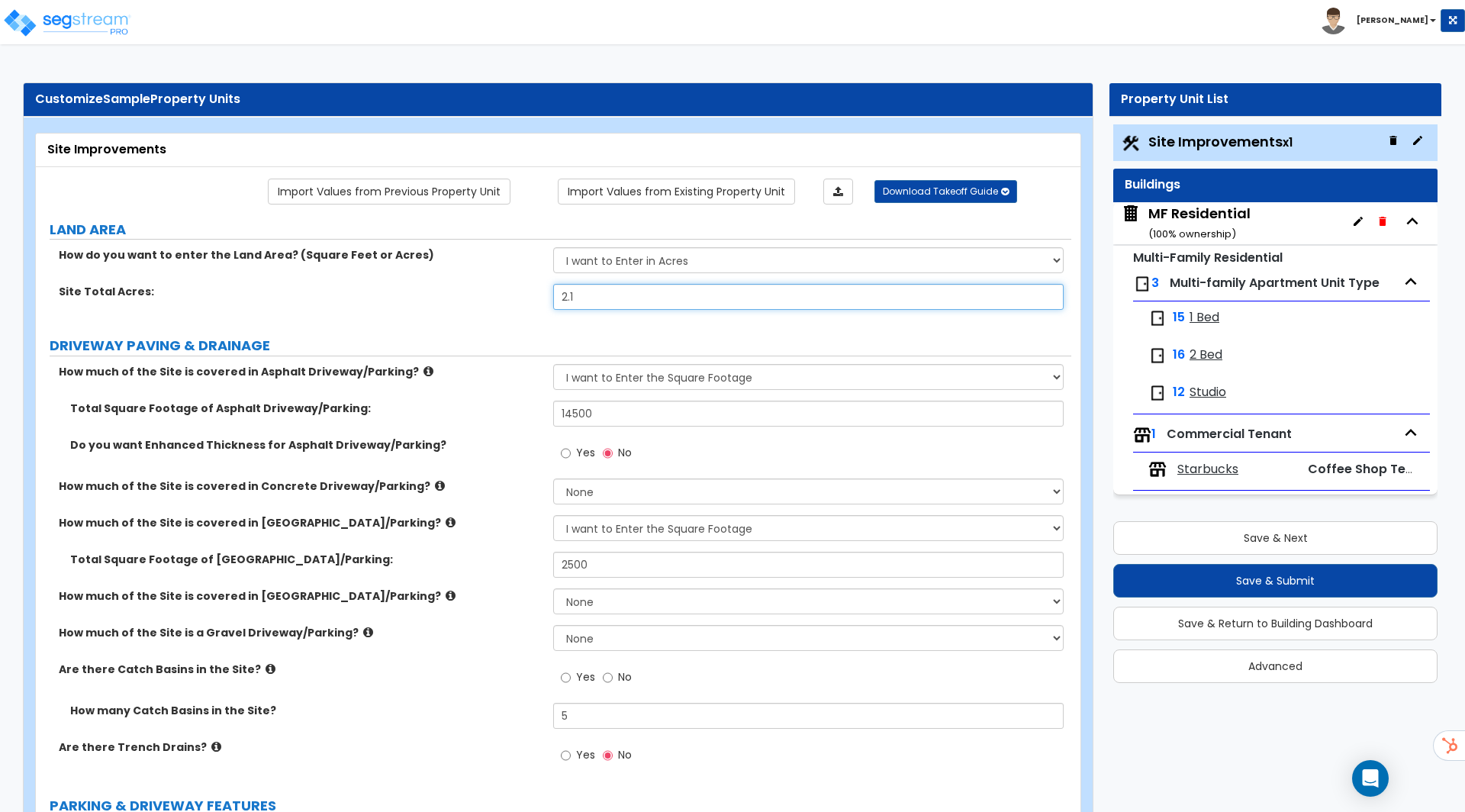
radio input "true"
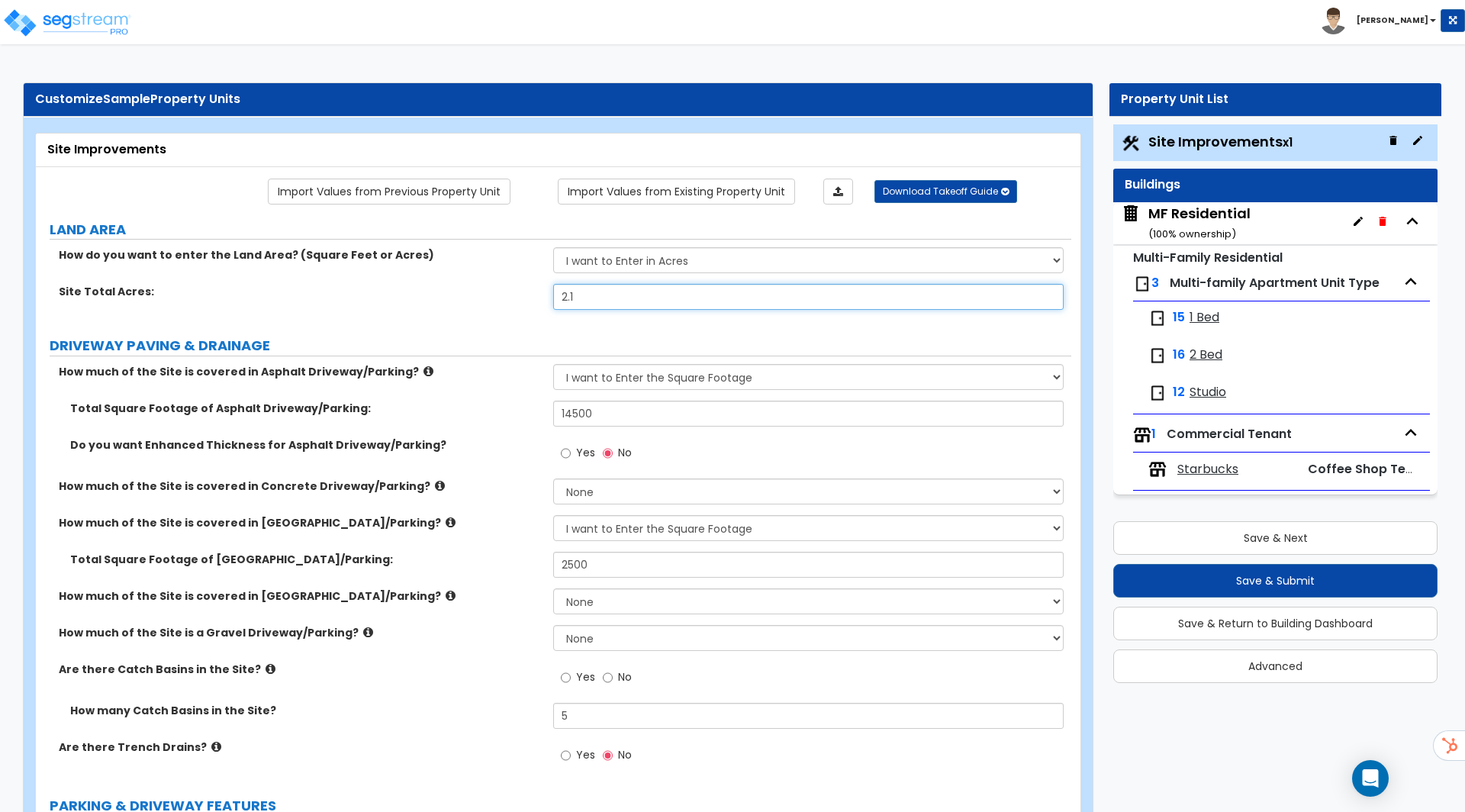
radio input "true"
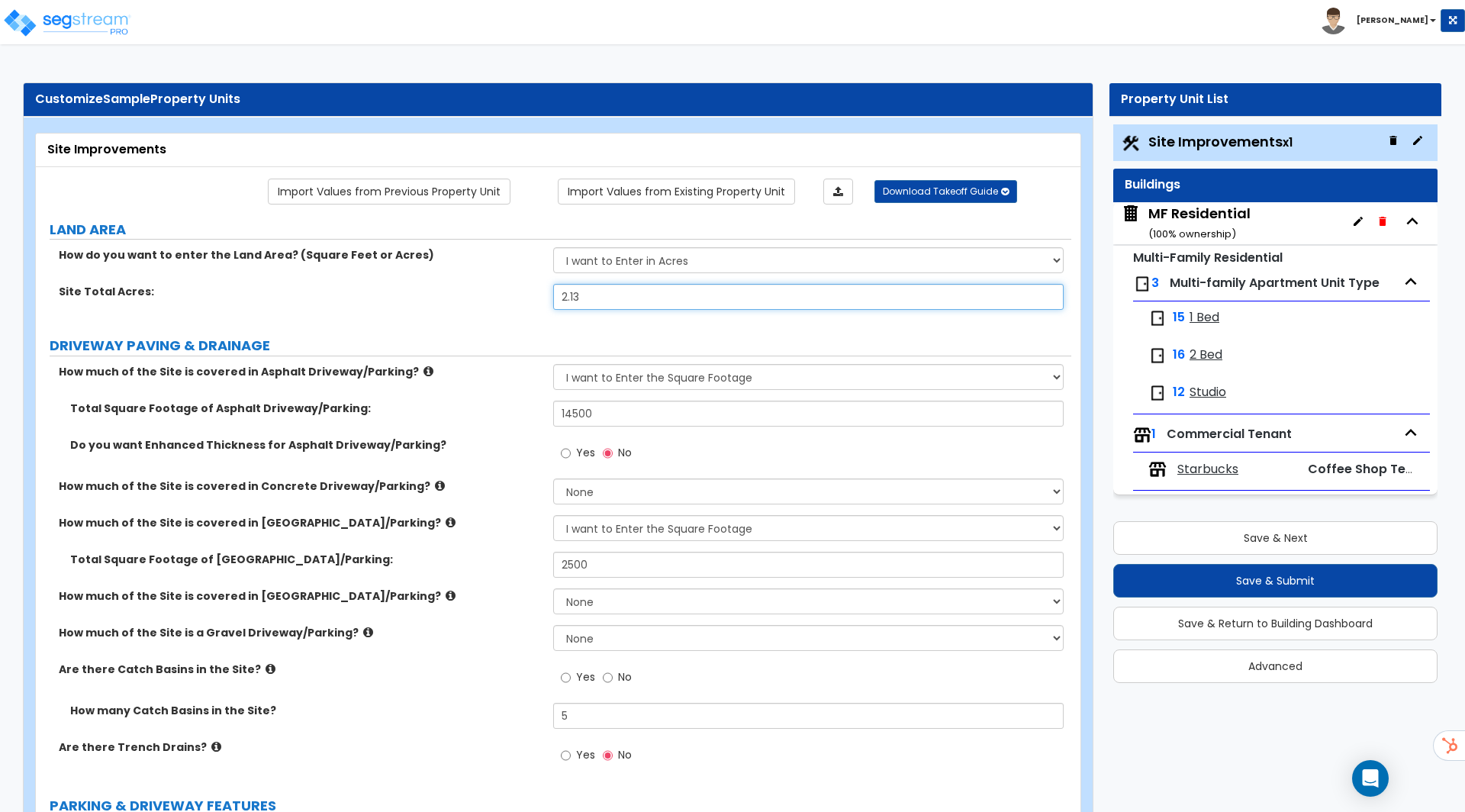
radio input "true"
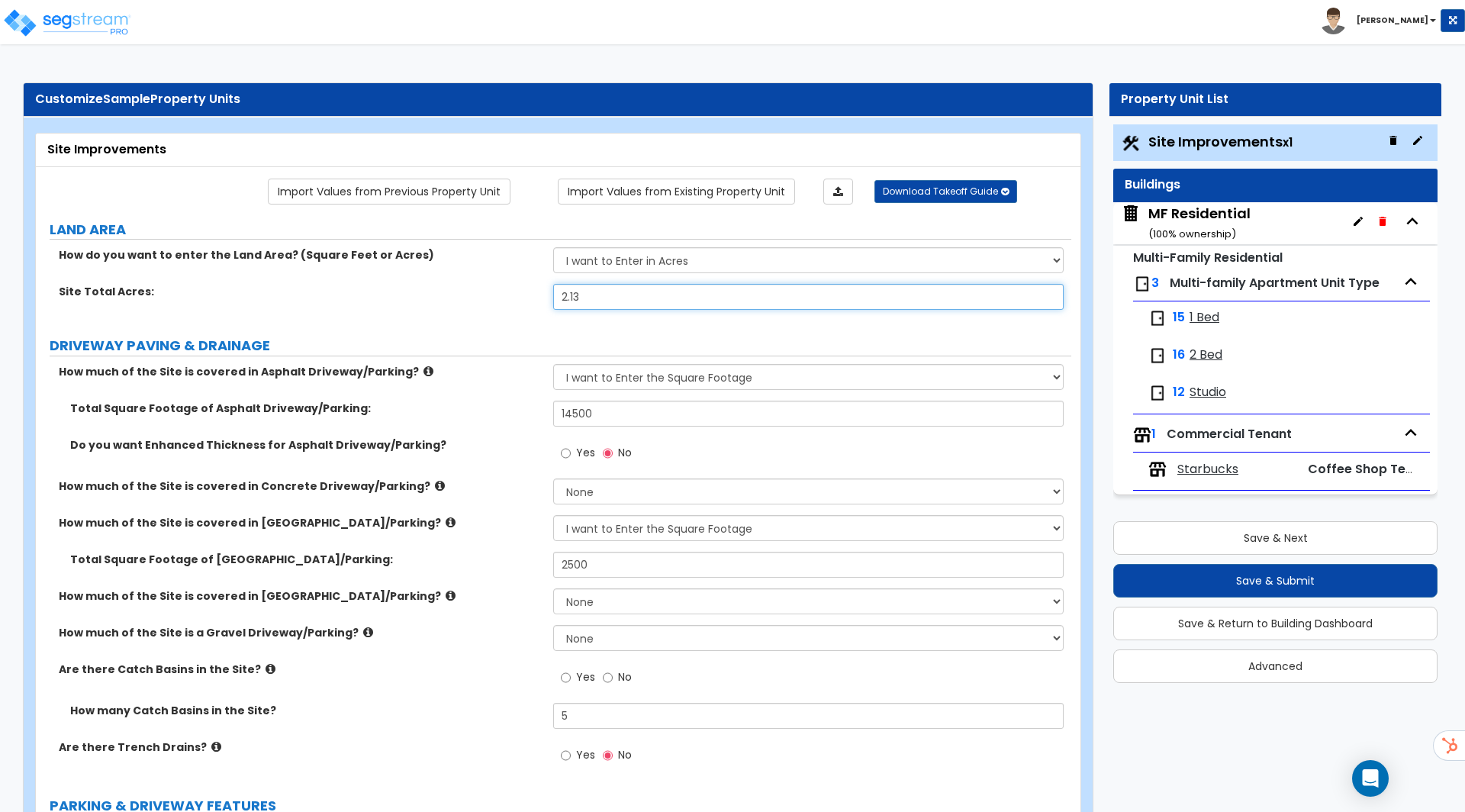
radio input "true"
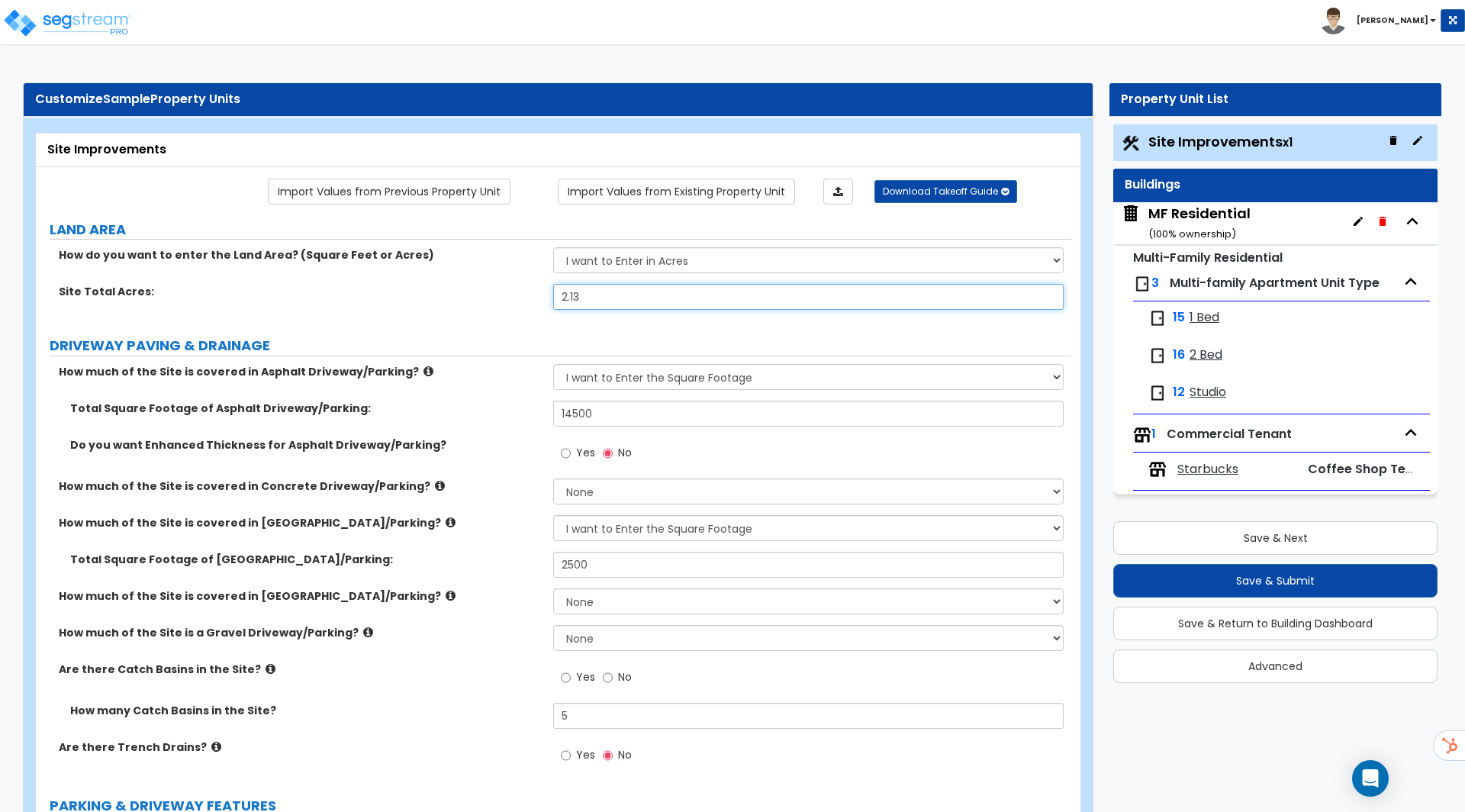
radio input "true"
drag, startPoint x: 604, startPoint y: 405, endPoint x: 356, endPoint y: 394, distance: 248.2
click at [356, 394] on div "How much of the Site is covered in Asphalt Driveway/Parking? None I want to Ent…" at bounding box center [553, 572] width 1013 height 417
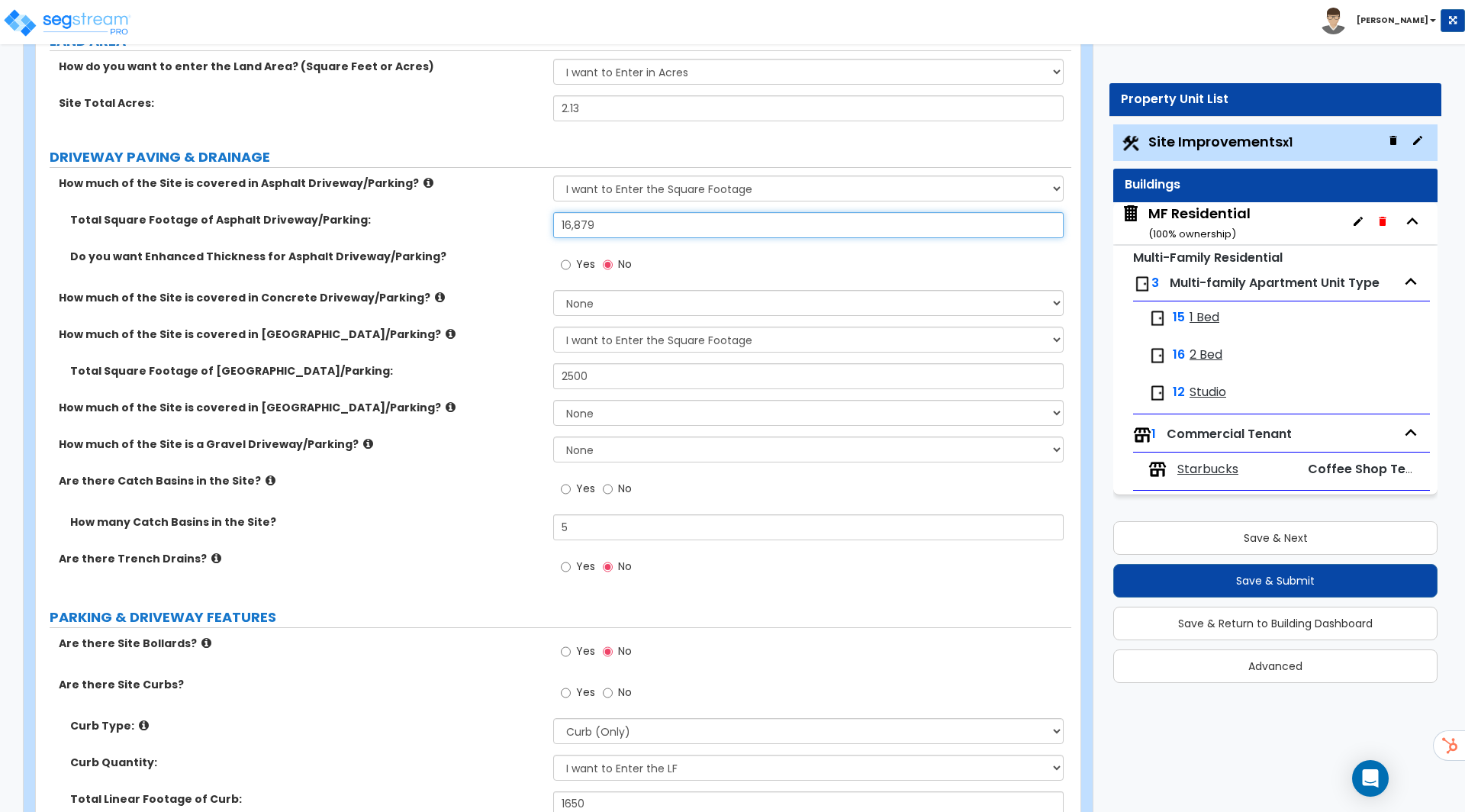
scroll to position [195, 0]
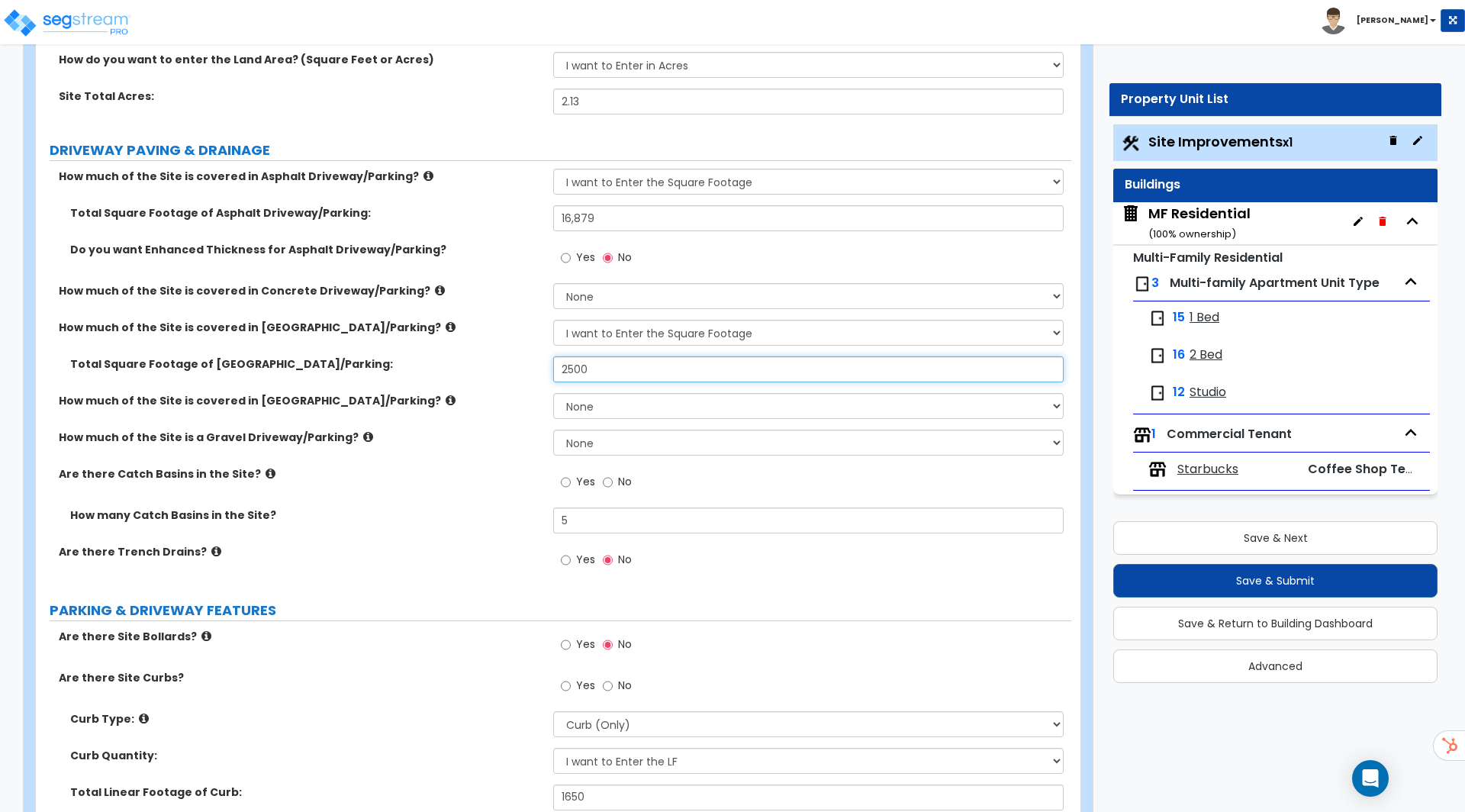
drag, startPoint x: 607, startPoint y: 370, endPoint x: 435, endPoint y: 370, distance: 172.0
click at [478, 370] on div "Total Square Footage of Brick Driveway/Parking: 2500" at bounding box center [553, 374] width 1035 height 36
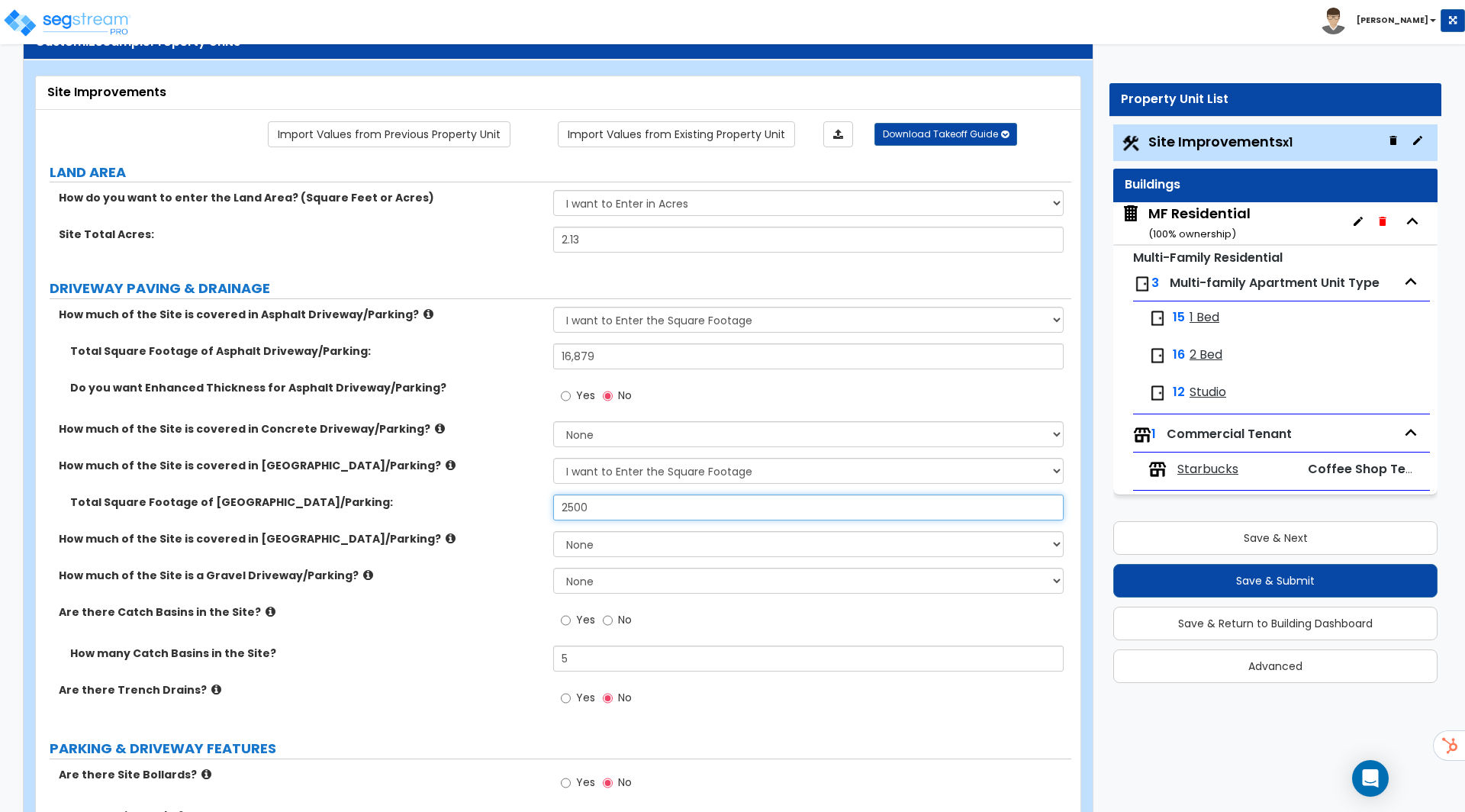
scroll to position [0, 0]
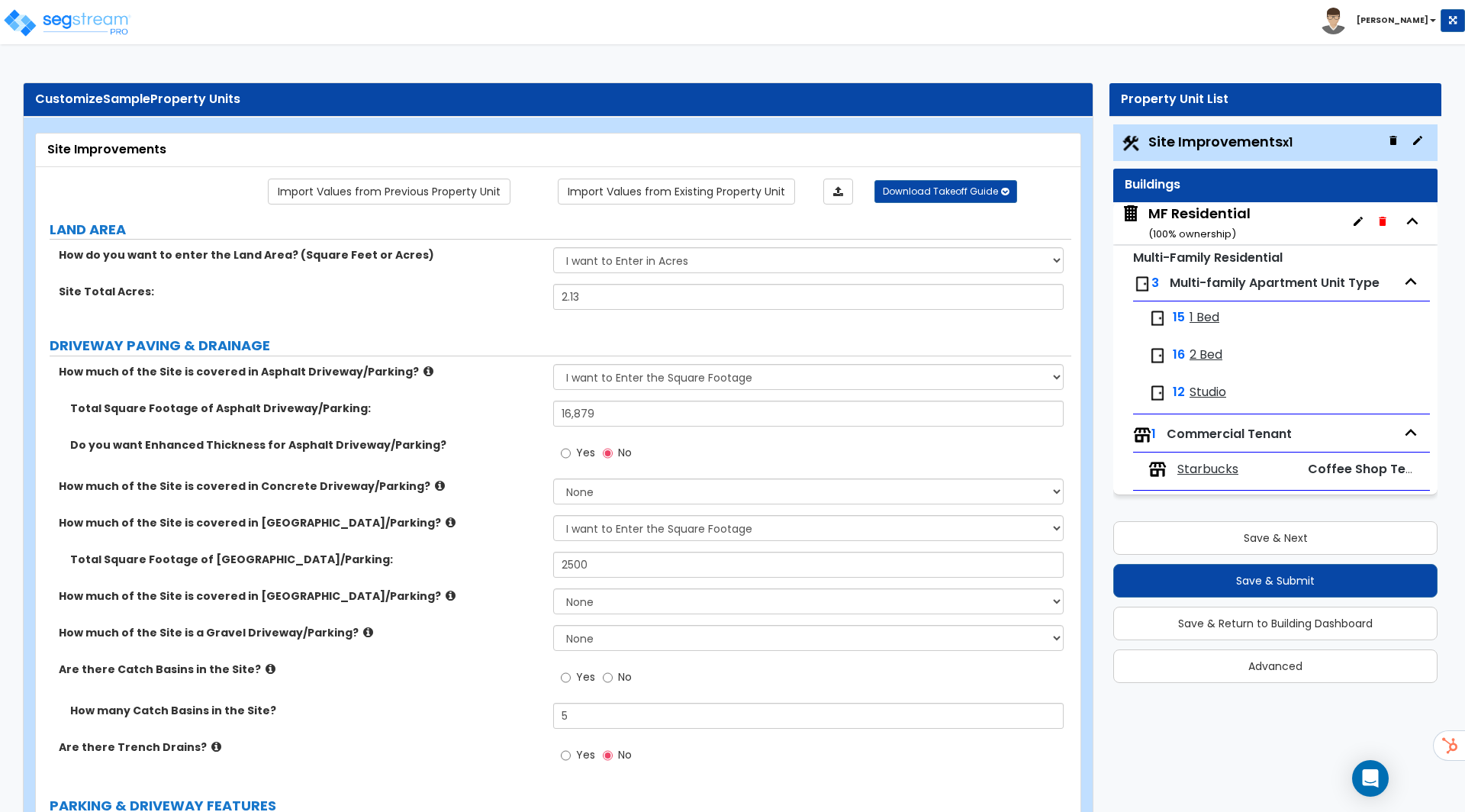
click at [652, 454] on div "Yes No" at bounding box center [812, 457] width 517 height 41
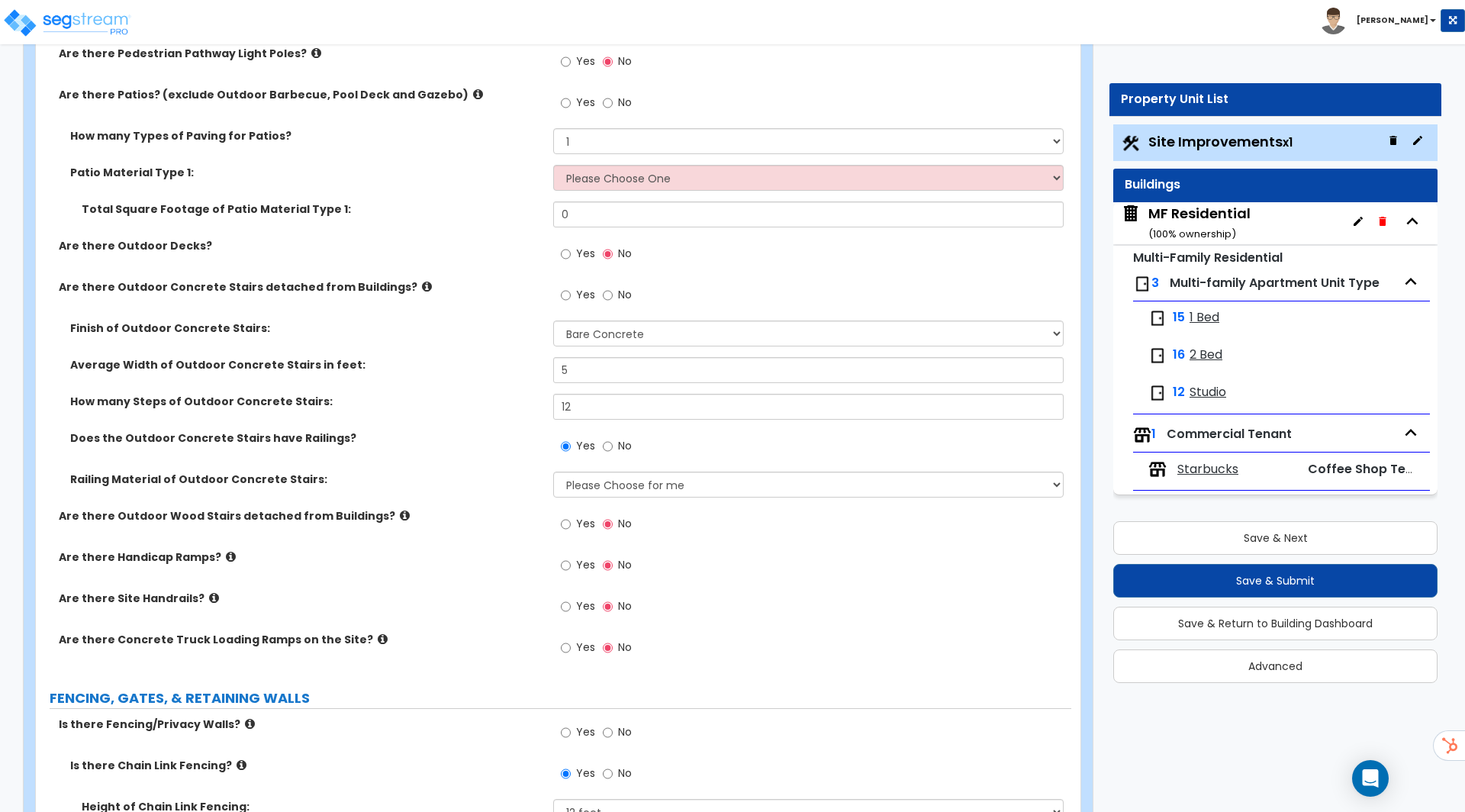
scroll to position [1935, 0]
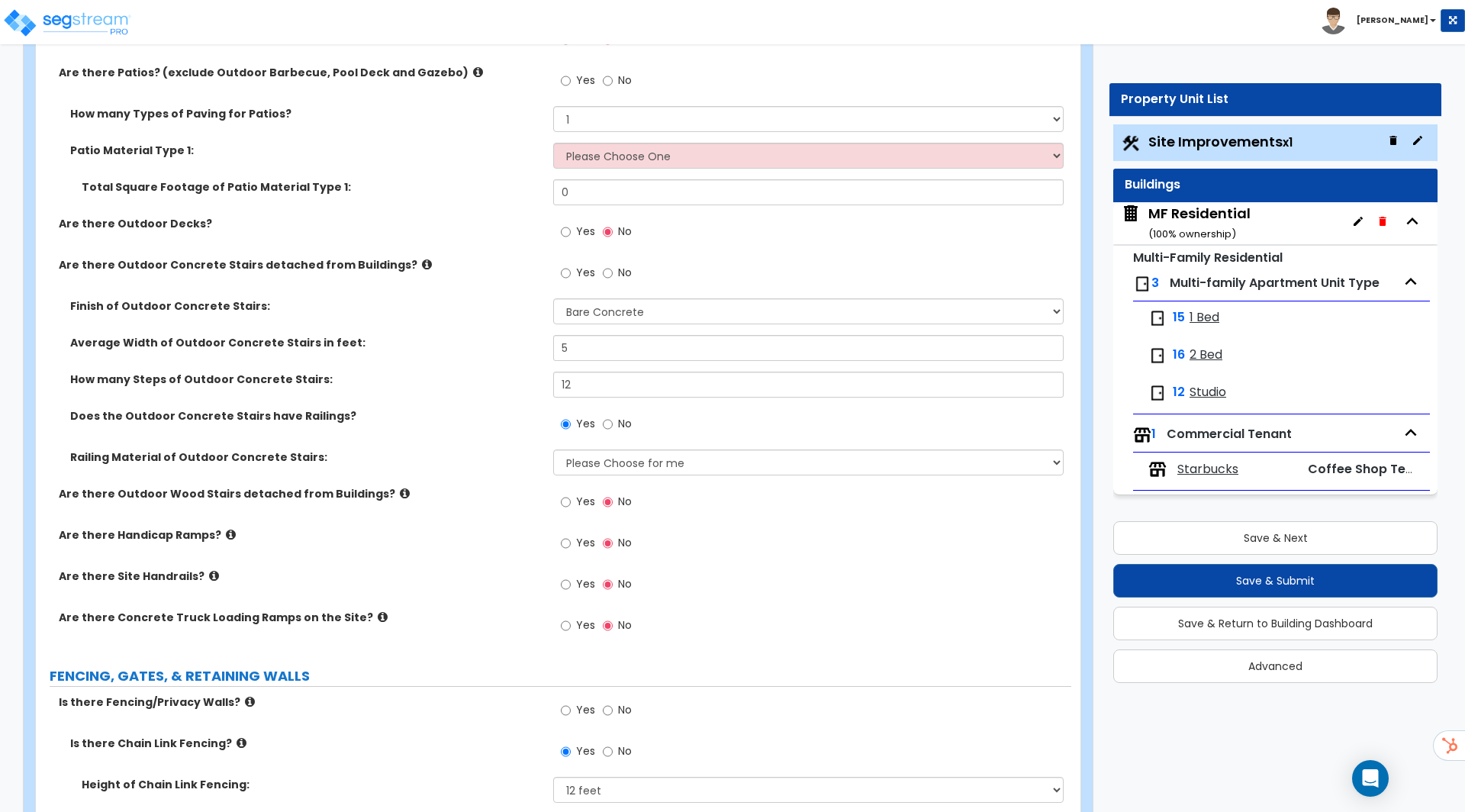
click at [576, 232] on span "Yes" at bounding box center [585, 232] width 19 height 15
click at [570, 232] on input "Yes" at bounding box center [565, 232] width 10 height 17
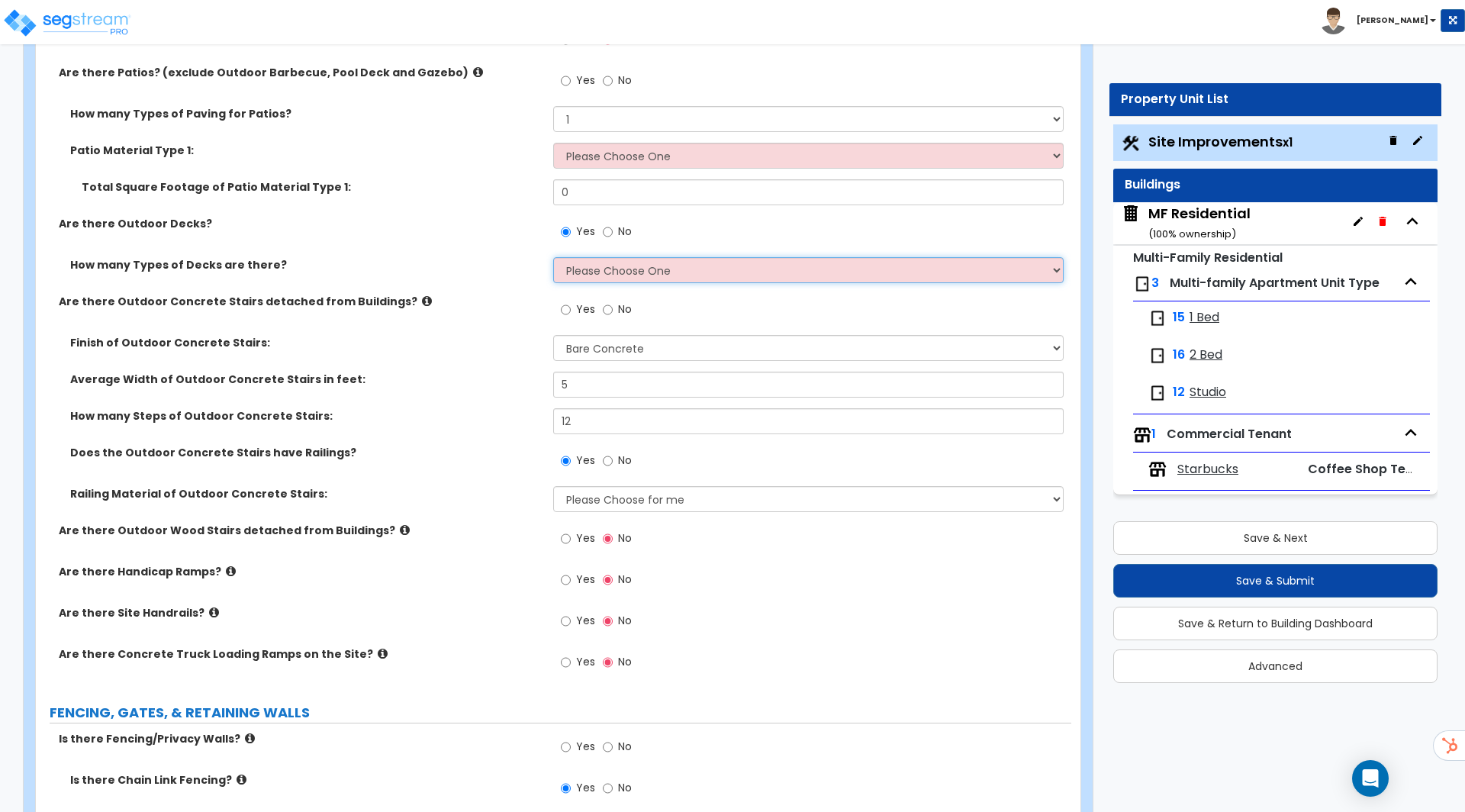
click at [604, 276] on select "Please Choose One 1 2 3 4" at bounding box center [808, 270] width 509 height 26
click at [553, 257] on select "Please Choose One 1 2 3 4" at bounding box center [808, 270] width 509 height 26
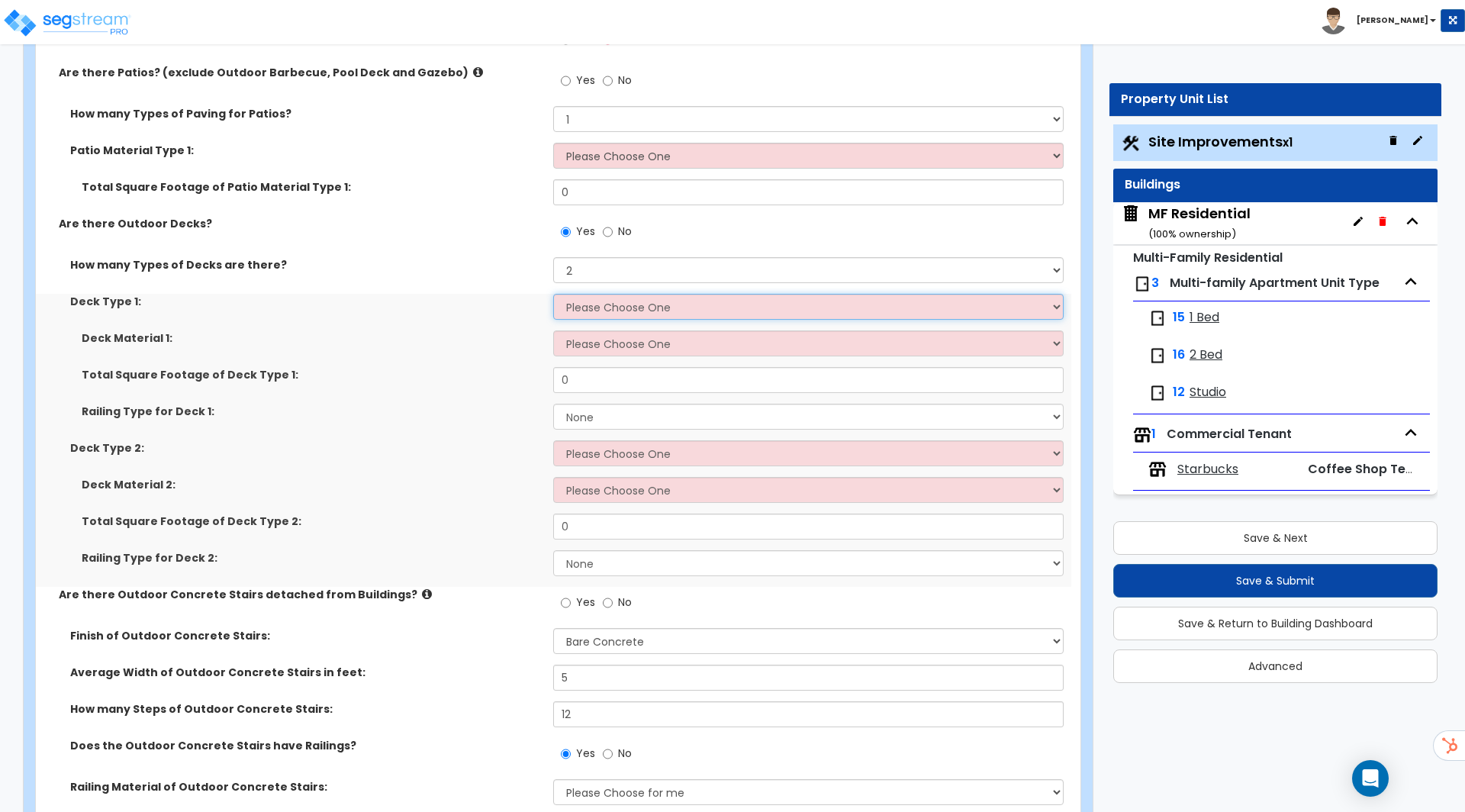
click at [582, 296] on select "Please Choose One Attached to Structure Detached from Structure" at bounding box center [808, 307] width 509 height 26
click at [553, 294] on select "Please Choose One Attached to Structure Detached from Structure" at bounding box center [808, 307] width 509 height 26
click at [603, 345] on select "Please Choose One Wood Plastic/PVC" at bounding box center [808, 343] width 509 height 26
click at [553, 330] on select "Please Choose One Wood Plastic/PVC" at bounding box center [808, 343] width 509 height 26
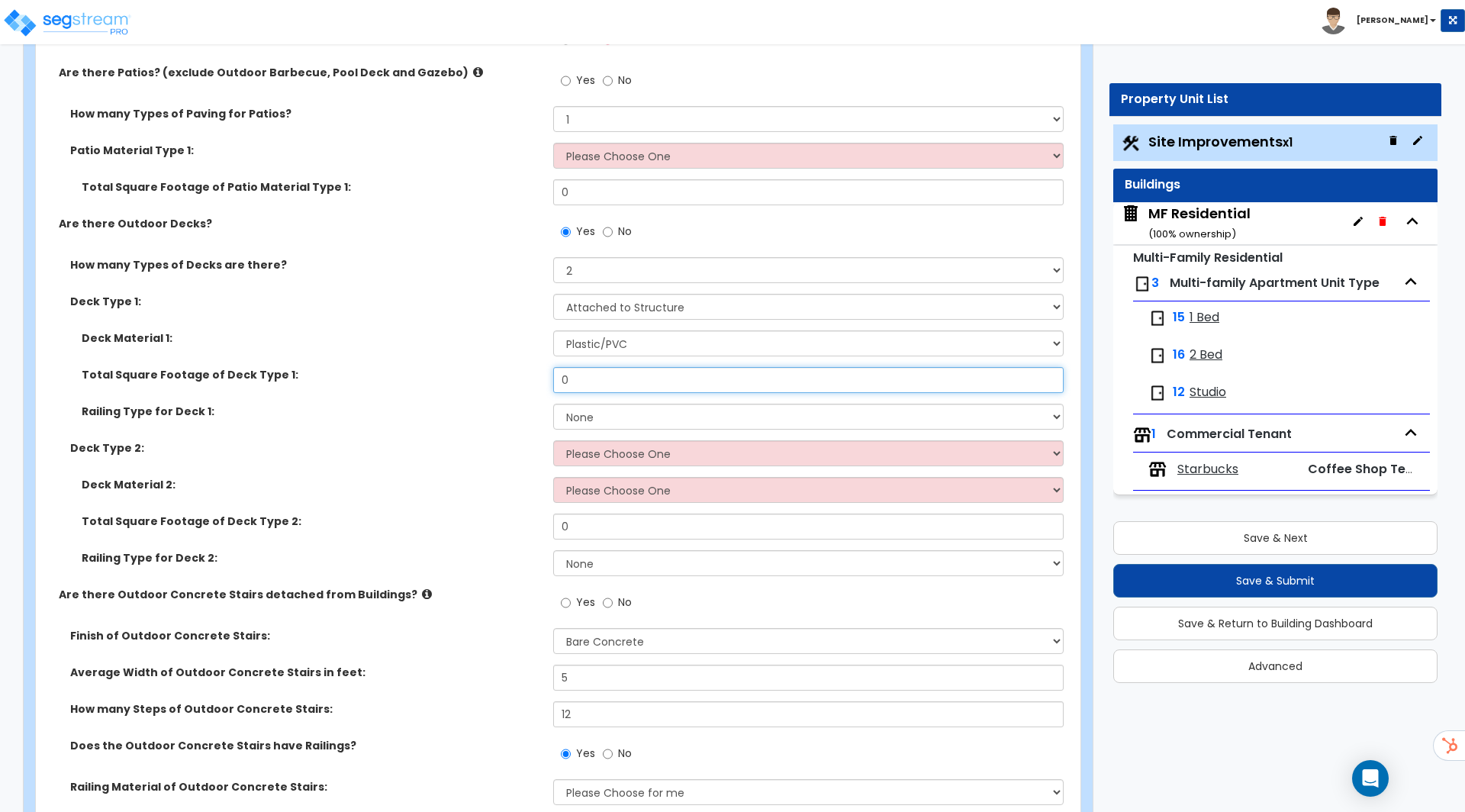
drag, startPoint x: 612, startPoint y: 375, endPoint x: 432, endPoint y: 368, distance: 180.1
click at [432, 368] on div "Total Square Footage of Deck Type 1: 0" at bounding box center [553, 384] width 1035 height 36
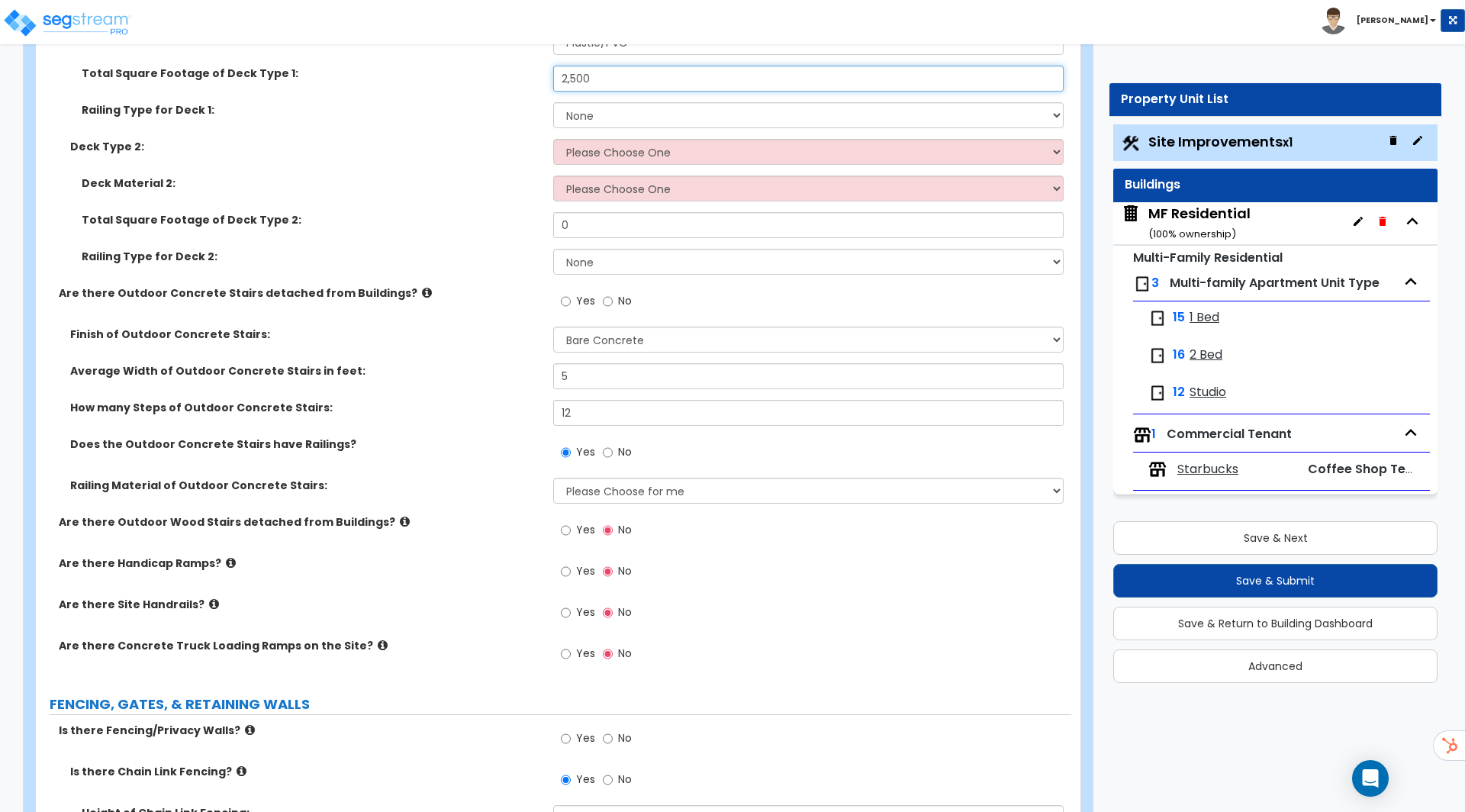
scroll to position [2241, 0]
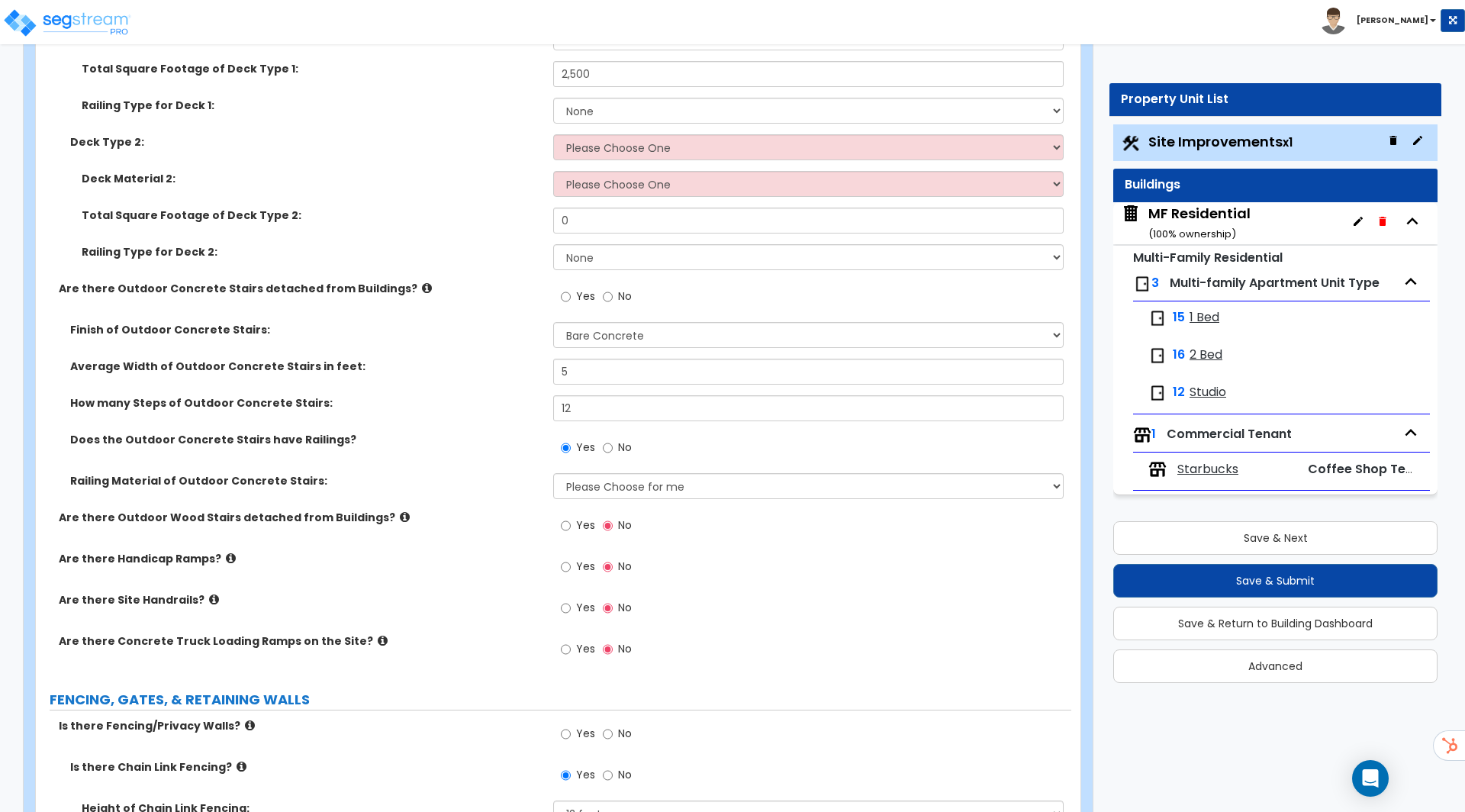
click at [578, 521] on span "Yes" at bounding box center [585, 525] width 19 height 15
click at [570, 521] on input "Yes" at bounding box center [565, 526] width 10 height 17
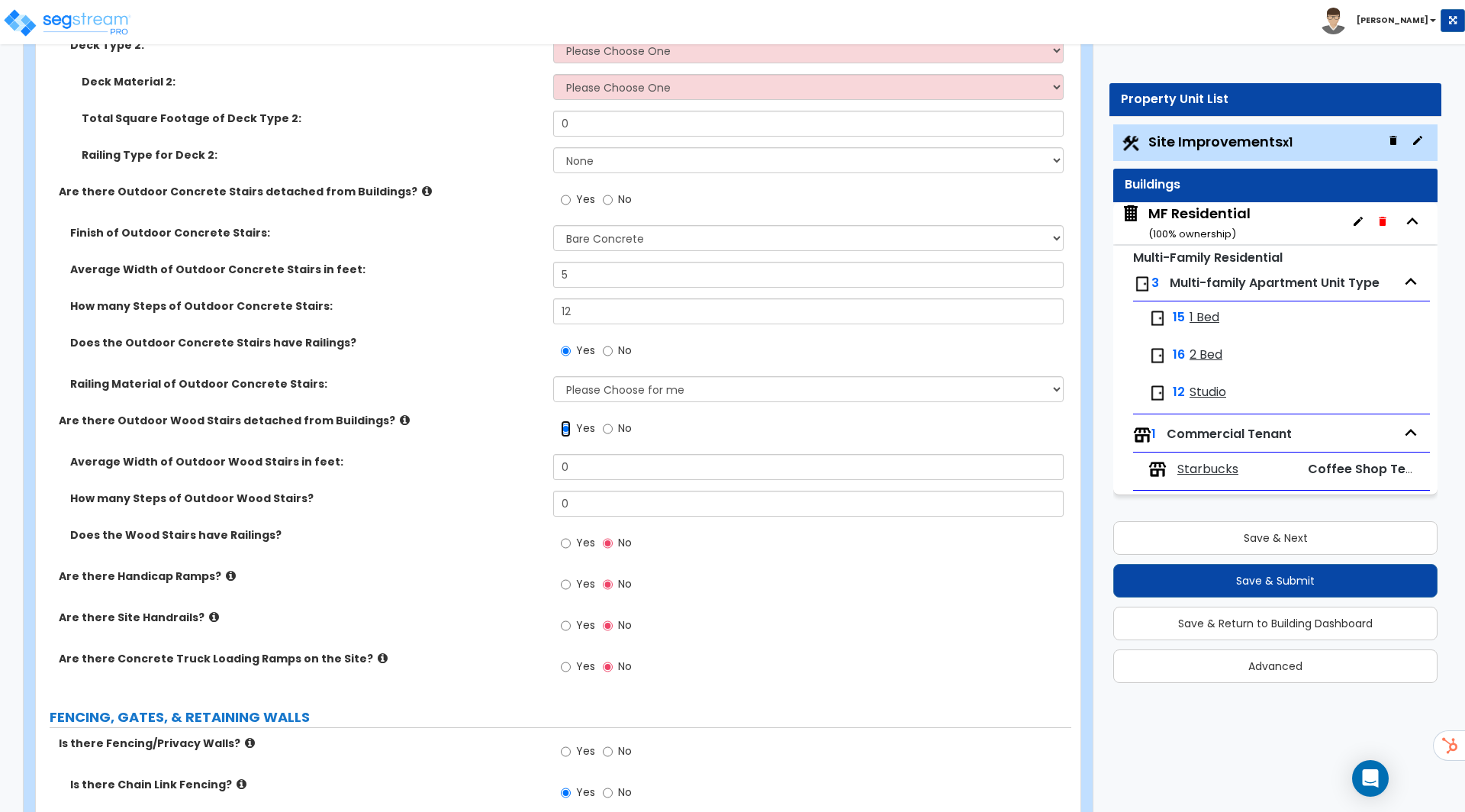
scroll to position [2346, 0]
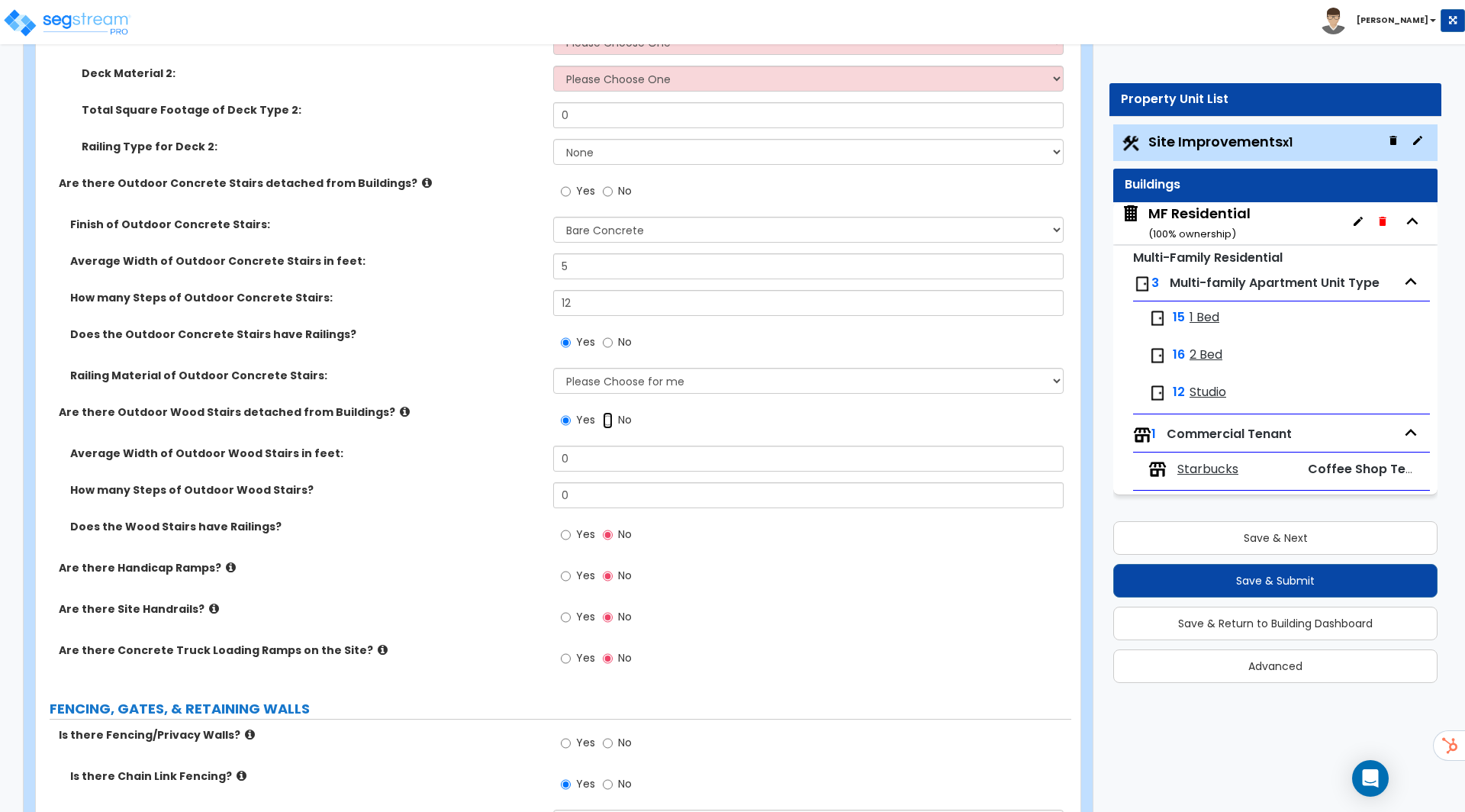
click at [611, 414] on input "No" at bounding box center [607, 421] width 10 height 17
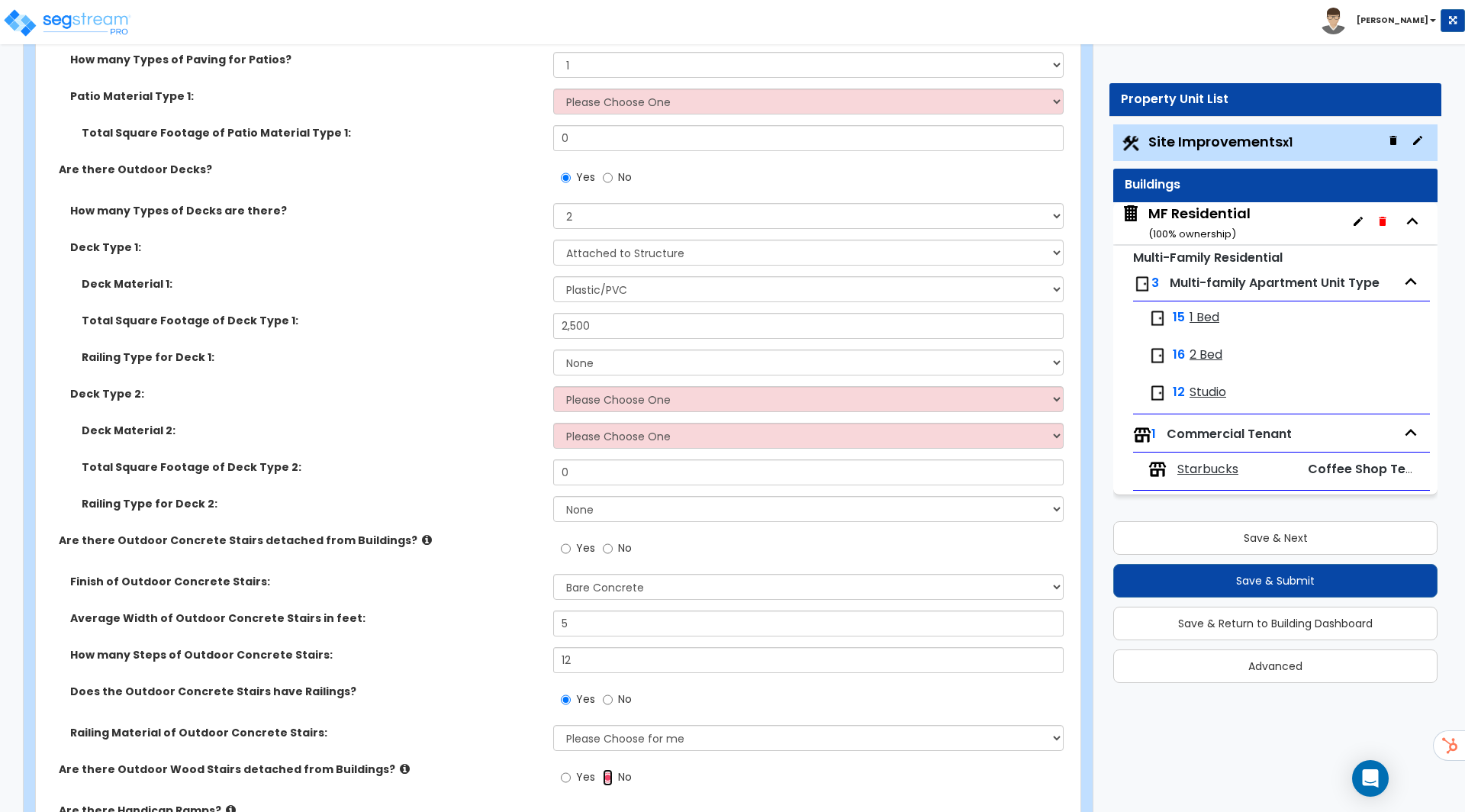
scroll to position [1719, 0]
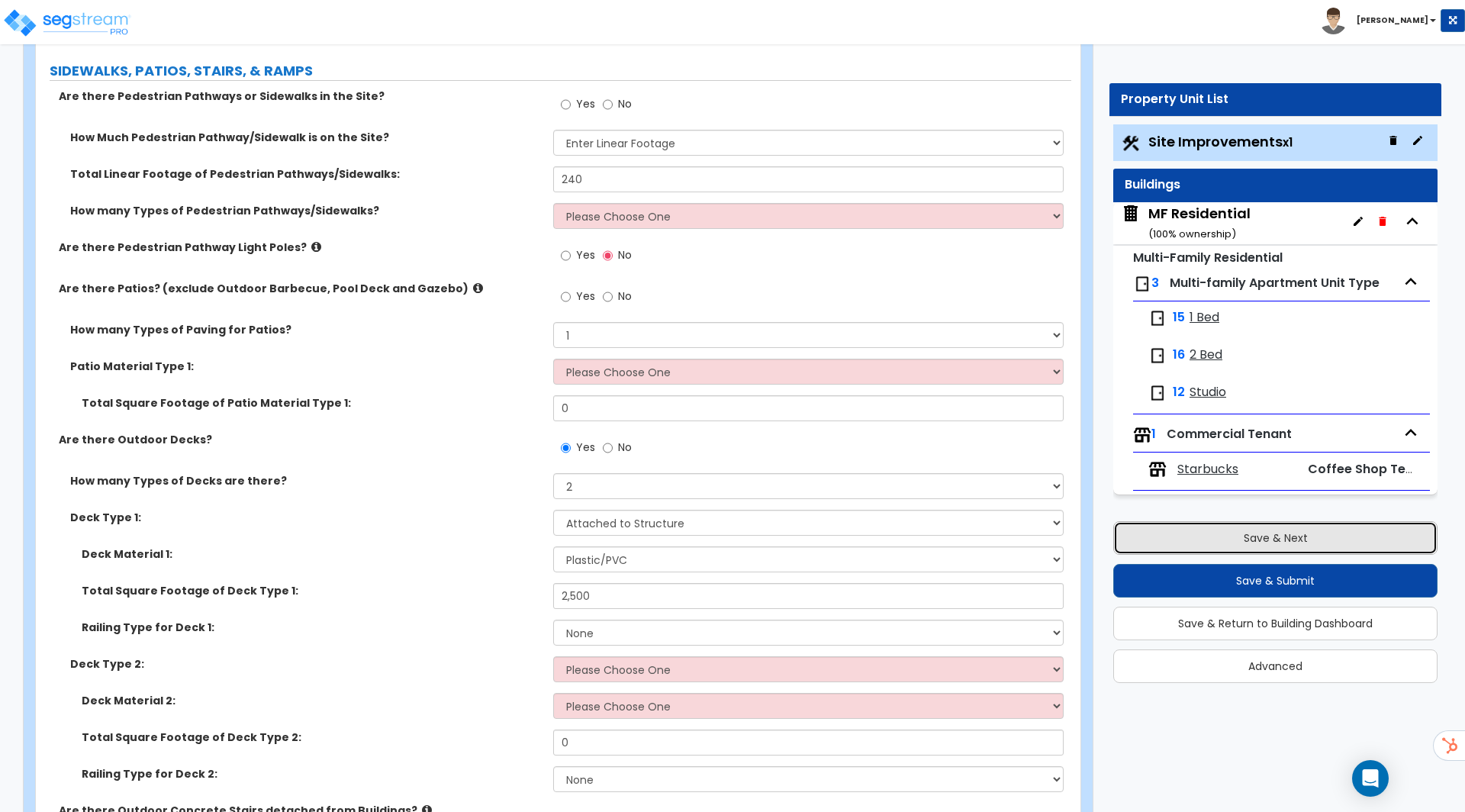
click at [1298, 546] on button "Save & Next" at bounding box center [1275, 537] width 324 height 33
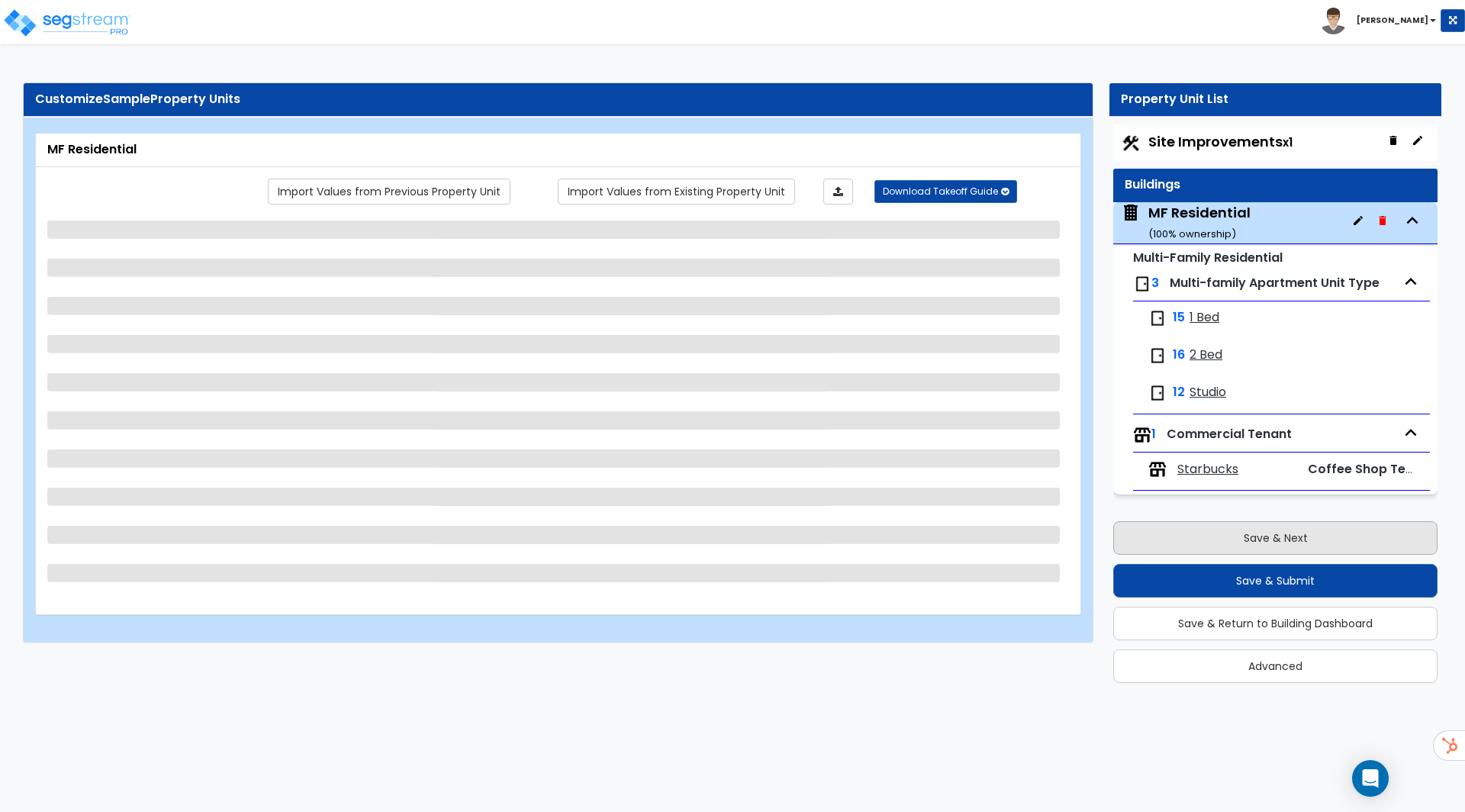
scroll to position [0, 0]
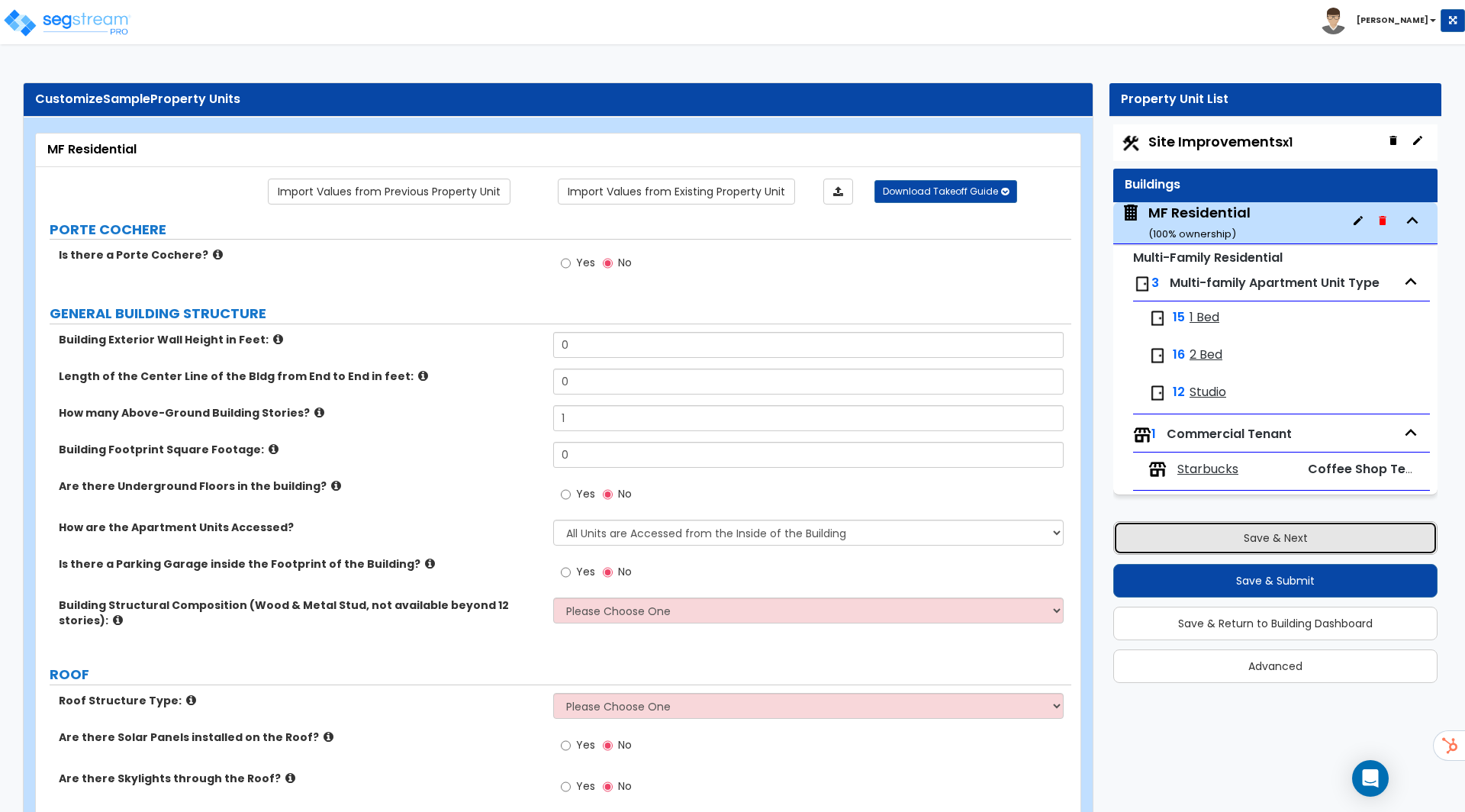
click at [1233, 543] on button "Save & Next" at bounding box center [1275, 537] width 324 height 33
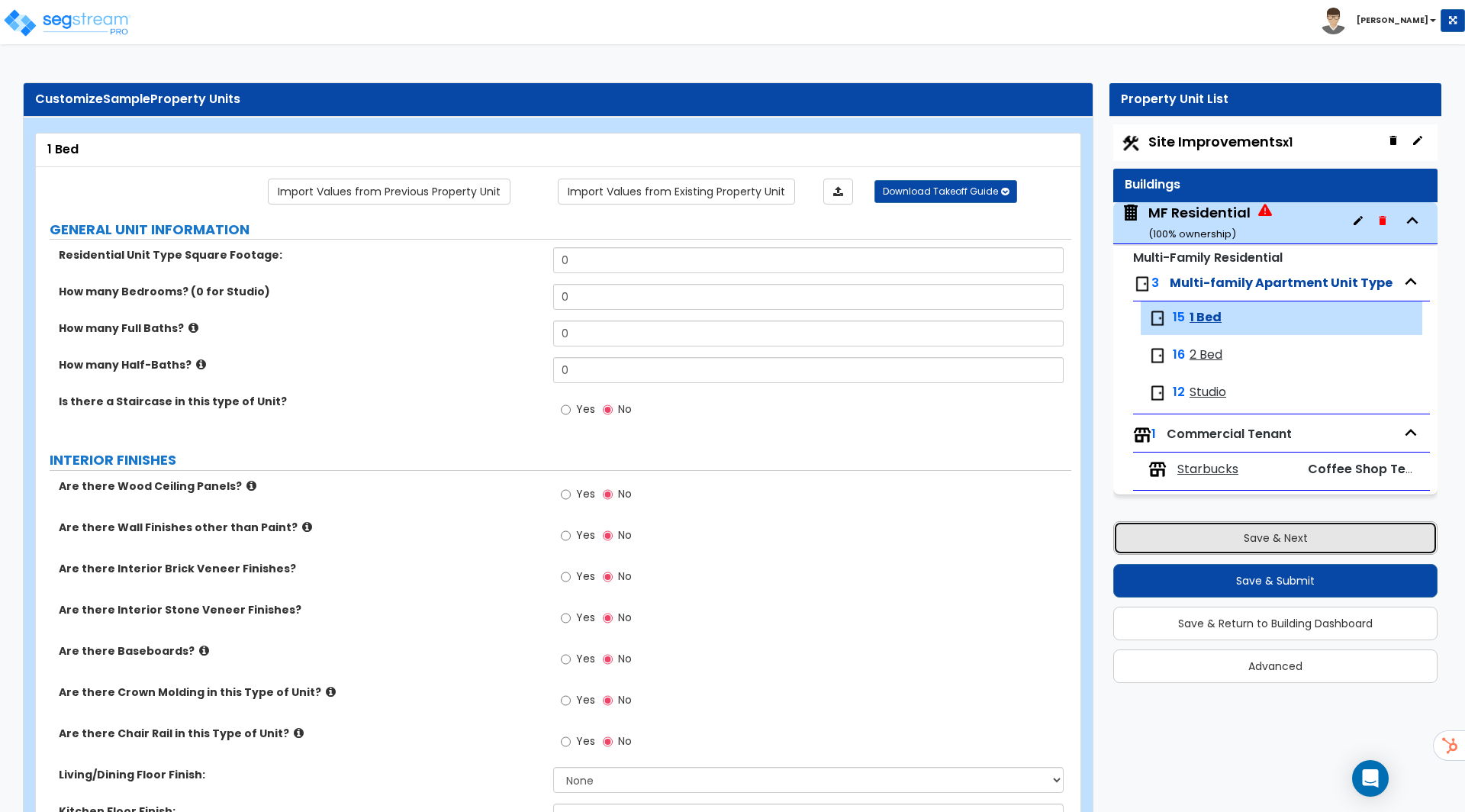
click at [1222, 529] on button "Save & Next" at bounding box center [1275, 537] width 324 height 33
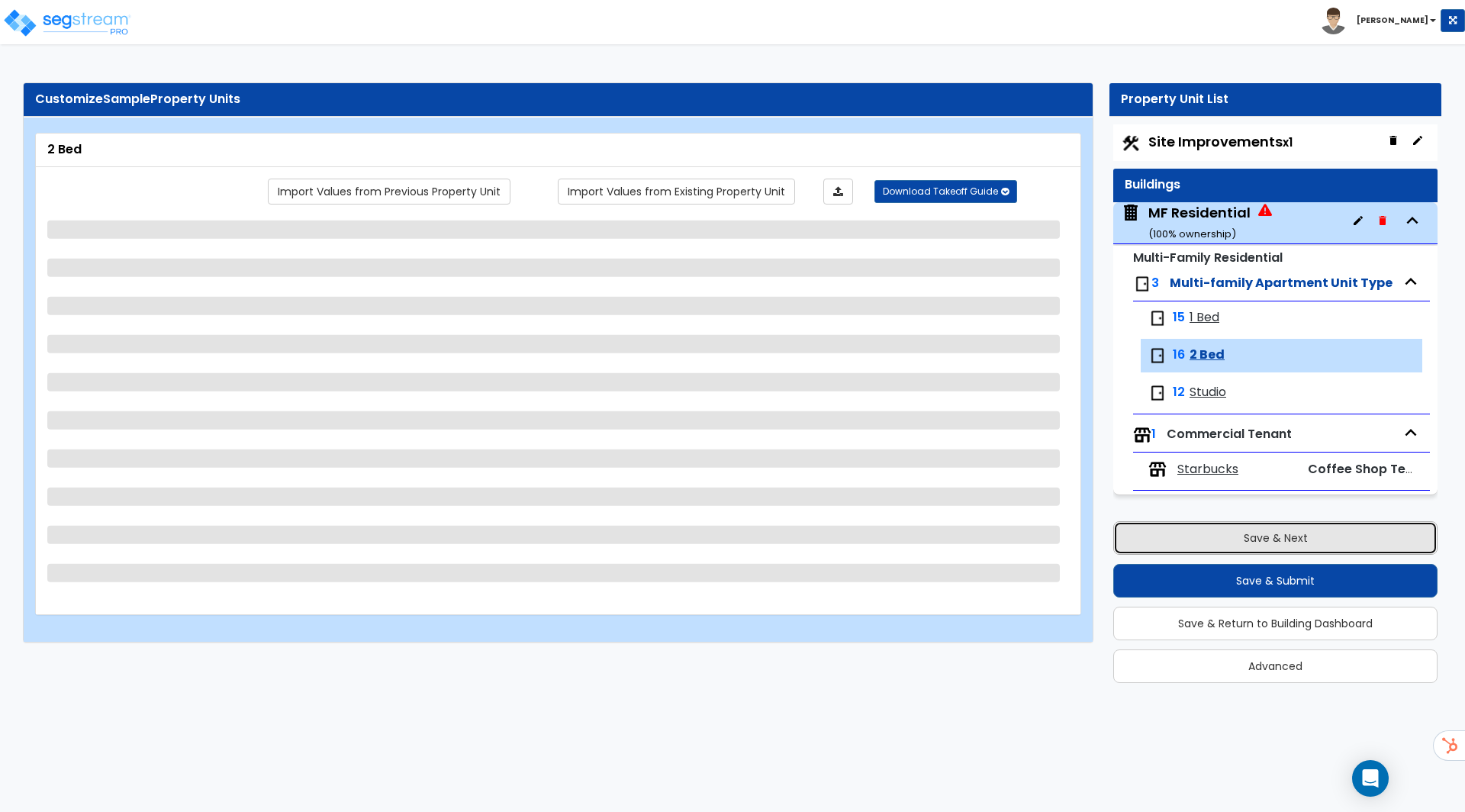
click at [1222, 529] on button "Save & Next" at bounding box center [1275, 537] width 324 height 33
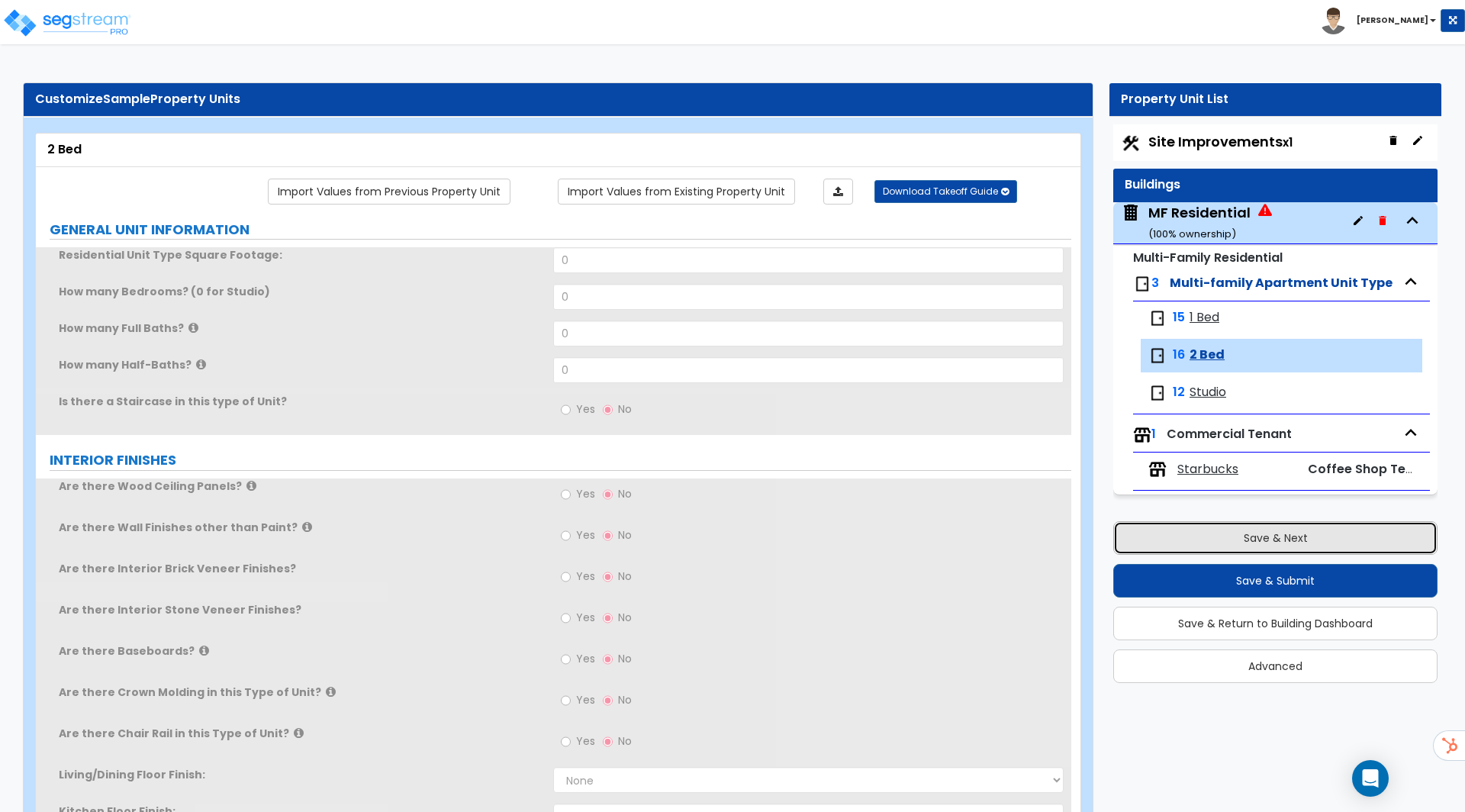
click at [1221, 529] on button "Save & Next" at bounding box center [1275, 537] width 324 height 33
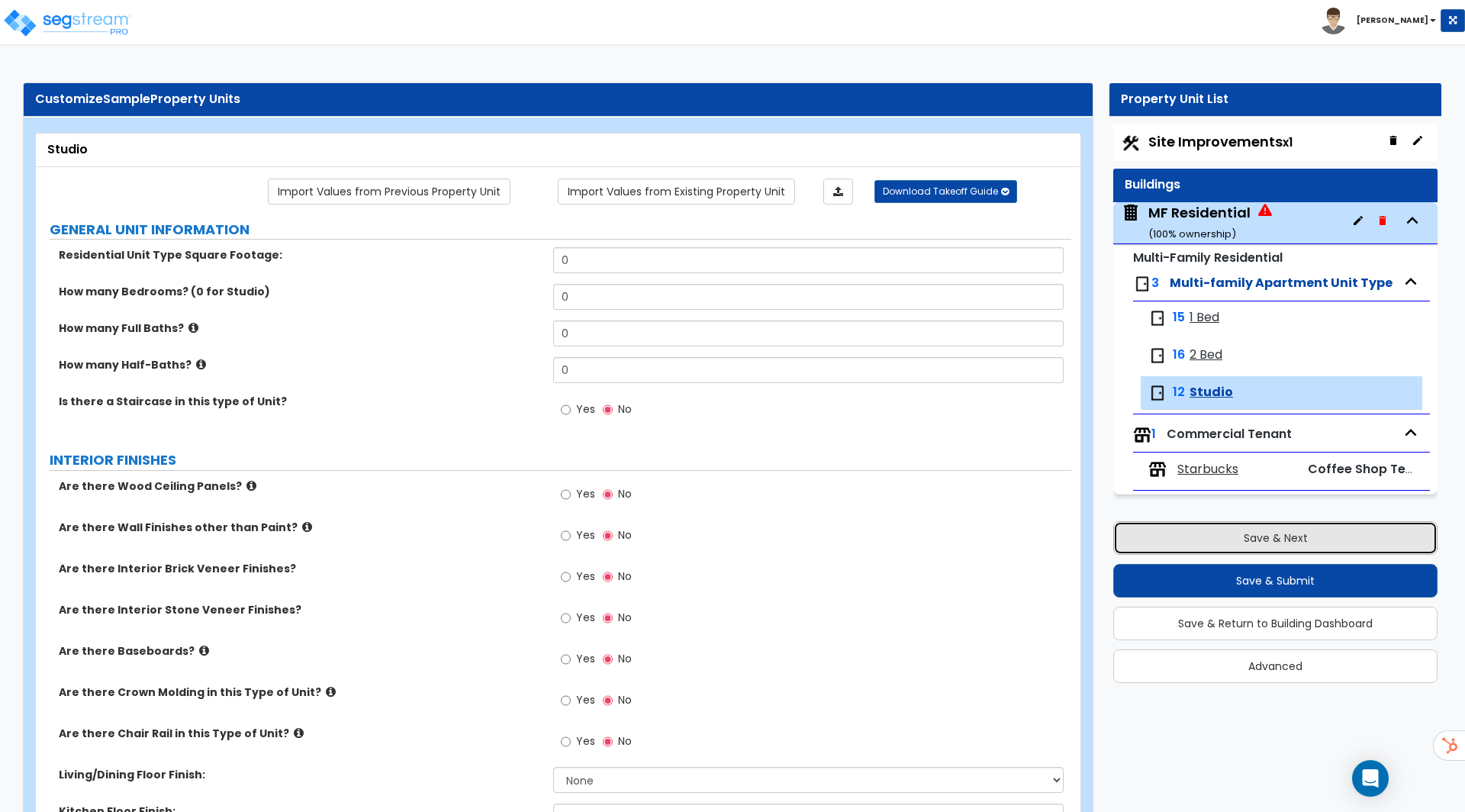
click at [1221, 529] on button "Save & Next" at bounding box center [1275, 537] width 324 height 33
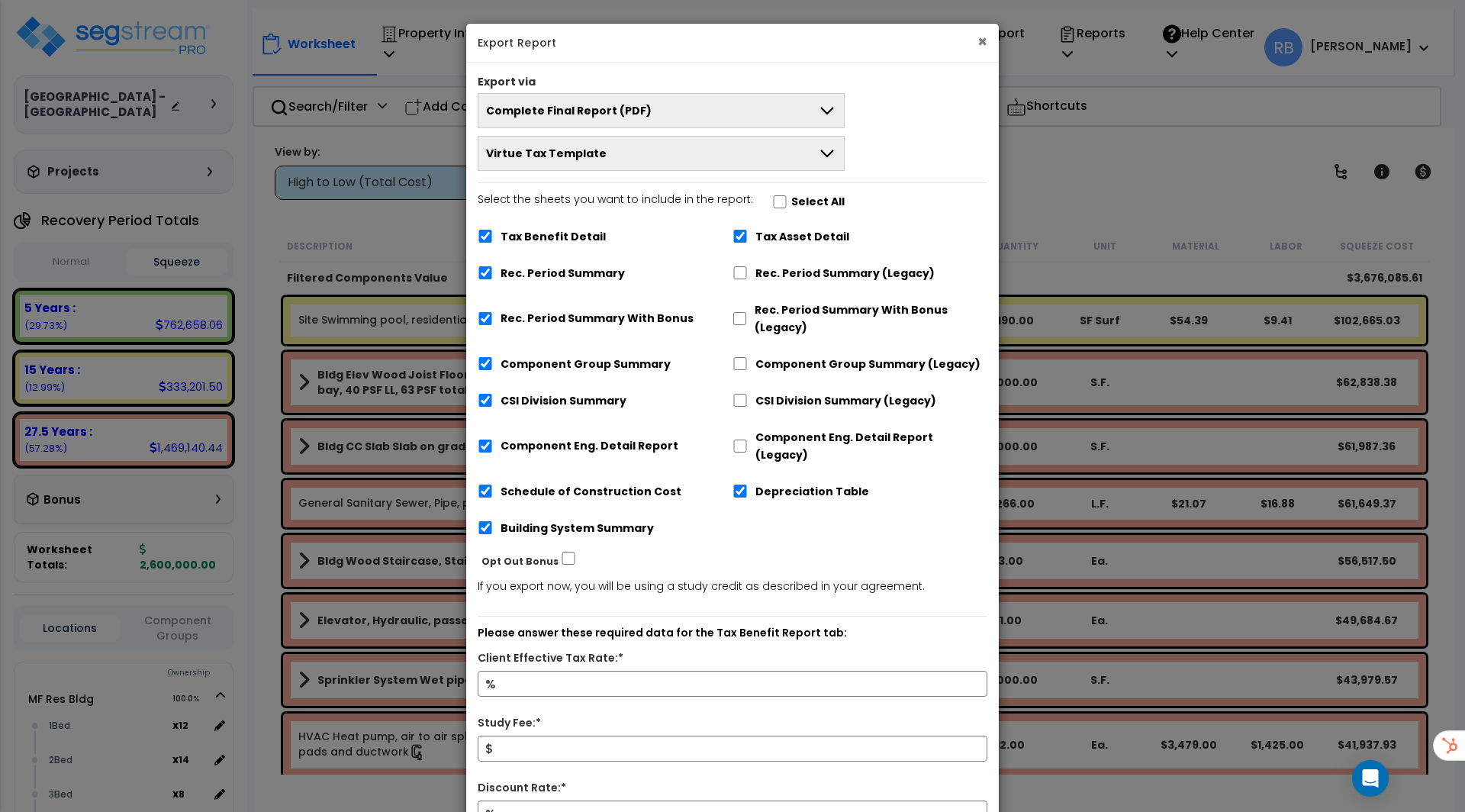
click at [986, 44] on button "×" at bounding box center [982, 41] width 10 height 16
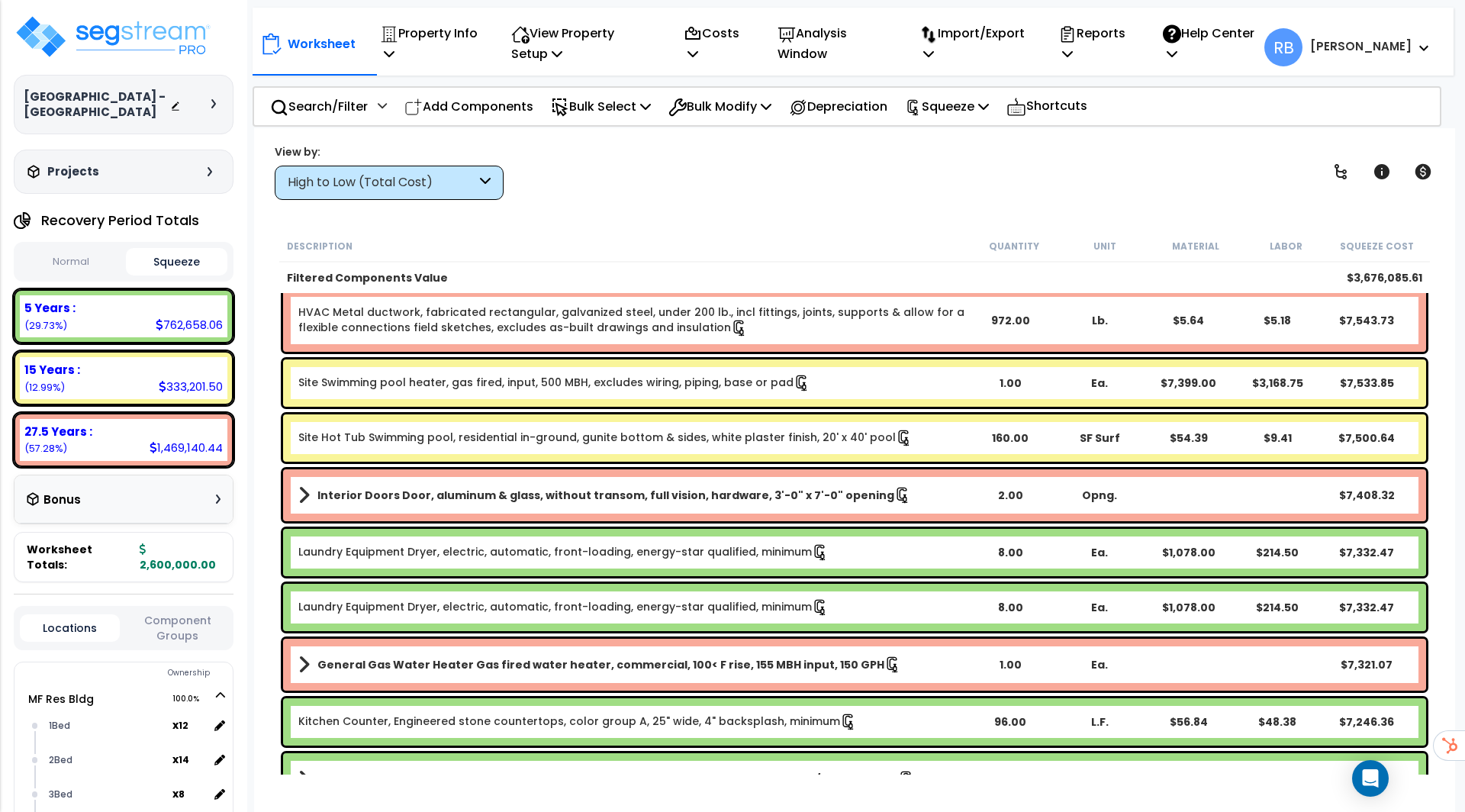
scroll to position [5458, 0]
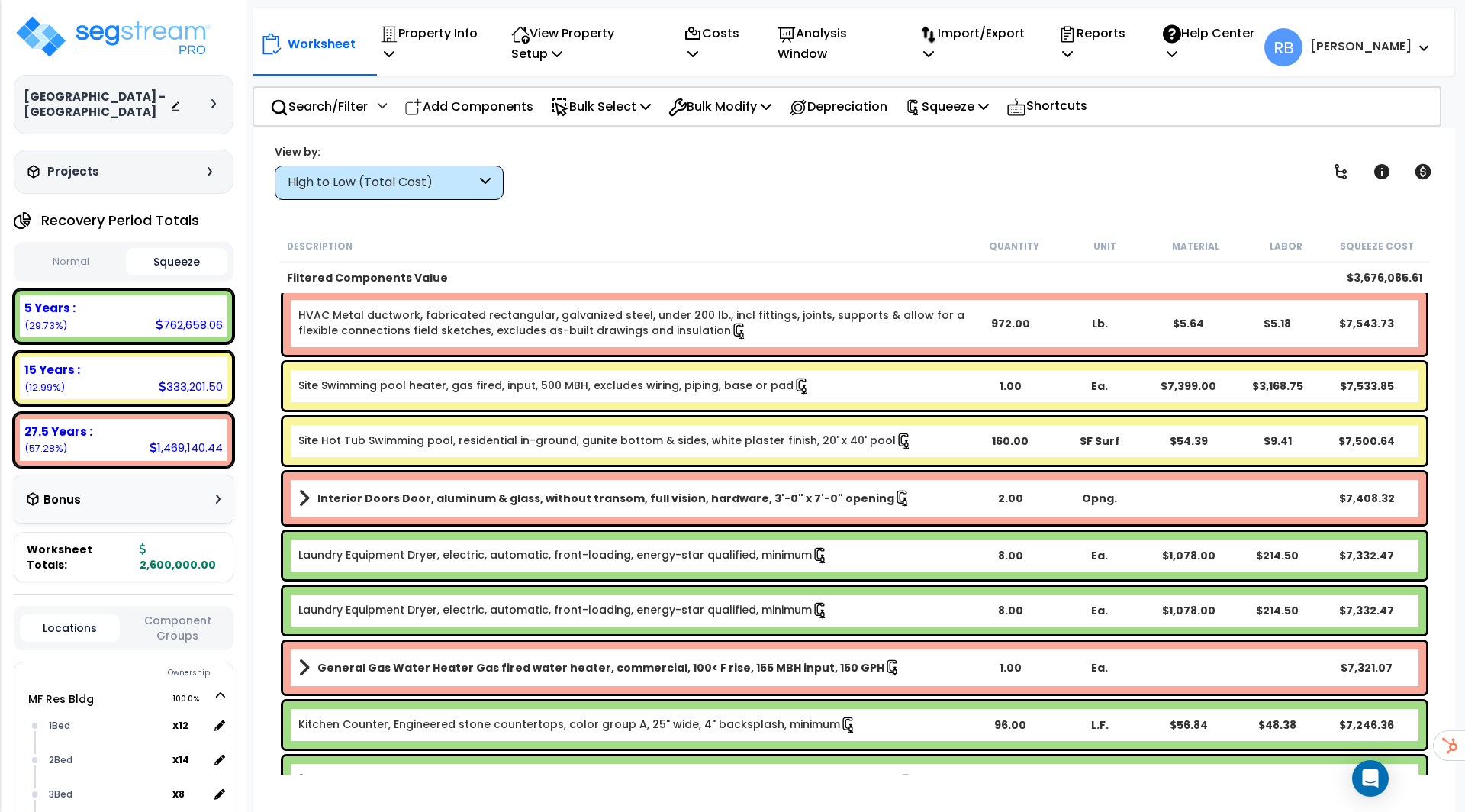
click at [473, 185] on div "High to Low (Total Cost)" at bounding box center [382, 182] width 188 height 18
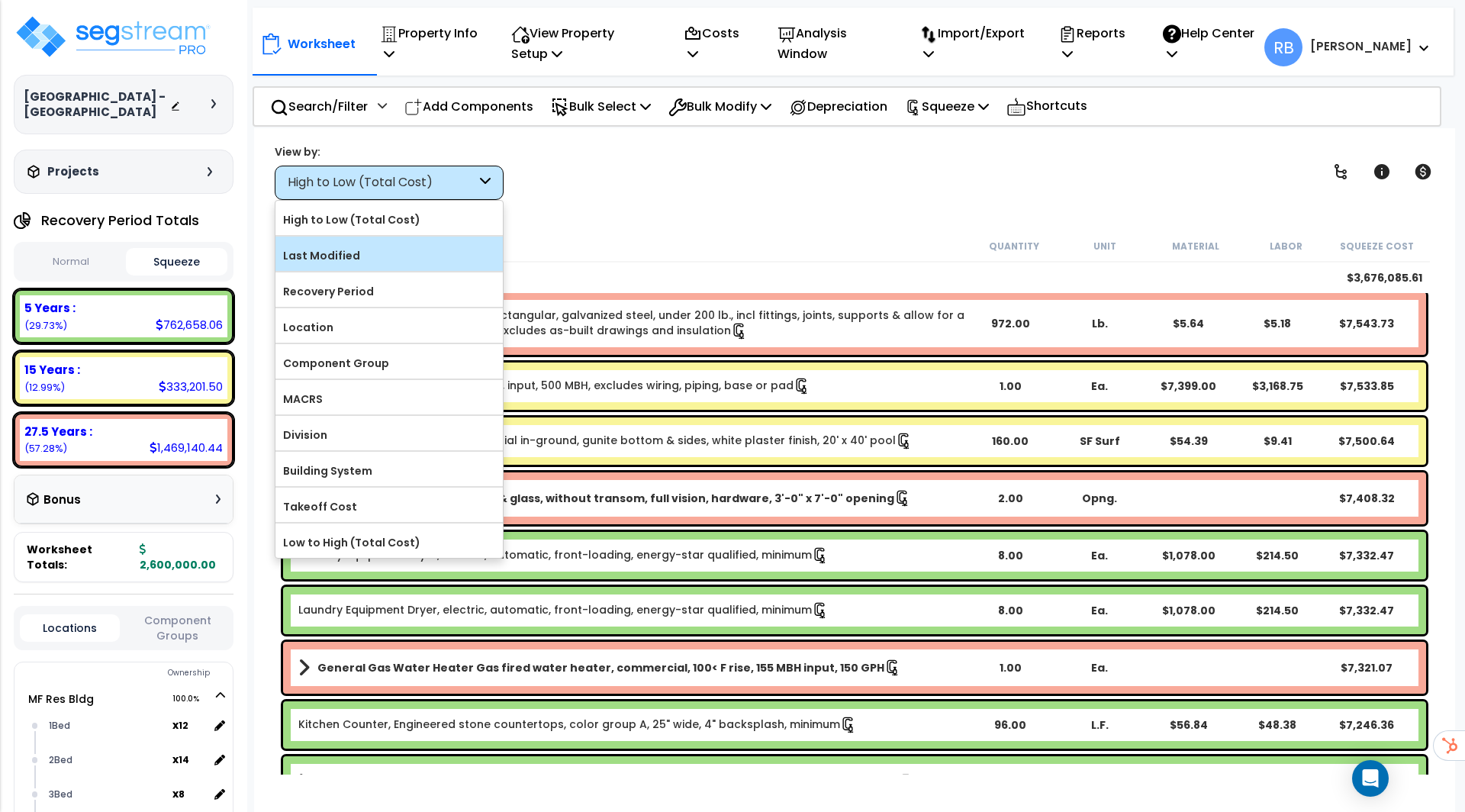
click at [374, 249] on label "Last Modified" at bounding box center [389, 255] width 228 height 23
click at [0, 0] on input "Last Modified" at bounding box center [0, 0] width 0 height 0
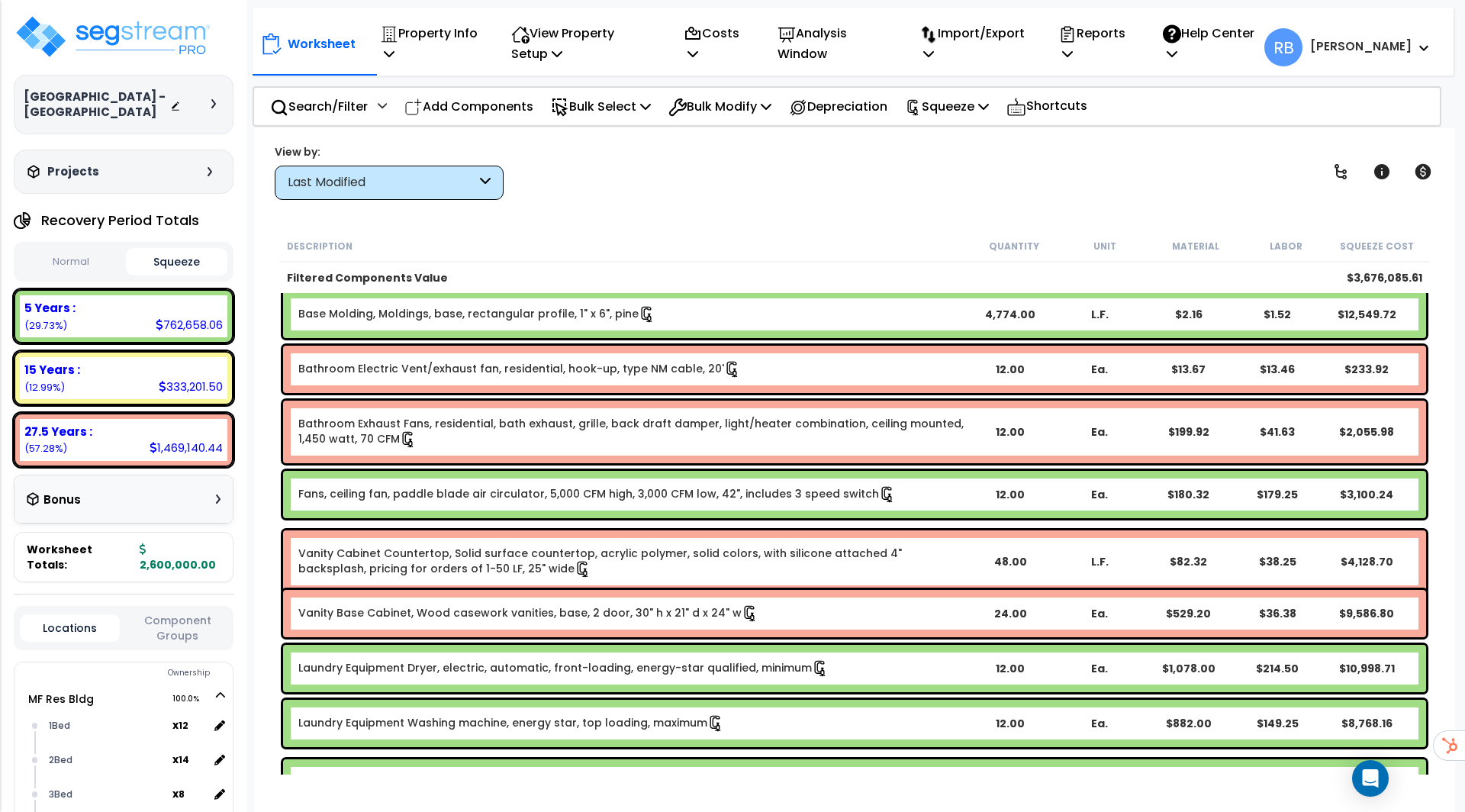
drag, startPoint x: 468, startPoint y: 360, endPoint x: 661, endPoint y: 812, distance: 491.5
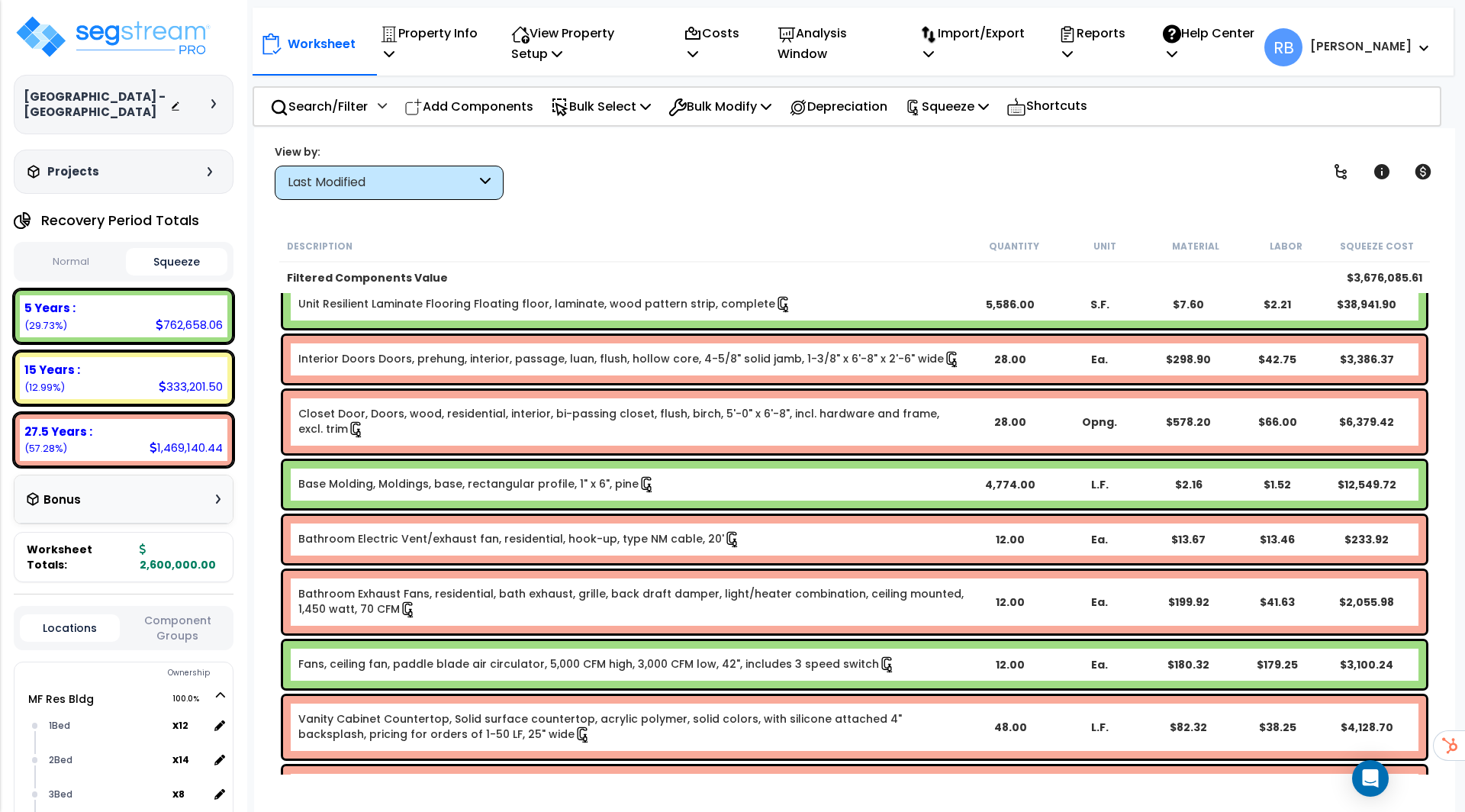
click at [463, 175] on div "Last Modified" at bounding box center [382, 182] width 188 height 18
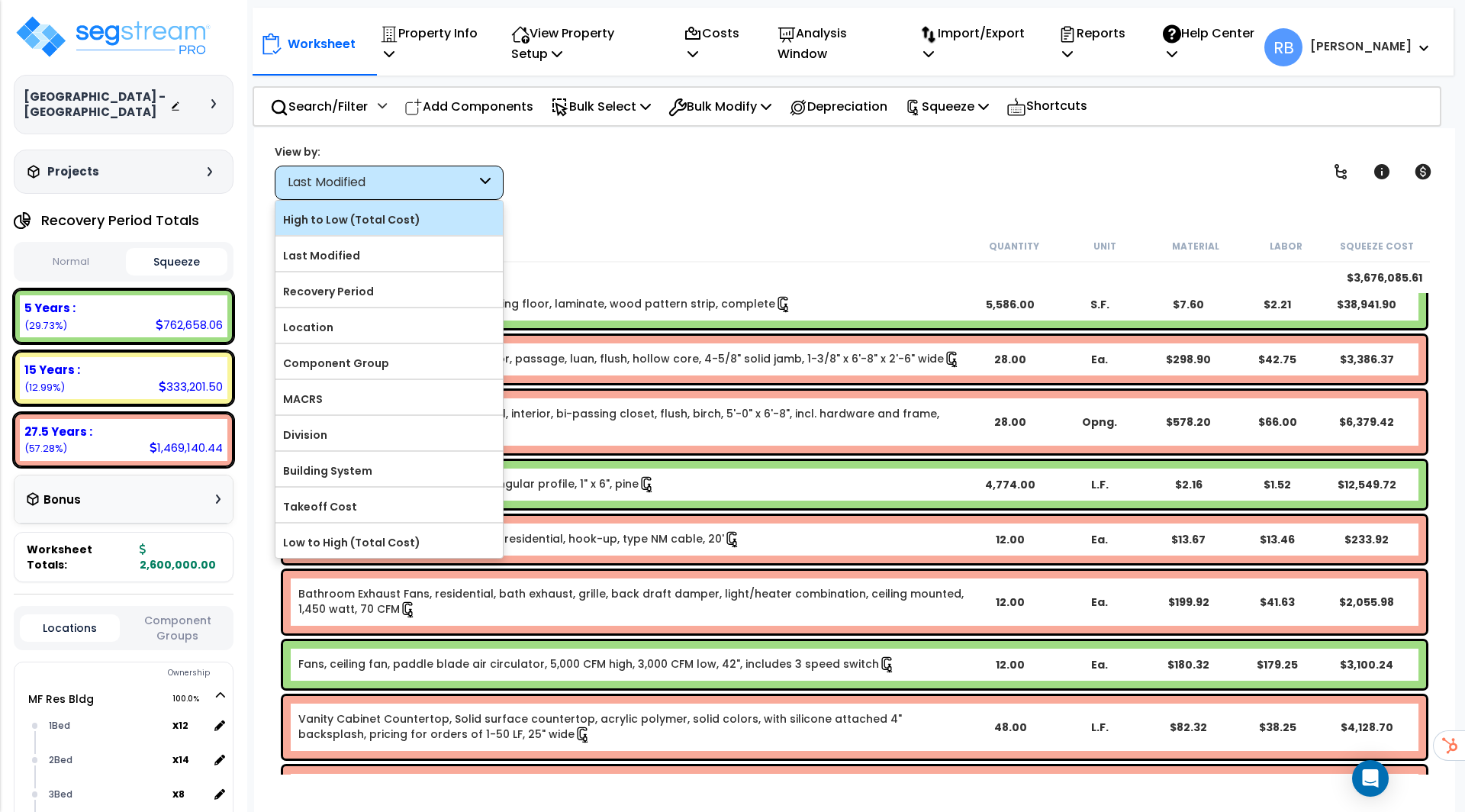
click at [399, 219] on label "High to Low (Total Cost)" at bounding box center [389, 220] width 228 height 23
click at [0, 0] on input "High to Low (Total Cost)" at bounding box center [0, 0] width 0 height 0
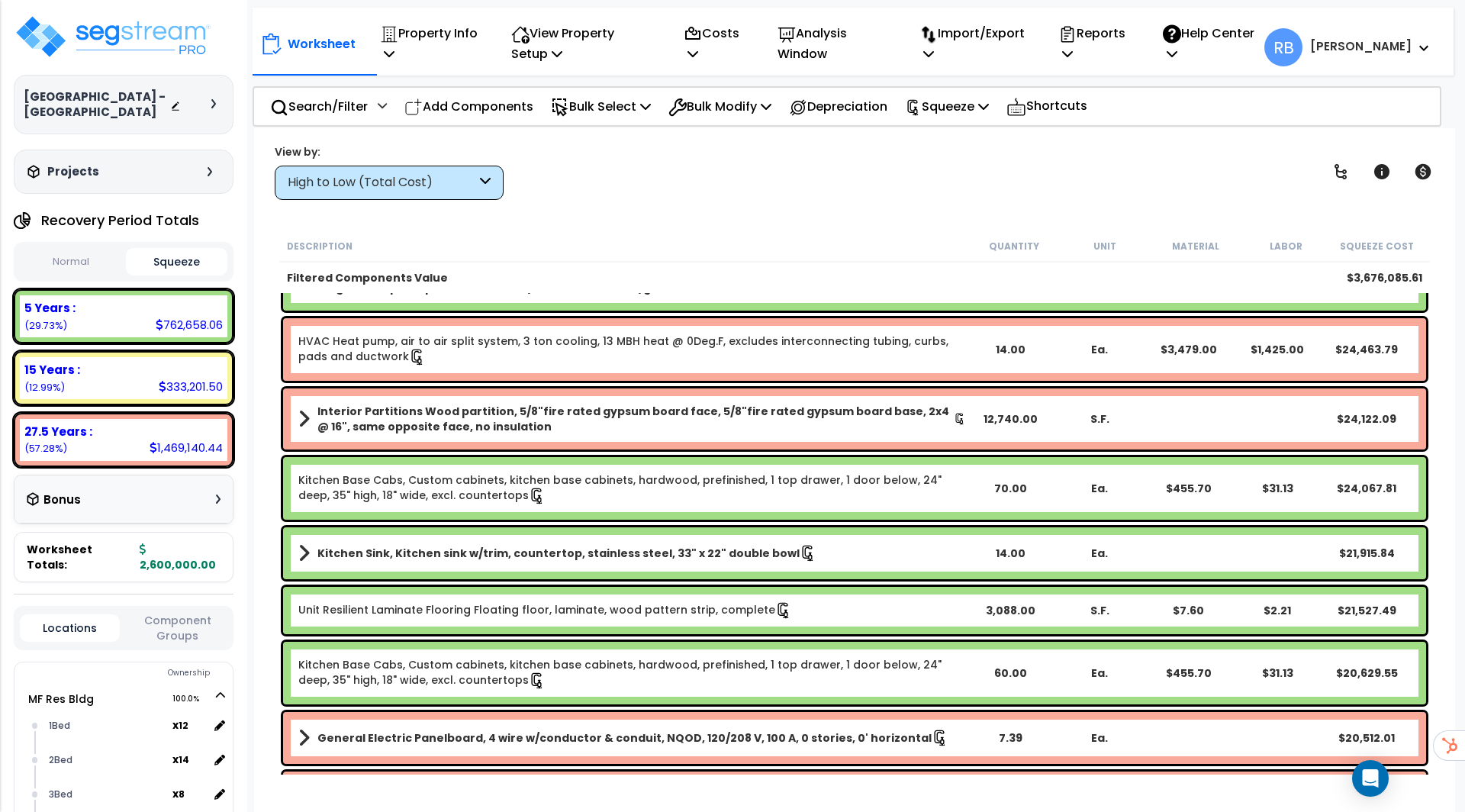
scroll to position [0, 0]
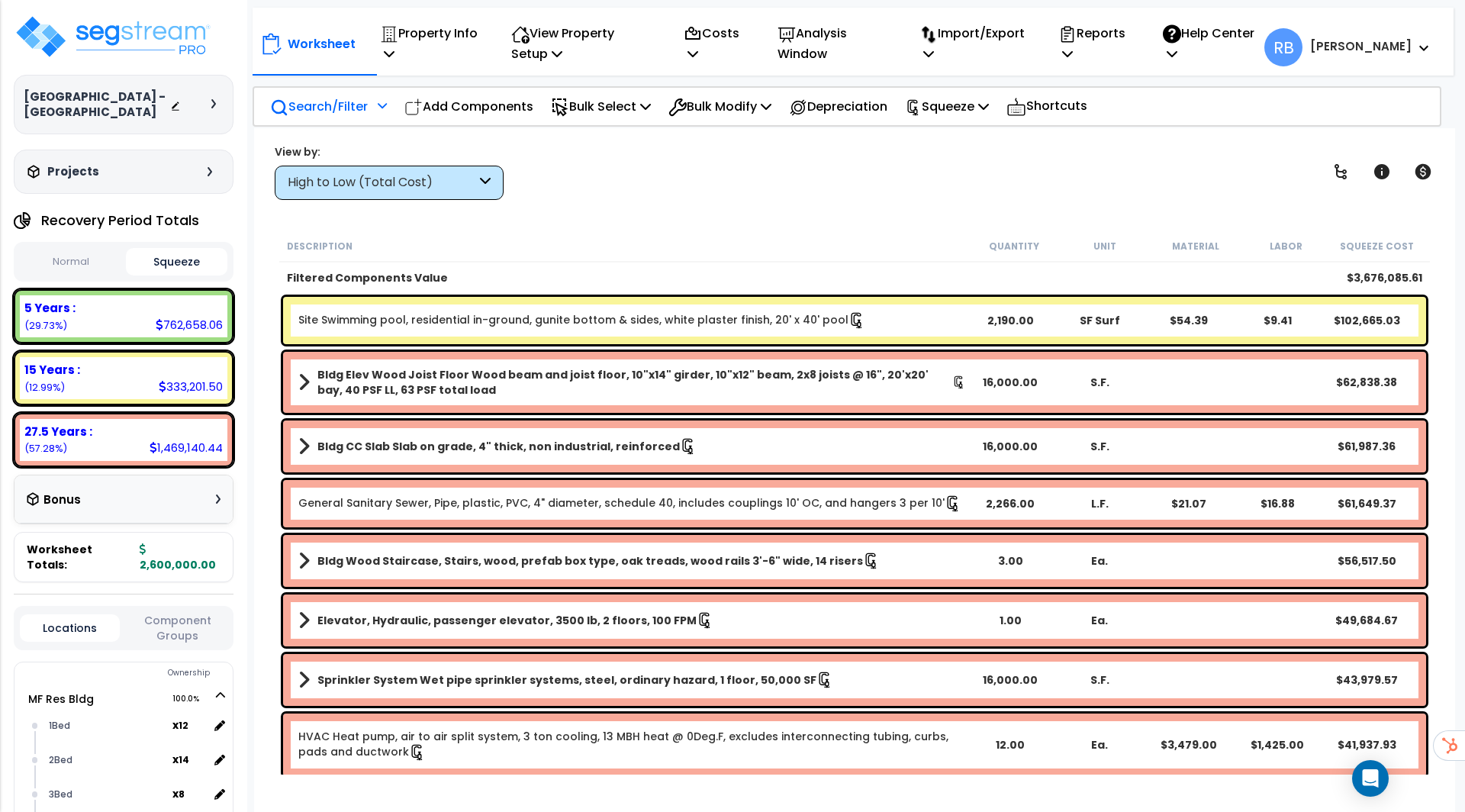
click at [366, 104] on p "Search/Filter" at bounding box center [319, 107] width 98 height 21
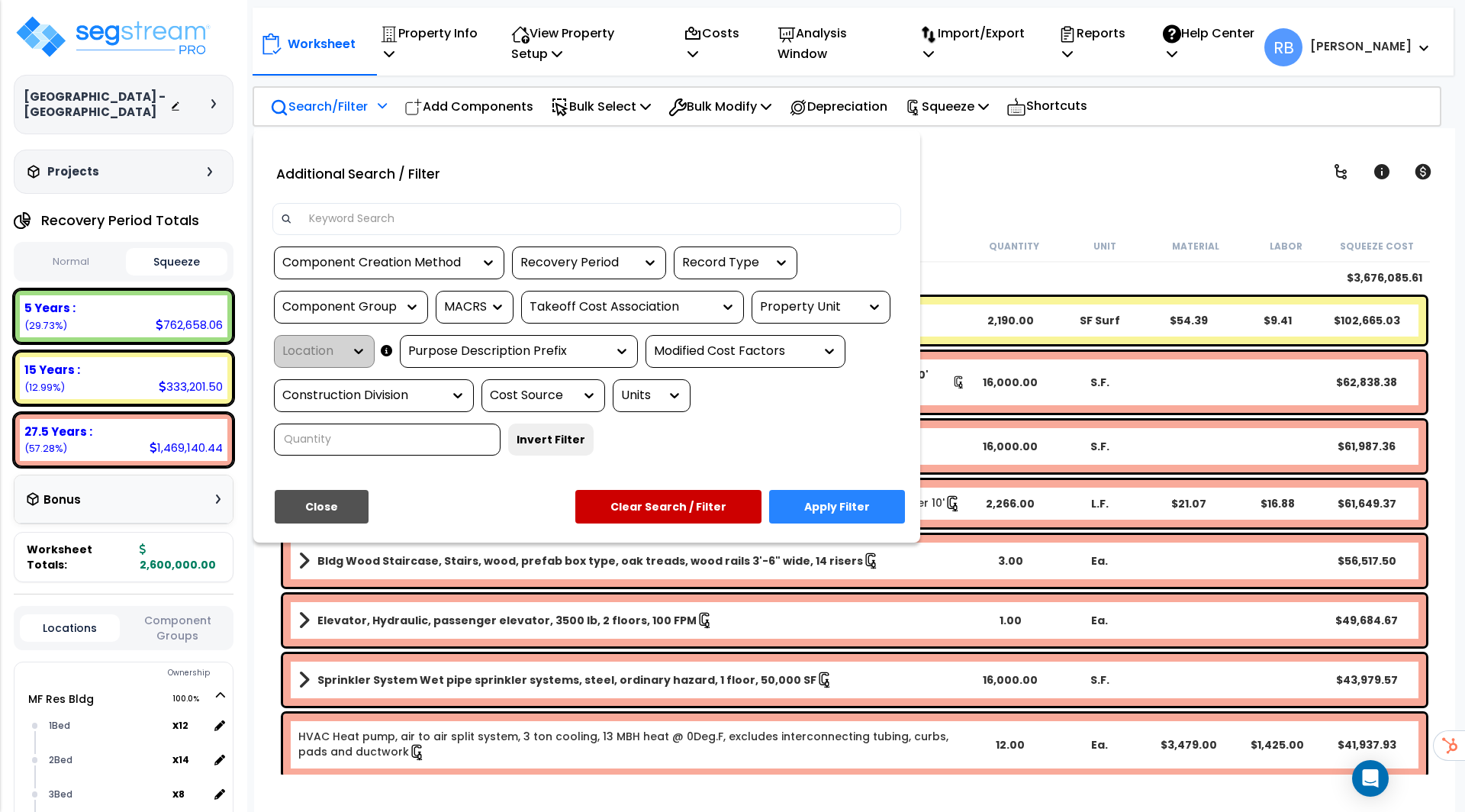
click at [554, 262] on div "Recovery Period" at bounding box center [577, 262] width 114 height 18
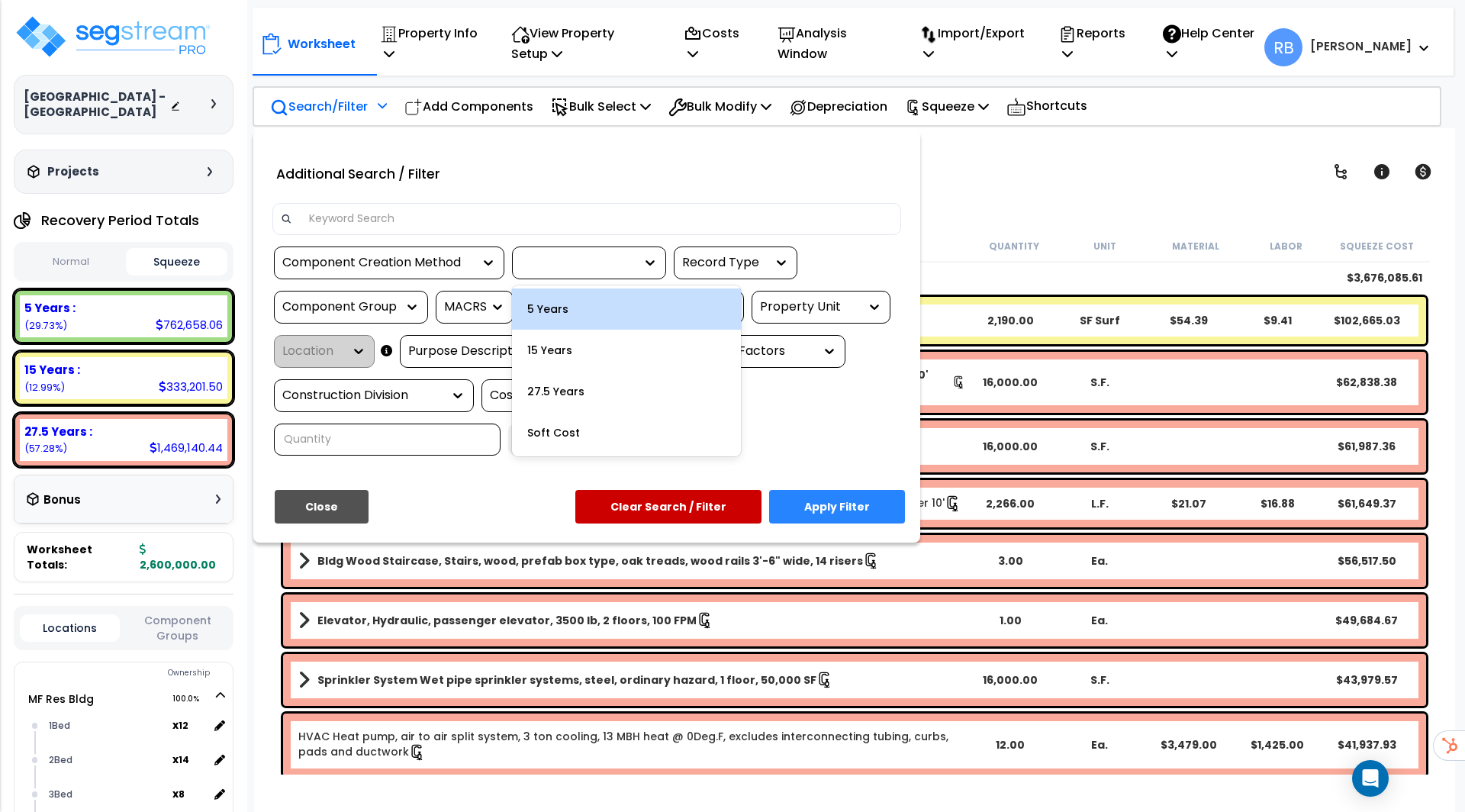
click at [552, 294] on div "5 Years" at bounding box center [626, 309] width 229 height 41
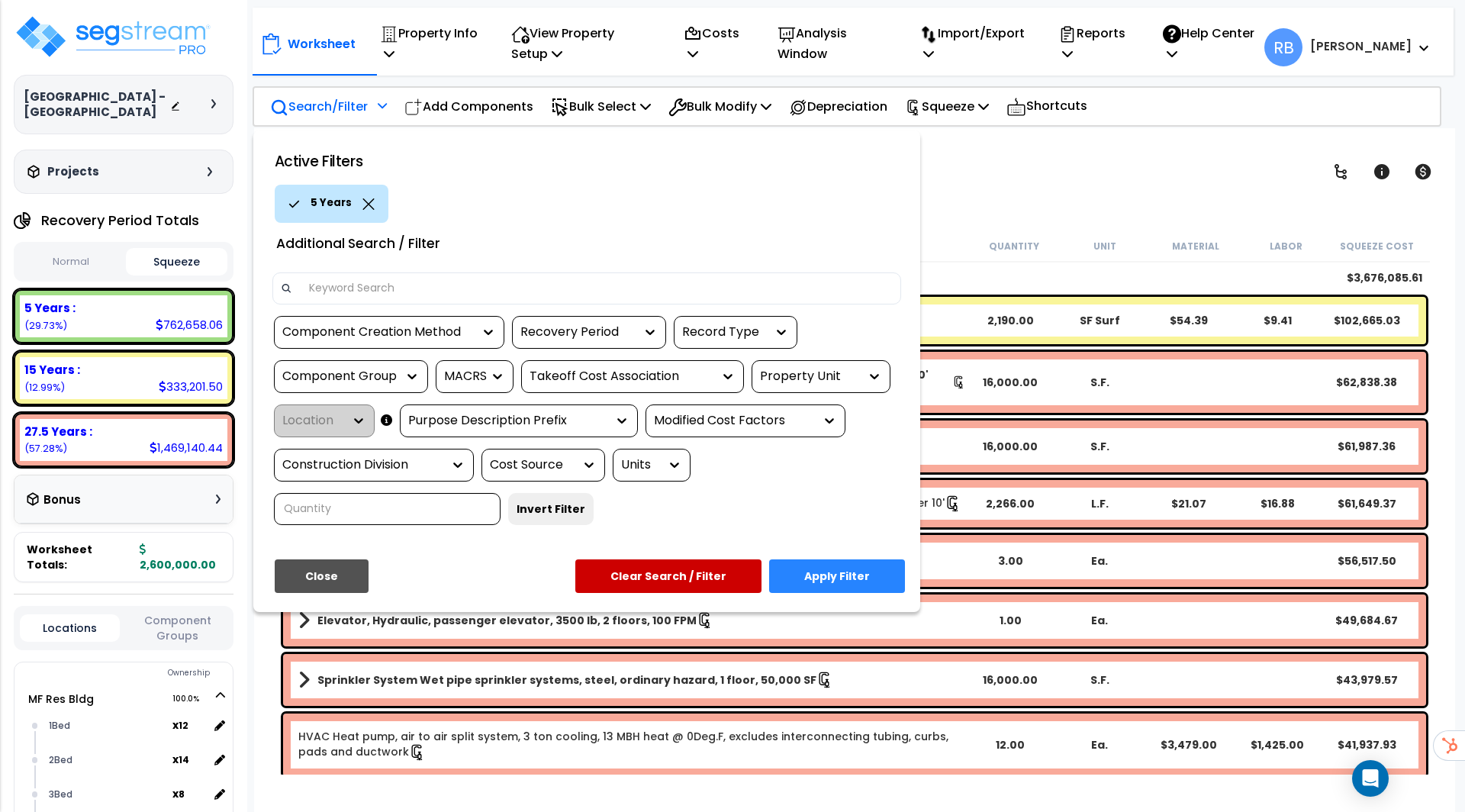
click at [606, 340] on div "Recovery Period" at bounding box center [589, 332] width 154 height 33
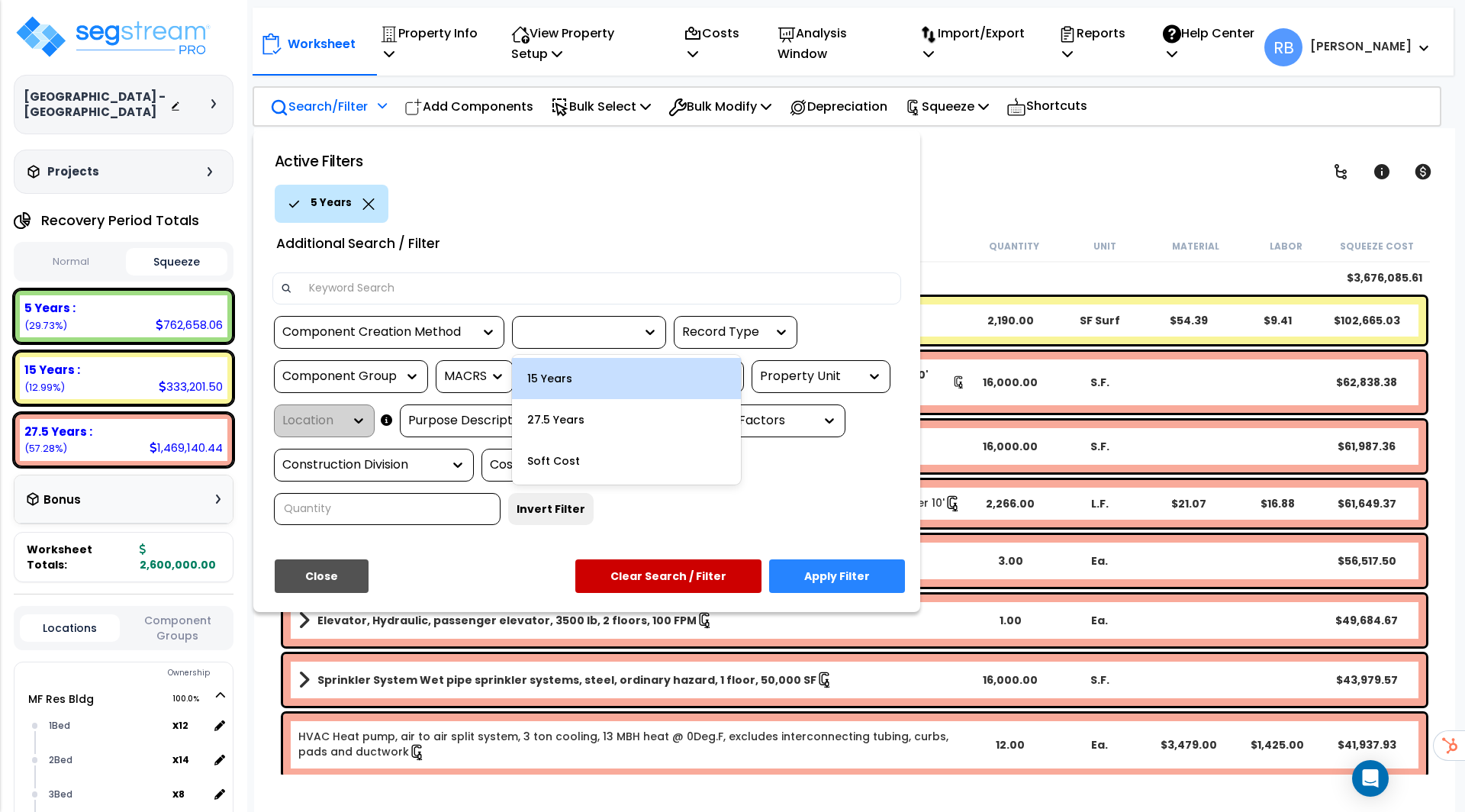
click at [590, 390] on div "15 Years" at bounding box center [626, 378] width 229 height 41
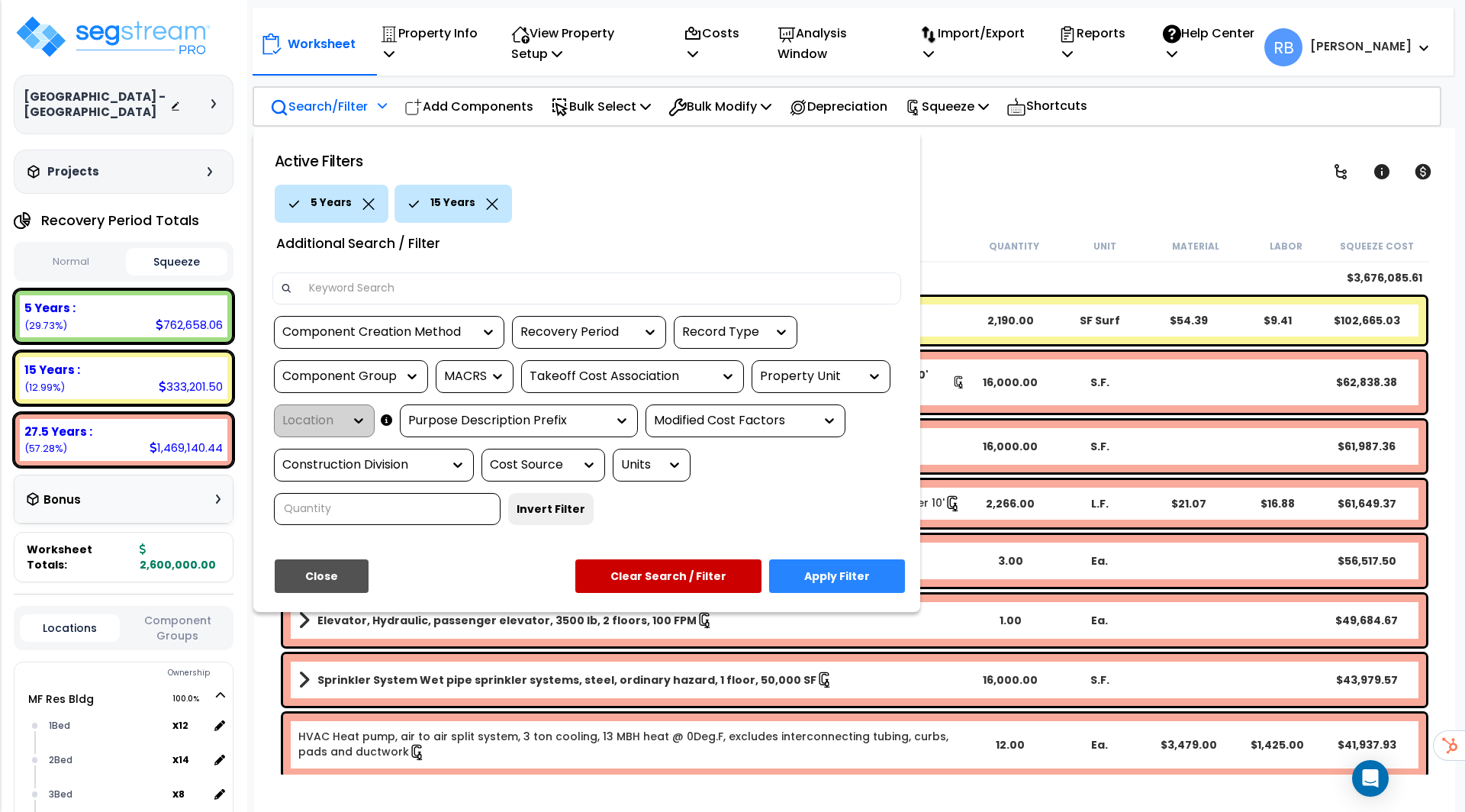
click at [841, 560] on button "Apply Filter" at bounding box center [837, 576] width 136 height 33
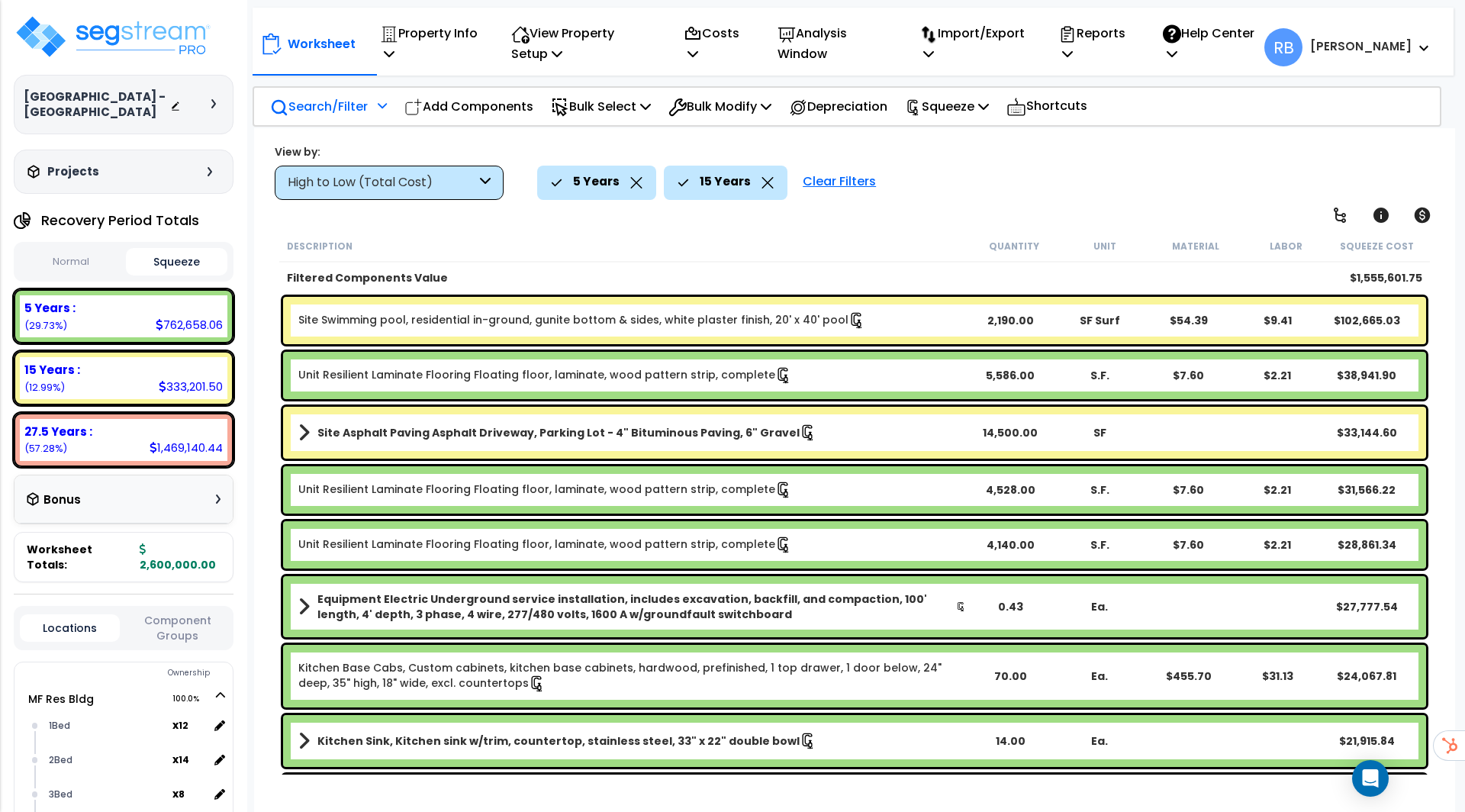
click at [634, 183] on icon at bounding box center [636, 182] width 12 height 12
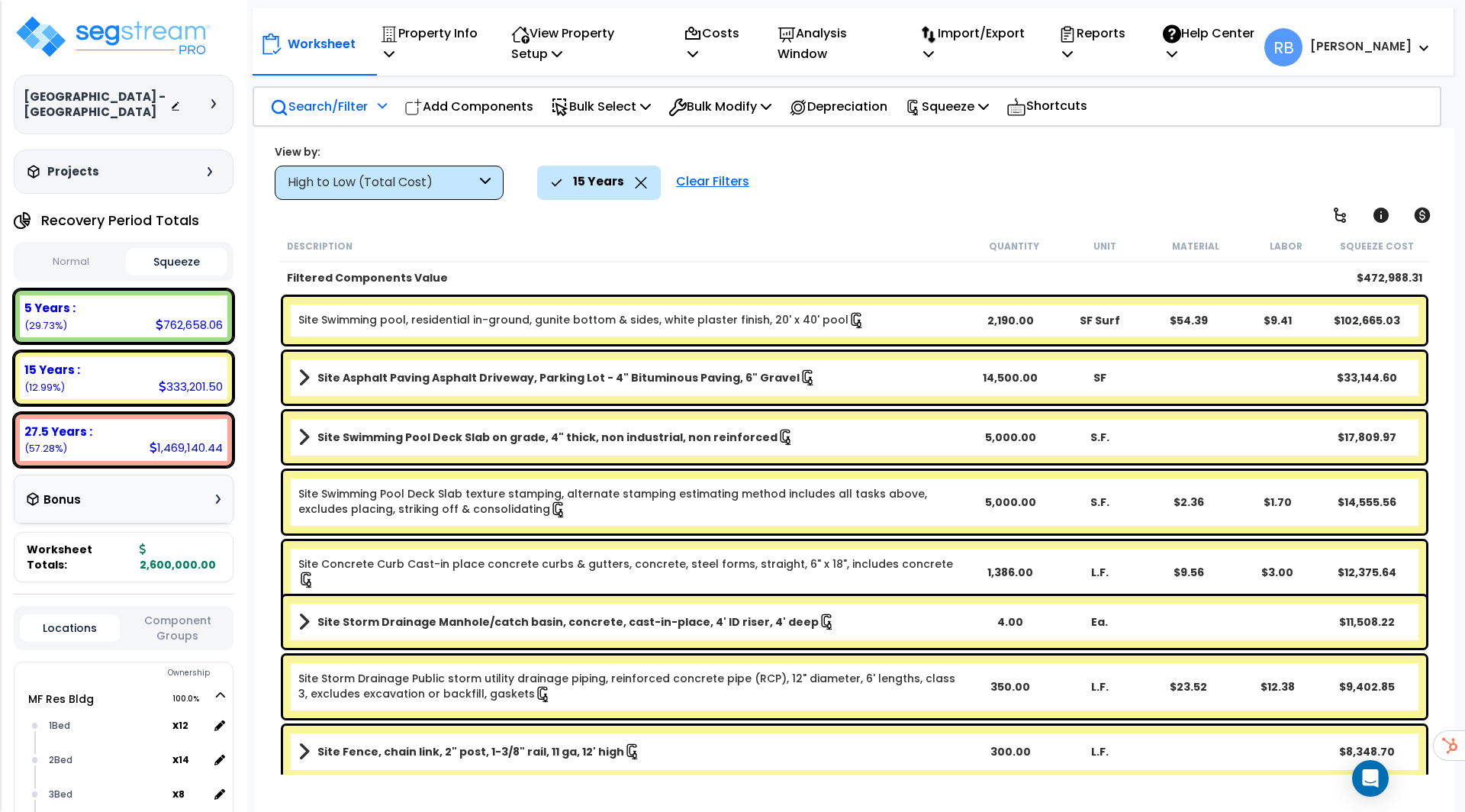
click at [639, 183] on icon at bounding box center [641, 182] width 12 height 12
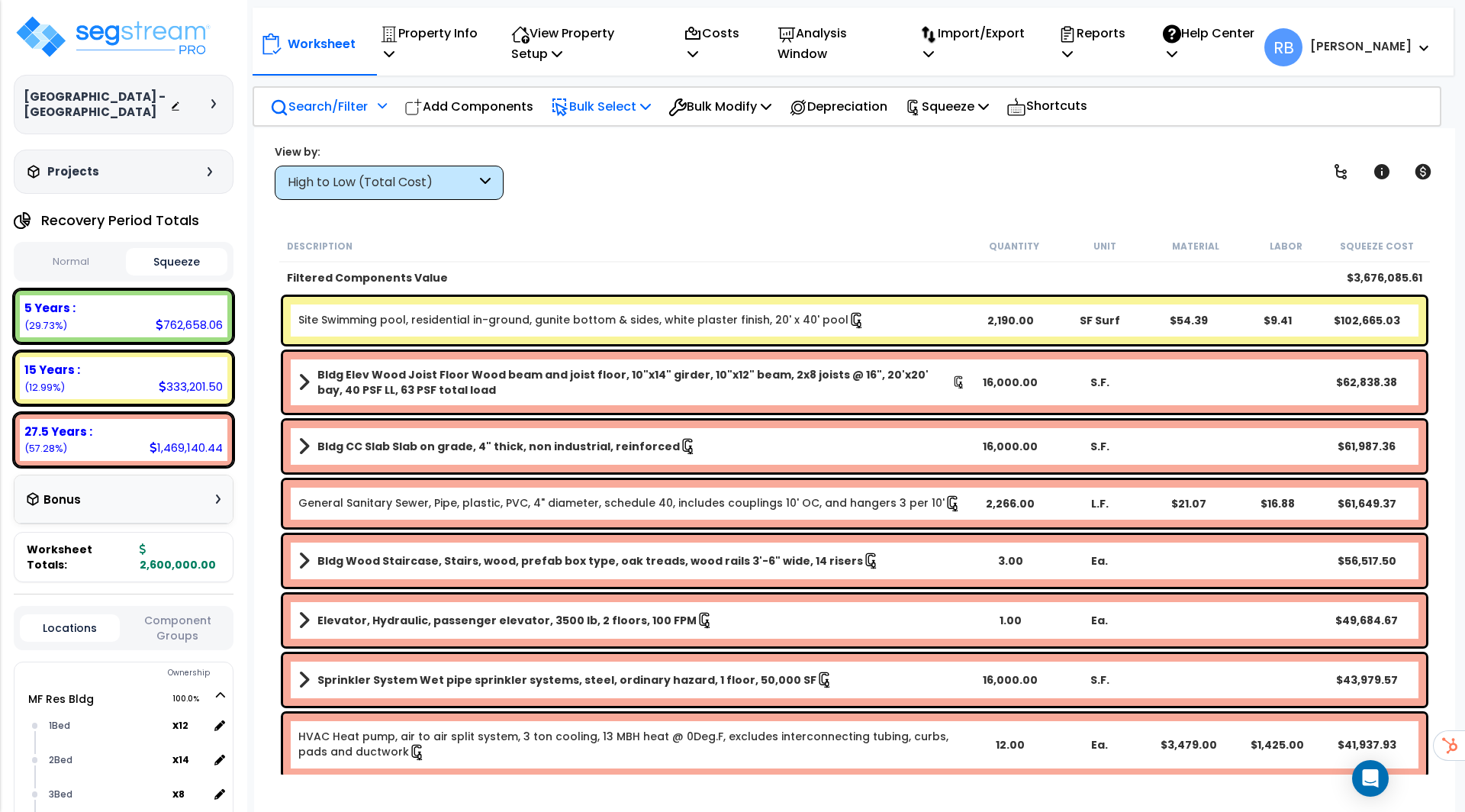
click at [637, 110] on p "Bulk Select" at bounding box center [601, 107] width 100 height 21
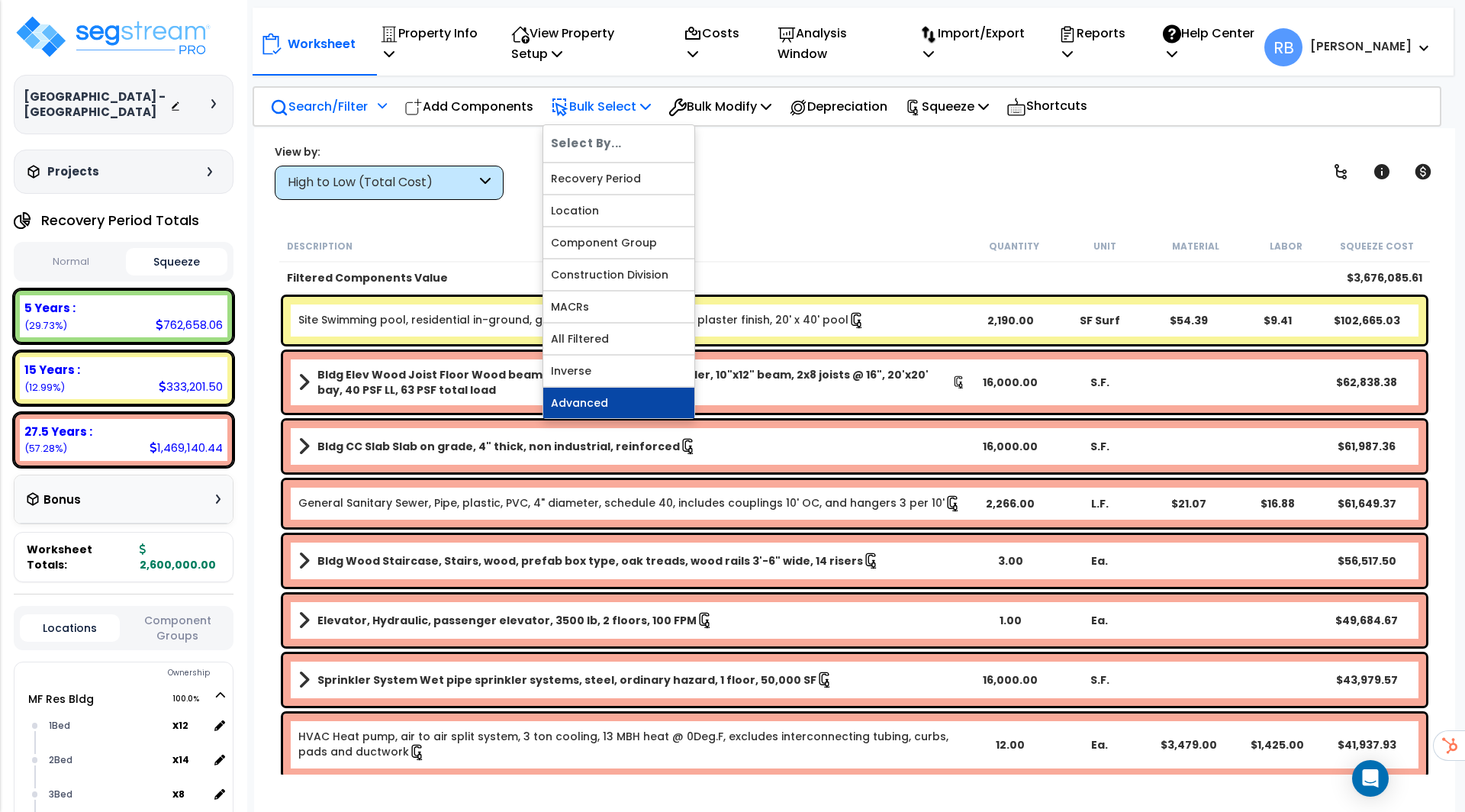
click at [617, 391] on link "Advanced" at bounding box center [619, 403] width 151 height 31
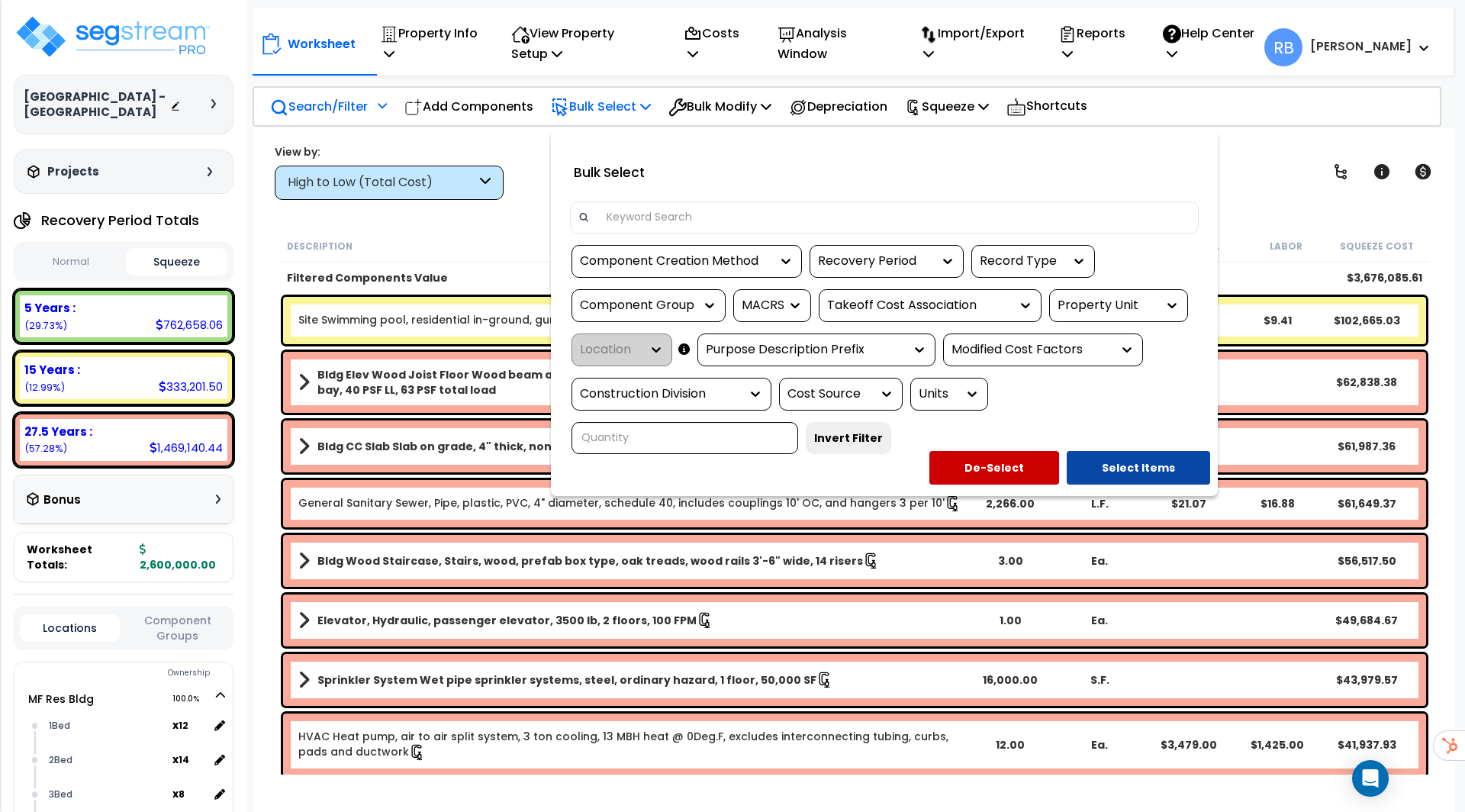
click at [678, 220] on input at bounding box center [894, 218] width 593 height 23
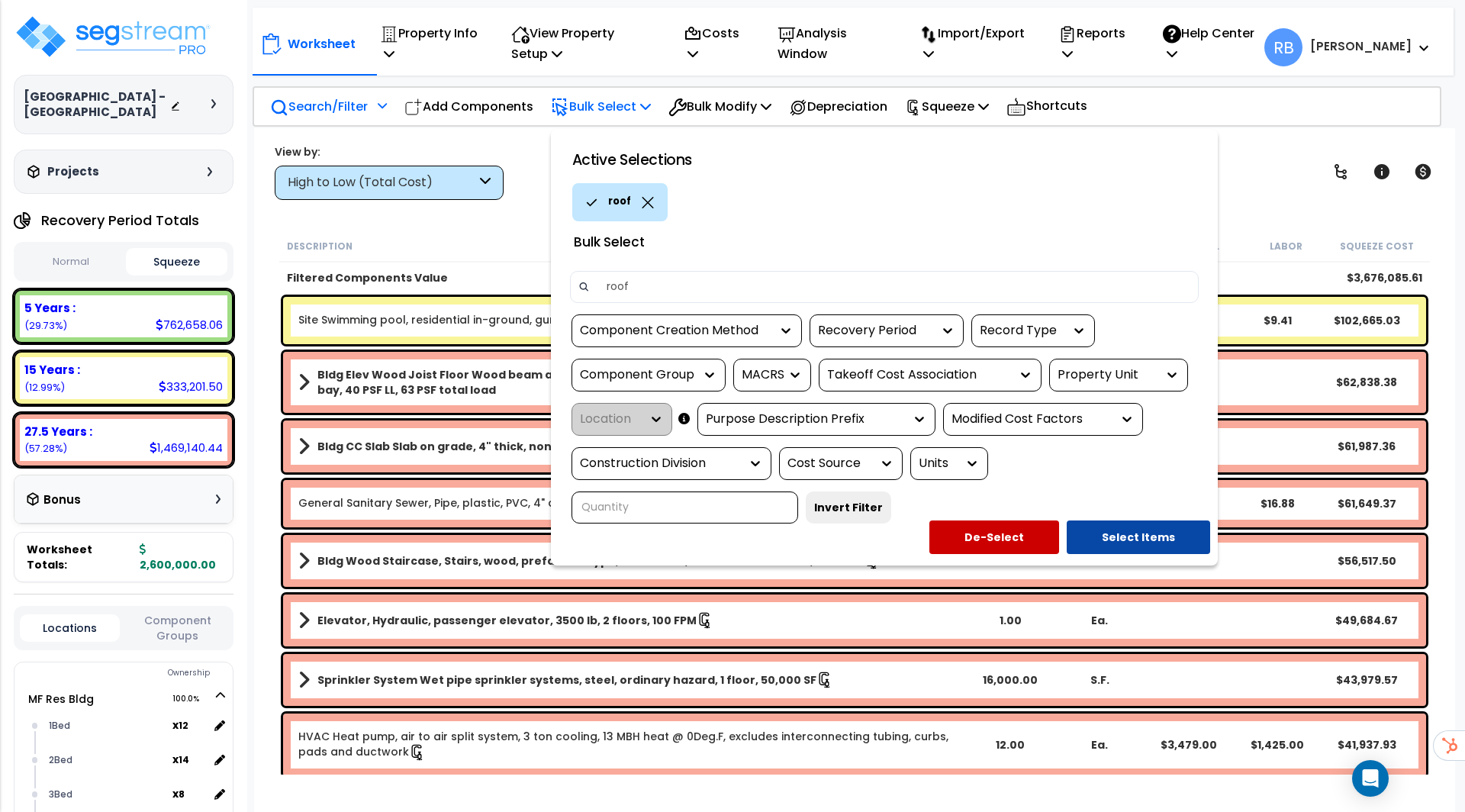
type input "roof"
click at [925, 190] on div "roof" at bounding box center [891, 201] width 638 height 38
click at [1139, 520] on button "Select Items" at bounding box center [1139, 536] width 144 height 33
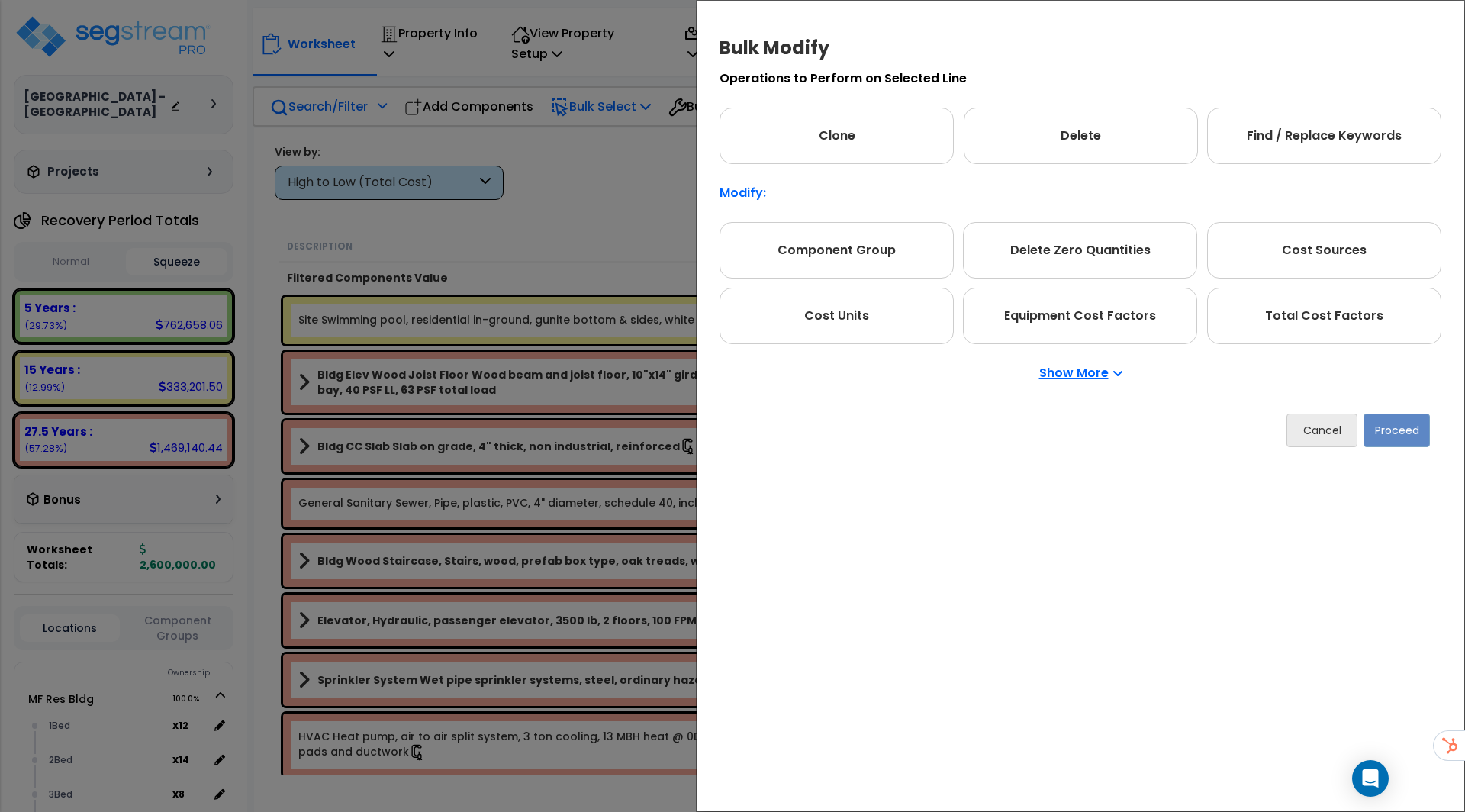
click at [1283, 350] on div "Show More" at bounding box center [1080, 373] width 722 height 58
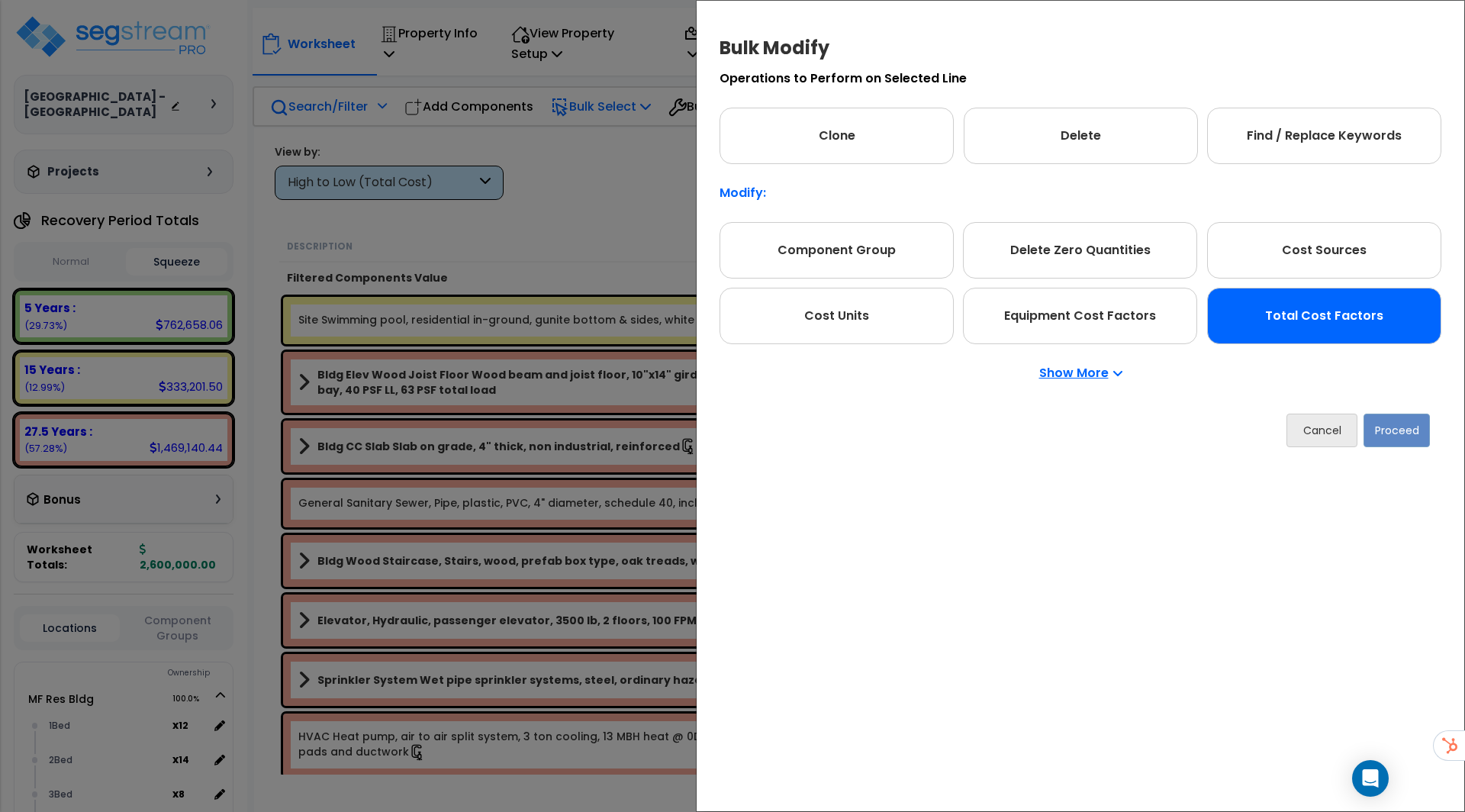
click at [1289, 332] on div "Total Cost Factors" at bounding box center [1324, 316] width 234 height 56
click at [1298, 316] on div "Total Cost Factors" at bounding box center [1324, 315] width 234 height 56
click at [1413, 422] on button "Proceed" at bounding box center [1396, 429] width 66 height 33
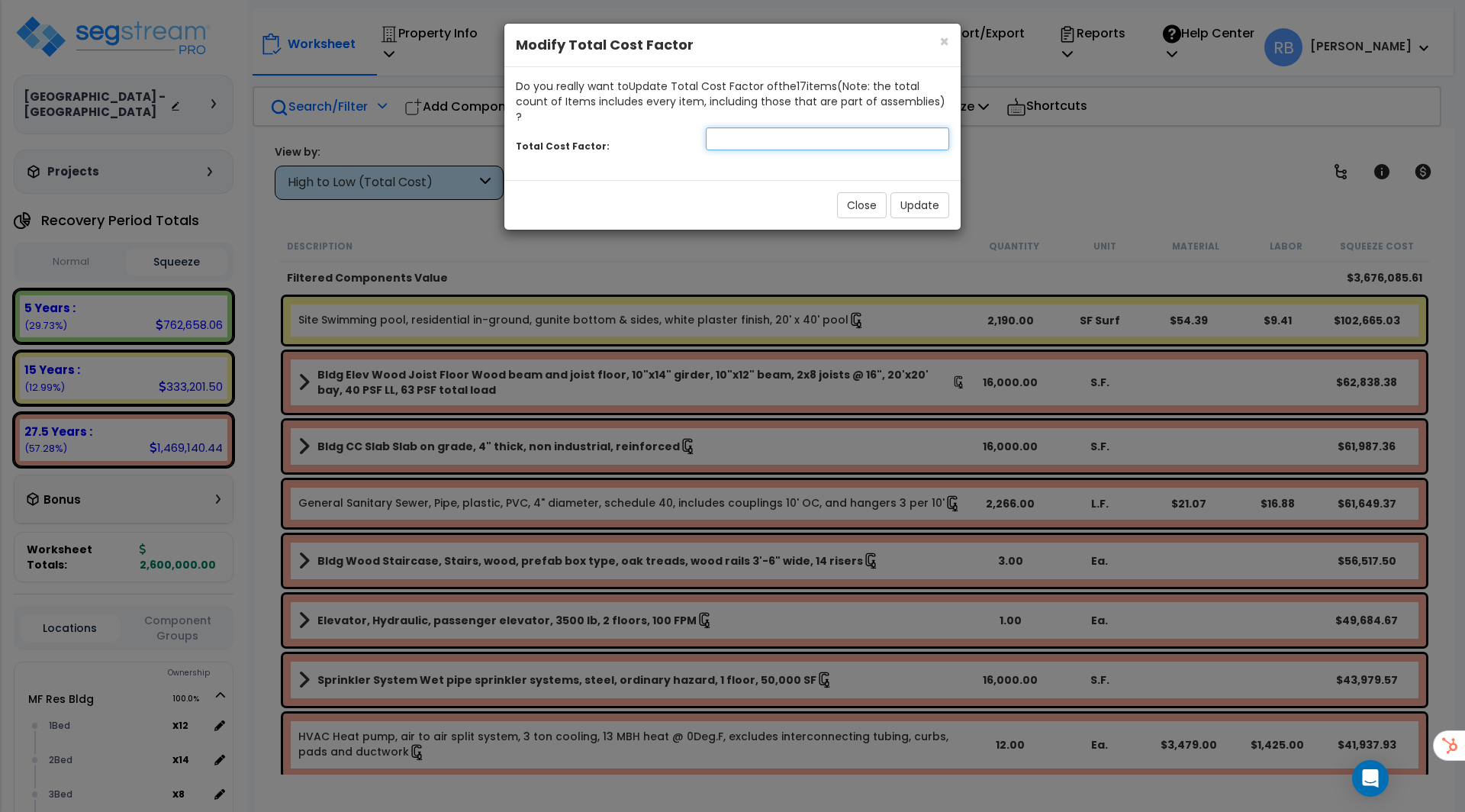
click at [754, 127] on input "number" at bounding box center [827, 139] width 243 height 23
type input ".05"
click at [912, 192] on button "Update" at bounding box center [919, 205] width 59 height 26
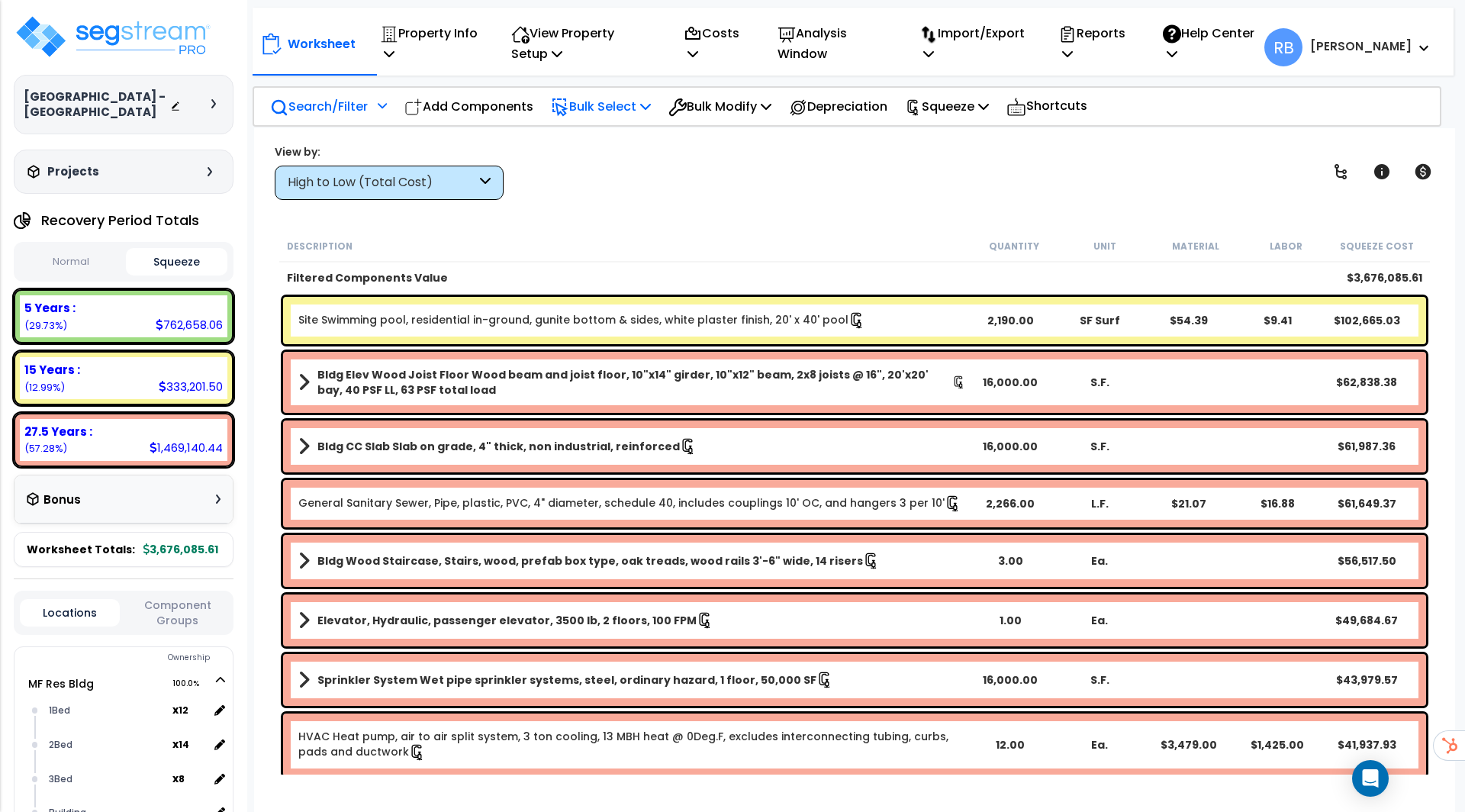
click at [622, 101] on p "Bulk Select" at bounding box center [601, 107] width 100 height 21
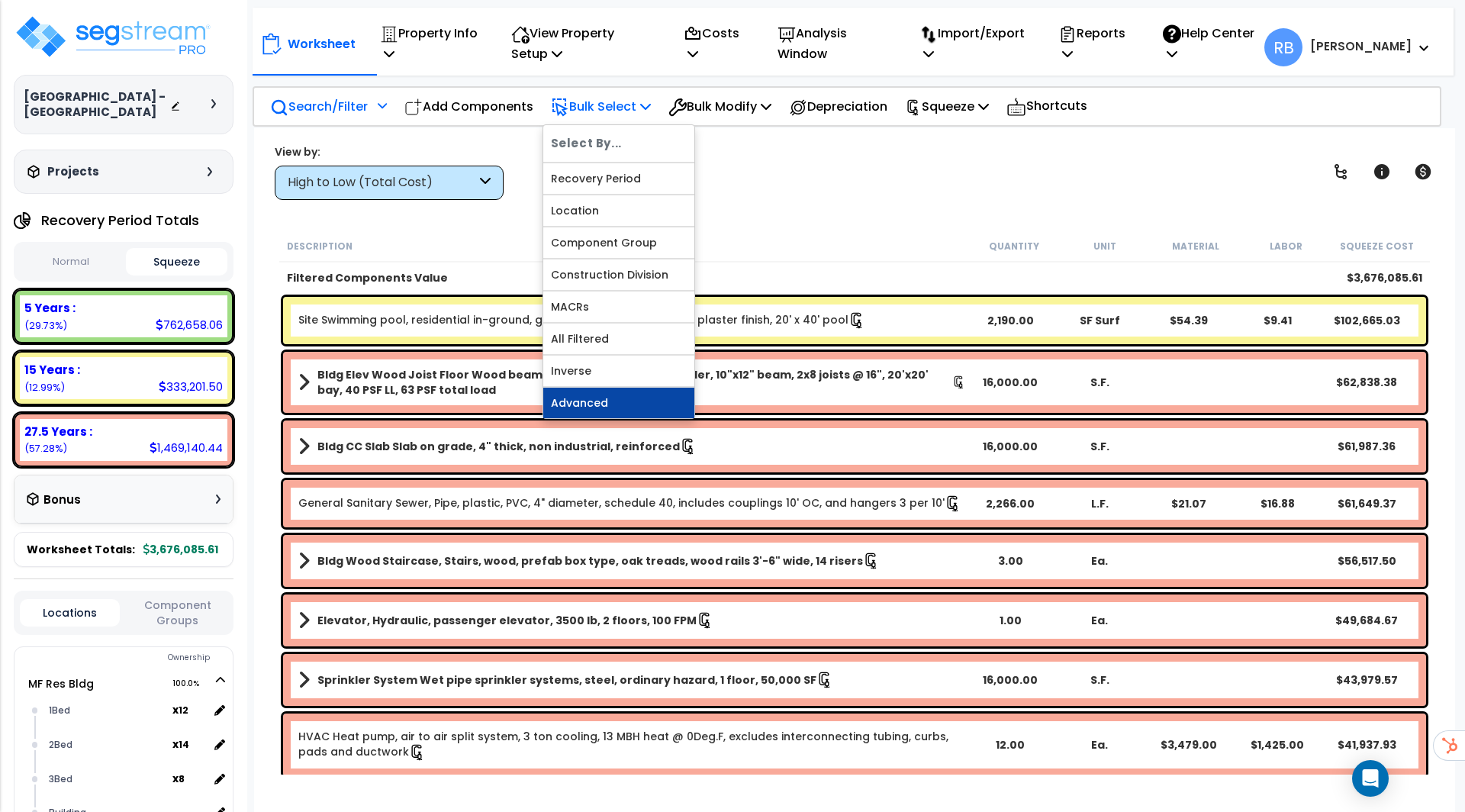
click at [616, 387] on link "Advanced" at bounding box center [619, 403] width 151 height 31
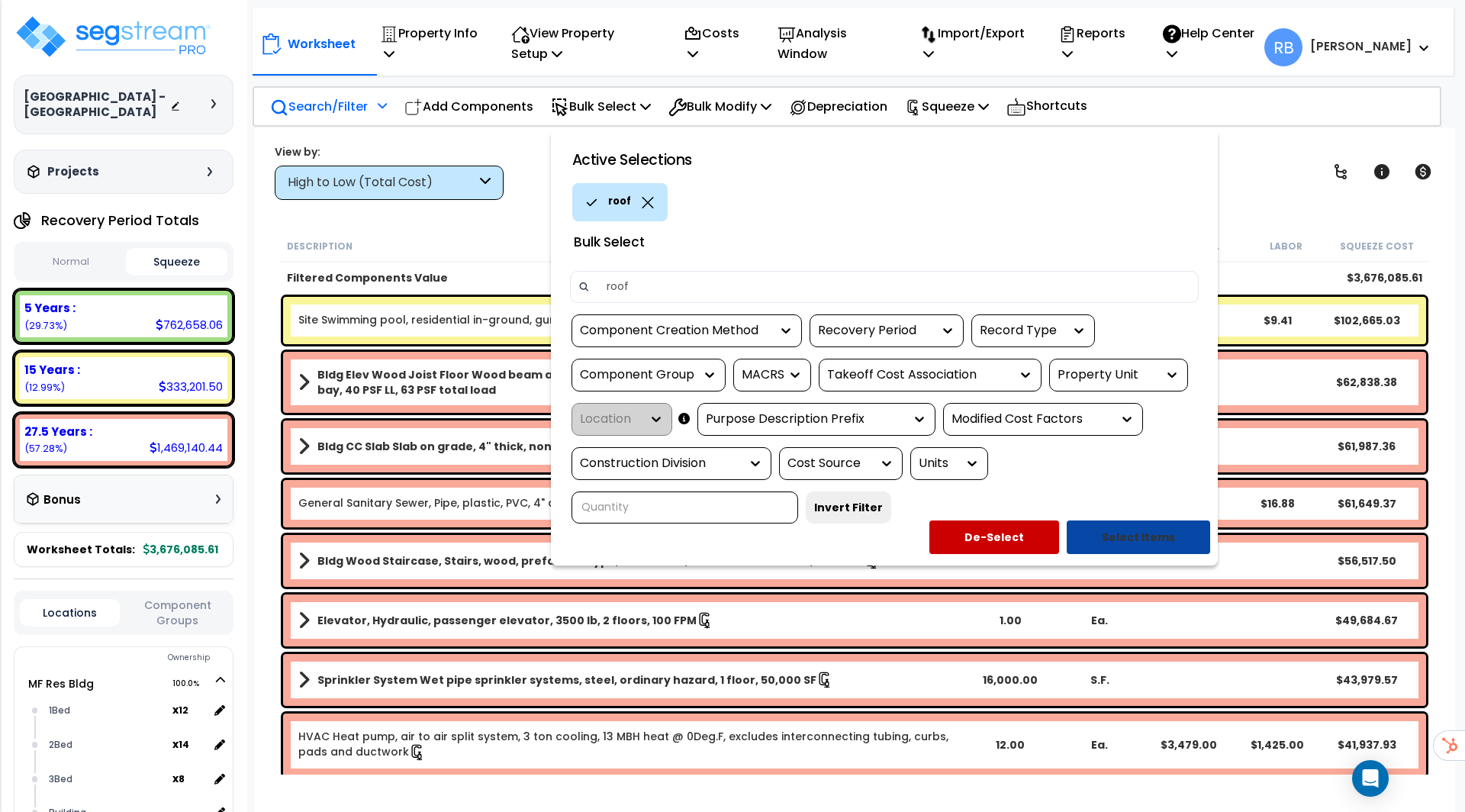
click at [1184, 520] on button "Select Items" at bounding box center [1139, 536] width 144 height 33
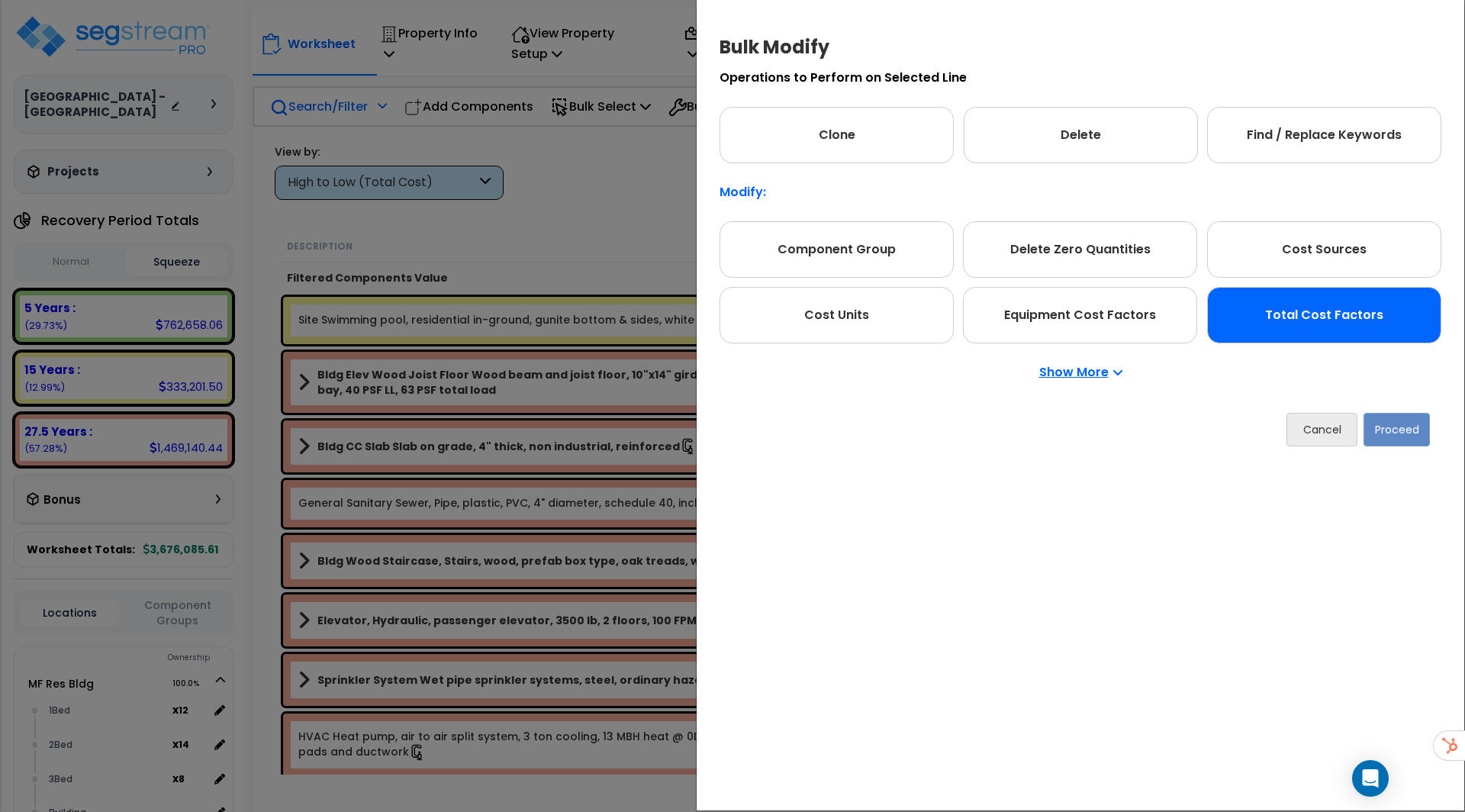
click at [1272, 312] on div "Total Cost Factors" at bounding box center [1324, 315] width 234 height 56
click at [1387, 438] on button "Proceed" at bounding box center [1396, 429] width 66 height 33
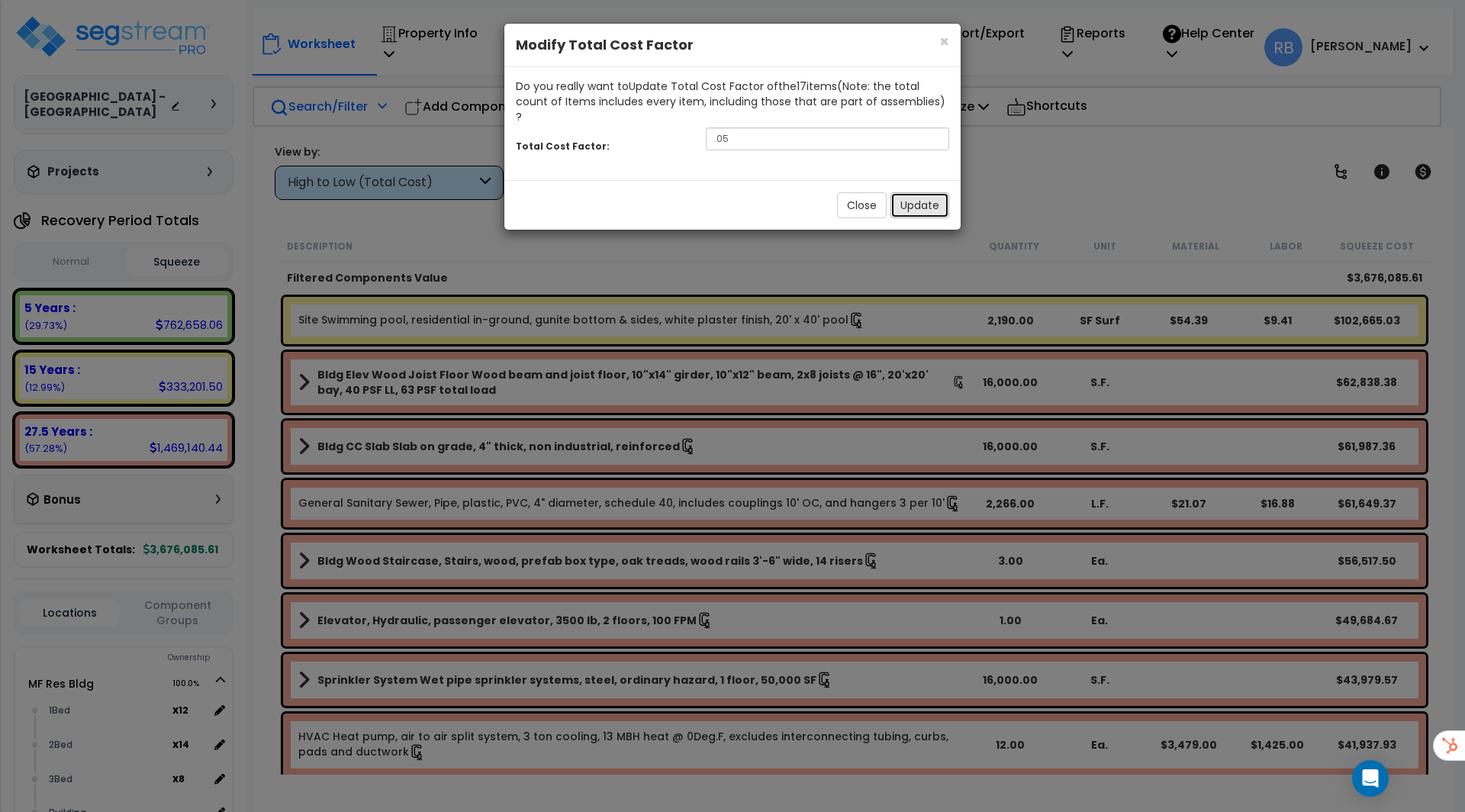
click at [930, 192] on button "Update" at bounding box center [919, 205] width 59 height 26
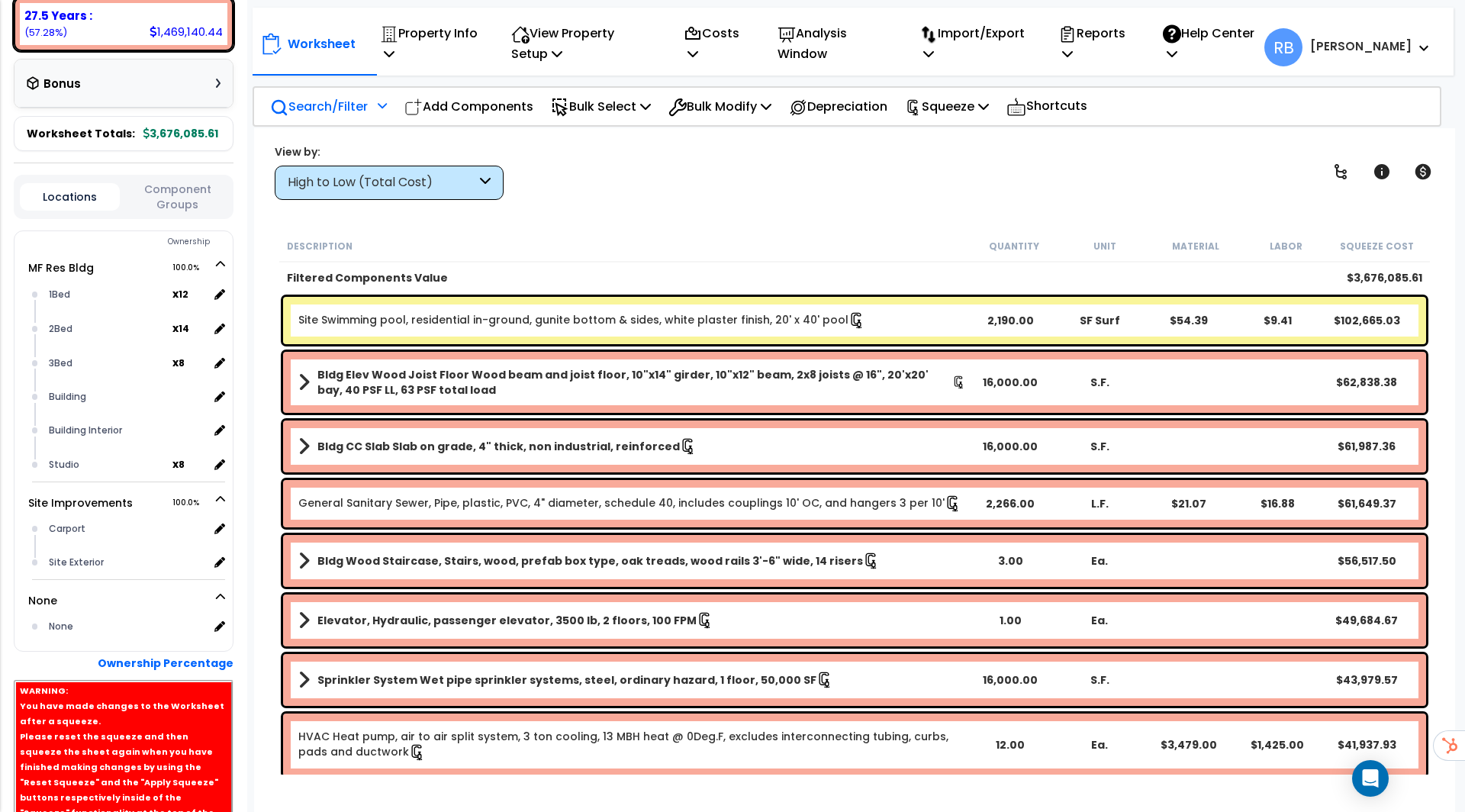
scroll to position [506, 0]
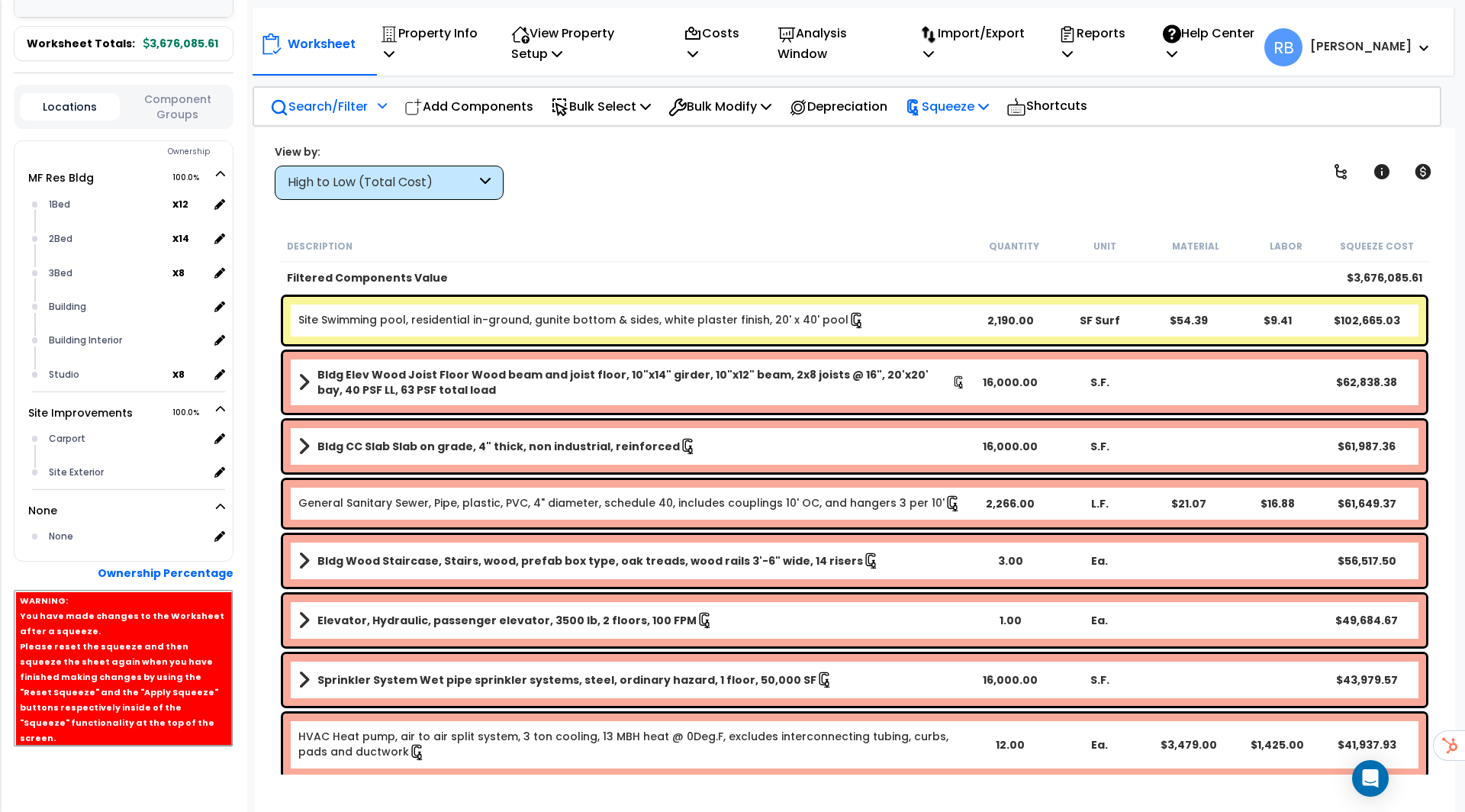
click at [986, 107] on p "Squeeze" at bounding box center [946, 107] width 84 height 21
click at [967, 146] on link "Re-squeeze" at bounding box center [973, 142] width 151 height 35
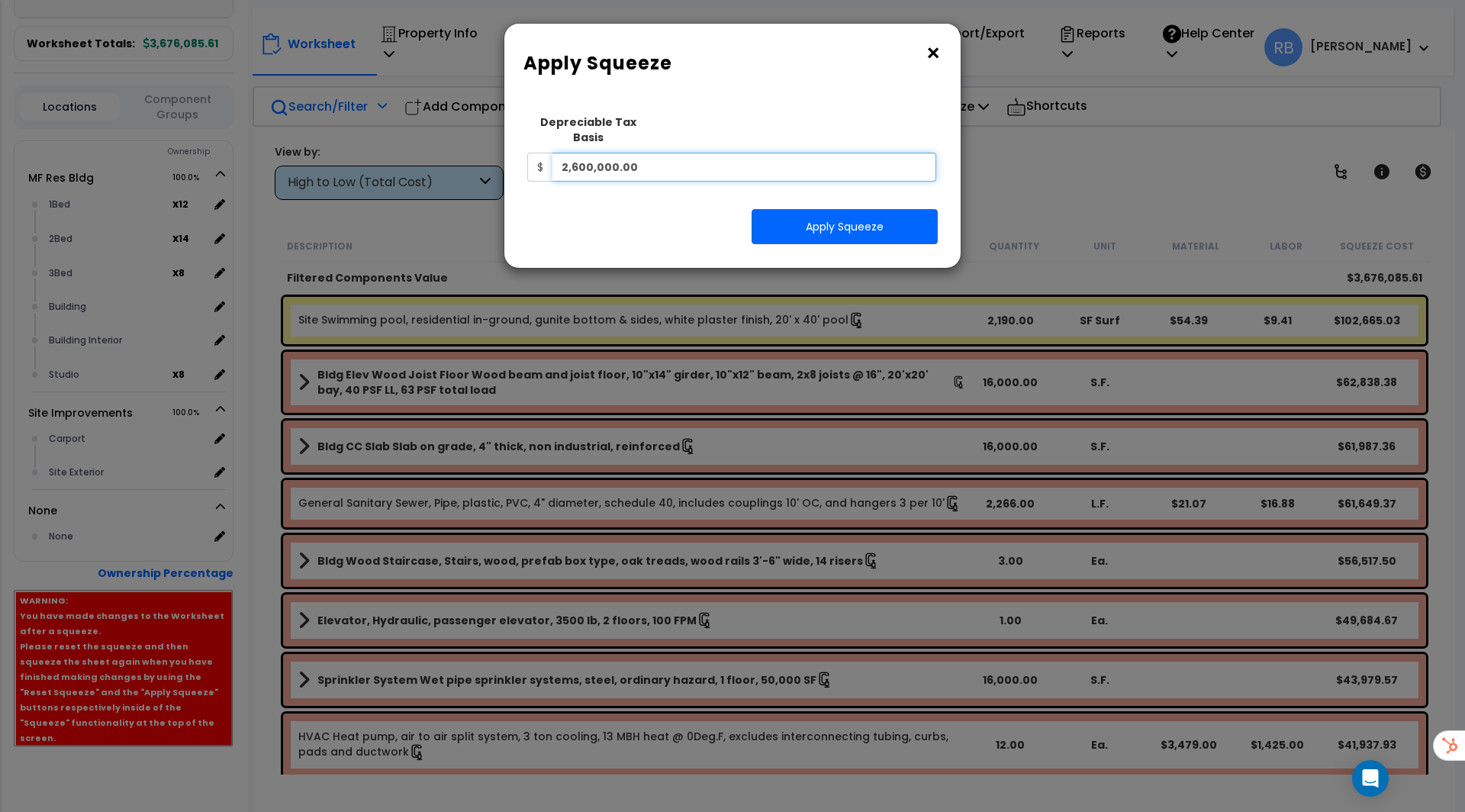
drag, startPoint x: 722, startPoint y: 148, endPoint x: 109, endPoint y: 106, distance: 614.4
click at [109, 106] on div "× Apply Squeeze Squeeze Type Select 1. Squeeze Entire Worksheet 2. Squeeze by T…" at bounding box center [732, 406] width 1465 height 812
type input "3,578,888"
click at [819, 210] on button "Apply Squeeze" at bounding box center [844, 226] width 186 height 35
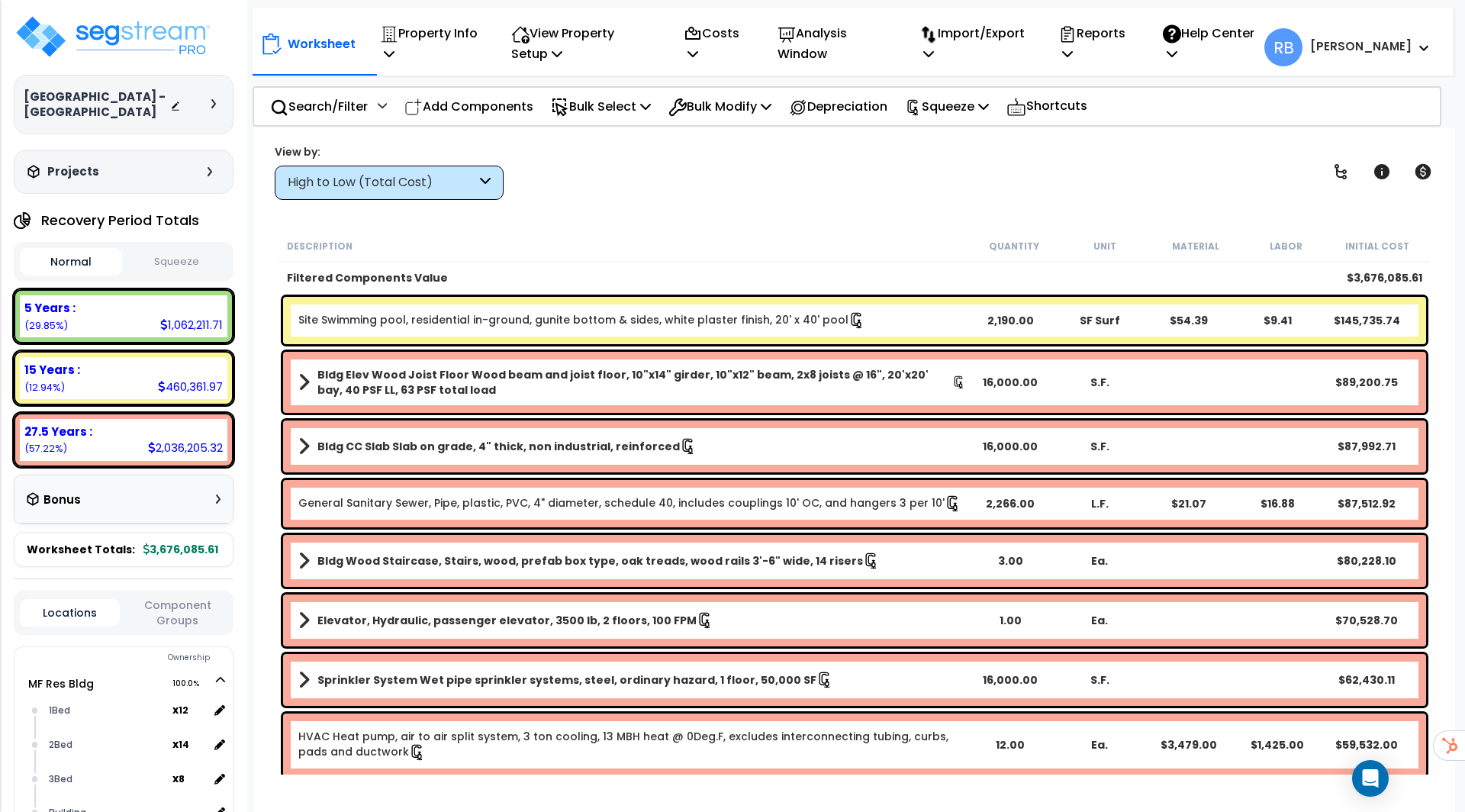
click at [188, 270] on button "Squeeze" at bounding box center [177, 262] width 102 height 27
drag, startPoint x: 148, startPoint y: 548, endPoint x: 223, endPoint y: 550, distance: 75.0
click at [223, 550] on div "Worksheet Totals: 3,578,888.00" at bounding box center [123, 549] width 220 height 35
click at [65, 256] on button "Normal" at bounding box center [71, 262] width 102 height 27
click at [171, 258] on button "Squeeze" at bounding box center [177, 262] width 102 height 27
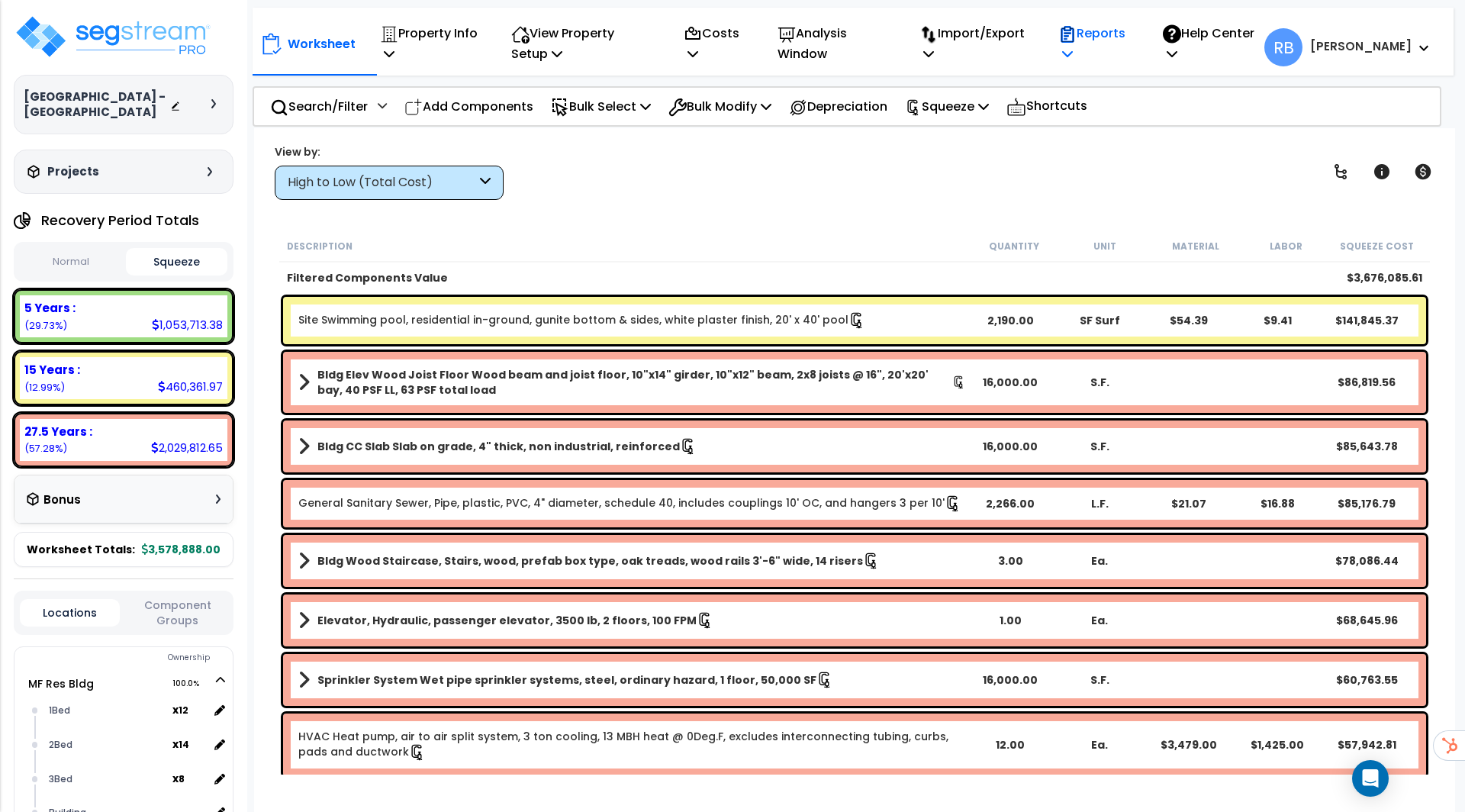
click at [1130, 42] on p "Reports" at bounding box center [1094, 43] width 72 height 41
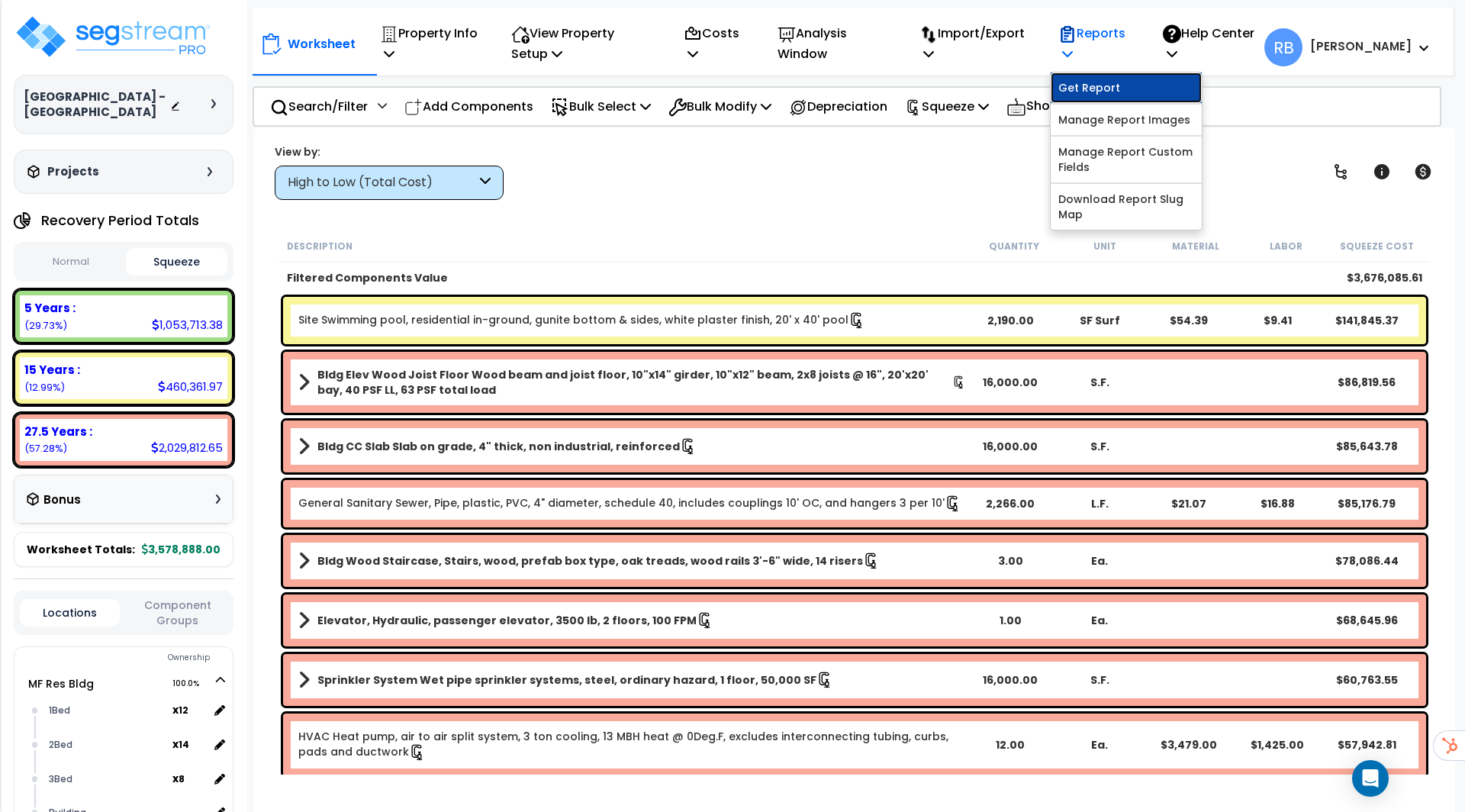
click at [1135, 94] on link "Get Report" at bounding box center [1126, 88] width 151 height 31
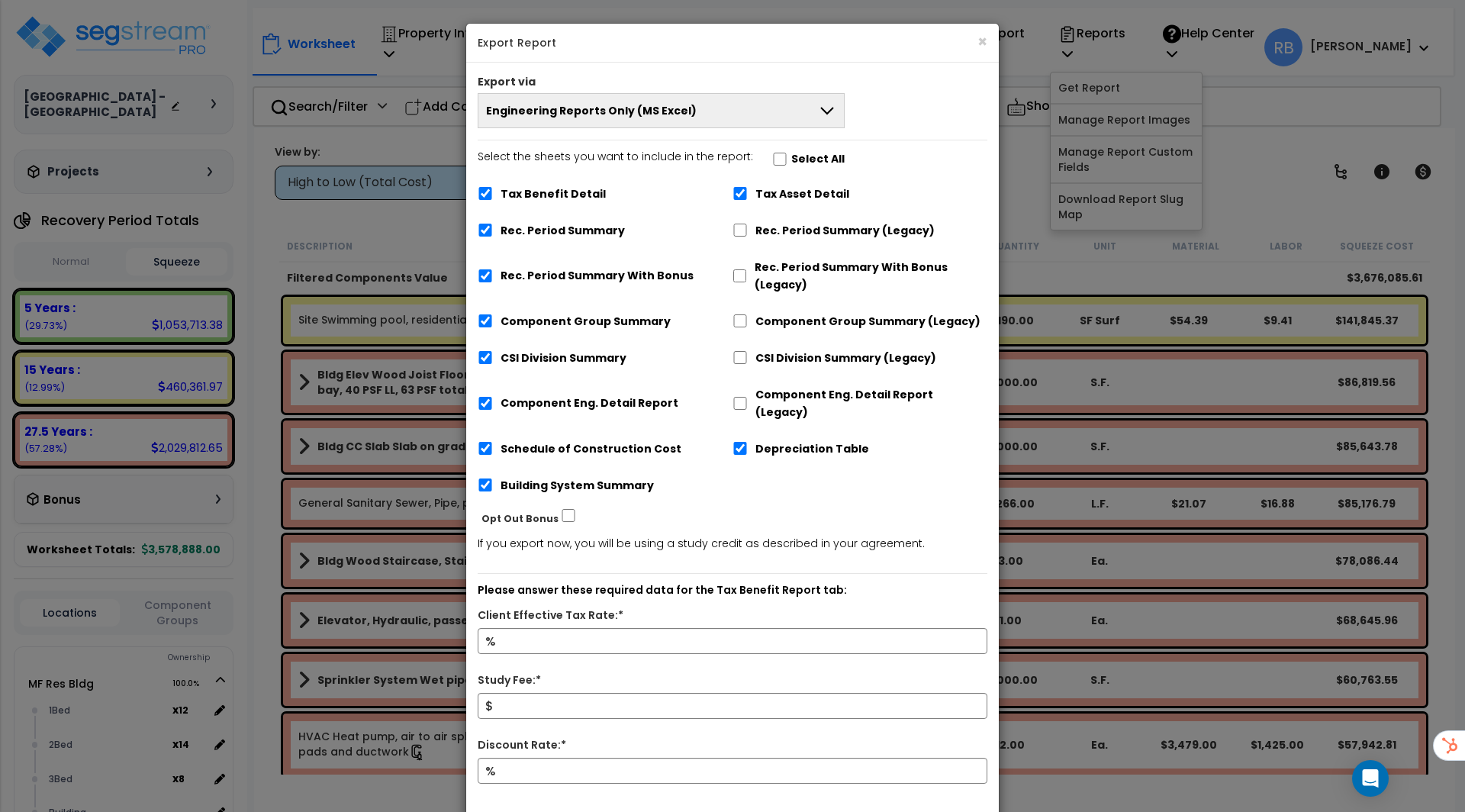
click at [715, 116] on button "Engineering Reports Only (MS Excel)" at bounding box center [661, 110] width 367 height 35
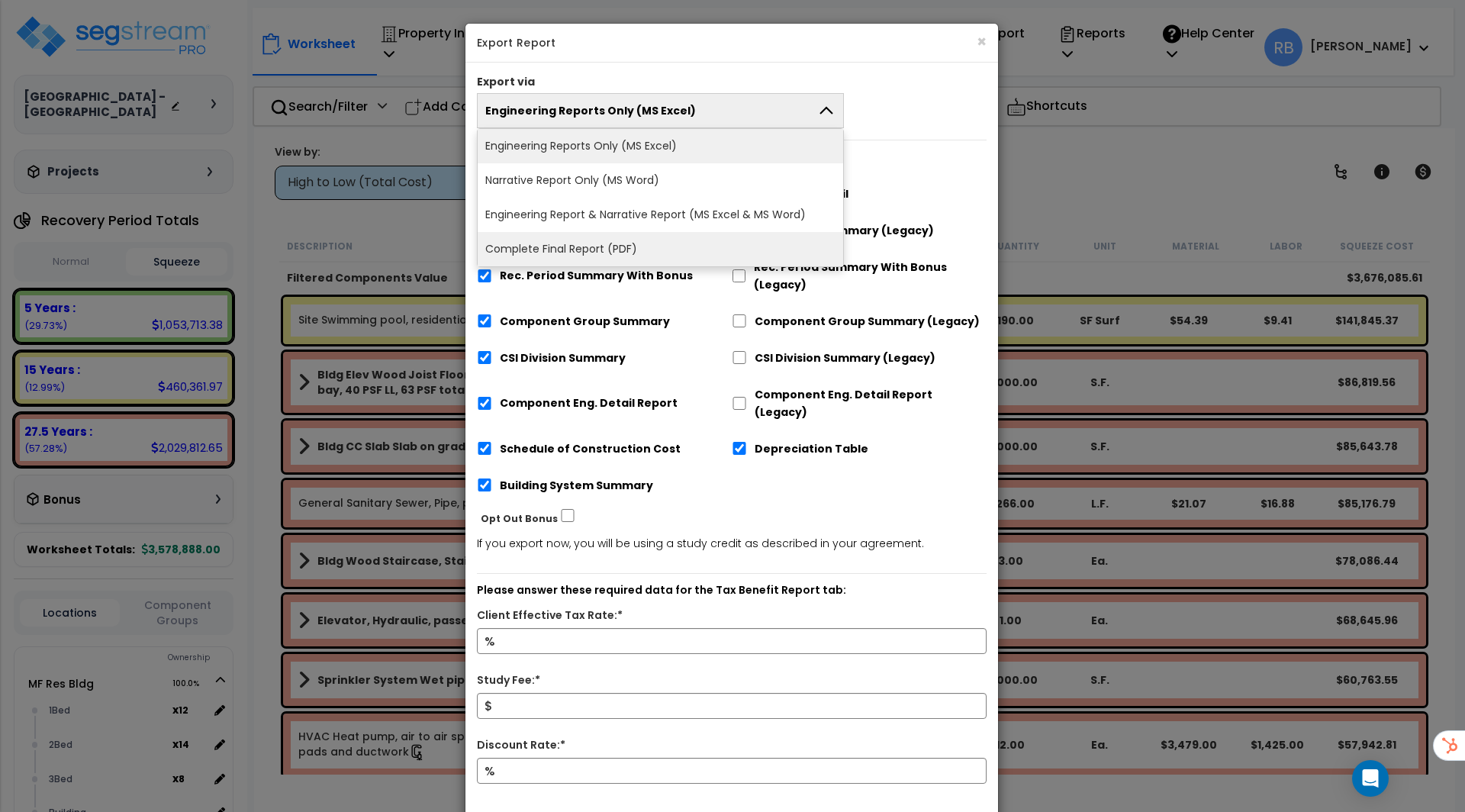
click at [673, 244] on li "Complete Final Report (PDF)" at bounding box center [660, 249] width 365 height 34
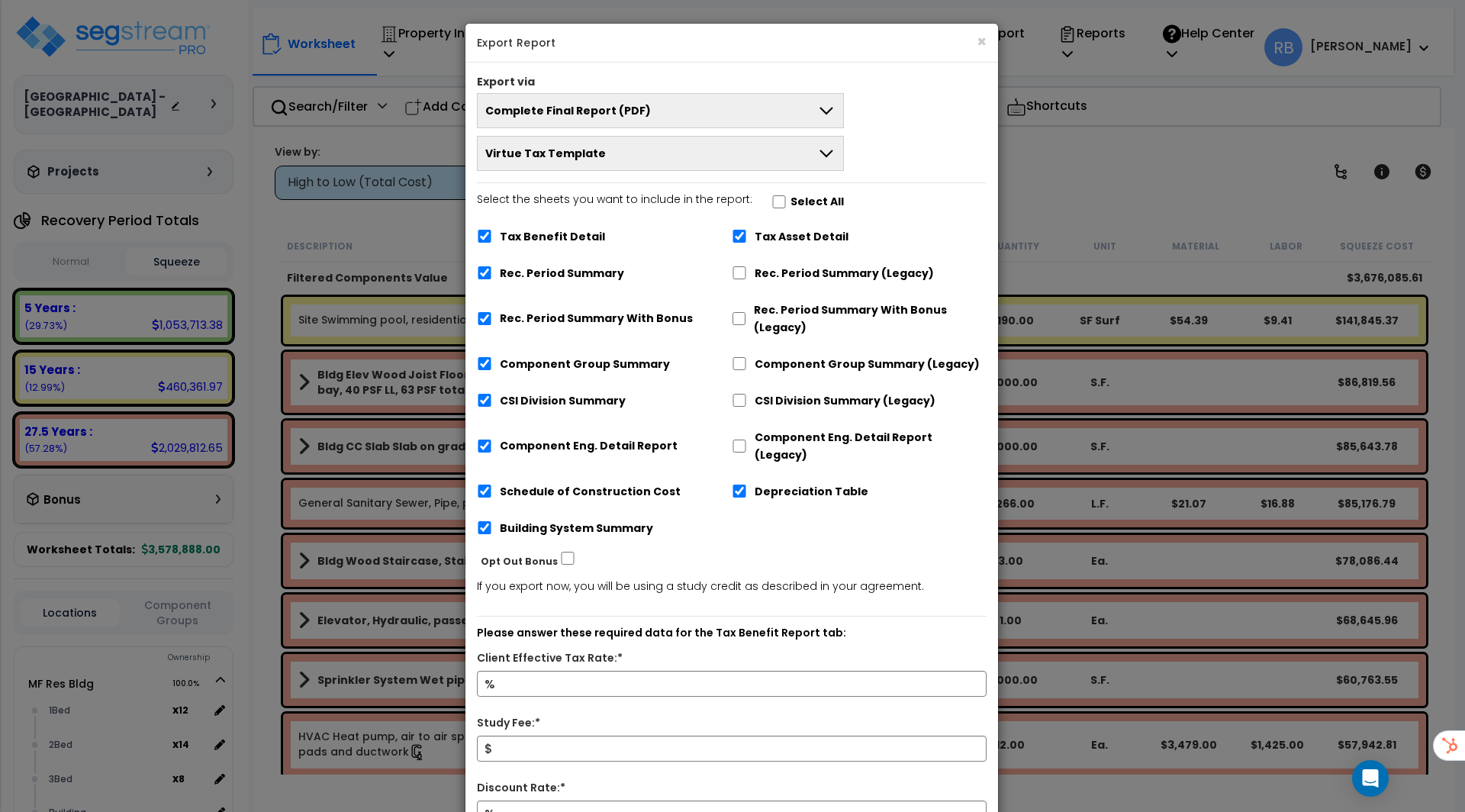
click at [643, 160] on button "Virtue Tax Template" at bounding box center [660, 153] width 367 height 35
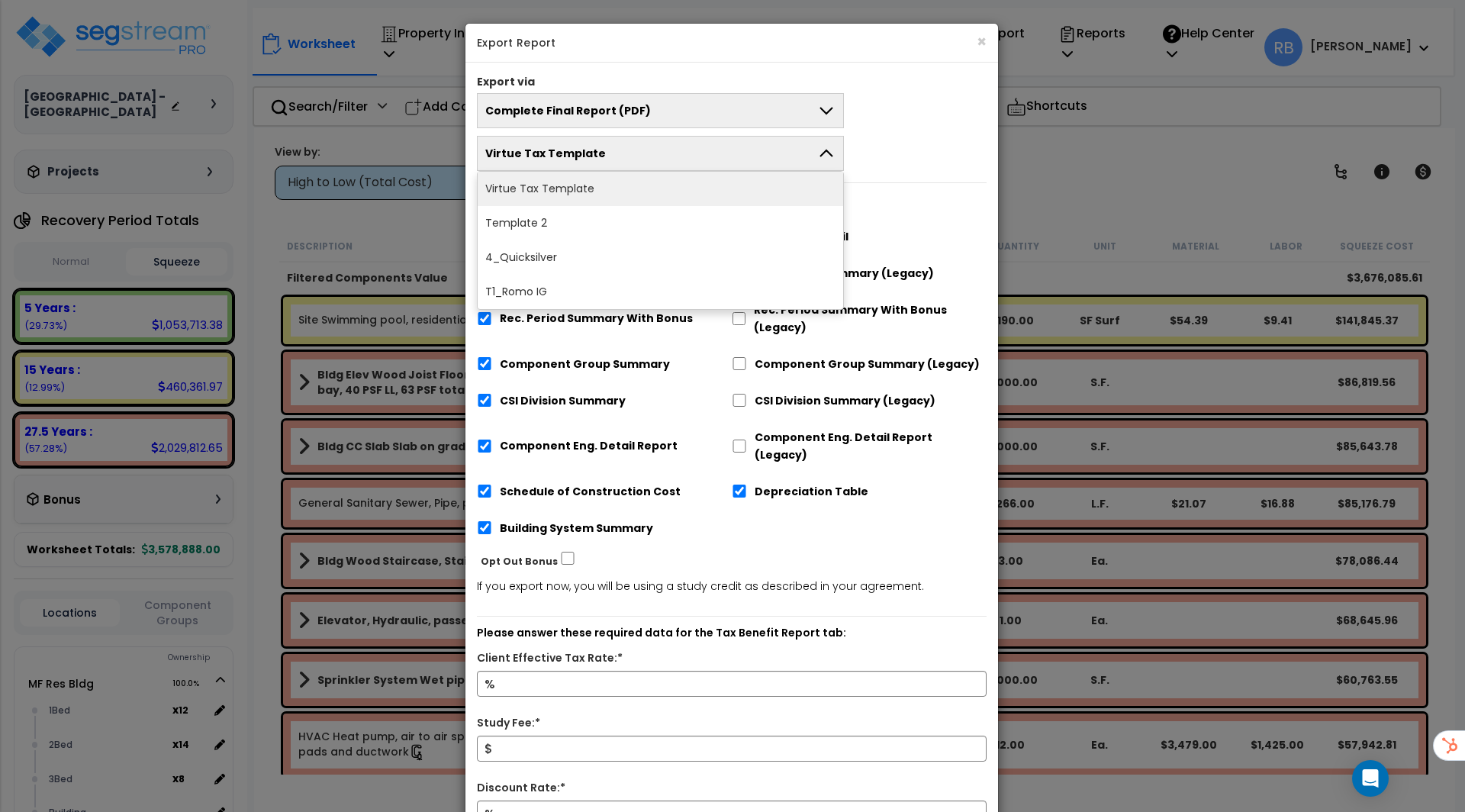
click at [880, 137] on div "Complete Final Report (PDF) Engineering Reports Only (MS Excel) Narrative Repor…" at bounding box center [732, 132] width 533 height 78
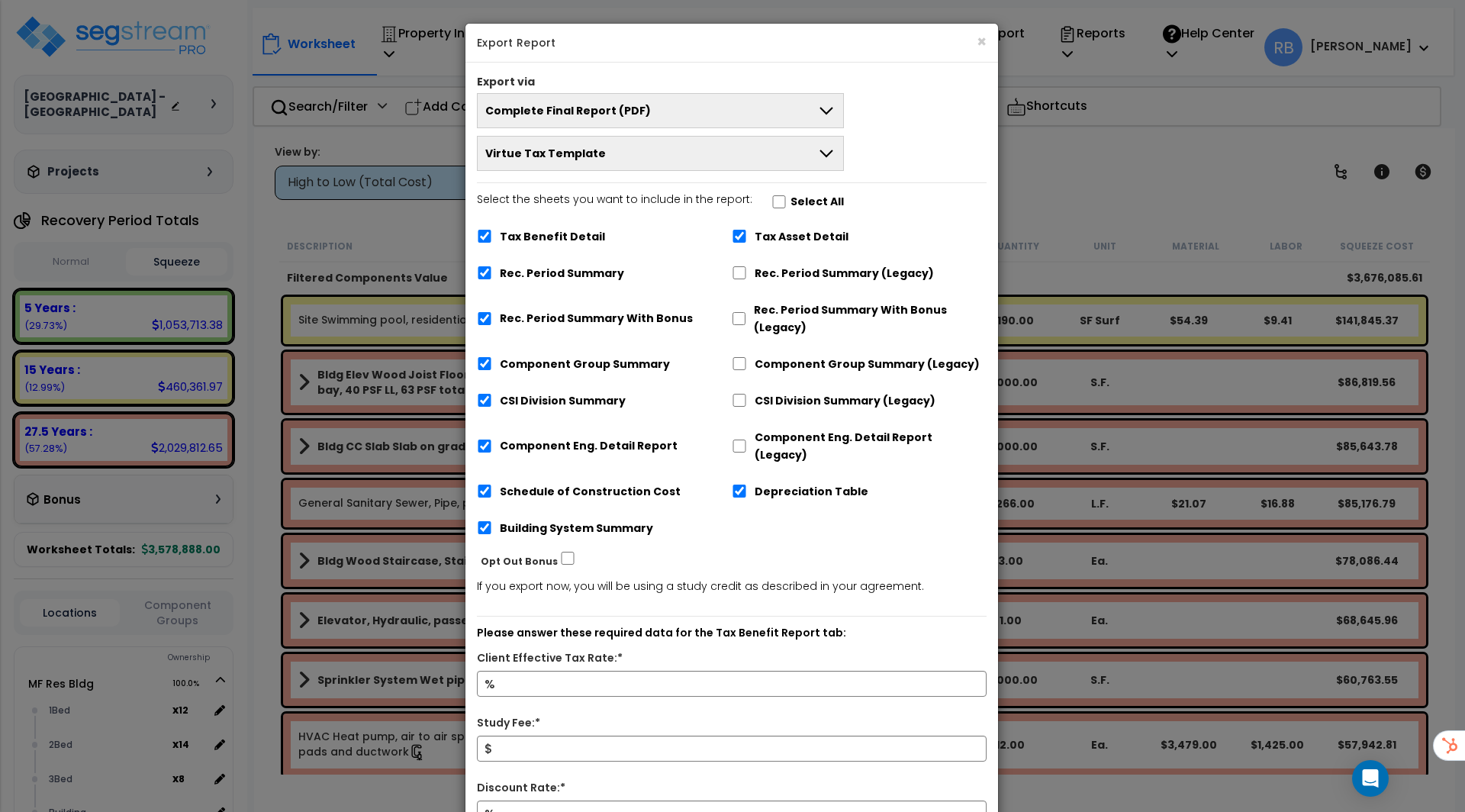
scroll to position [97, 0]
